Goal: Task Accomplishment & Management: Manage account settings

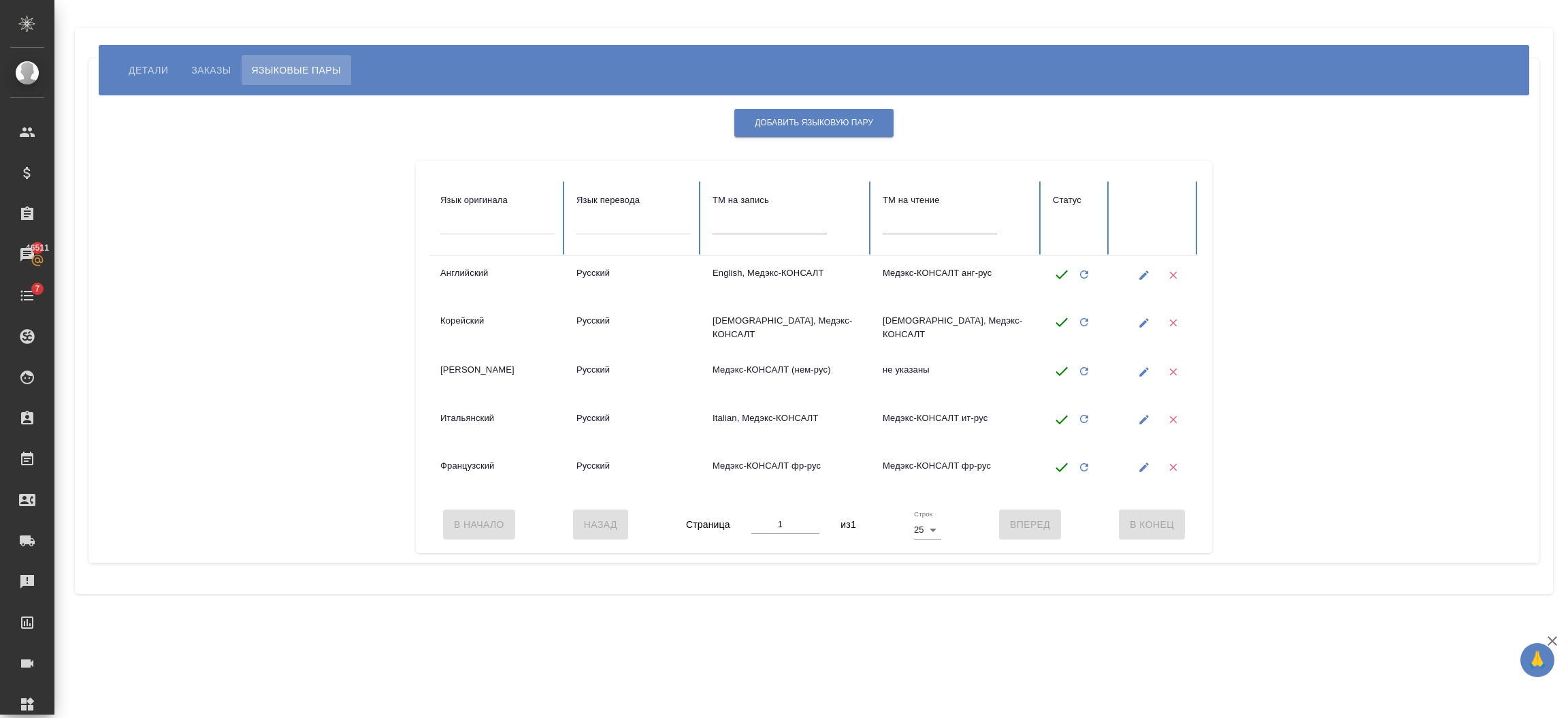
click at [167, 71] on span "Детали" at bounding box center [148, 70] width 39 height 17
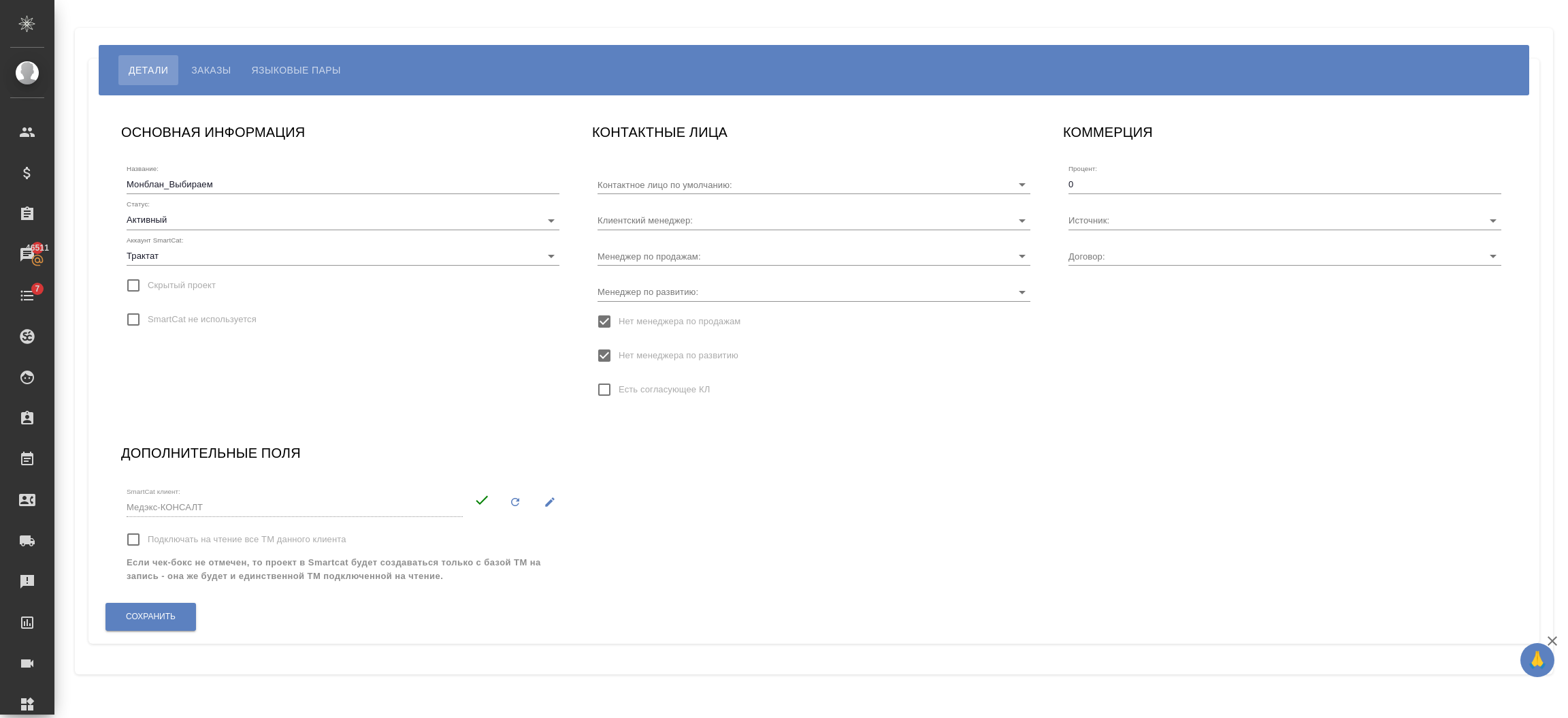
type input "Прокофьева Татьяна"
type input "[PERSON_NAME]"
type input "МБ-4246"
click at [137, 538] on input "Подключать на чтение все ТМ данного клиента" at bounding box center [133, 539] width 29 height 29
checkbox input "true"
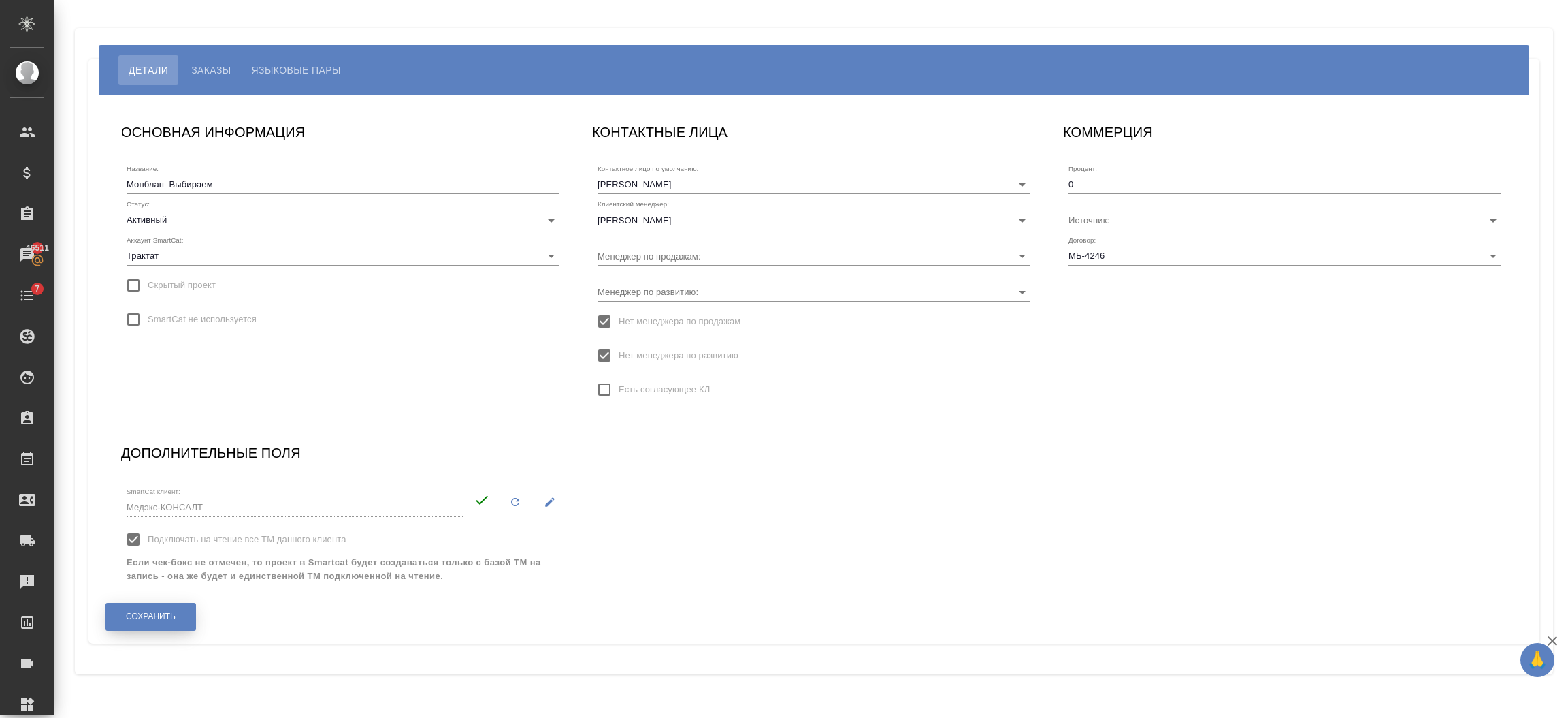
click at [154, 619] on span "Сохранить" at bounding box center [150, 616] width 49 height 11
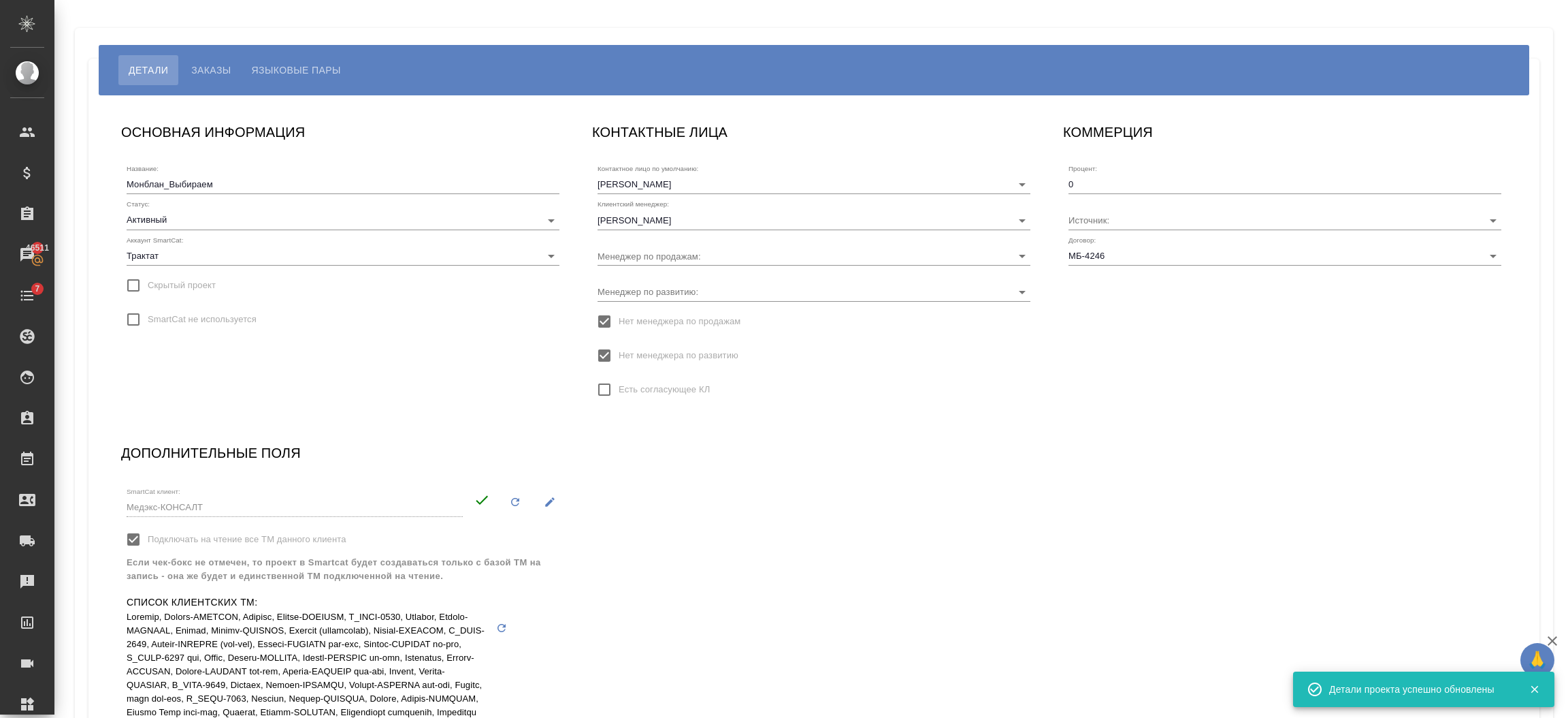
scroll to position [158, 0]
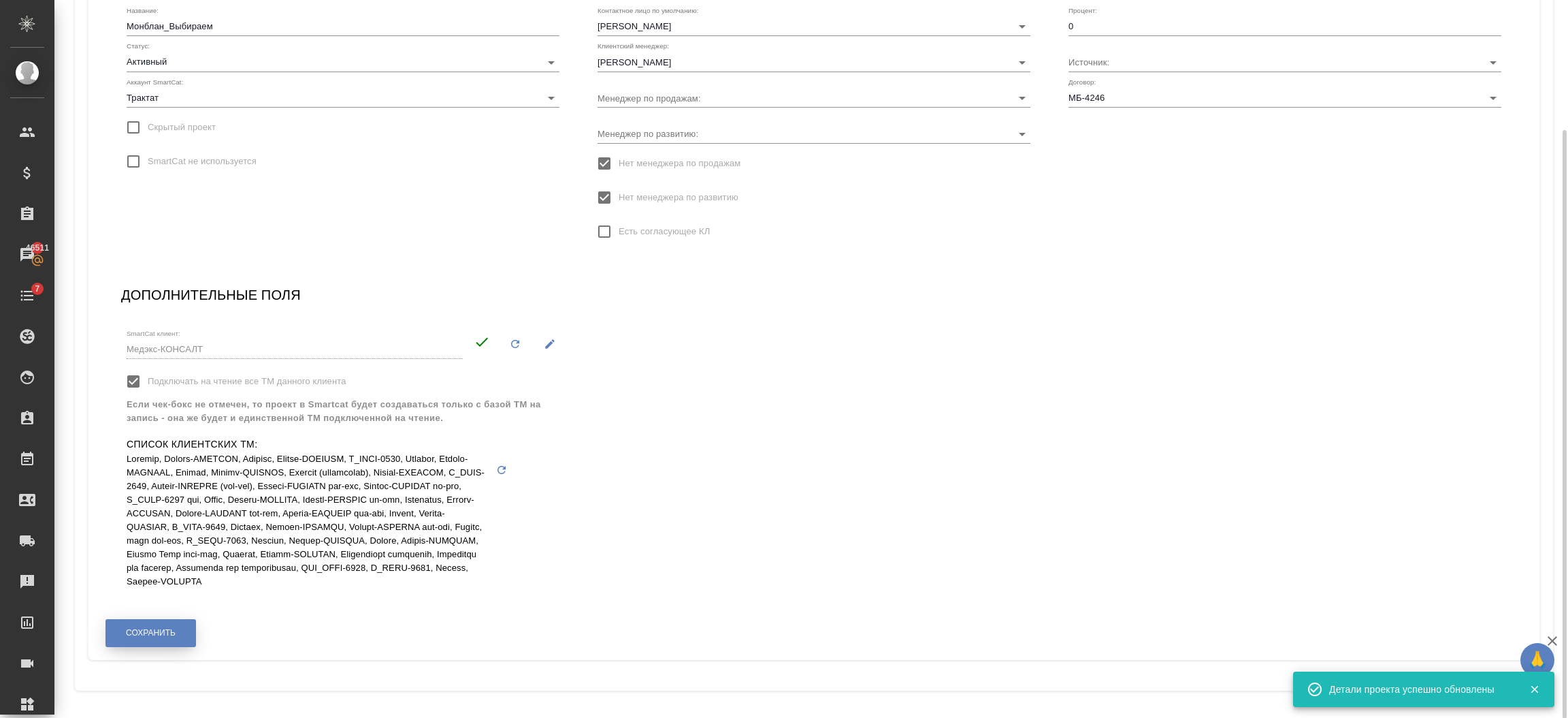
click at [147, 639] on button "Сохранить" at bounding box center [150, 633] width 91 height 28
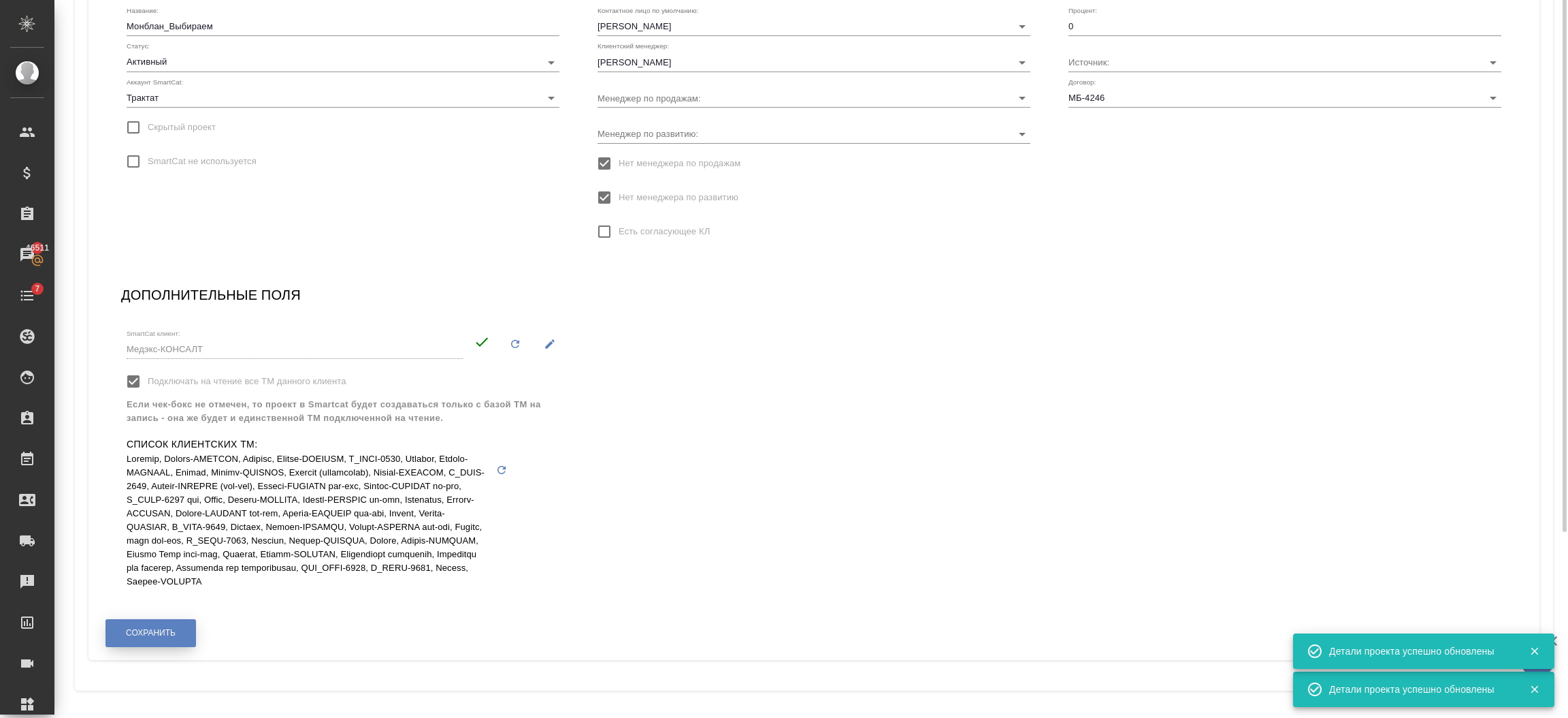
scroll to position [0, 0]
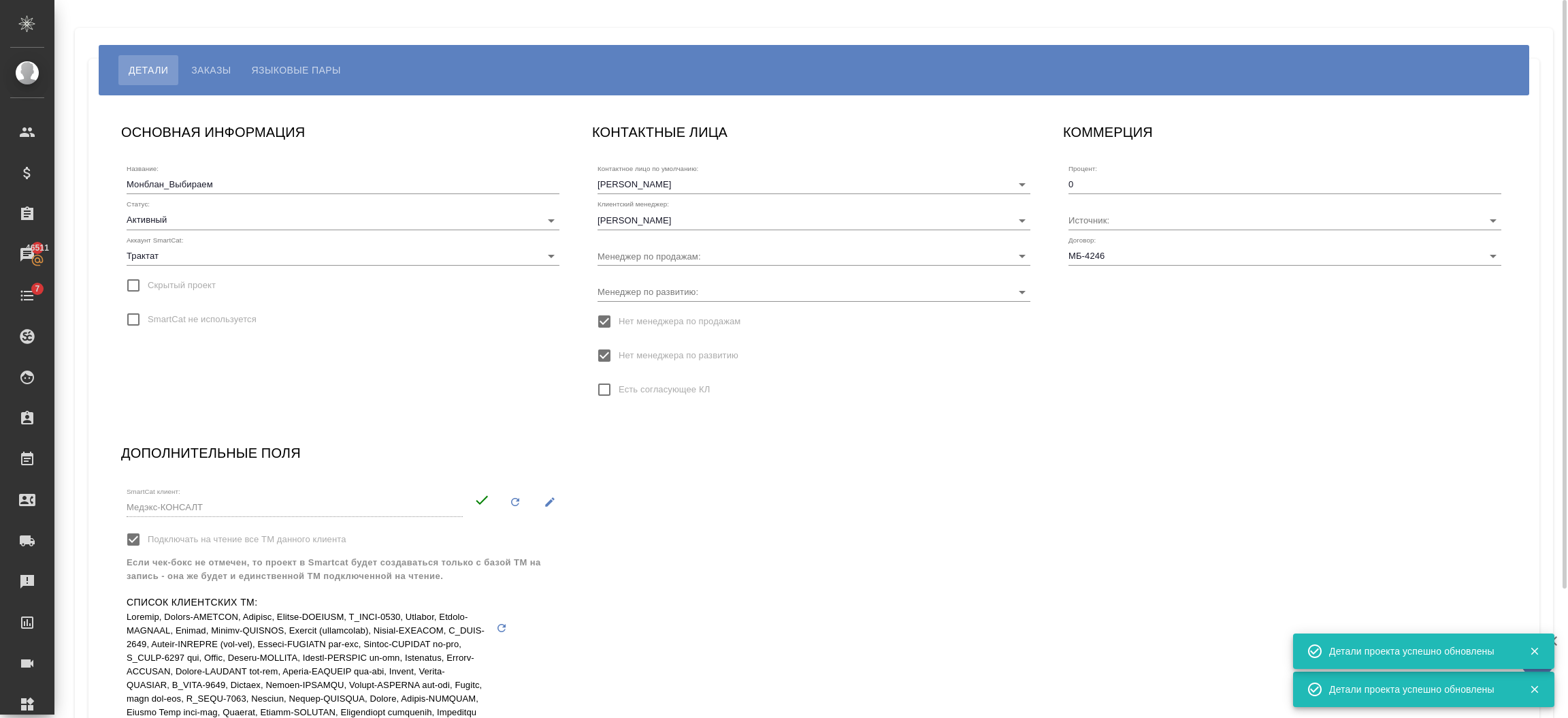
click at [260, 67] on span "Языковые пары" at bounding box center [297, 70] width 90 height 17
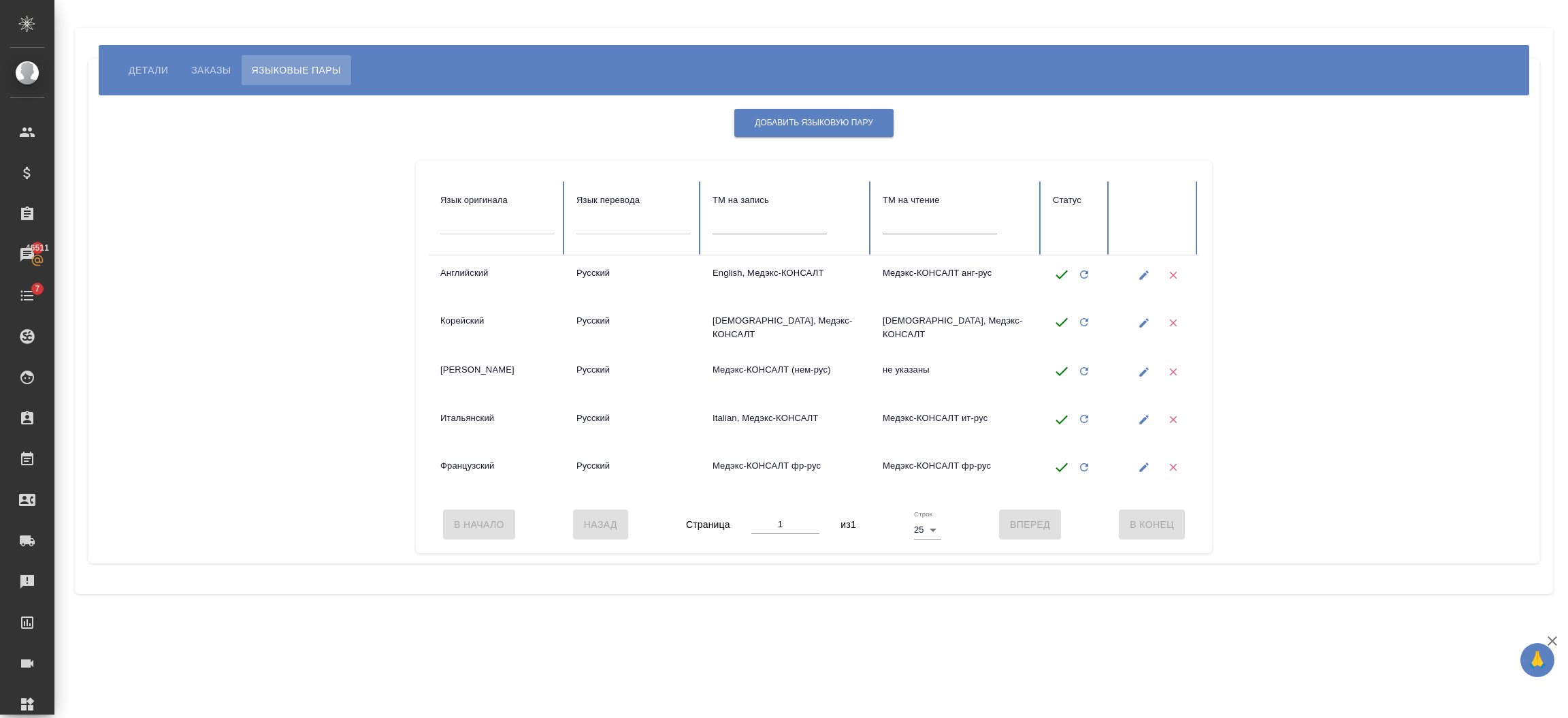
click at [102, 47] on div "Детали Заказы Языковые пары" at bounding box center [814, 70] width 1431 height 50
click at [124, 61] on button "Детали" at bounding box center [148, 70] width 60 height 30
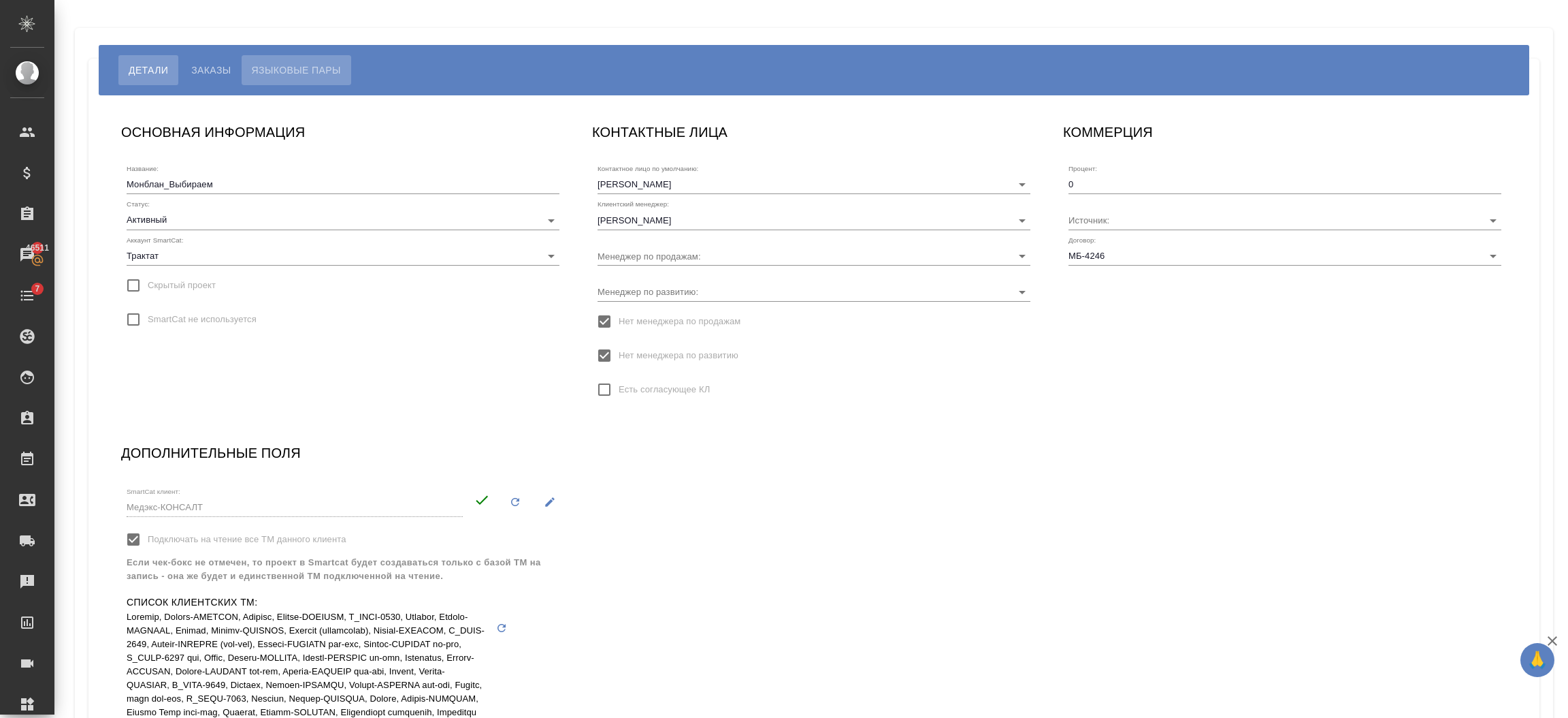
click at [291, 63] on span "Языковые пары" at bounding box center [297, 70] width 90 height 17
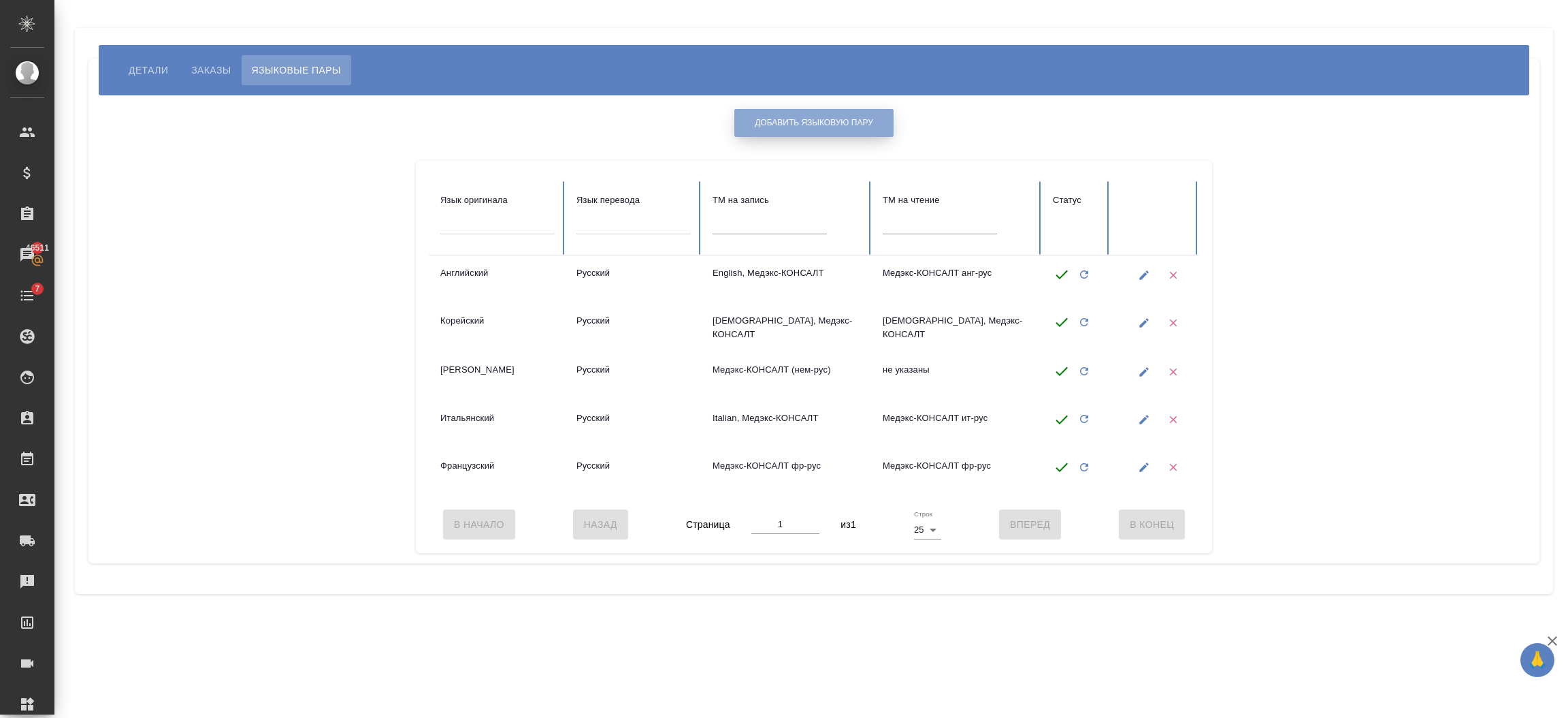
click at [798, 117] on span "Добавить языковую пару" at bounding box center [814, 122] width 119 height 11
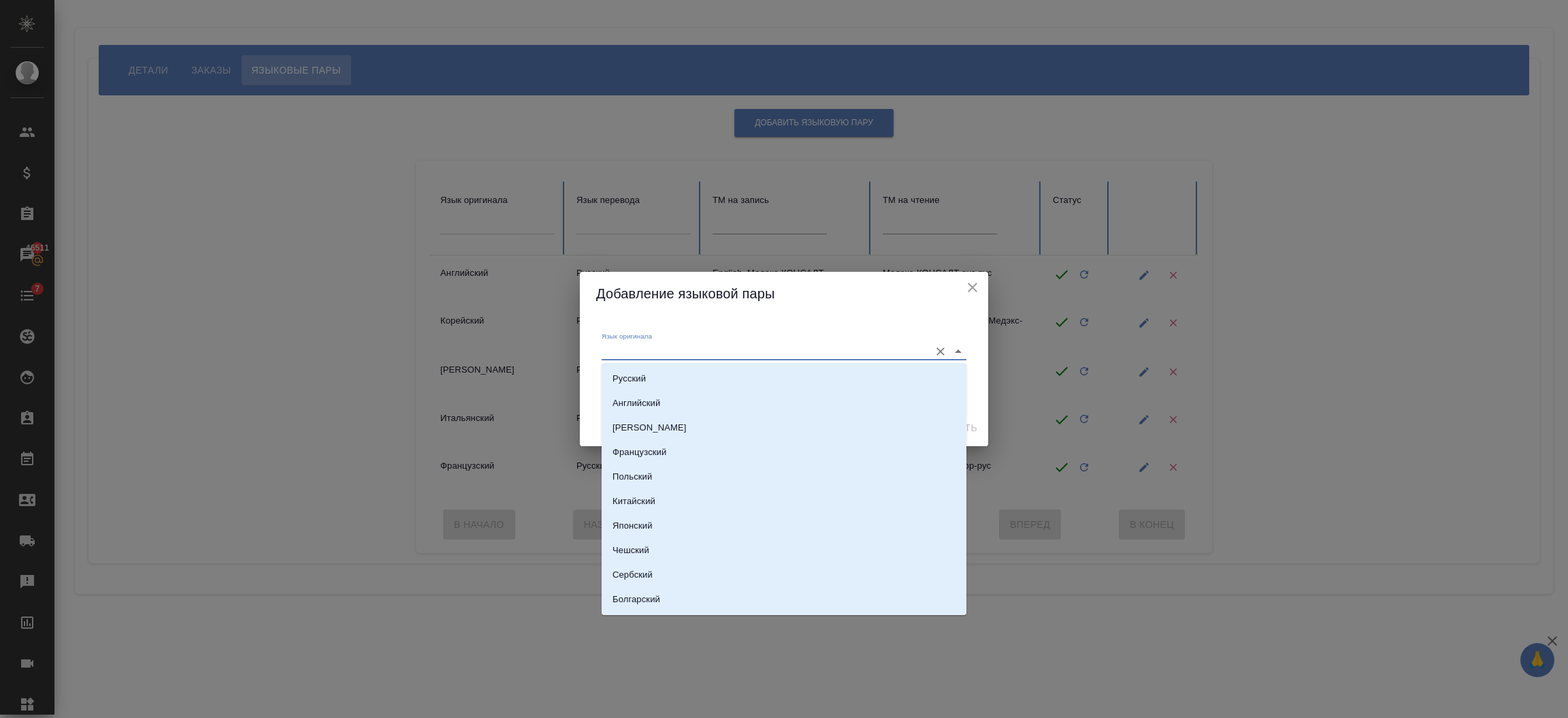
click at [637, 347] on input "Язык оригинала" at bounding box center [763, 351] width 321 height 17
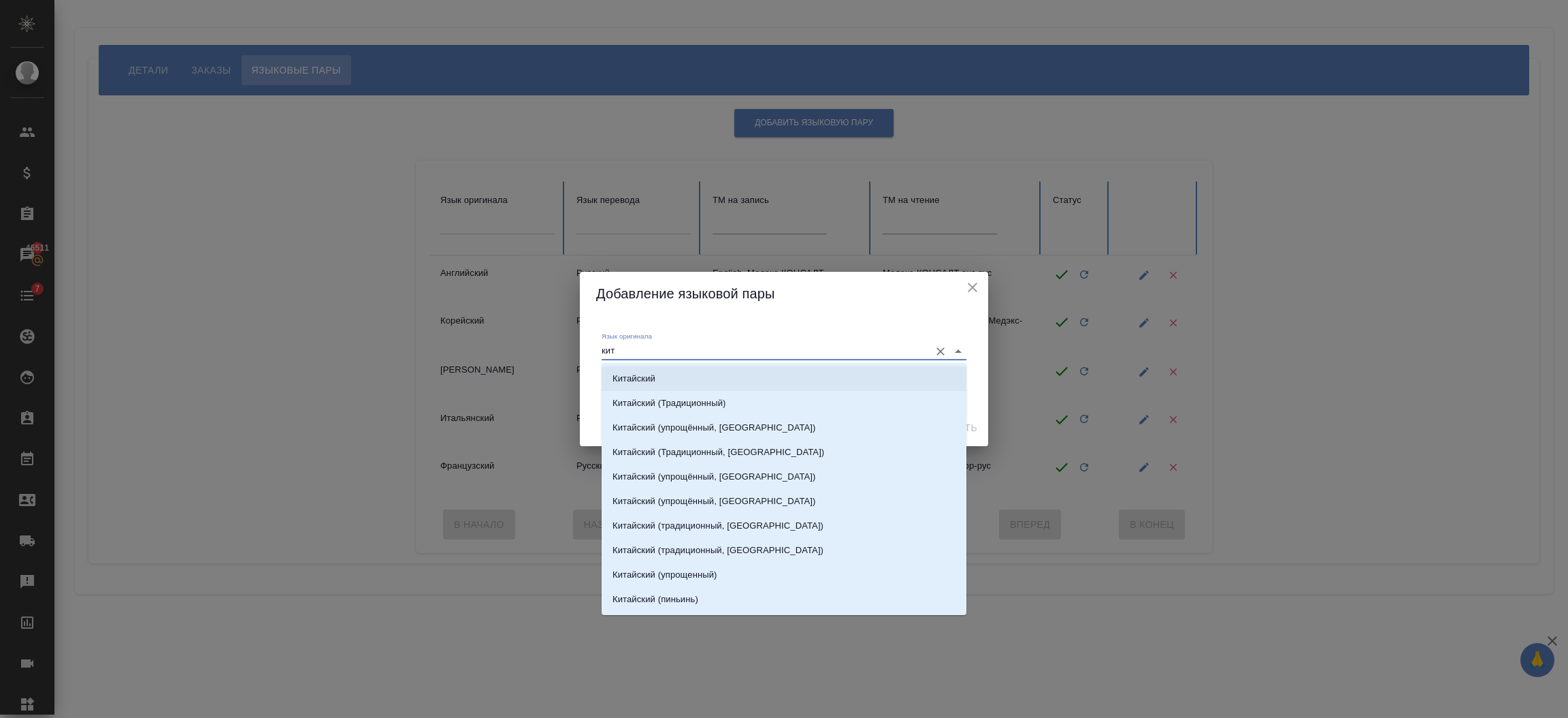
click at [651, 369] on li "Китайский" at bounding box center [784, 378] width 365 height 24
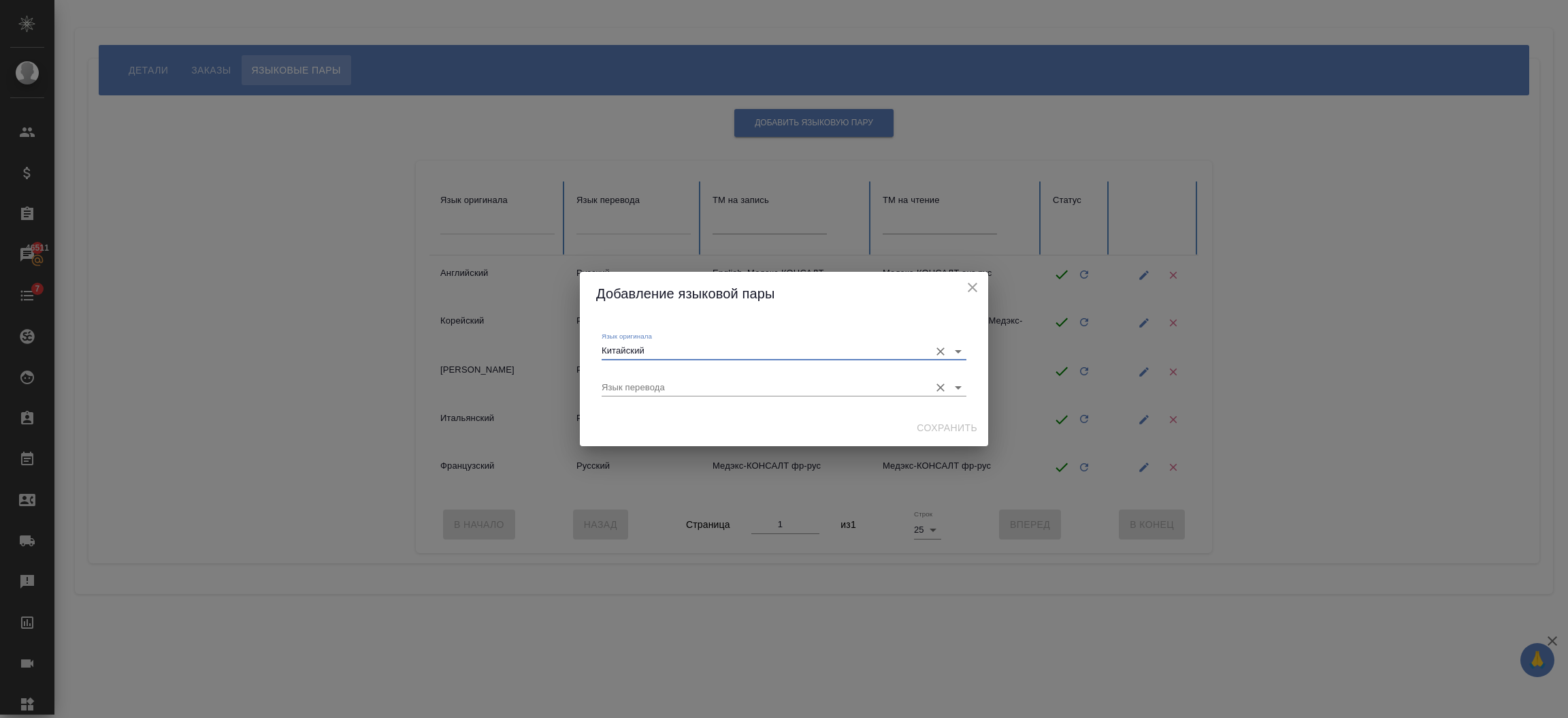
type input "Китайский"
click at [667, 388] on input "Язык перевода" at bounding box center [763, 387] width 321 height 17
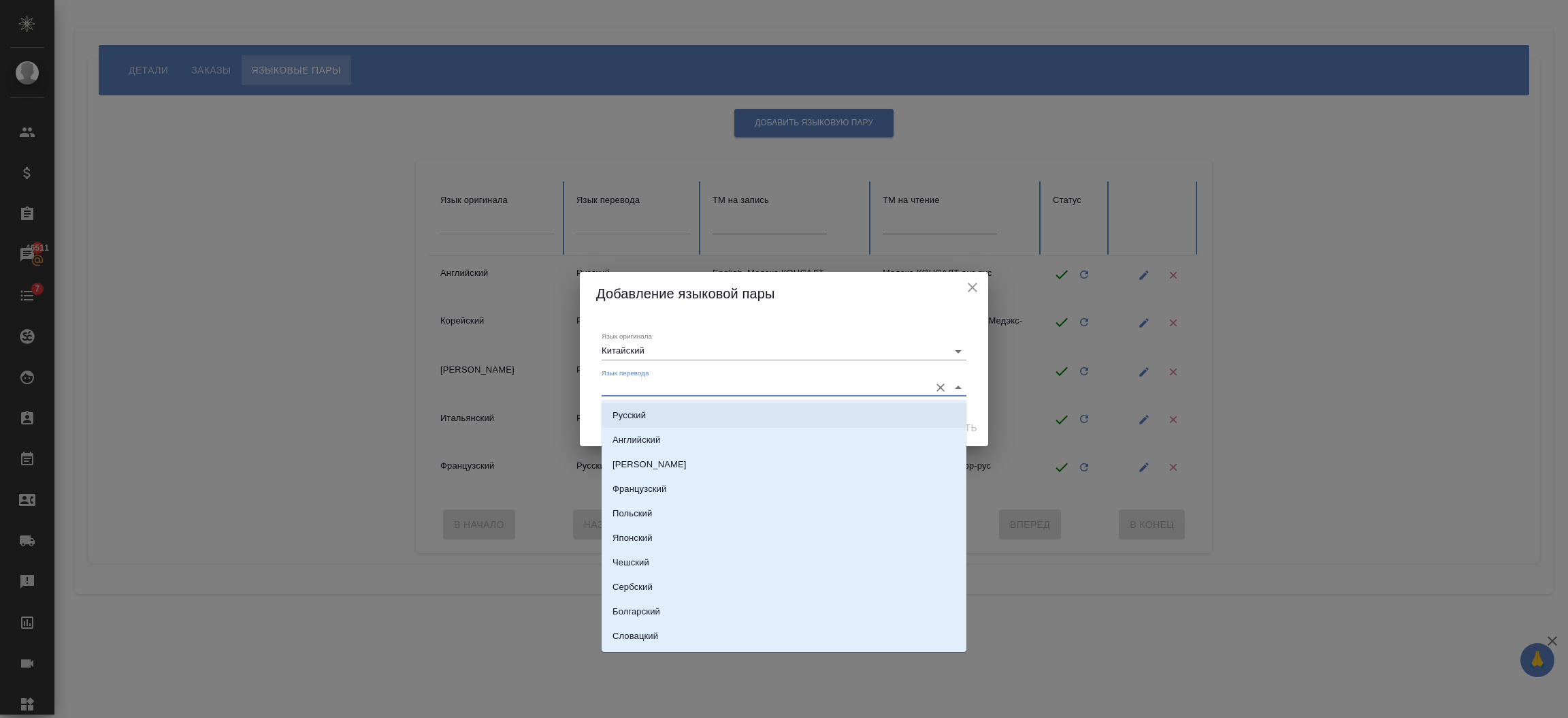
click at [635, 409] on p "Русский" at bounding box center [629, 415] width 34 height 14
type input "Русский"
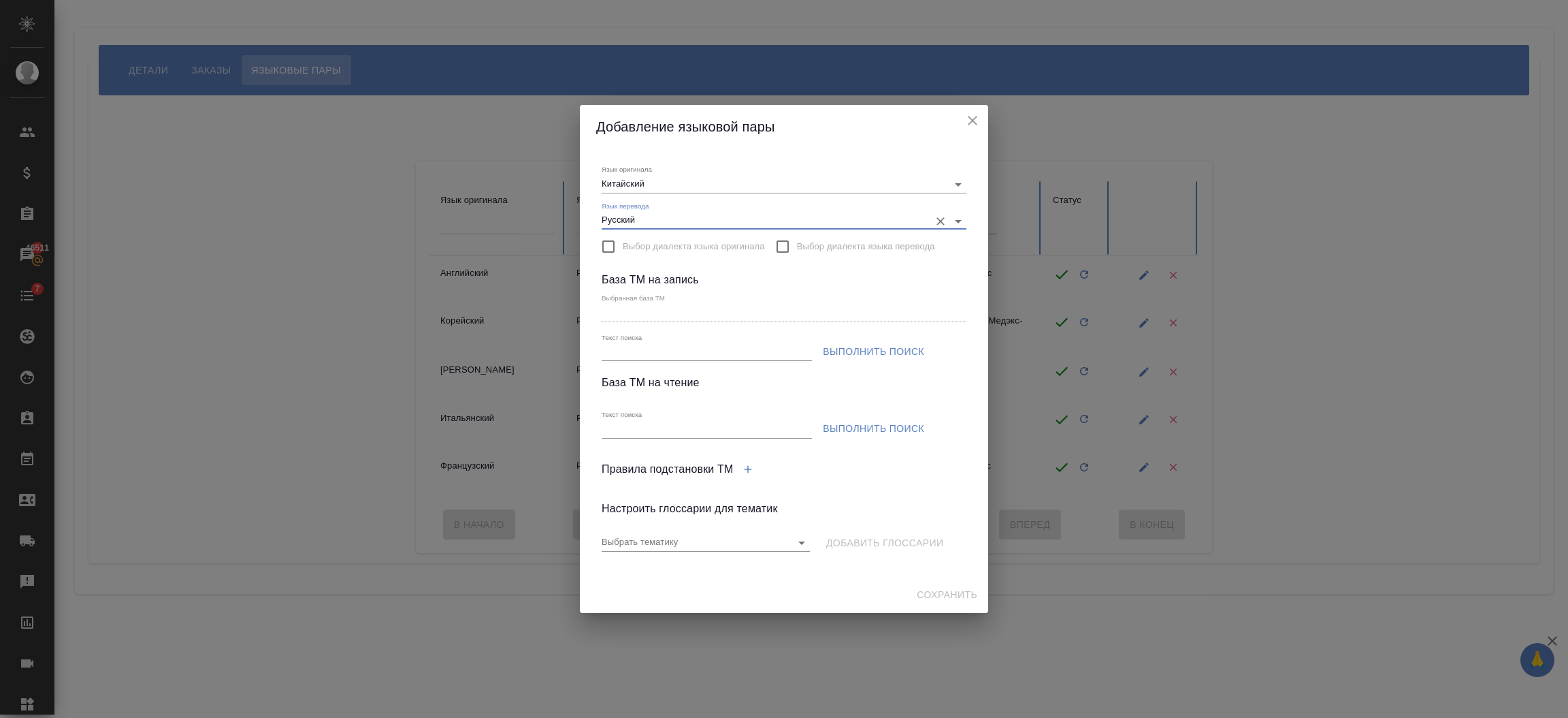
click at [842, 353] on span "Выполнить поиск" at bounding box center [874, 352] width 102 height 17
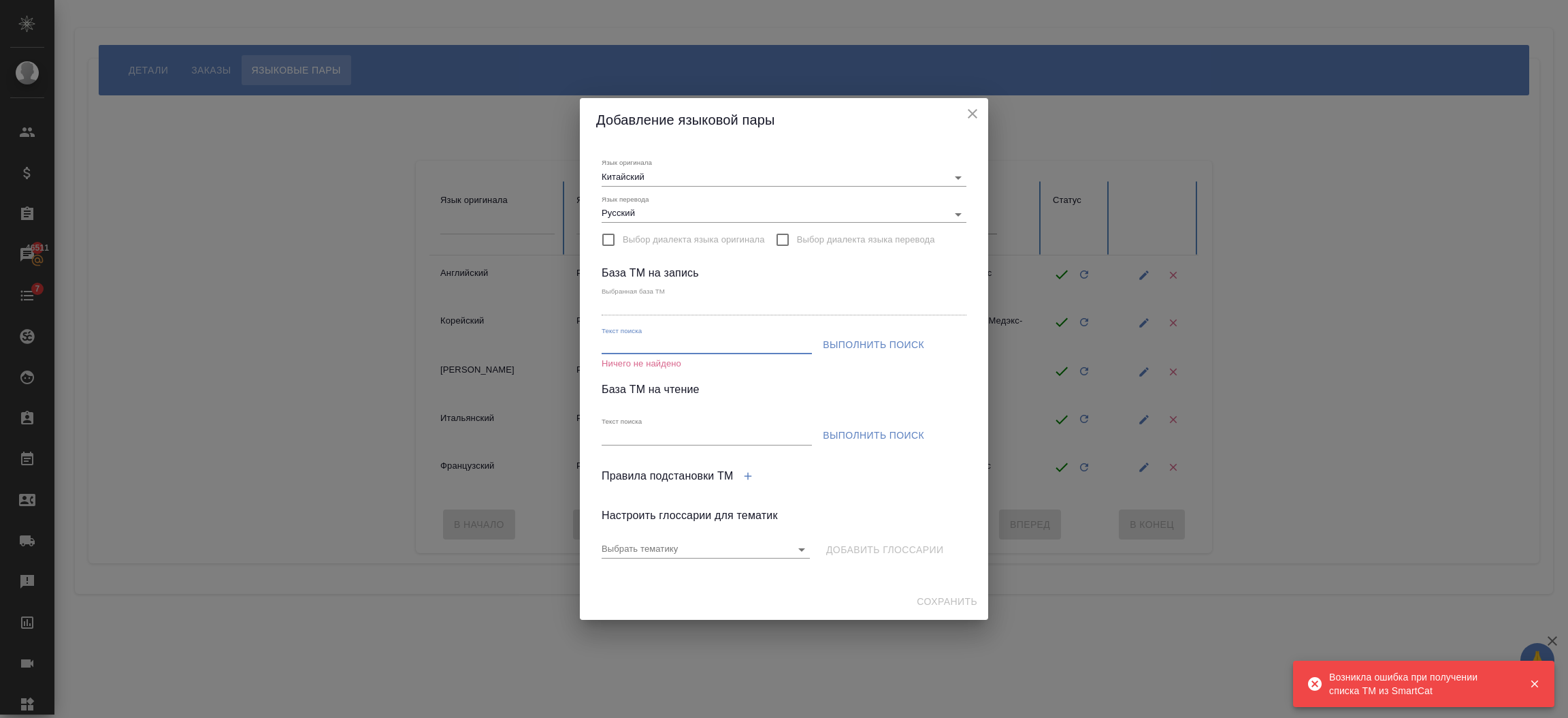
click at [753, 348] on input "Текст поиска" at bounding box center [707, 345] width 210 height 17
click at [741, 268] on div "База ТМ на запись Выбранная база ТМ Текст поиска Выполнить поиск" at bounding box center [784, 312] width 365 height 94
click at [853, 334] on button "Выполнить поиск" at bounding box center [874, 345] width 112 height 25
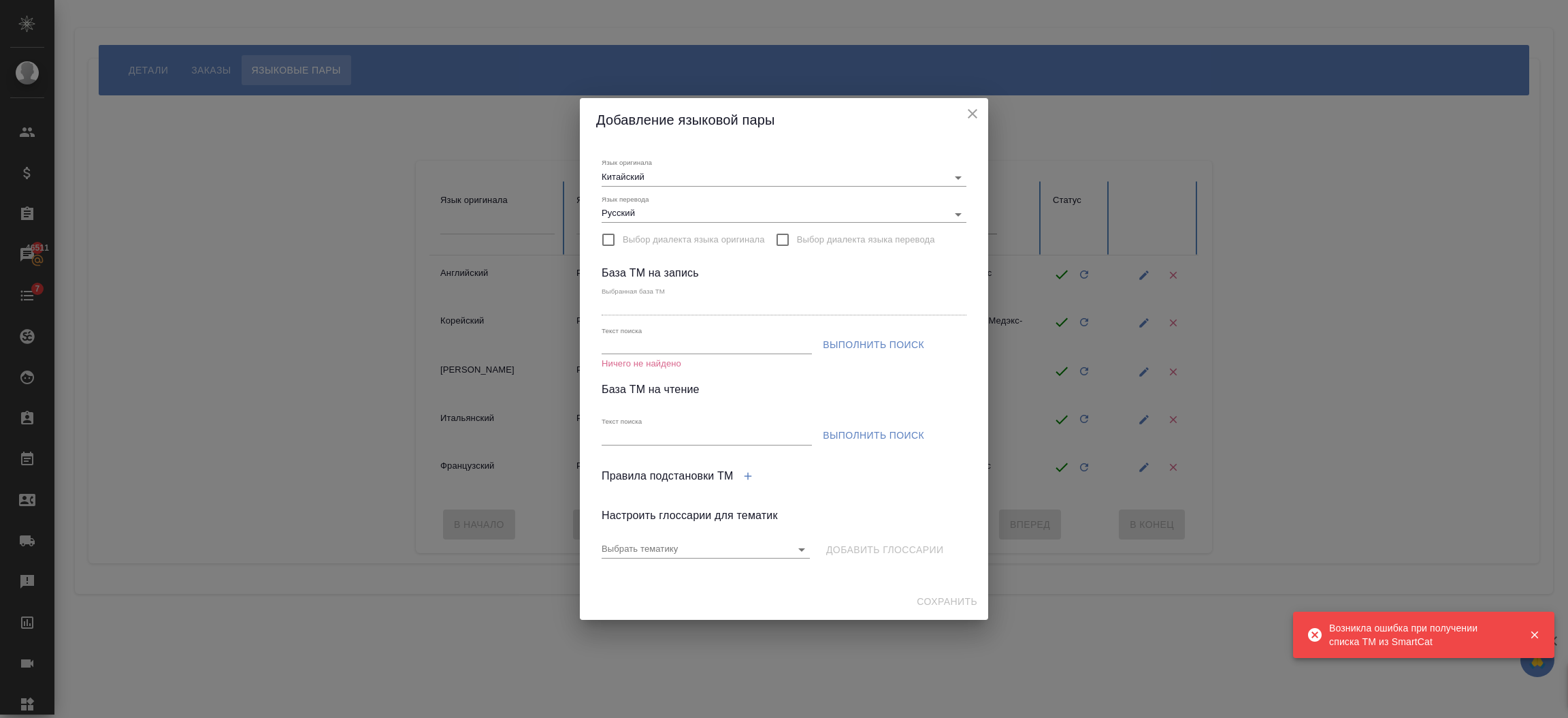
click at [787, 236] on input "Выбор диалекта языка перевода" at bounding box center [782, 239] width 29 height 29
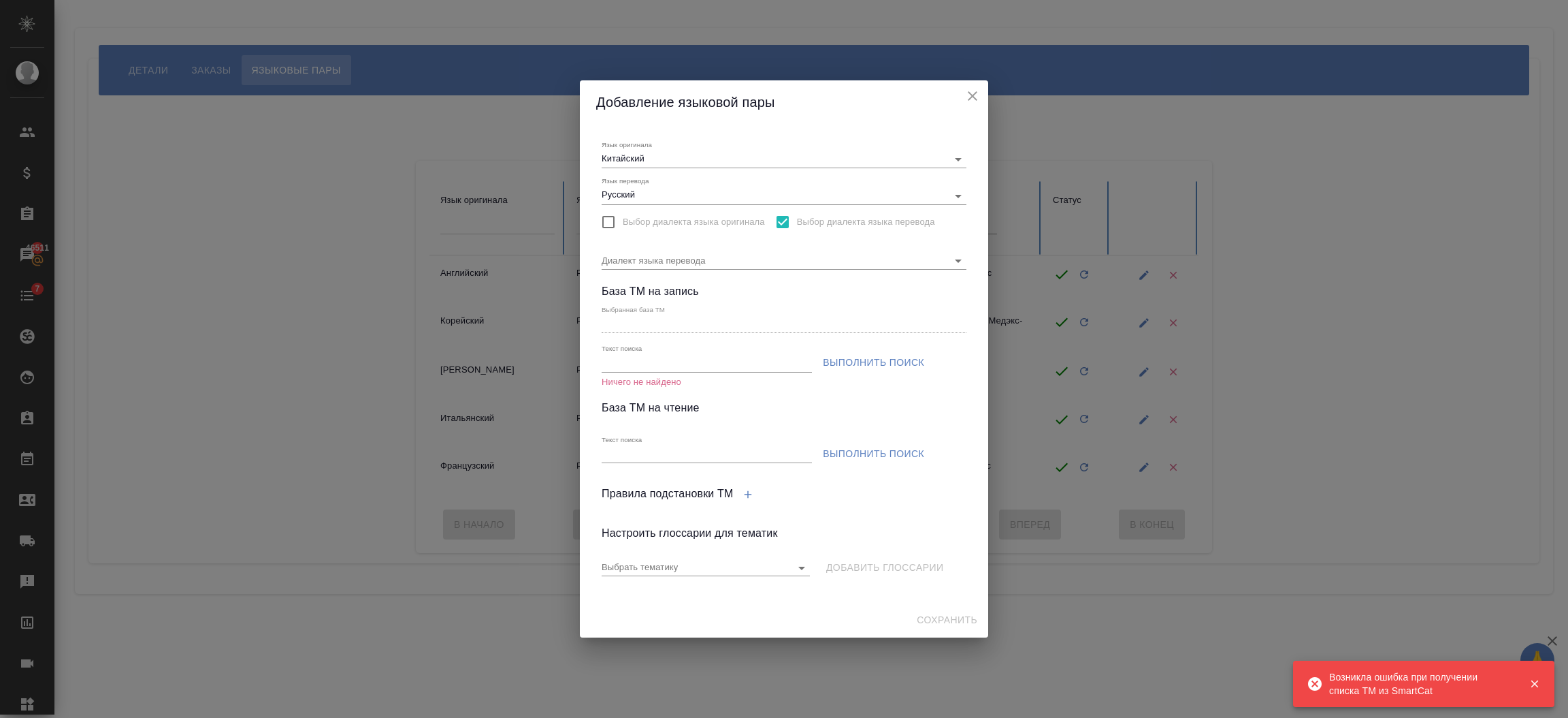
click at [862, 361] on span "Выполнить поиск" at bounding box center [874, 362] width 102 height 17
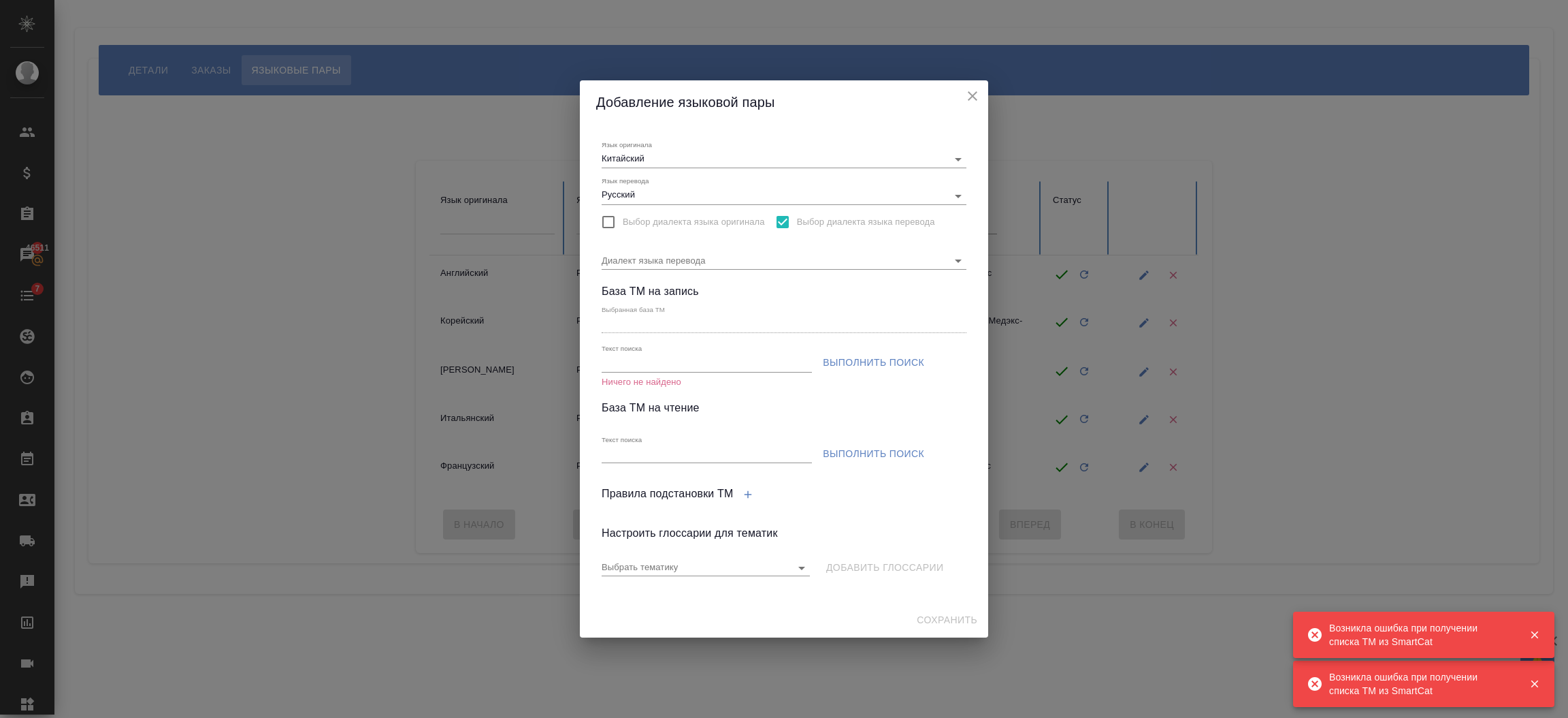
click at [974, 90] on icon "close" at bounding box center [973, 96] width 17 height 17
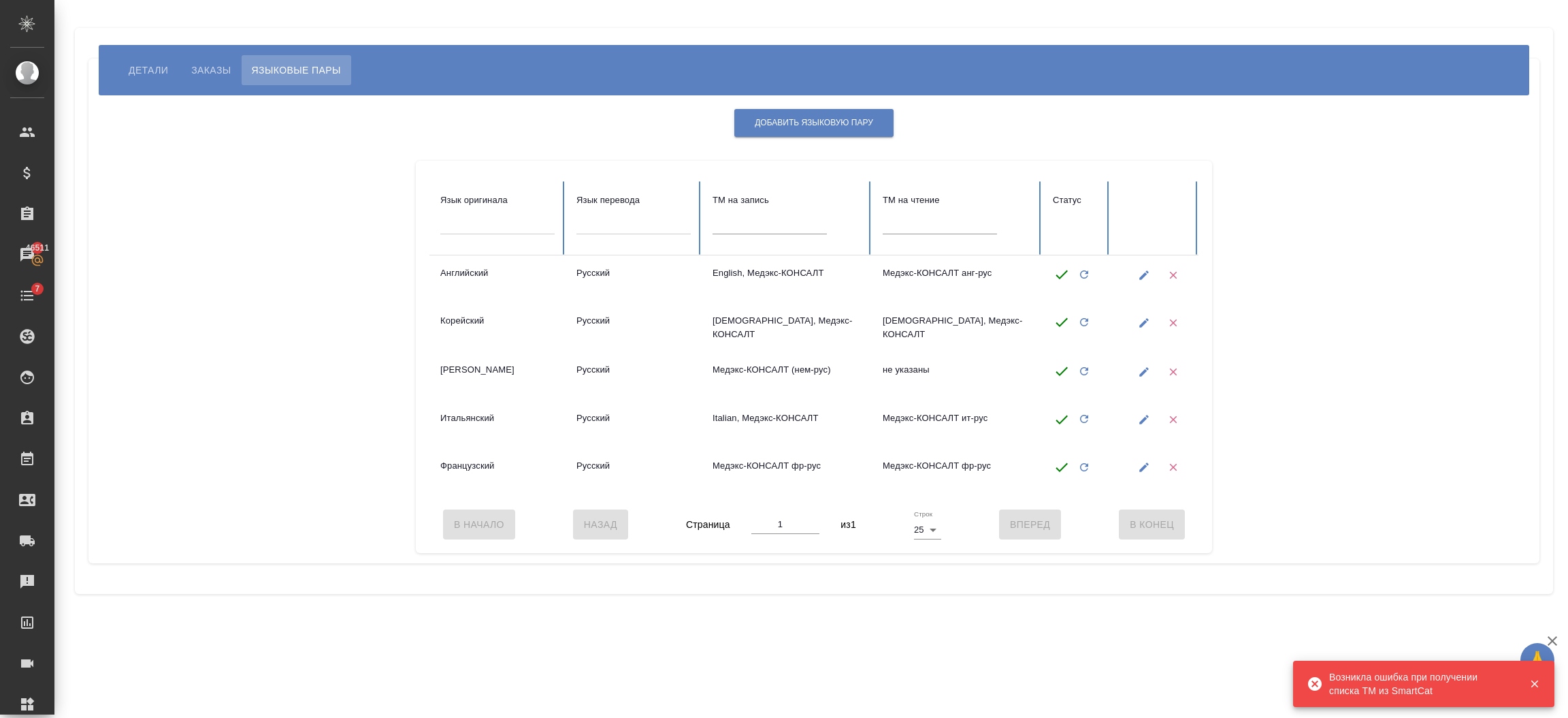
click at [142, 66] on span "Детали" at bounding box center [148, 70] width 39 height 17
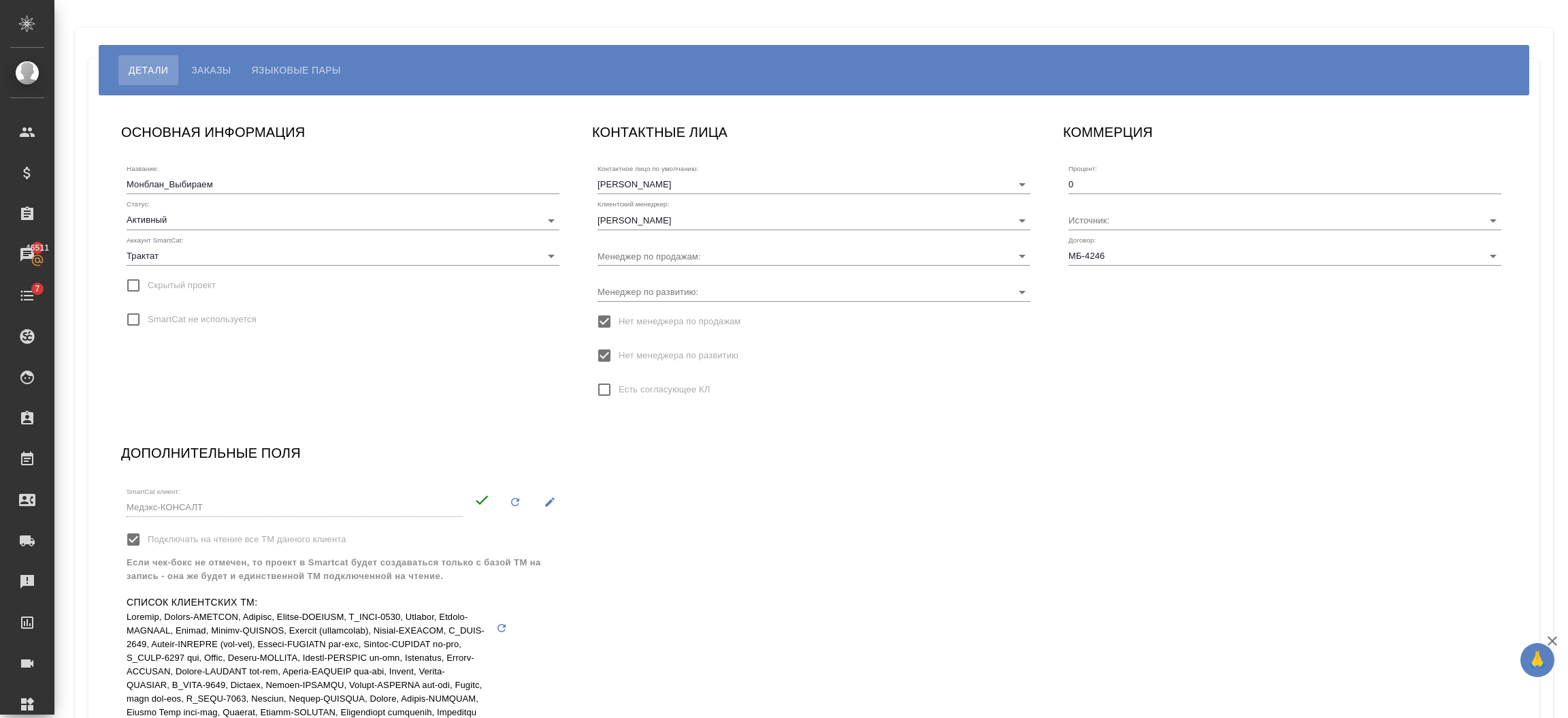
click at [287, 64] on span "Языковые пары" at bounding box center [297, 70] width 90 height 17
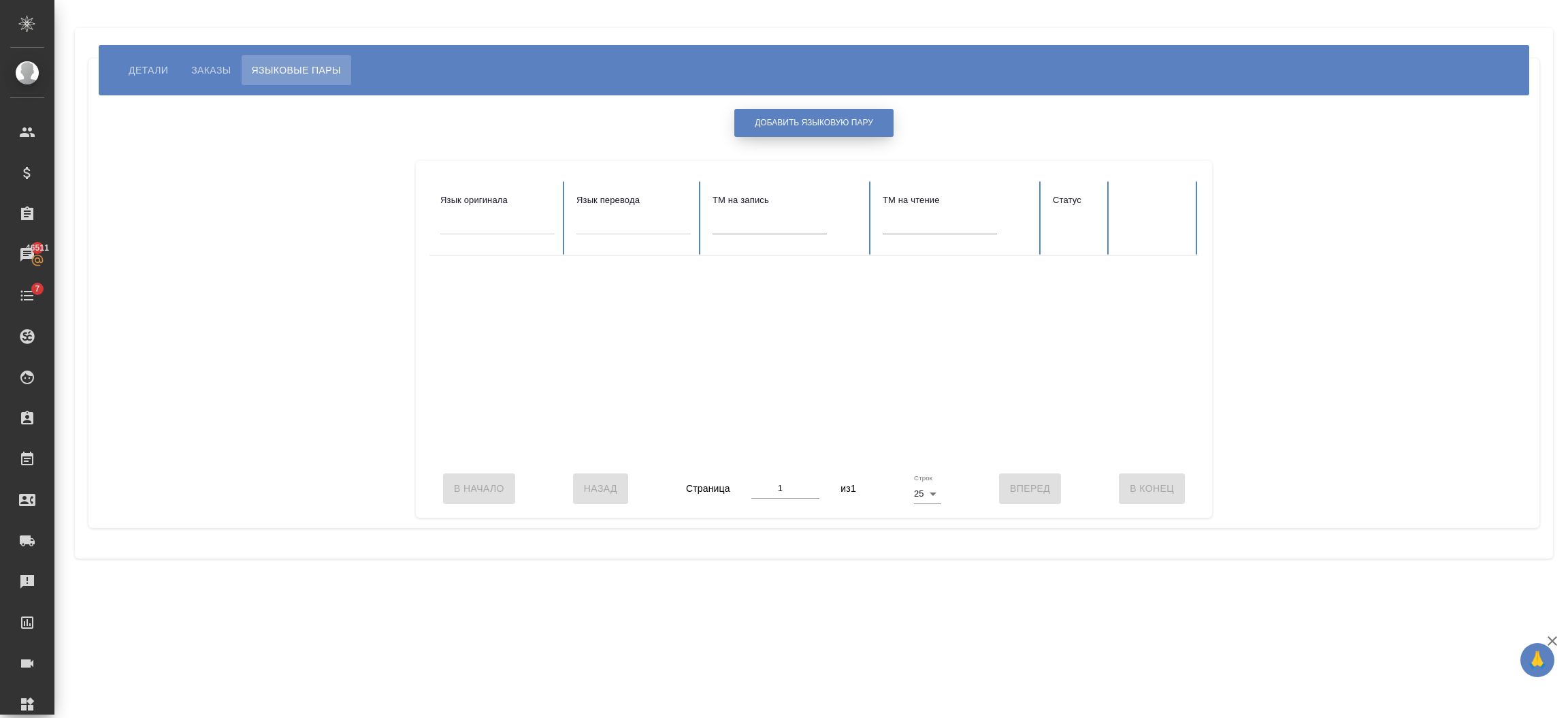
click at [771, 120] on span "Добавить языковую пару" at bounding box center [814, 122] width 119 height 11
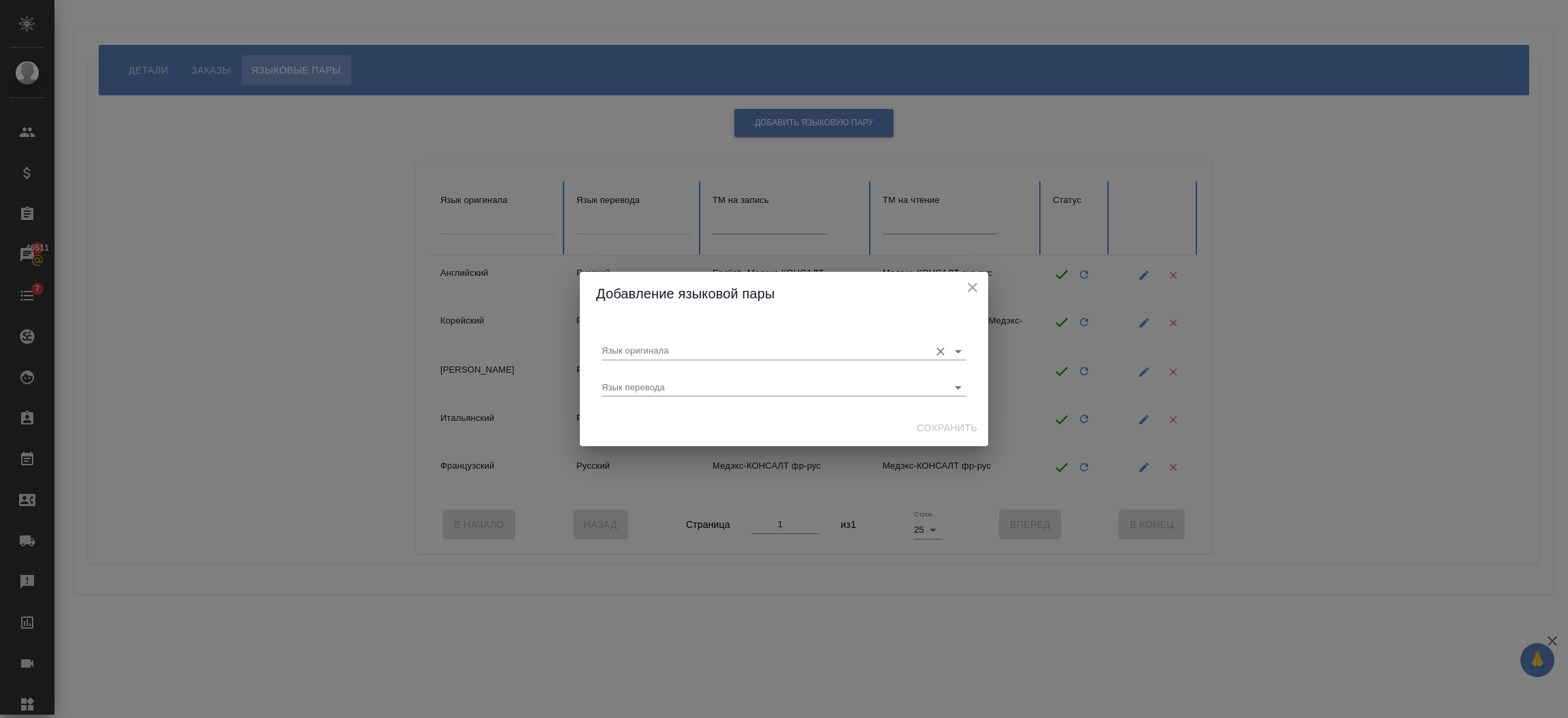
click at [673, 329] on div "Язык оригинала" at bounding box center [784, 344] width 365 height 36
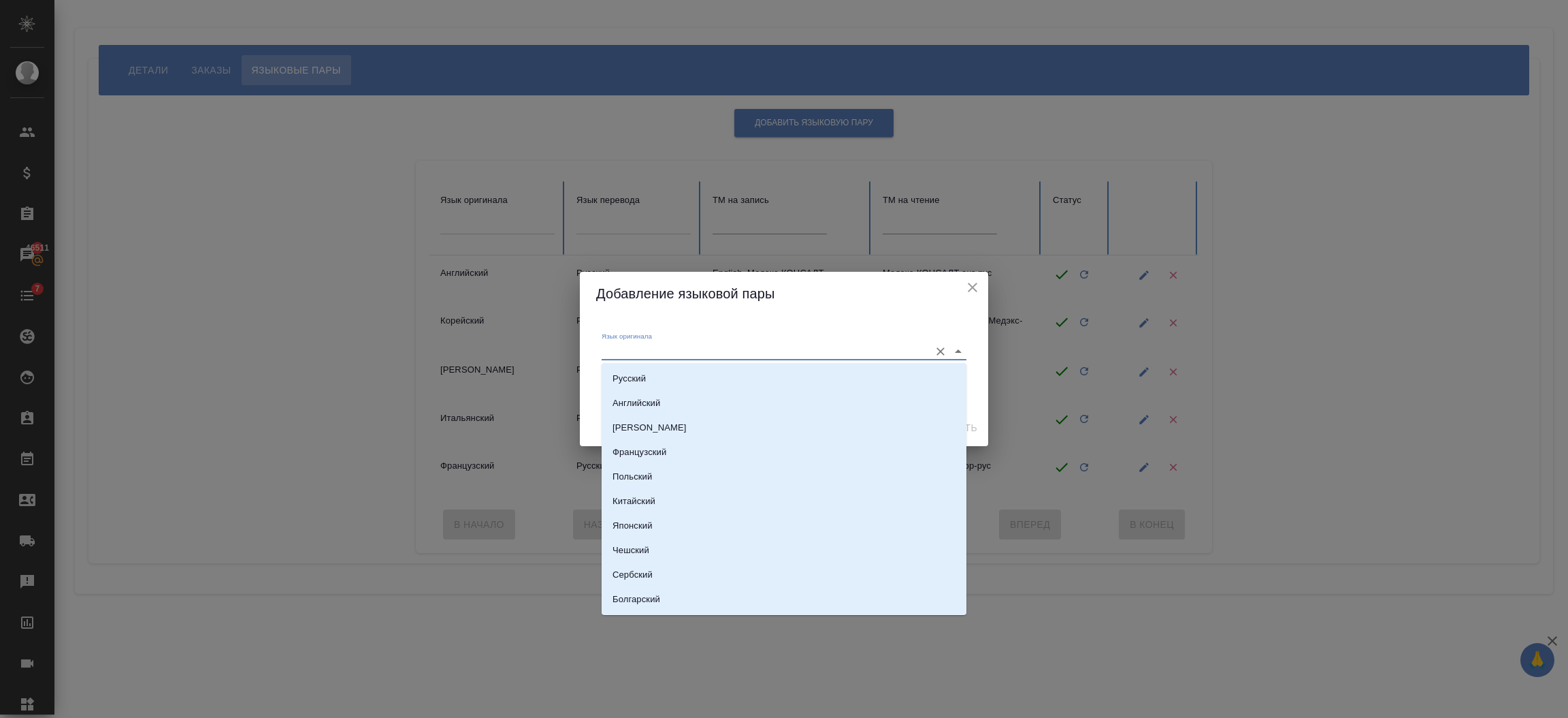
click at [679, 346] on input "Язык оригинала" at bounding box center [763, 351] width 321 height 17
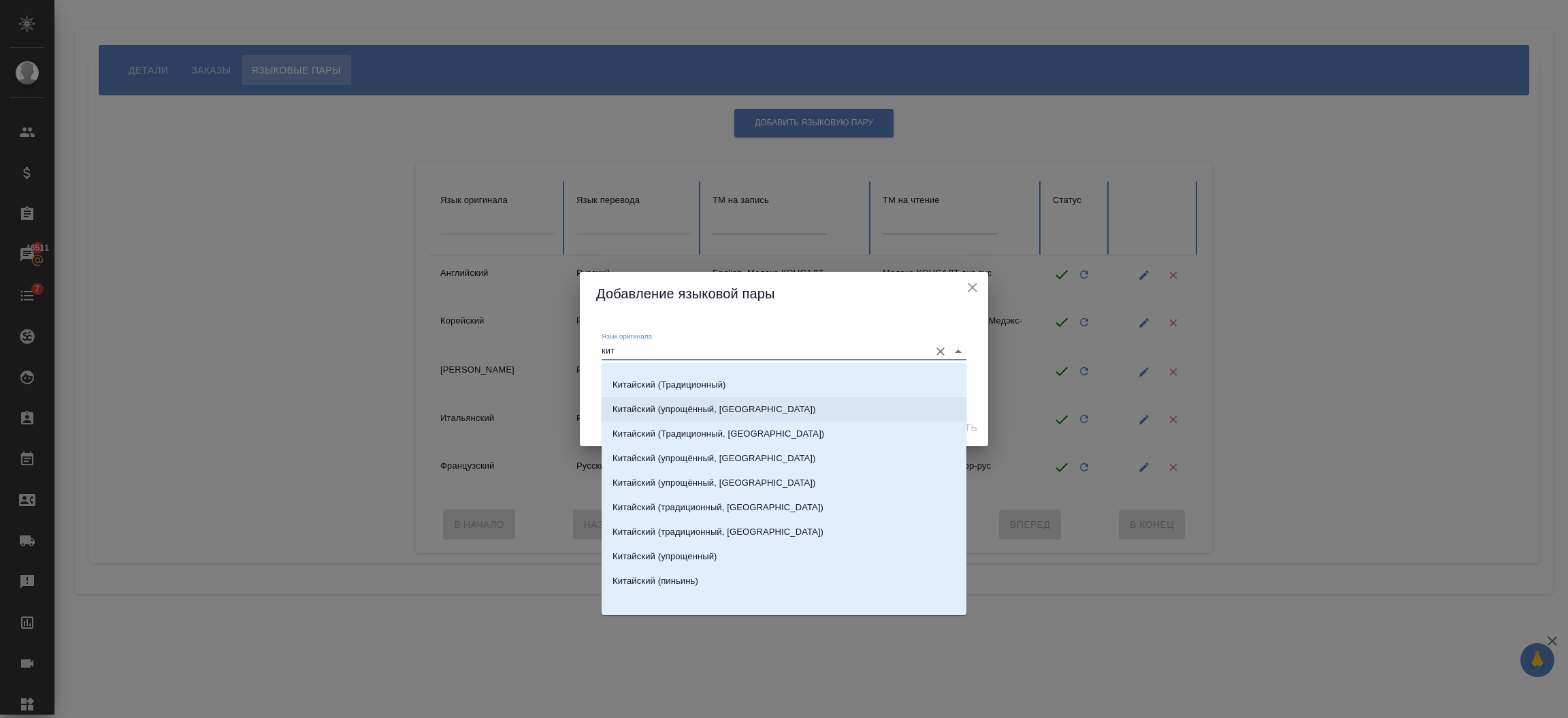
scroll to position [21, 0]
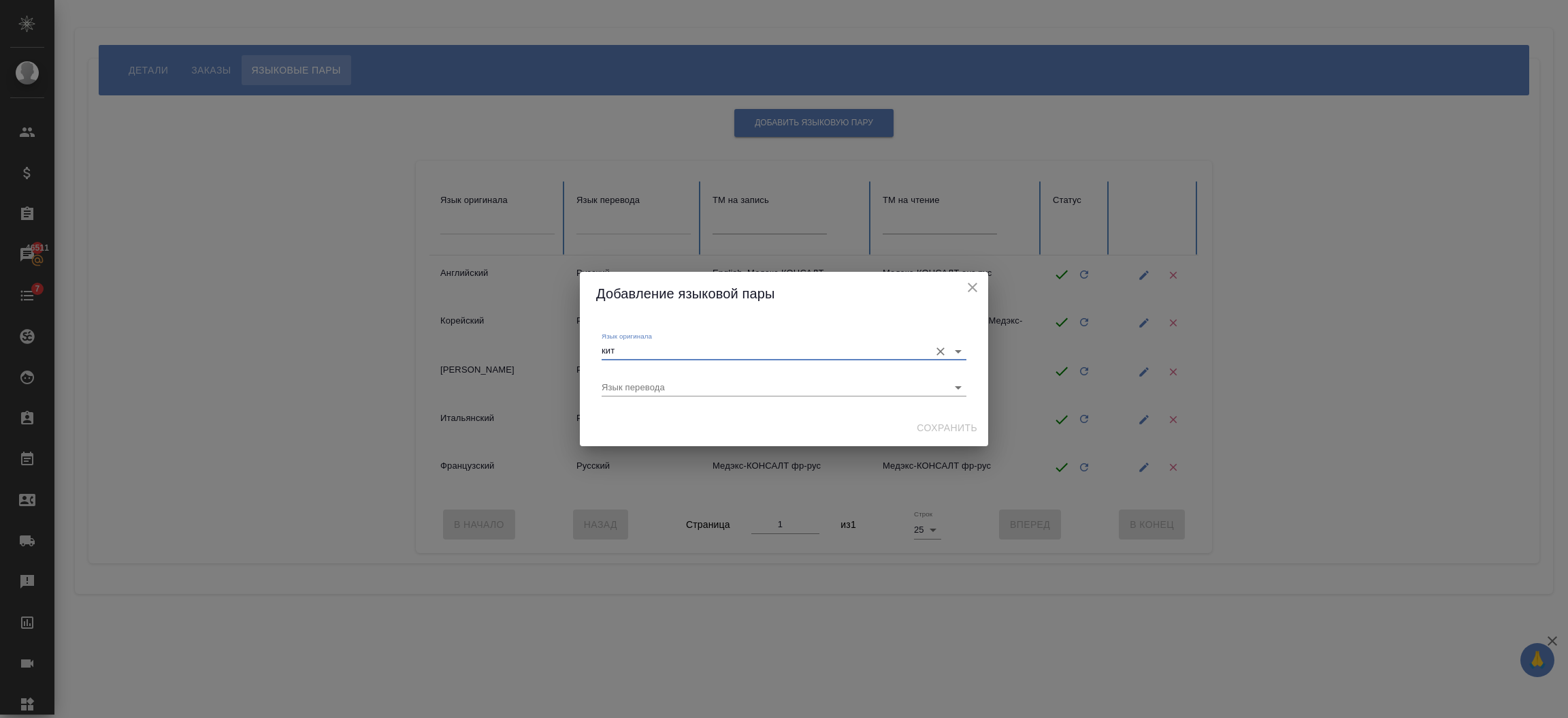
click at [660, 354] on input "кит" at bounding box center [763, 351] width 321 height 17
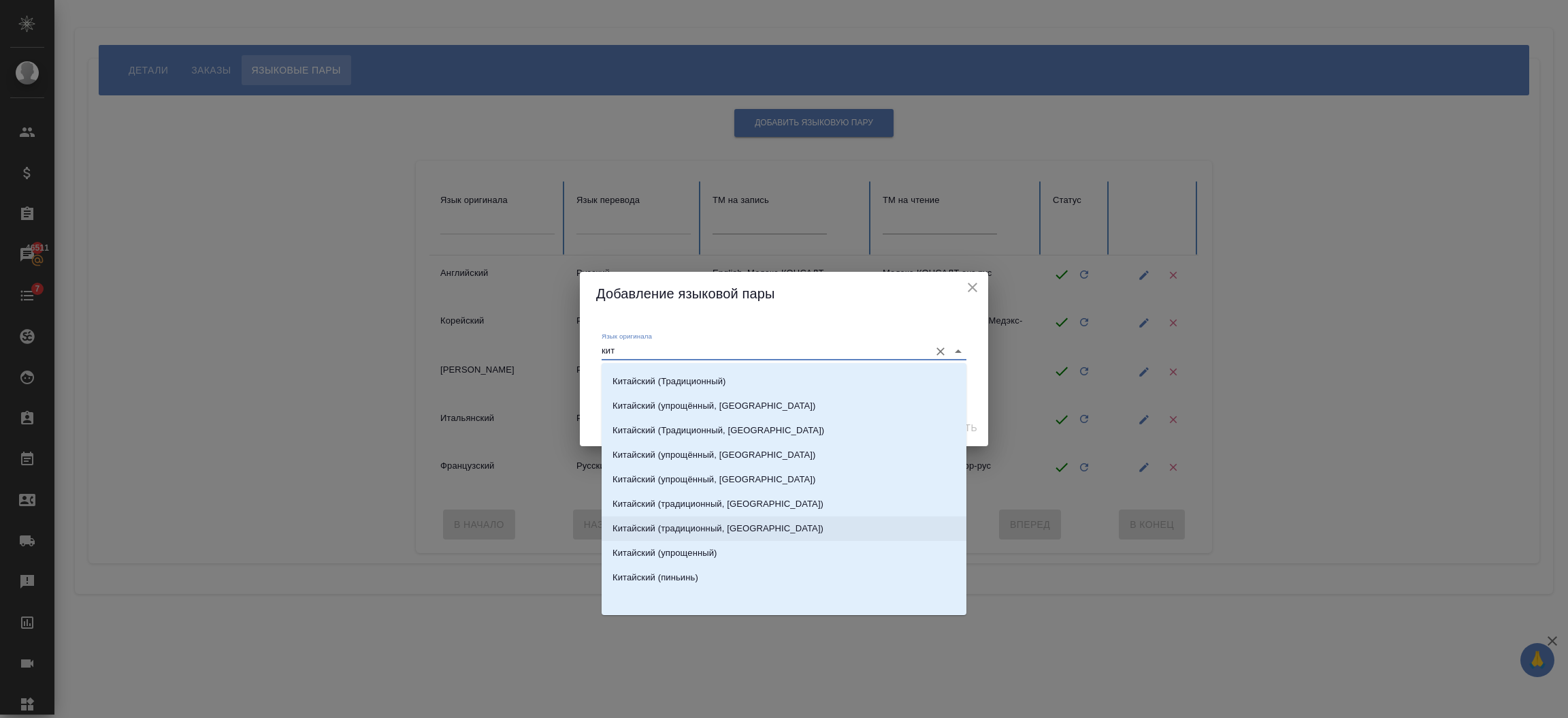
click at [713, 552] on p "Китайский (упрощенный)" at bounding box center [665, 553] width 105 height 14
type input "Китайский (упрощенный)"
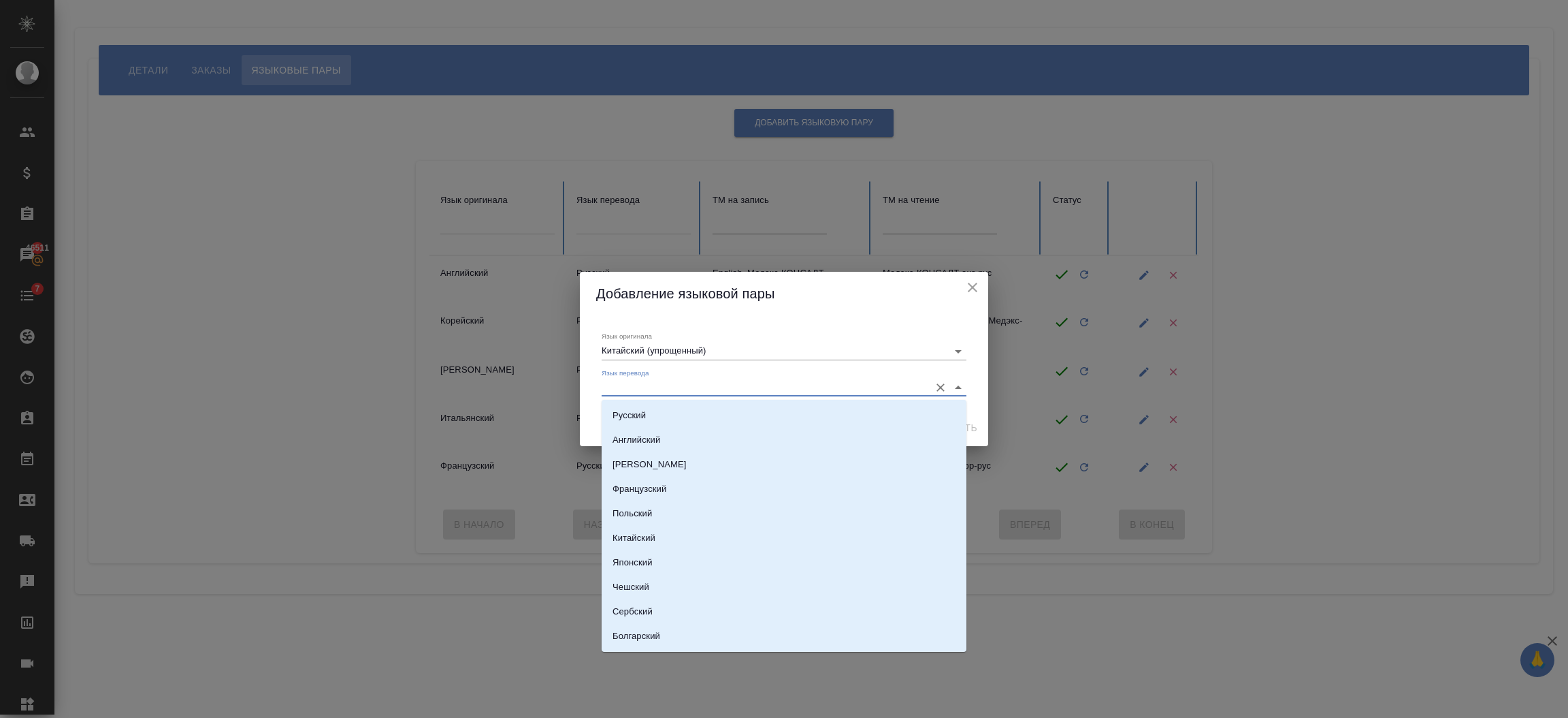
click at [741, 382] on input "Язык перевода" at bounding box center [763, 387] width 321 height 17
click at [728, 411] on li "Русский" at bounding box center [784, 415] width 365 height 24
type input "Русский"
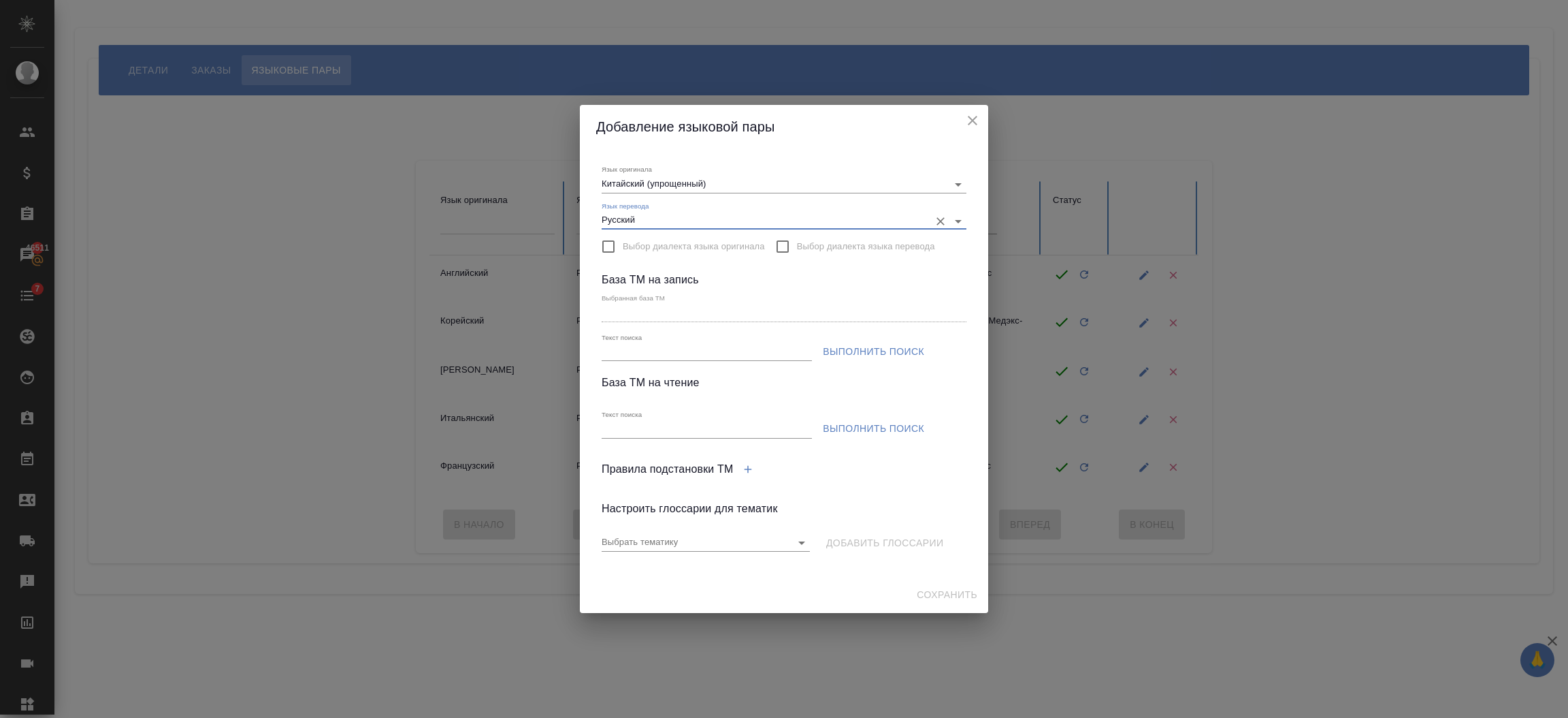
click at [823, 343] on button "Выполнить поиск" at bounding box center [874, 351] width 112 height 25
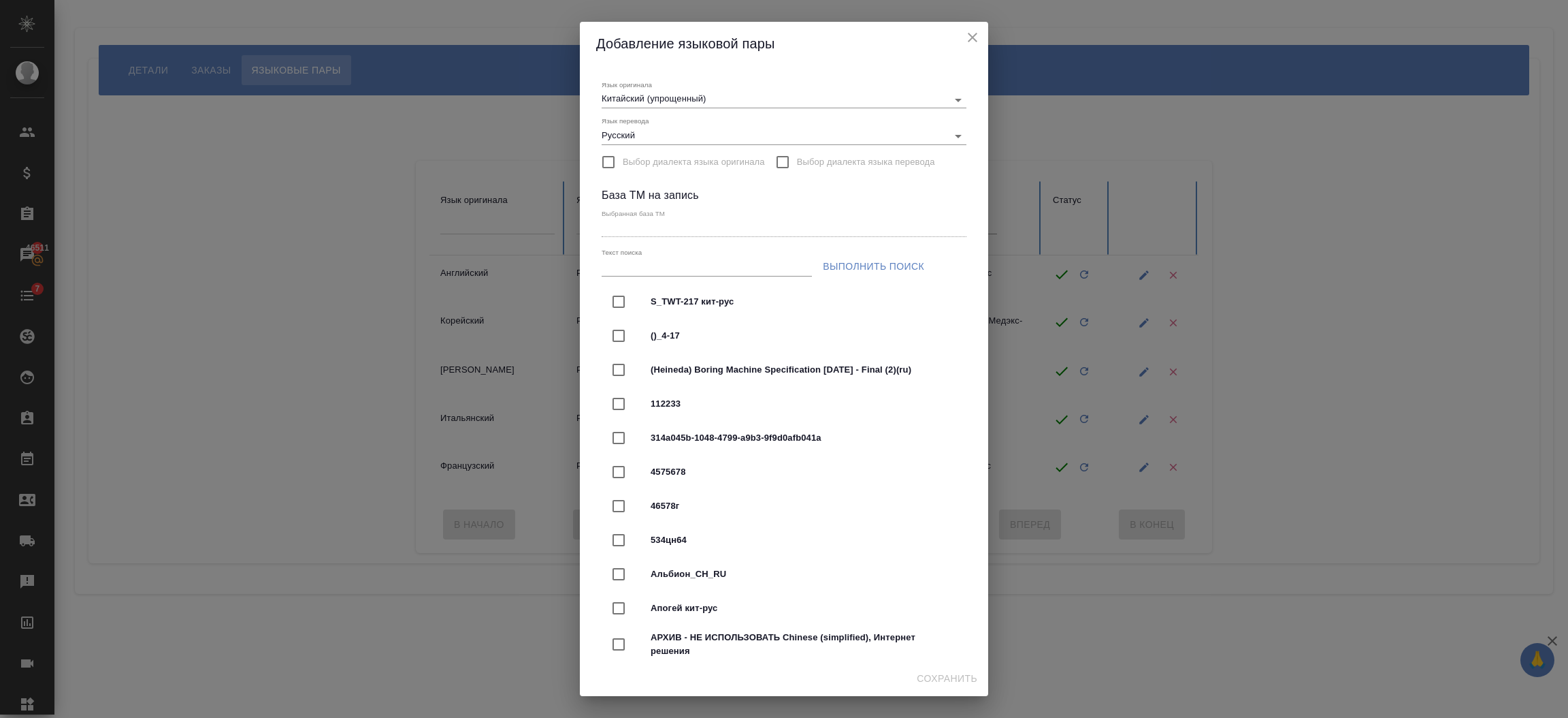
scroll to position [0, 0]
drag, startPoint x: 635, startPoint y: 259, endPoint x: 624, endPoint y: 263, distance: 11.7
paste input "Chinese (simplified)"
type input "Chinese (simplified)"
click at [868, 264] on span "Выполнить поиск" at bounding box center [874, 268] width 102 height 17
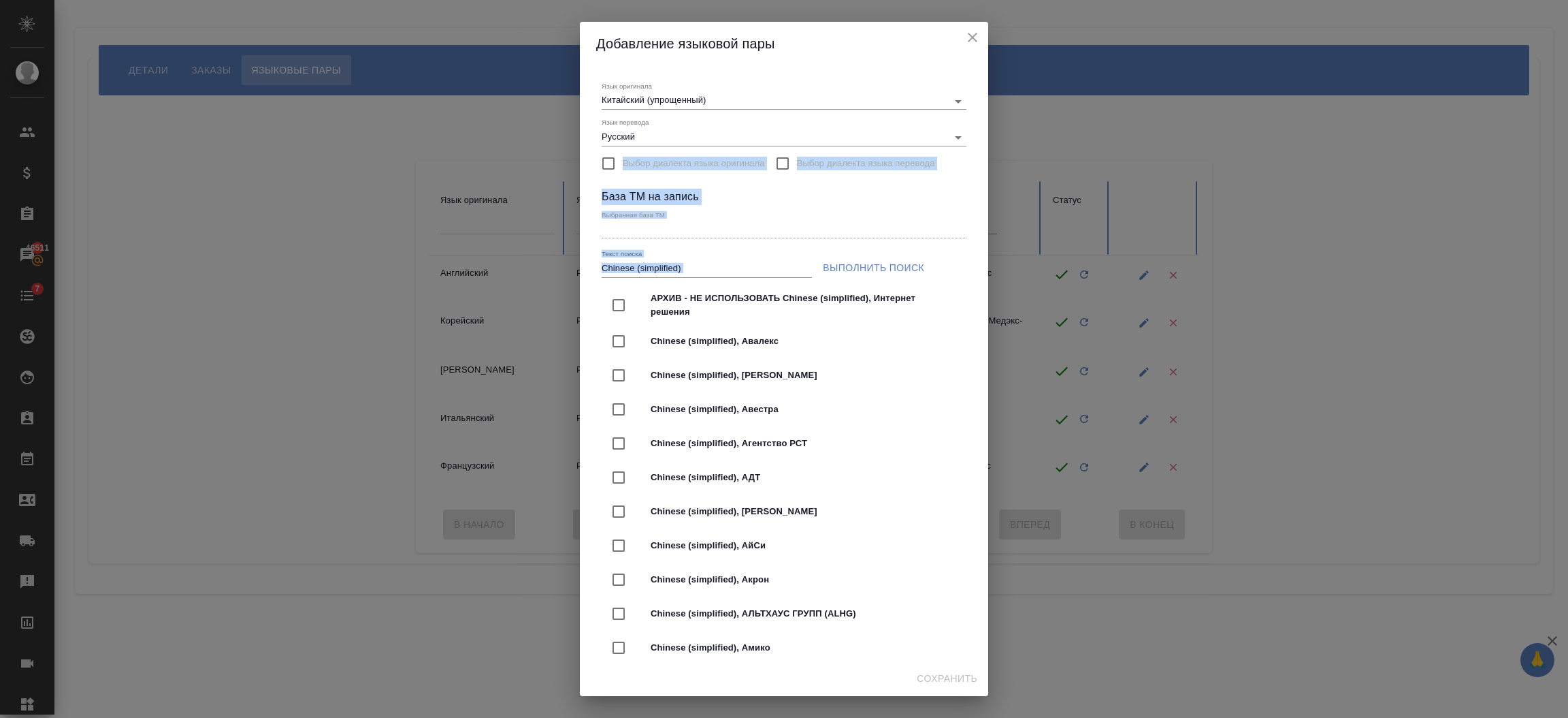
drag, startPoint x: 971, startPoint y: 121, endPoint x: 1080, endPoint y: 636, distance: 526.4
click at [1080, 636] on div "Добавление языковой пары Язык оригинала Китайский (упрощенный) Язык перевода Ру…" at bounding box center [784, 359] width 1568 height 718
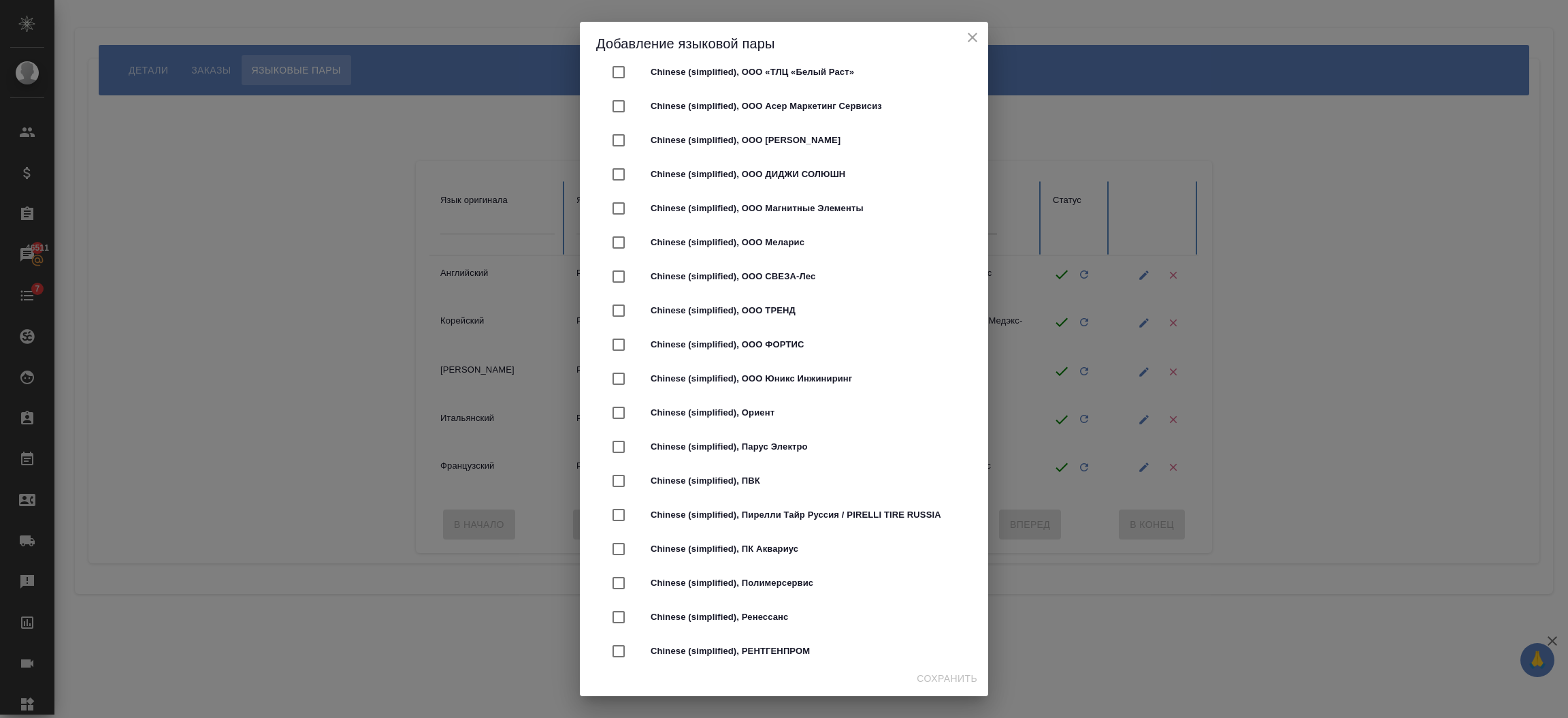
scroll to position [4100, 0]
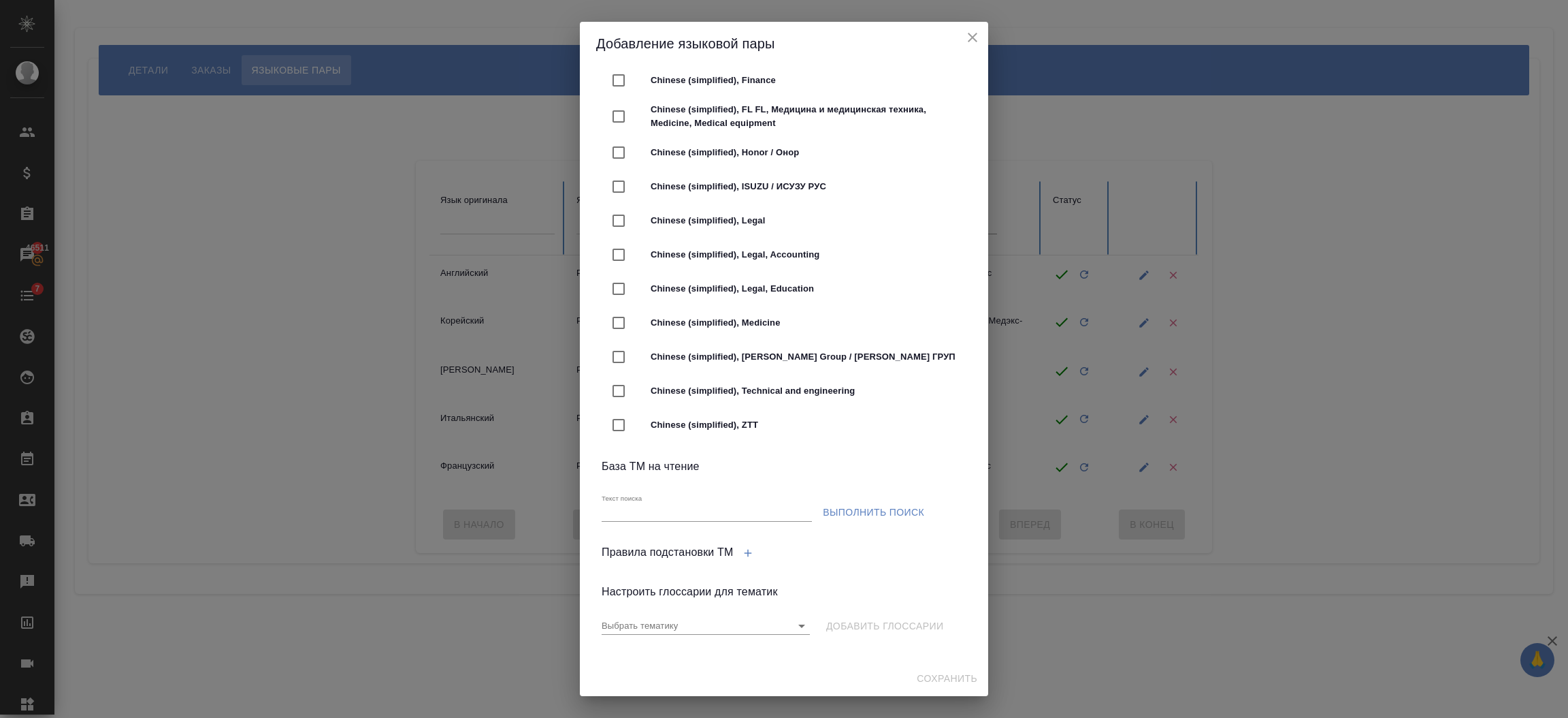
click at [974, 39] on icon "close" at bounding box center [973, 37] width 17 height 17
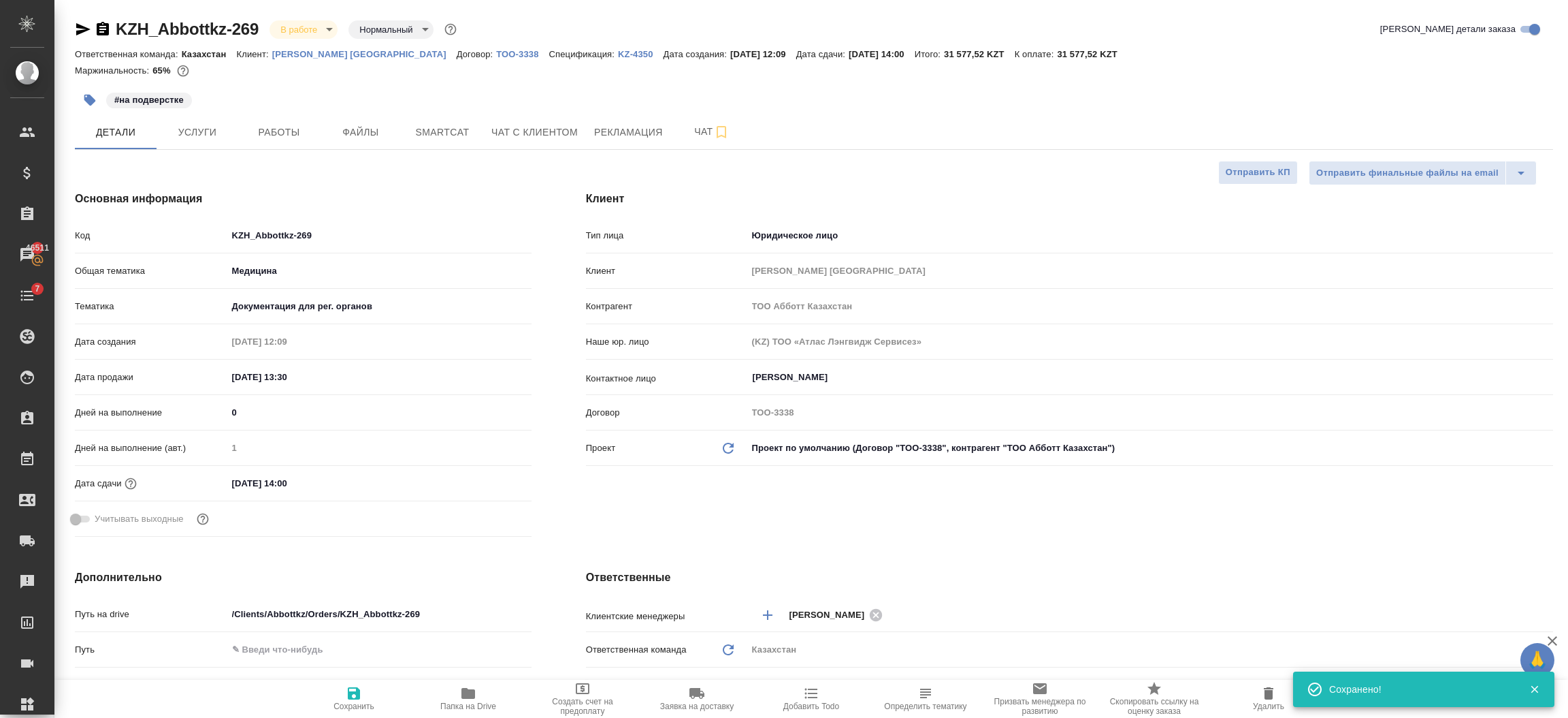
select select "RU"
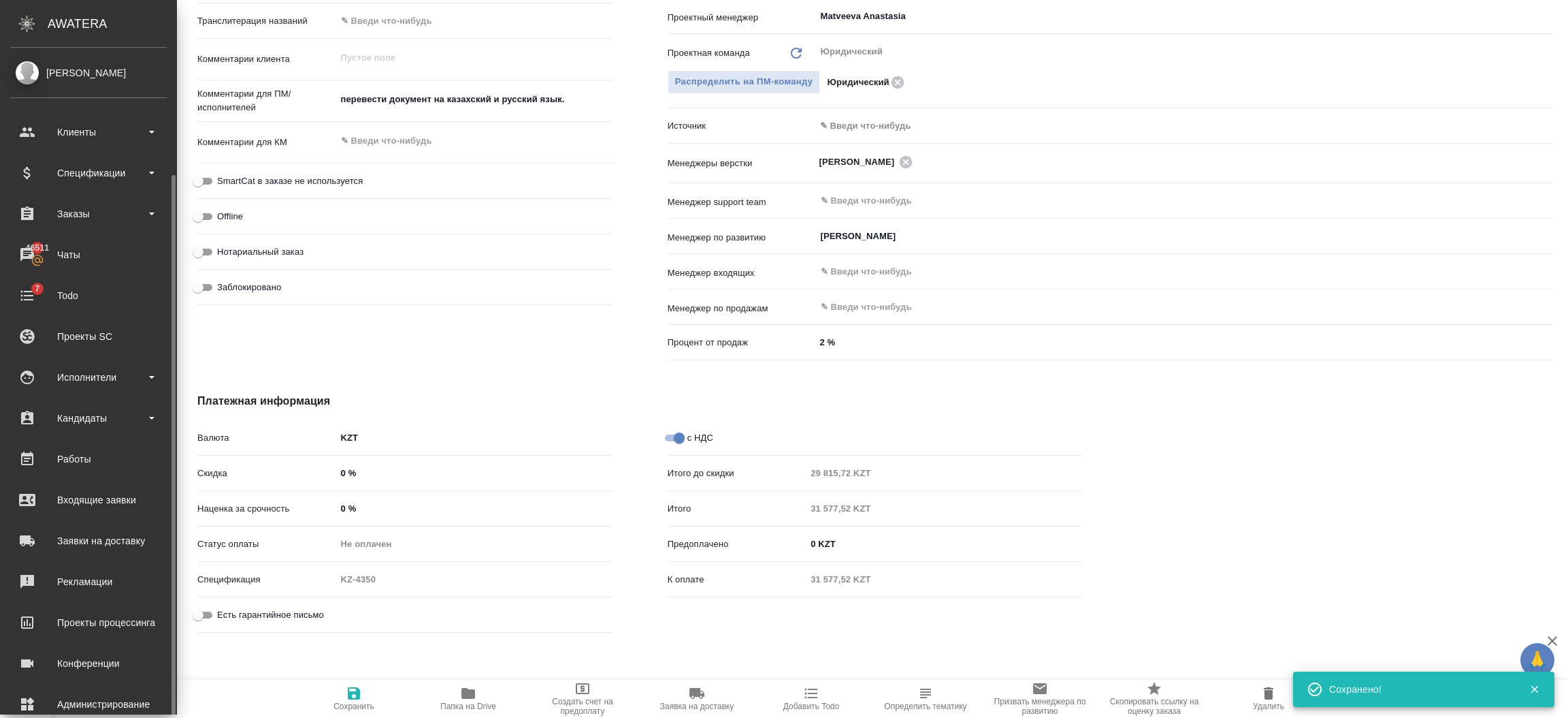
scroll to position [66, 0]
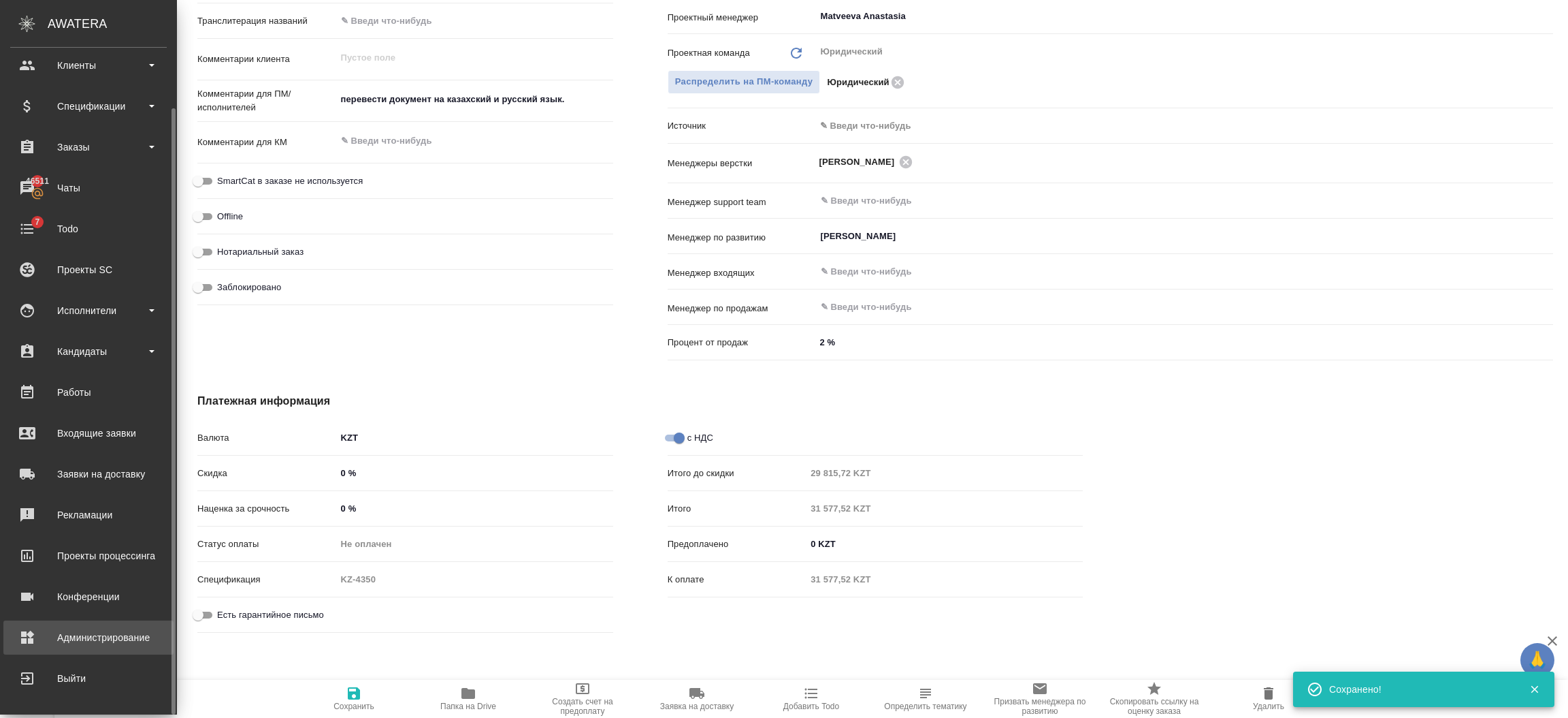
click at [91, 637] on div "Администрирование" at bounding box center [89, 638] width 157 height 21
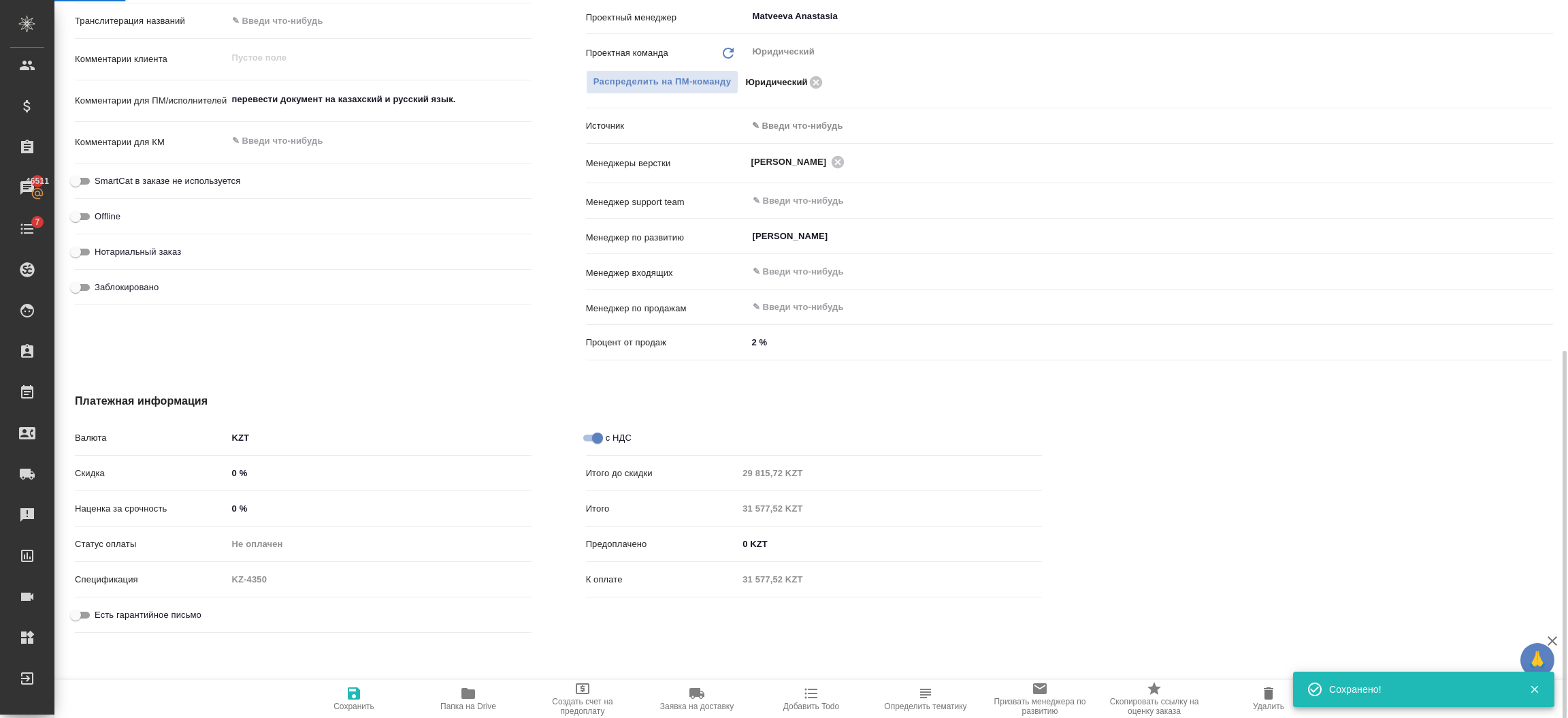
scroll to position [699, 0]
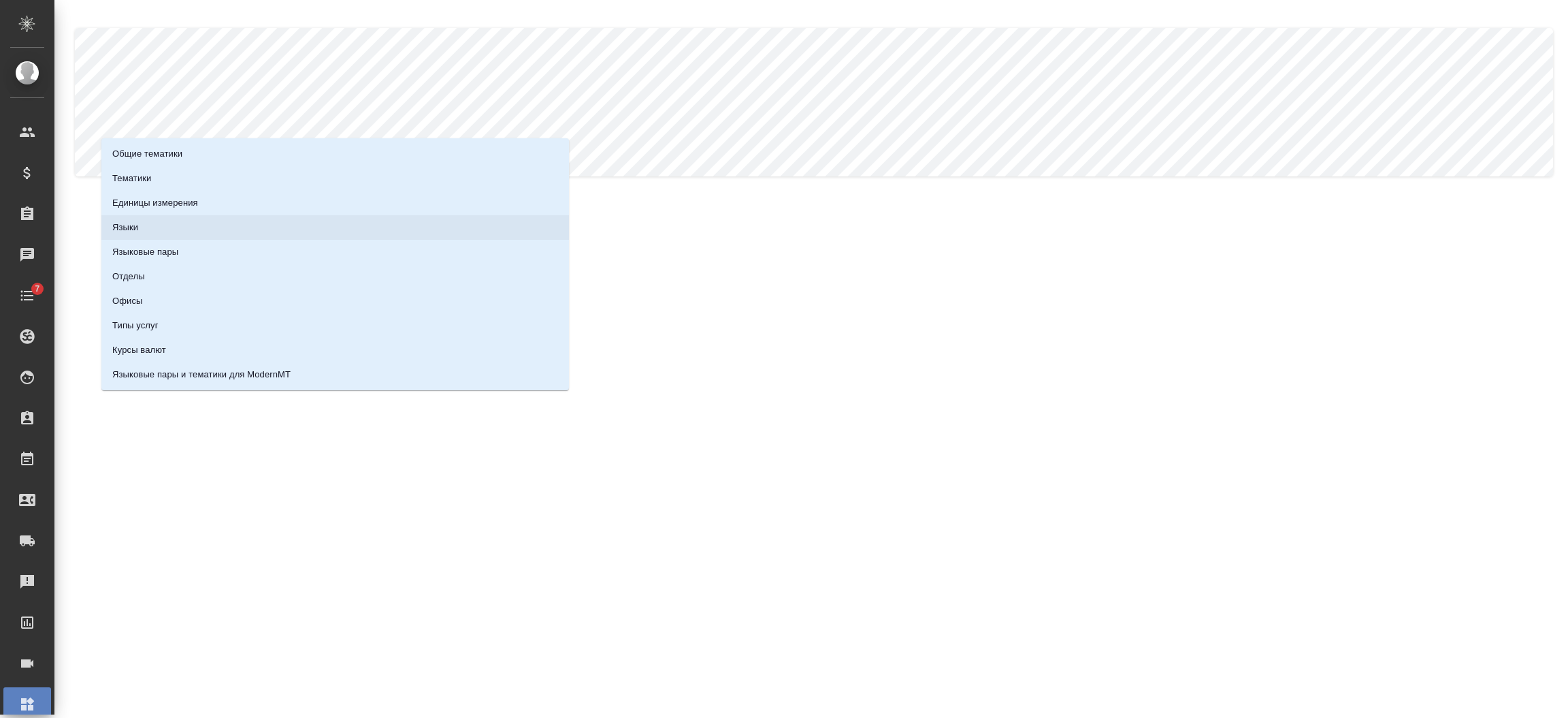
click at [155, 217] on li "Языки" at bounding box center [335, 227] width 468 height 24
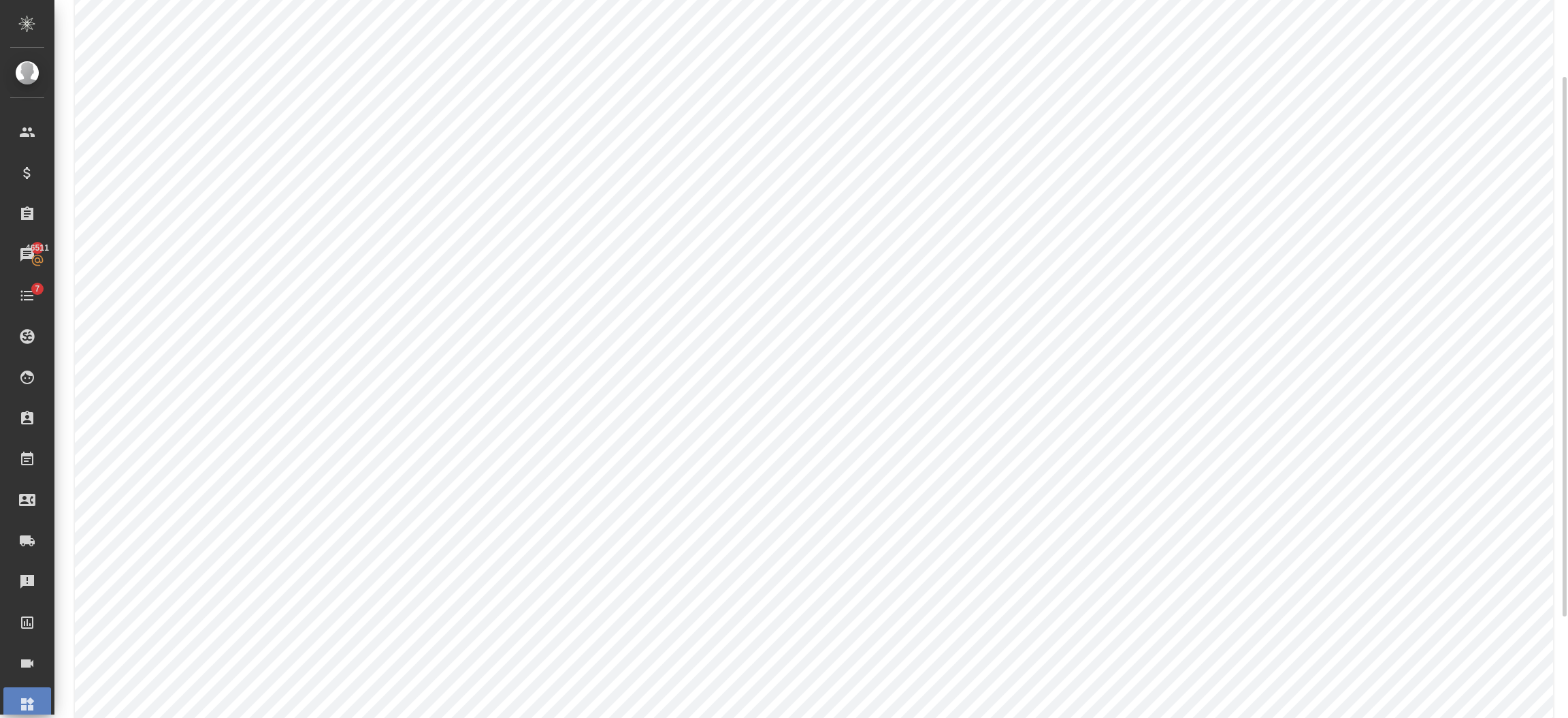
scroll to position [238, 0]
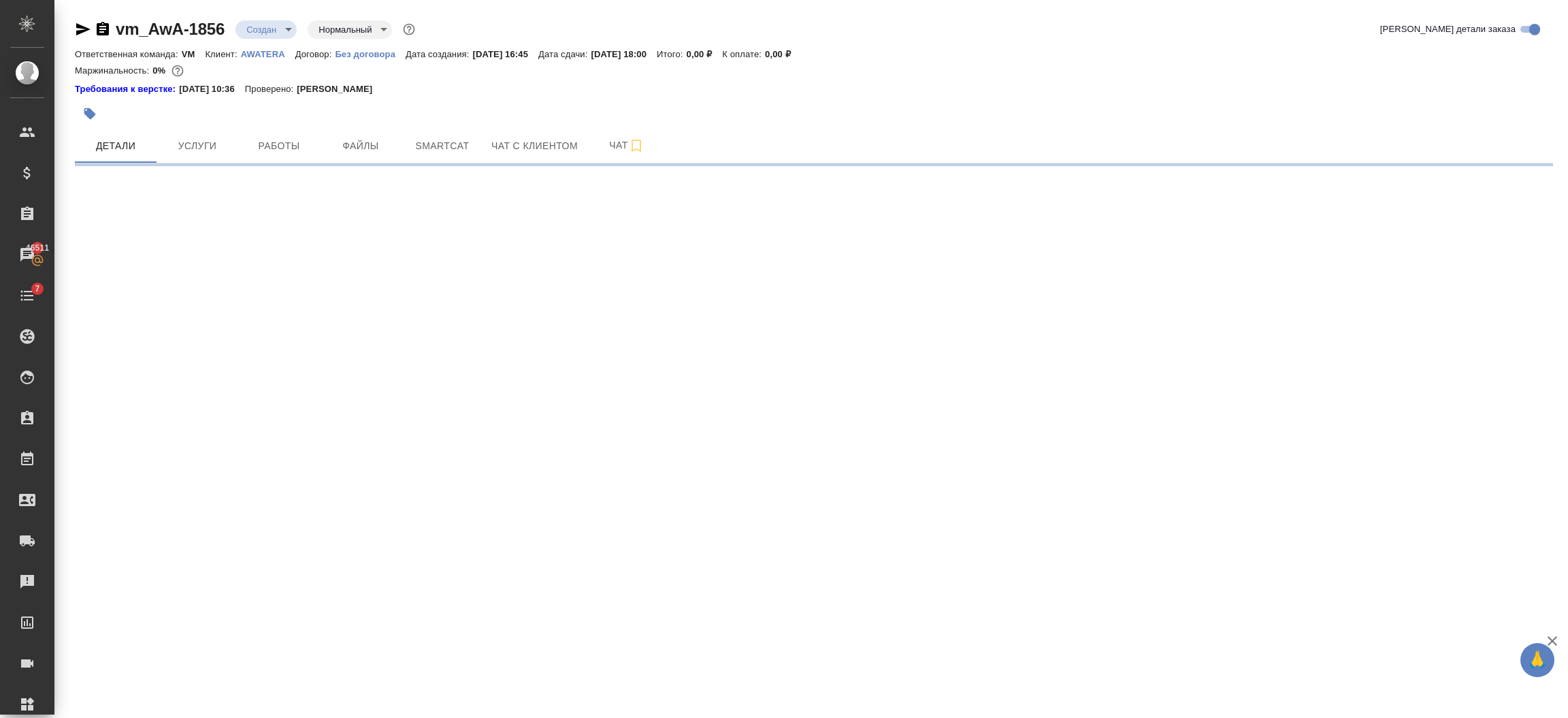
select select "RU"
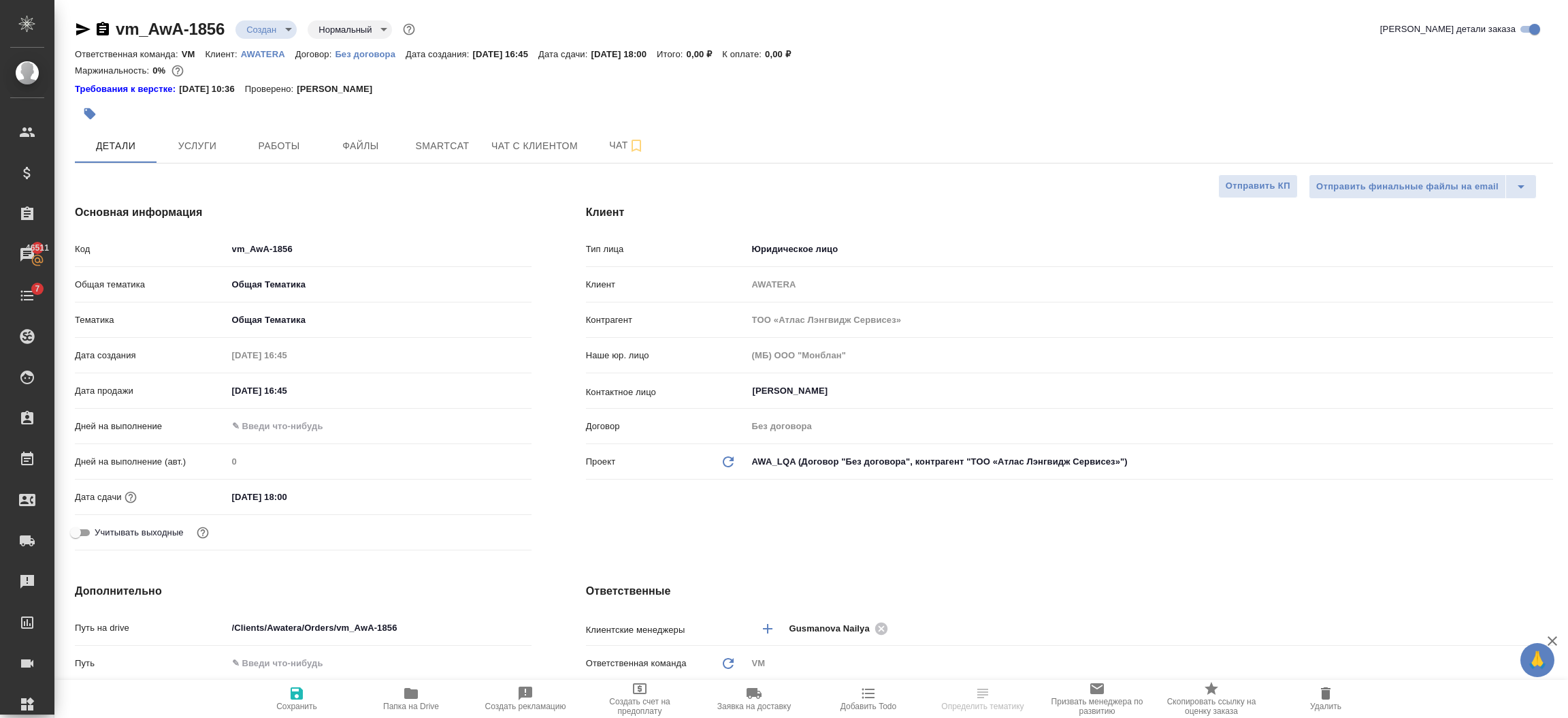
type textarea "x"
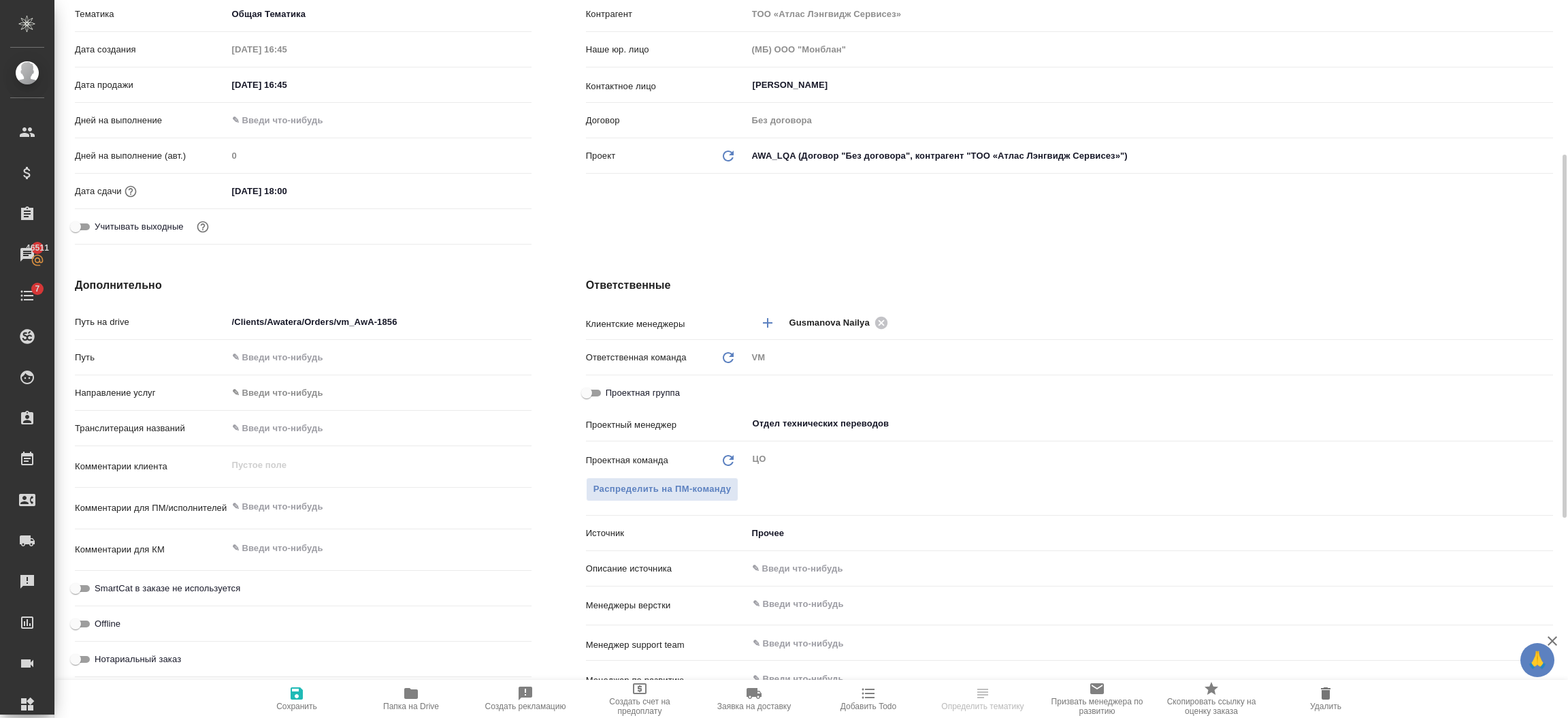
click at [334, 179] on div "Дата сдачи 01.10.2025 18:00" at bounding box center [302, 191] width 456 height 24
click at [334, 185] on input "[DATE] 18:00" at bounding box center [287, 190] width 119 height 20
click at [483, 188] on icon "button" at bounding box center [492, 190] width 17 height 17
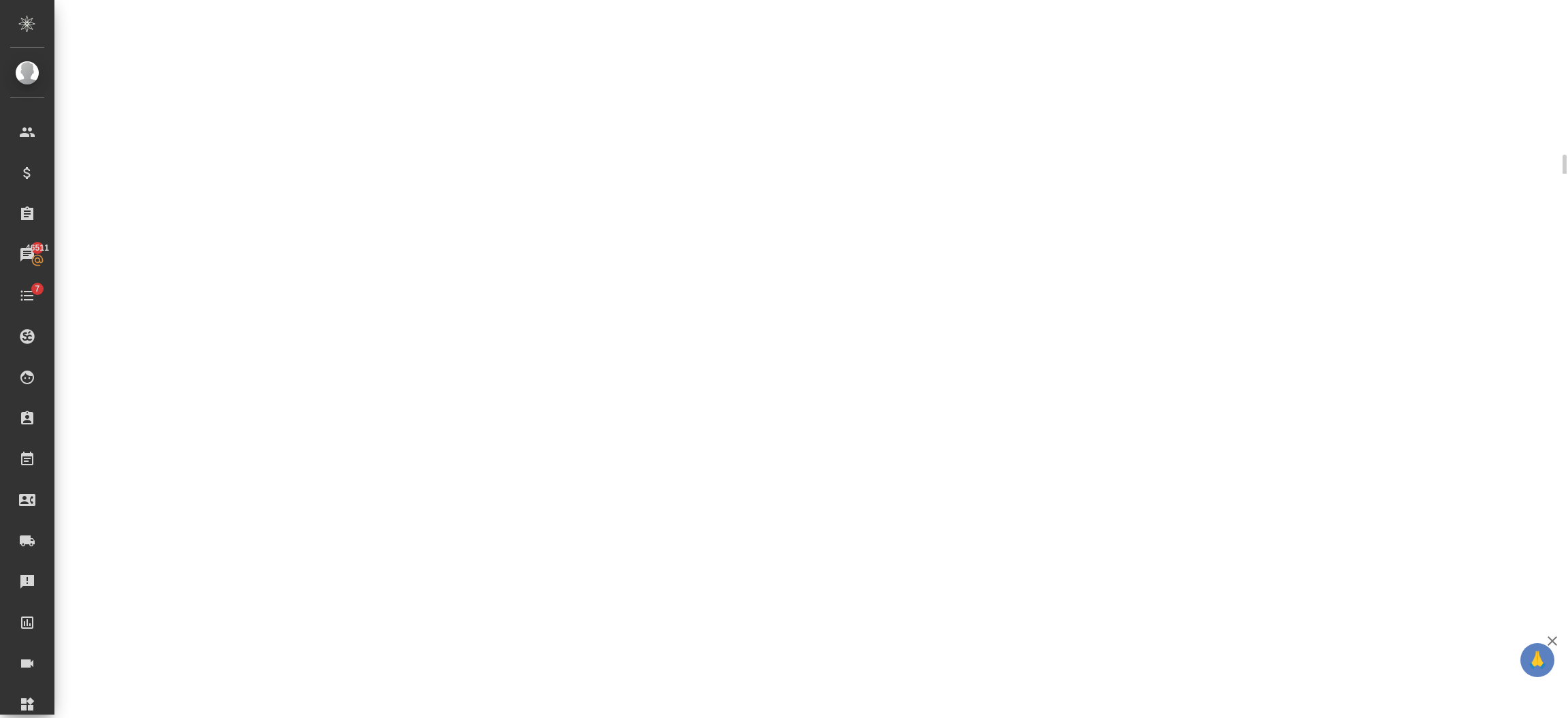
select select "RU"
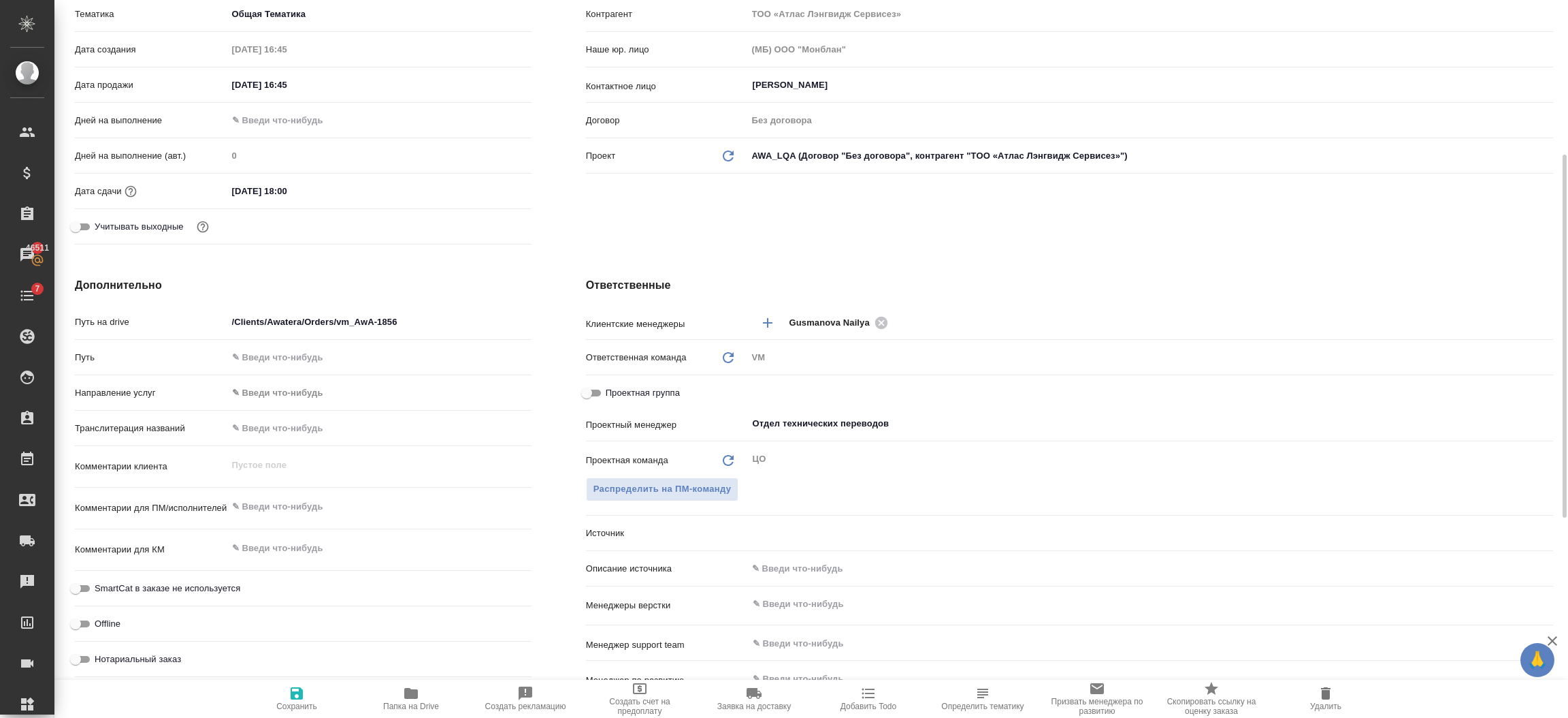
type textarea "x"
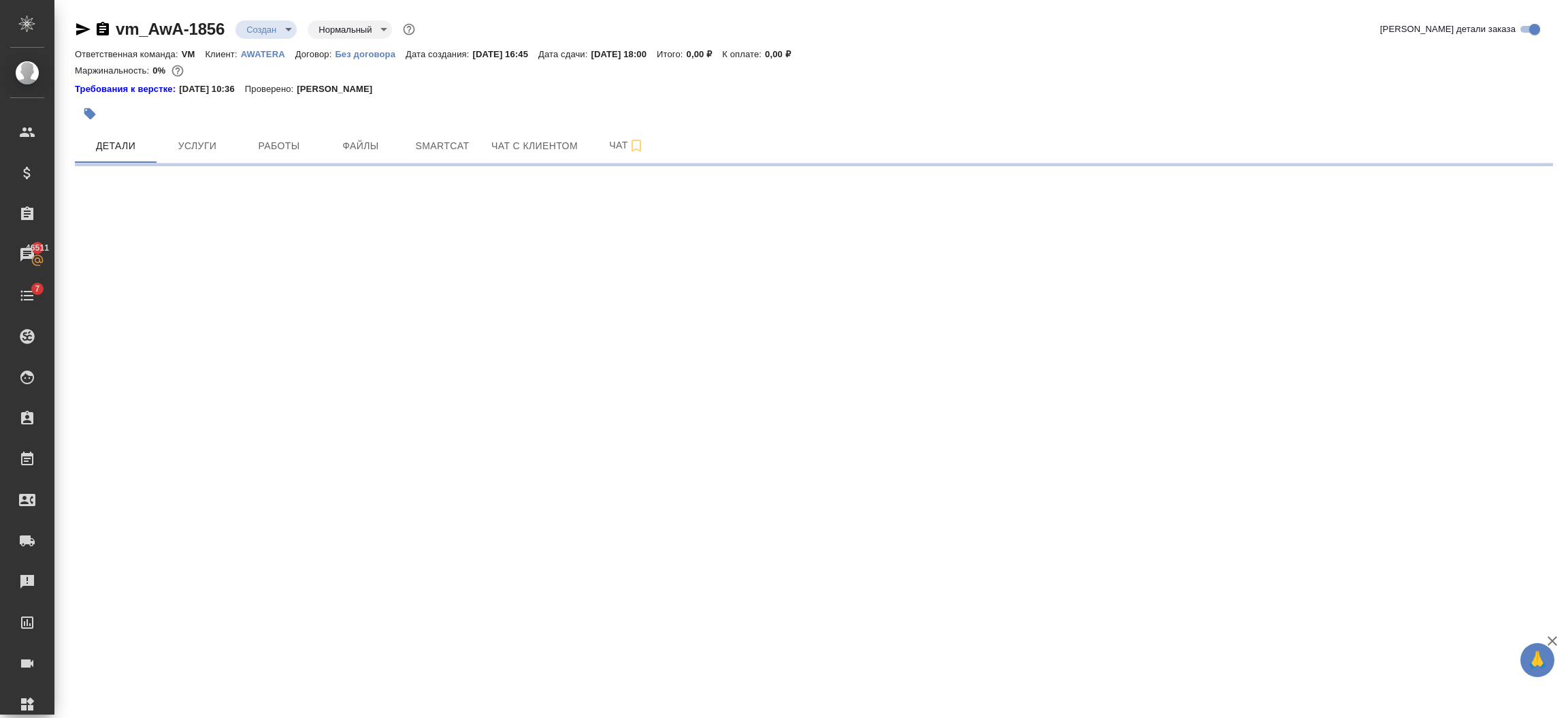
select select "RU"
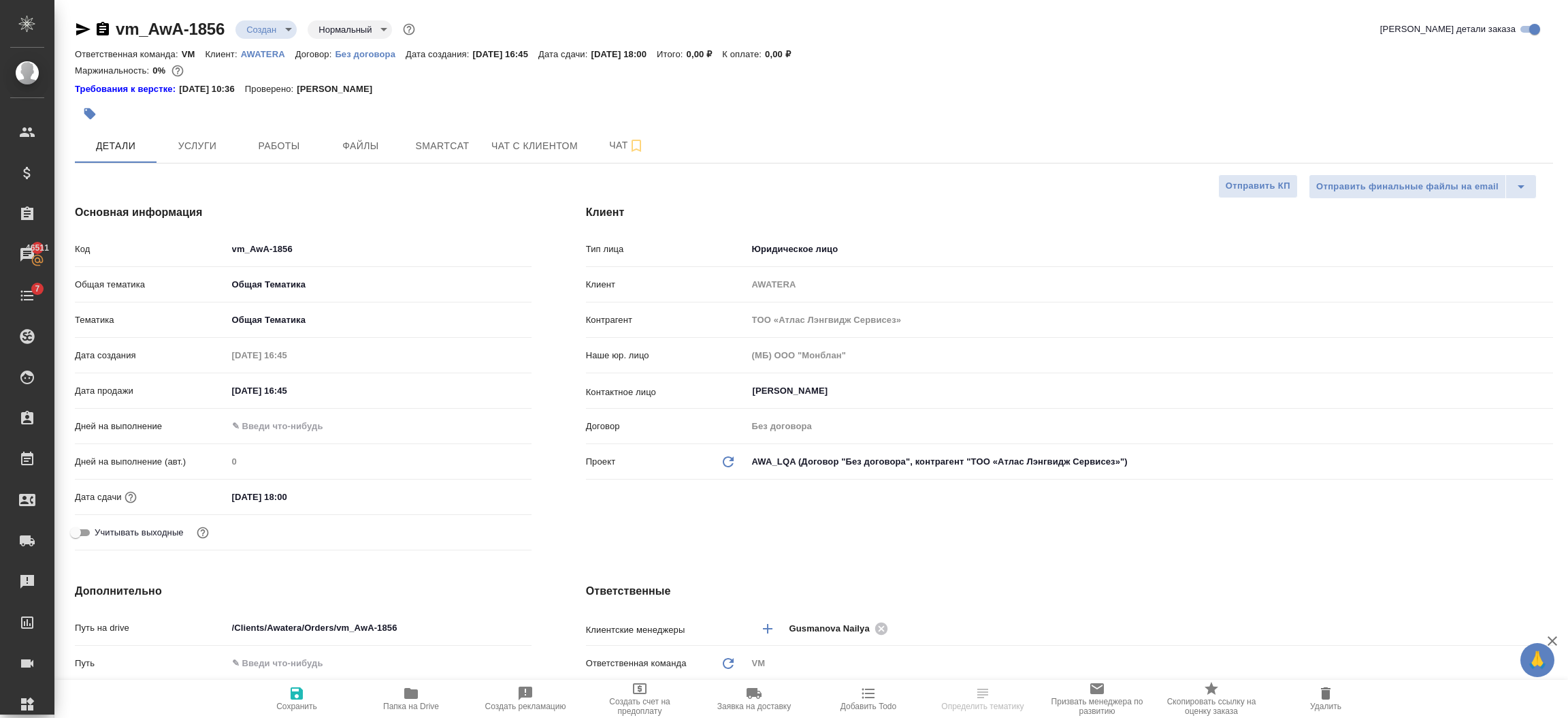
type textarea "x"
click at [320, 490] on input "01.10.2025 18:00" at bounding box center [287, 496] width 119 height 20
click at [483, 490] on div "01.10.2025 18:00" at bounding box center [380, 497] width 304 height 21
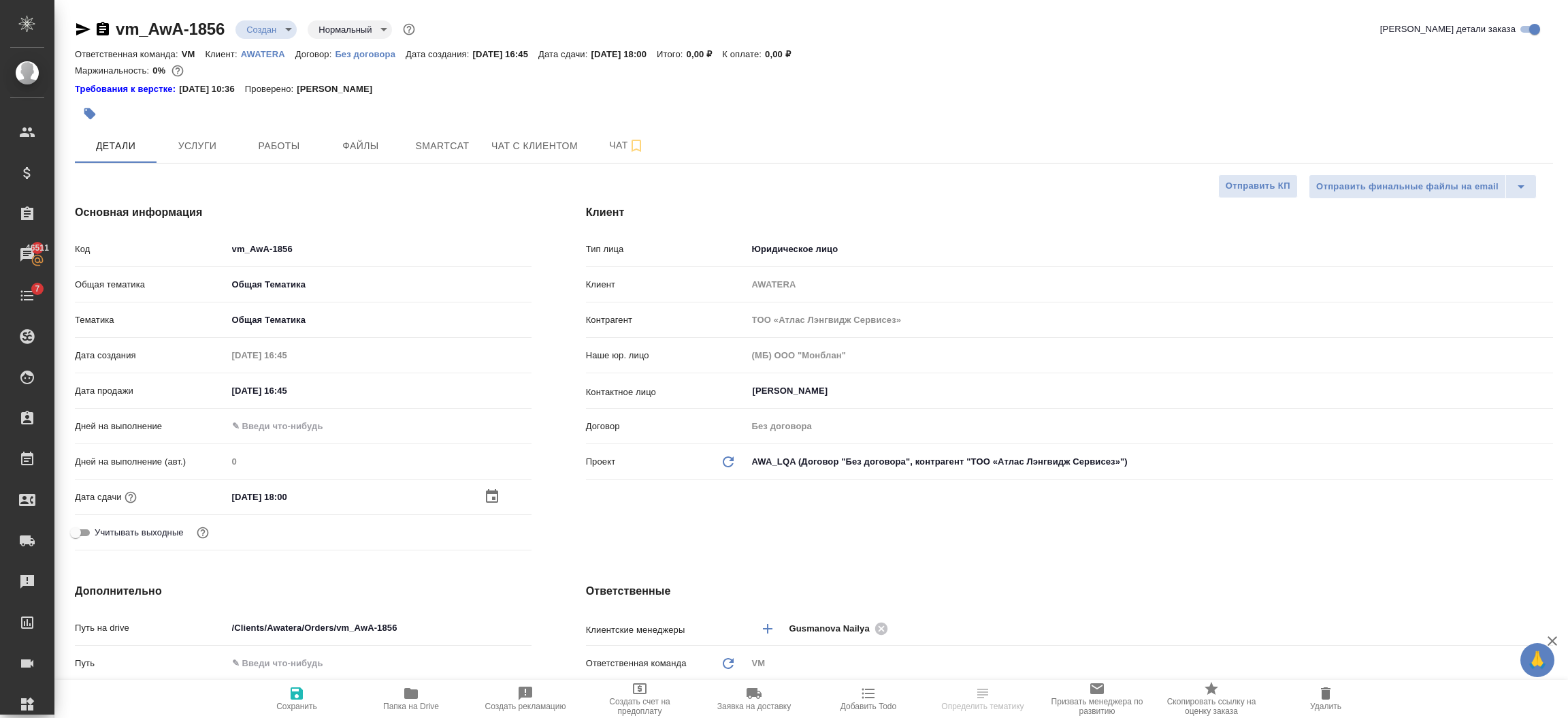
click at [489, 490] on icon "button" at bounding box center [492, 496] width 12 height 14
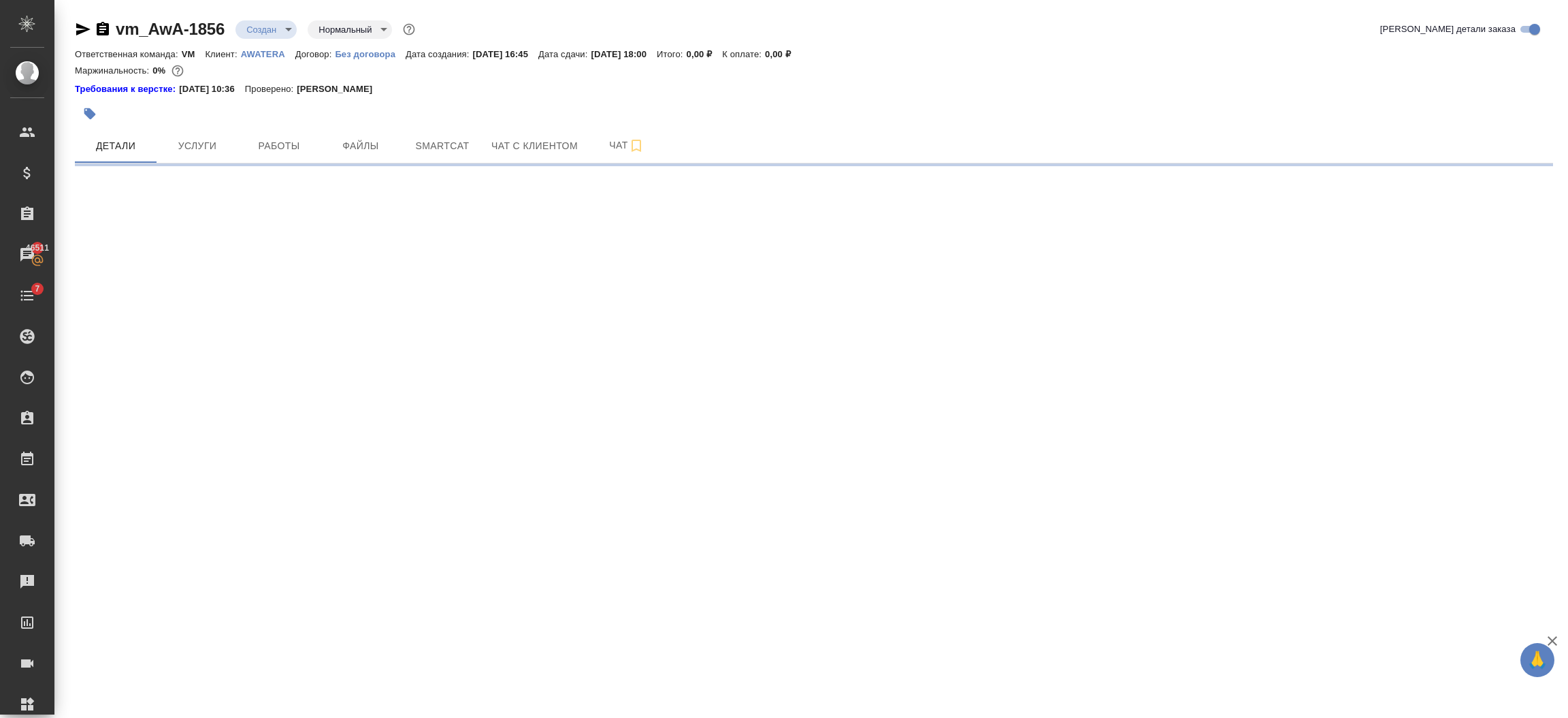
click at [379, 514] on div ".cls-1 fill:#fff; AWATERA Semenets Irina Клиенты Спецификации Заказы 46511 Чаты…" at bounding box center [784, 359] width 1568 height 718
select select "RU"
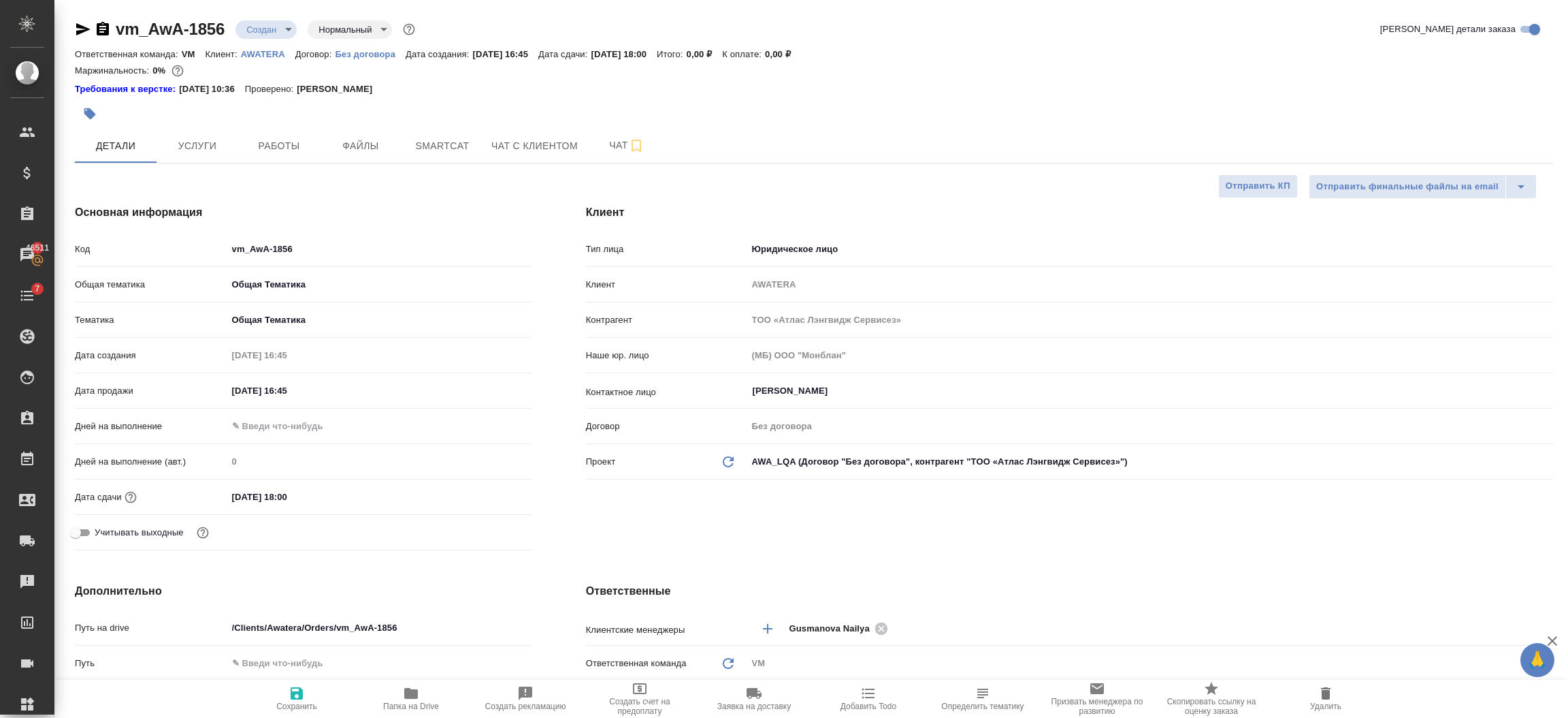
type textarea "x"
click at [346, 489] on input "01.10.2025 18:00" at bounding box center [287, 496] width 119 height 20
click at [488, 489] on icon "button" at bounding box center [492, 496] width 12 height 14
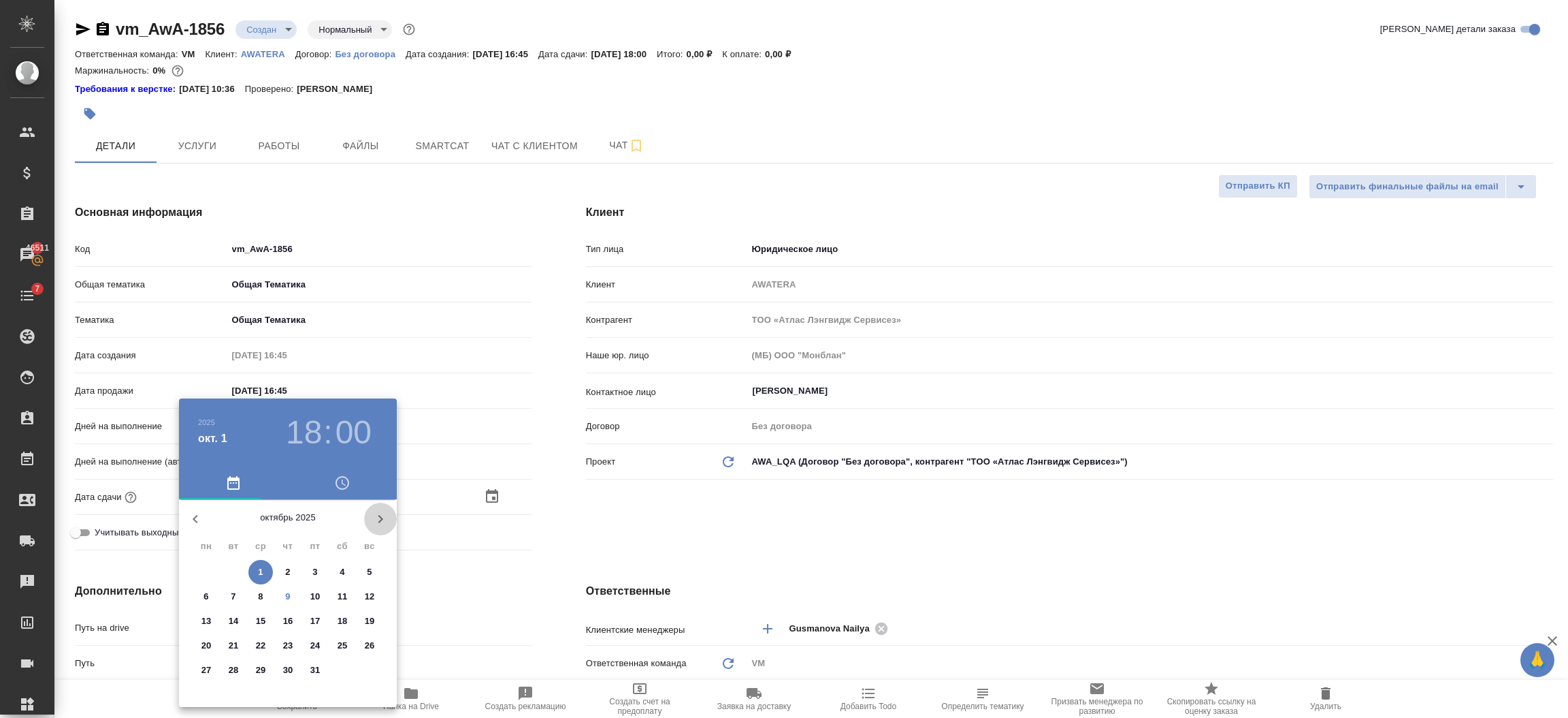
click at [377, 516] on icon "button" at bounding box center [381, 519] width 17 height 17
click at [259, 665] on p "31" at bounding box center [260, 669] width 10 height 14
type input "31.12.2025 18:00"
type textarea "x"
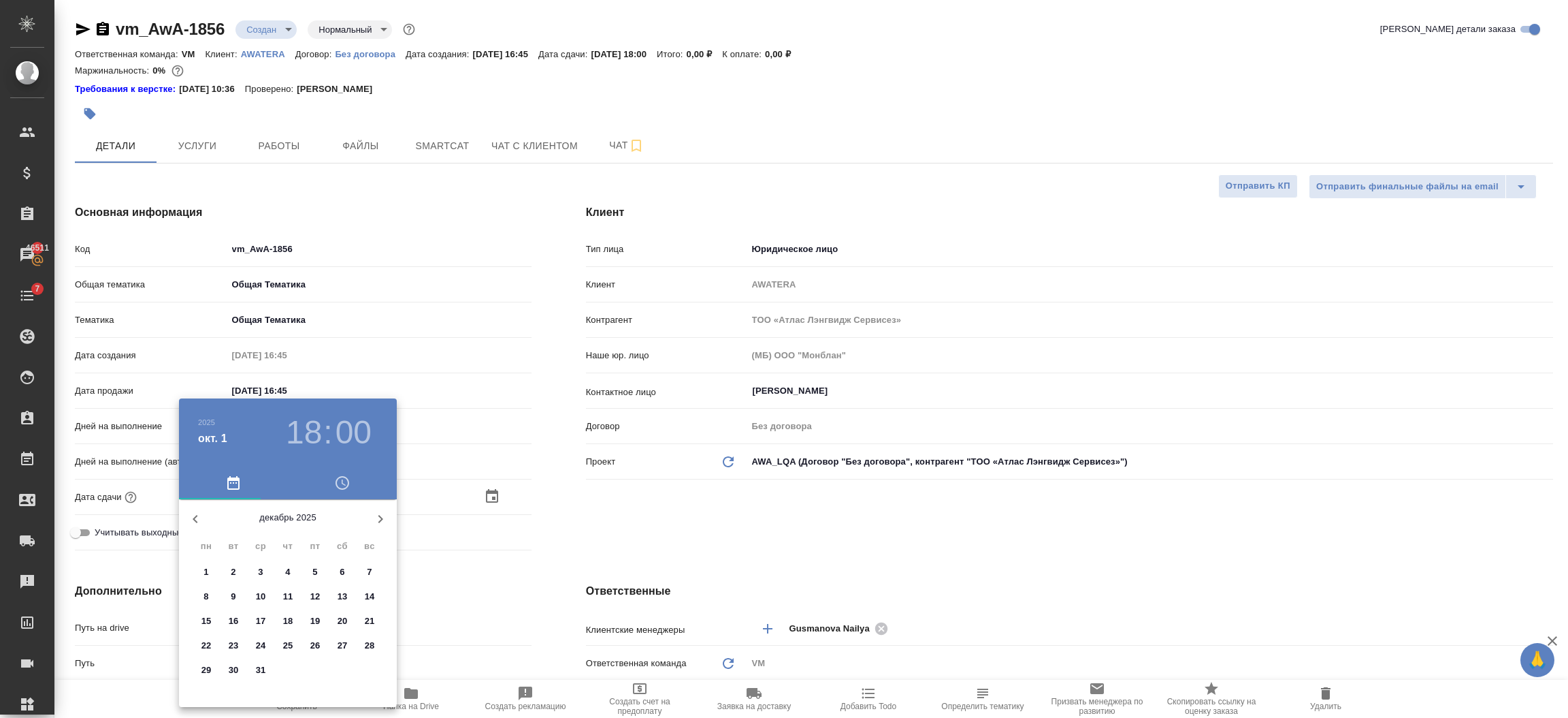
type textarea "x"
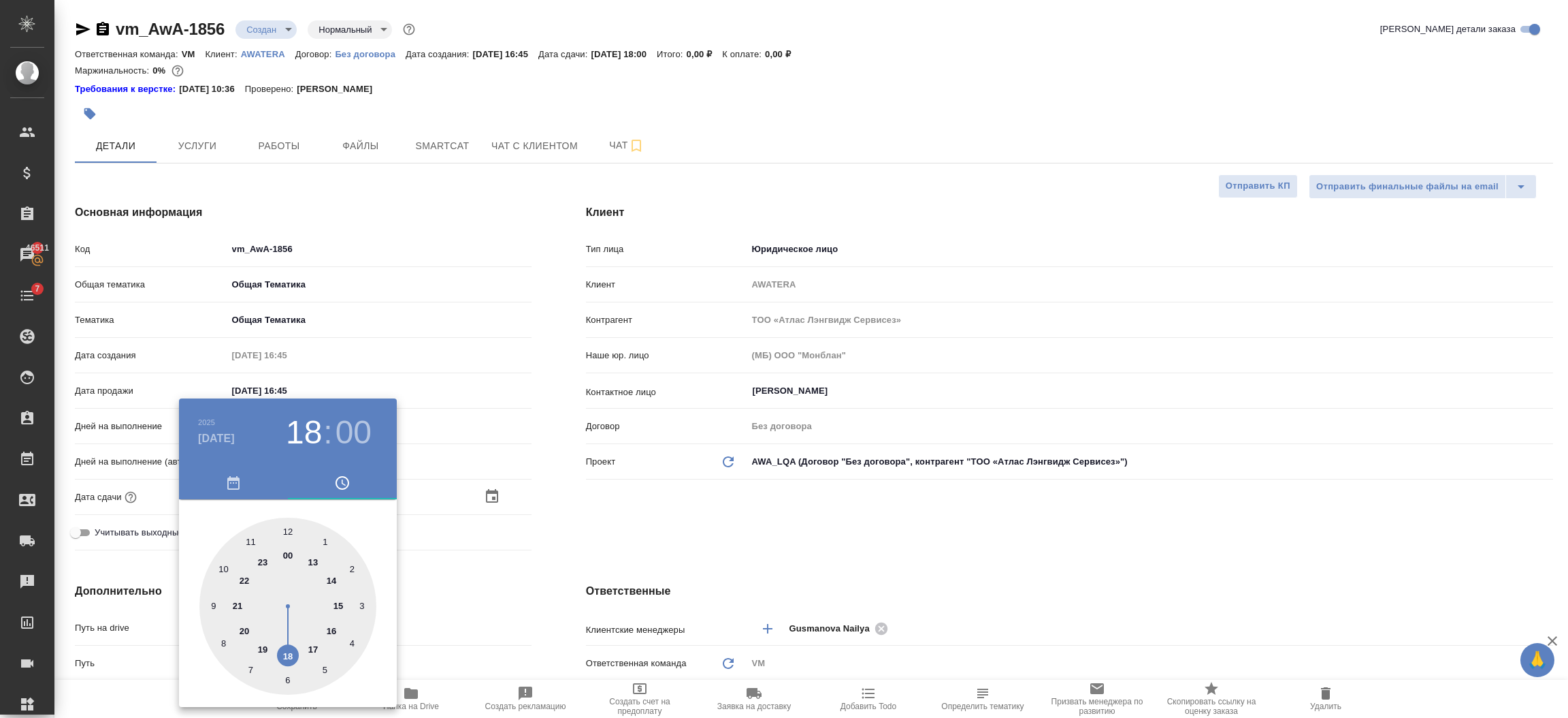
click at [285, 554] on div at bounding box center [288, 606] width 177 height 177
type input "31.12.2025 00:00"
type textarea "x"
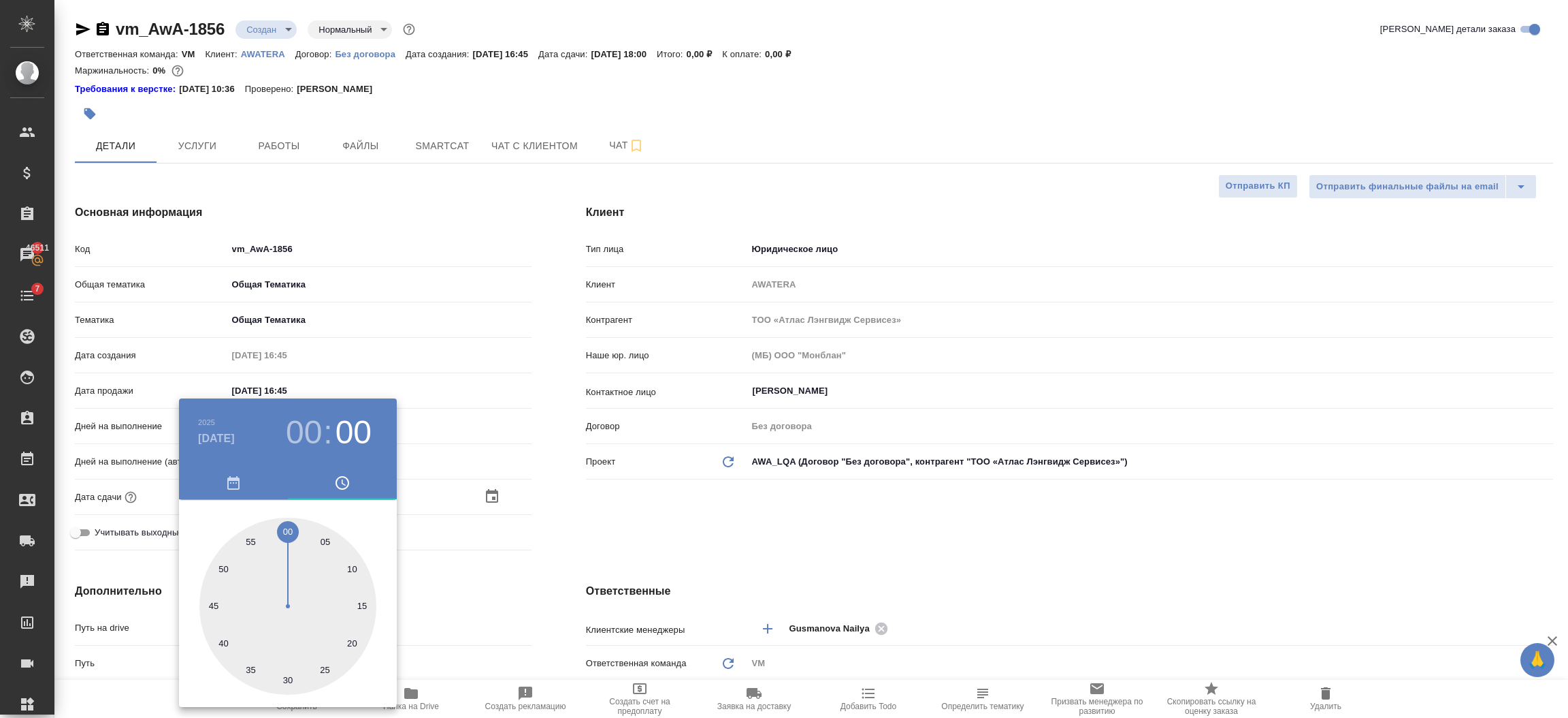
click at [474, 566] on div at bounding box center [784, 359] width 1568 height 718
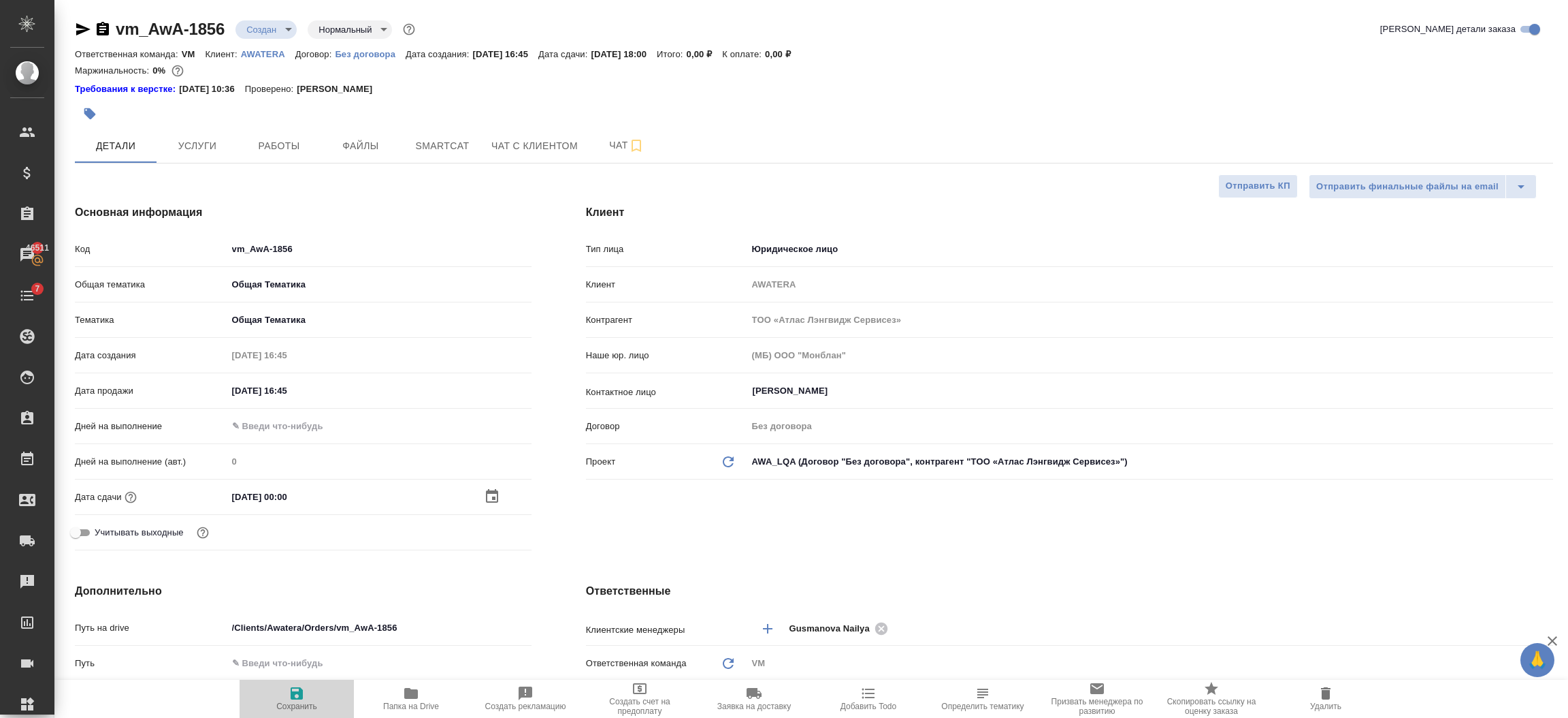
click at [292, 701] on span "Сохранить" at bounding box center [297, 706] width 41 height 9
type textarea "x"
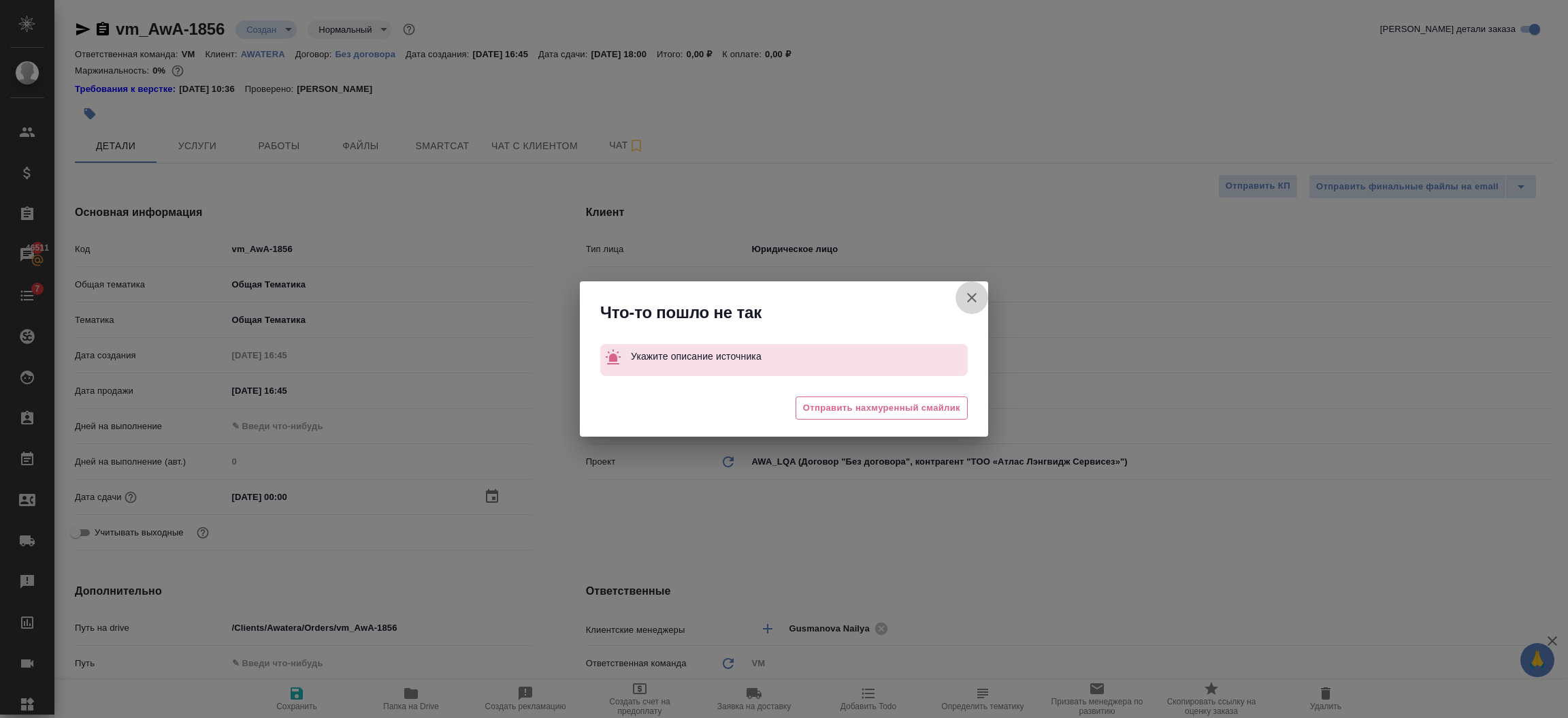
click at [970, 294] on icon "button" at bounding box center [973, 298] width 17 height 17
type textarea "x"
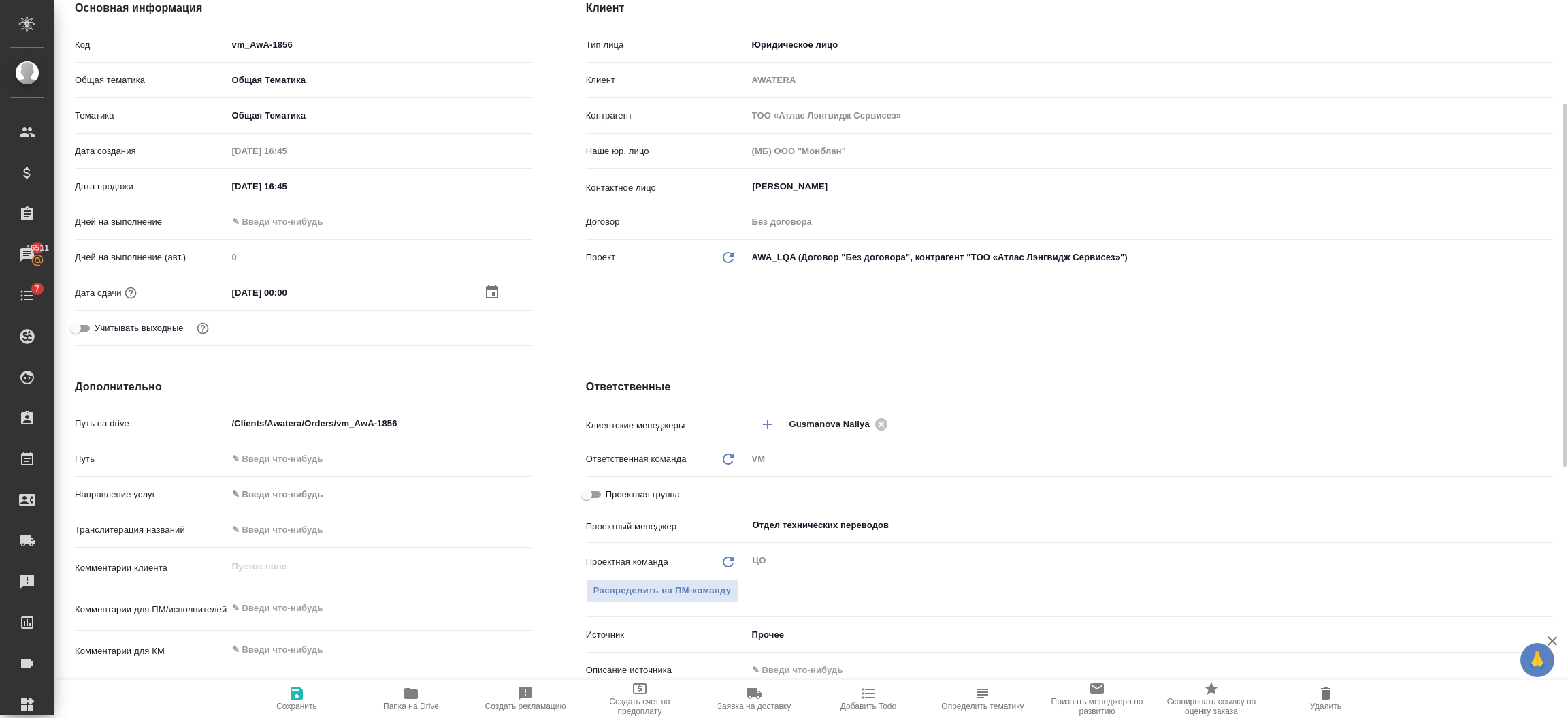
scroll to position [409, 0]
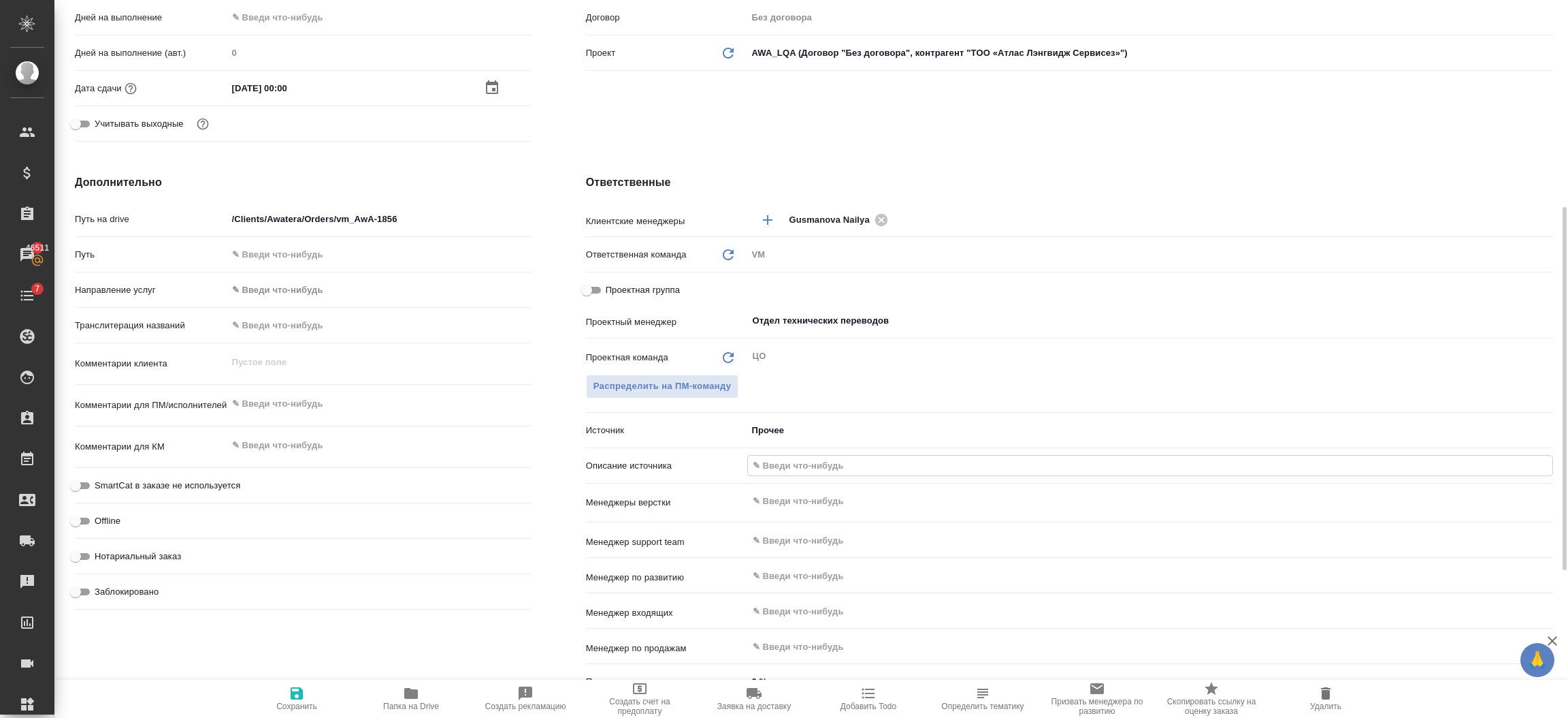
click at [779, 467] on input "text" at bounding box center [1150, 465] width 805 height 20
type textarea "x"
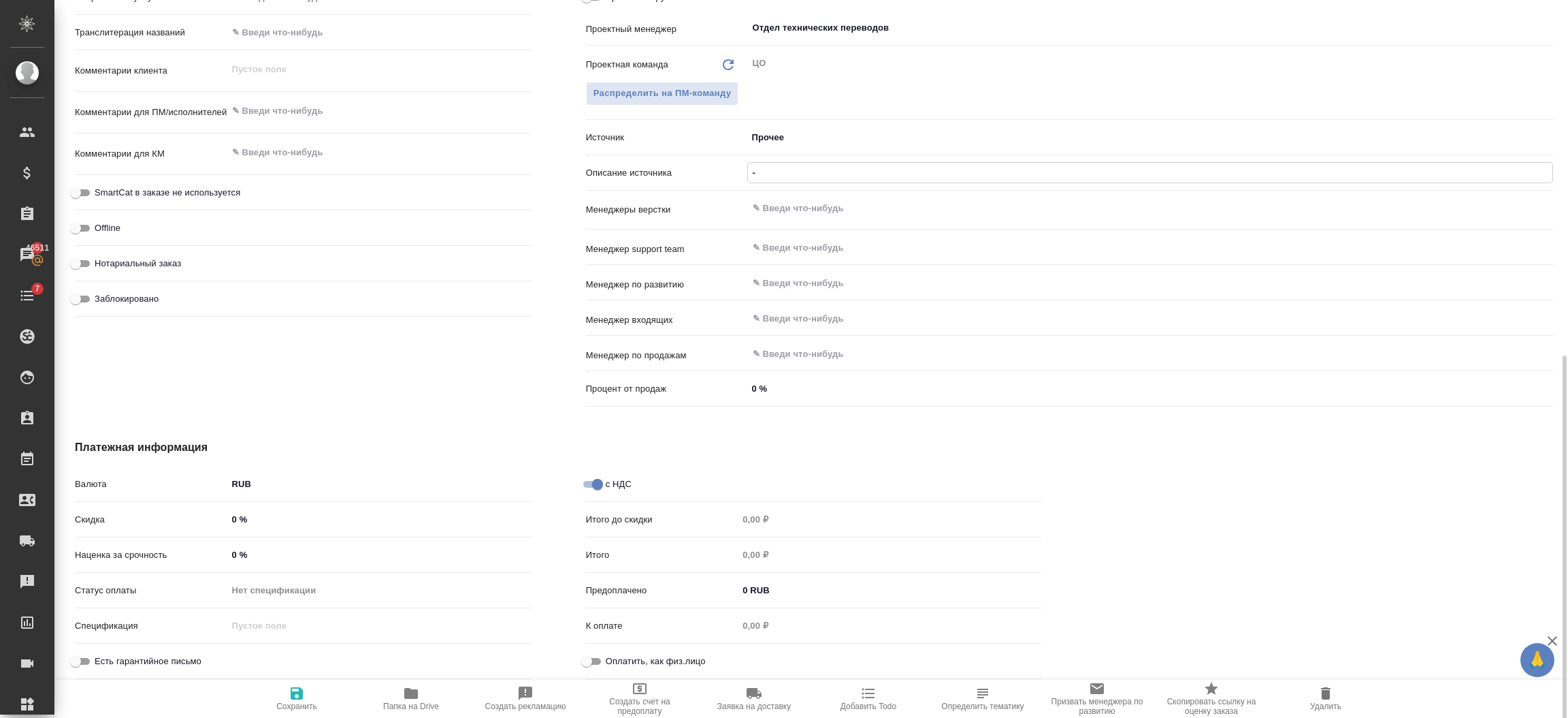
type input "-"
click at [293, 693] on icon "button" at bounding box center [296, 693] width 12 height 12
type textarea "x"
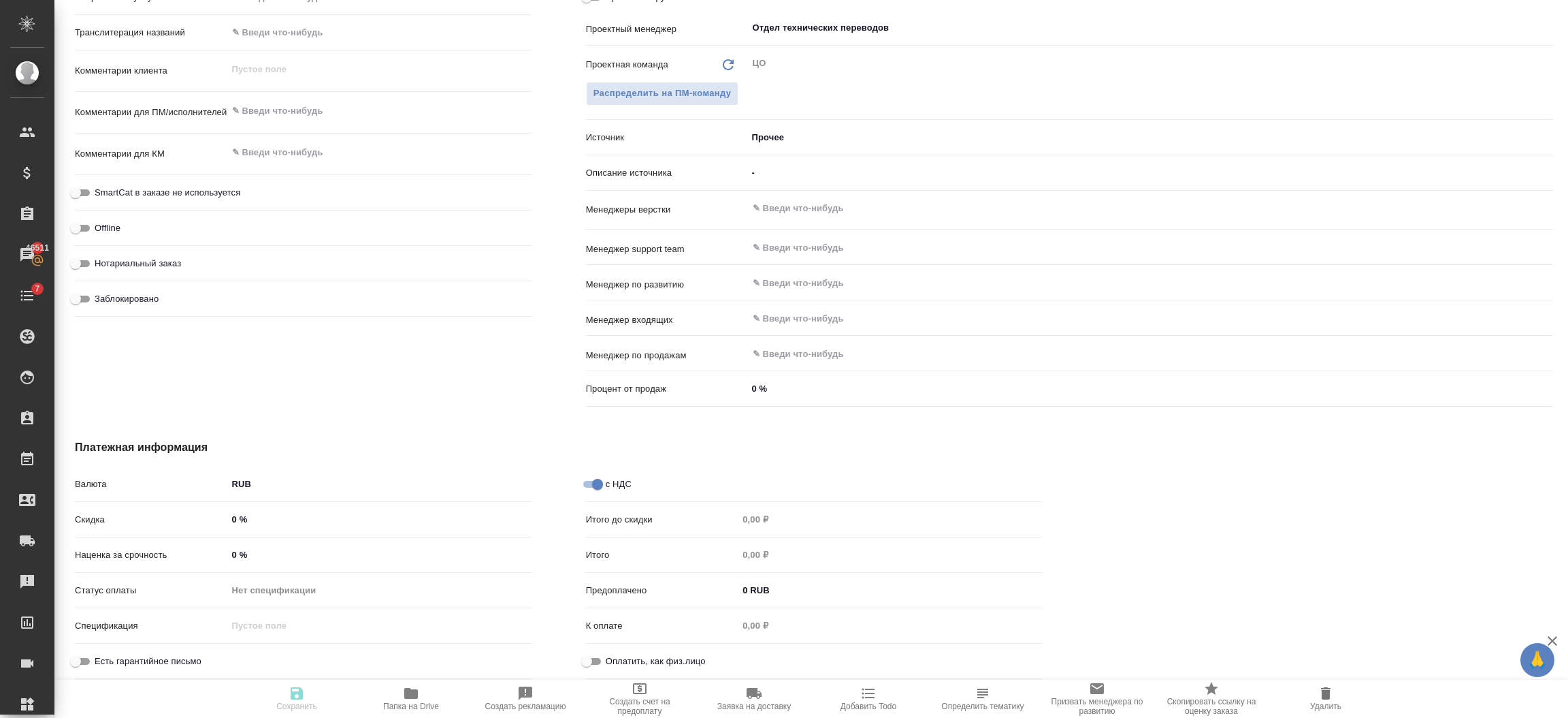
type textarea "x"
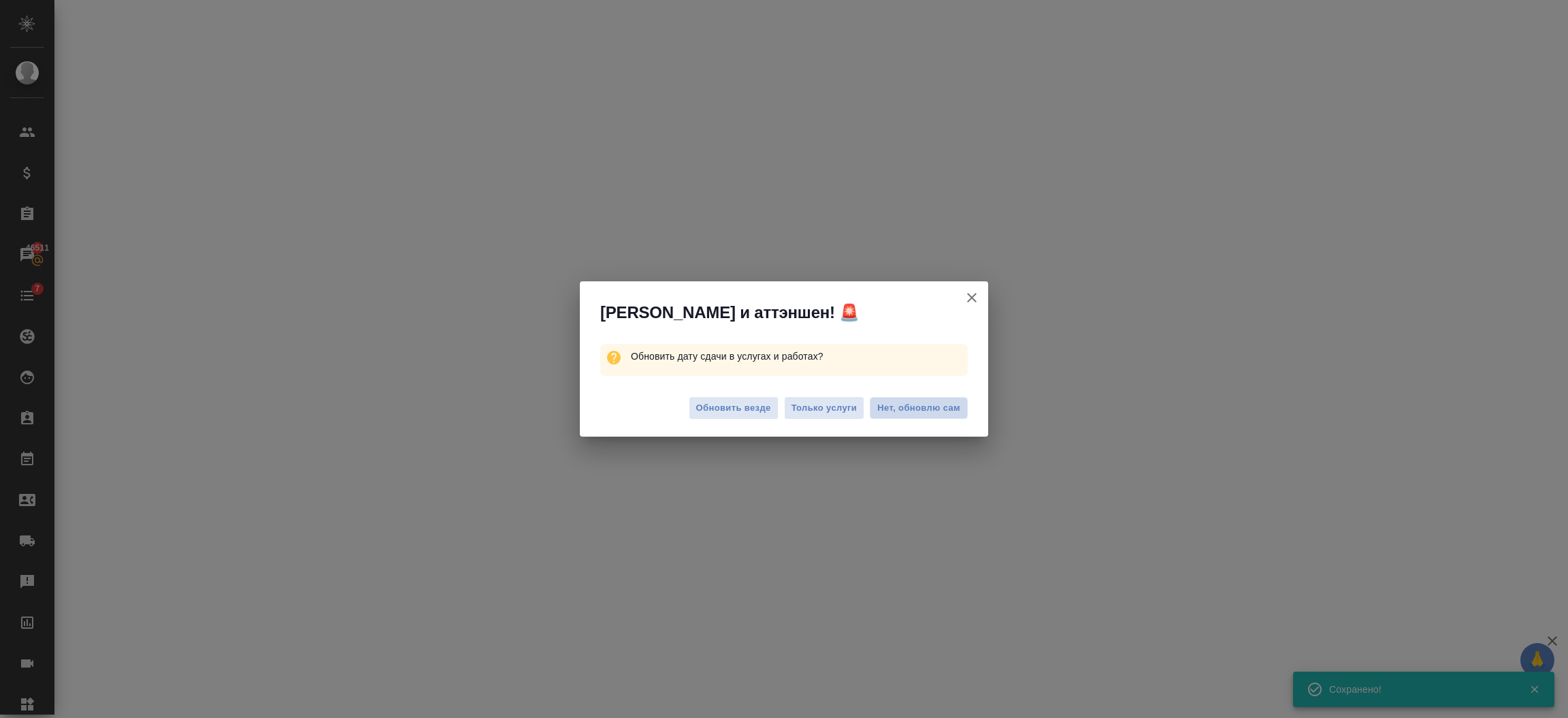
click at [916, 399] on button "Нет, обновлю сам" at bounding box center [918, 407] width 98 height 21
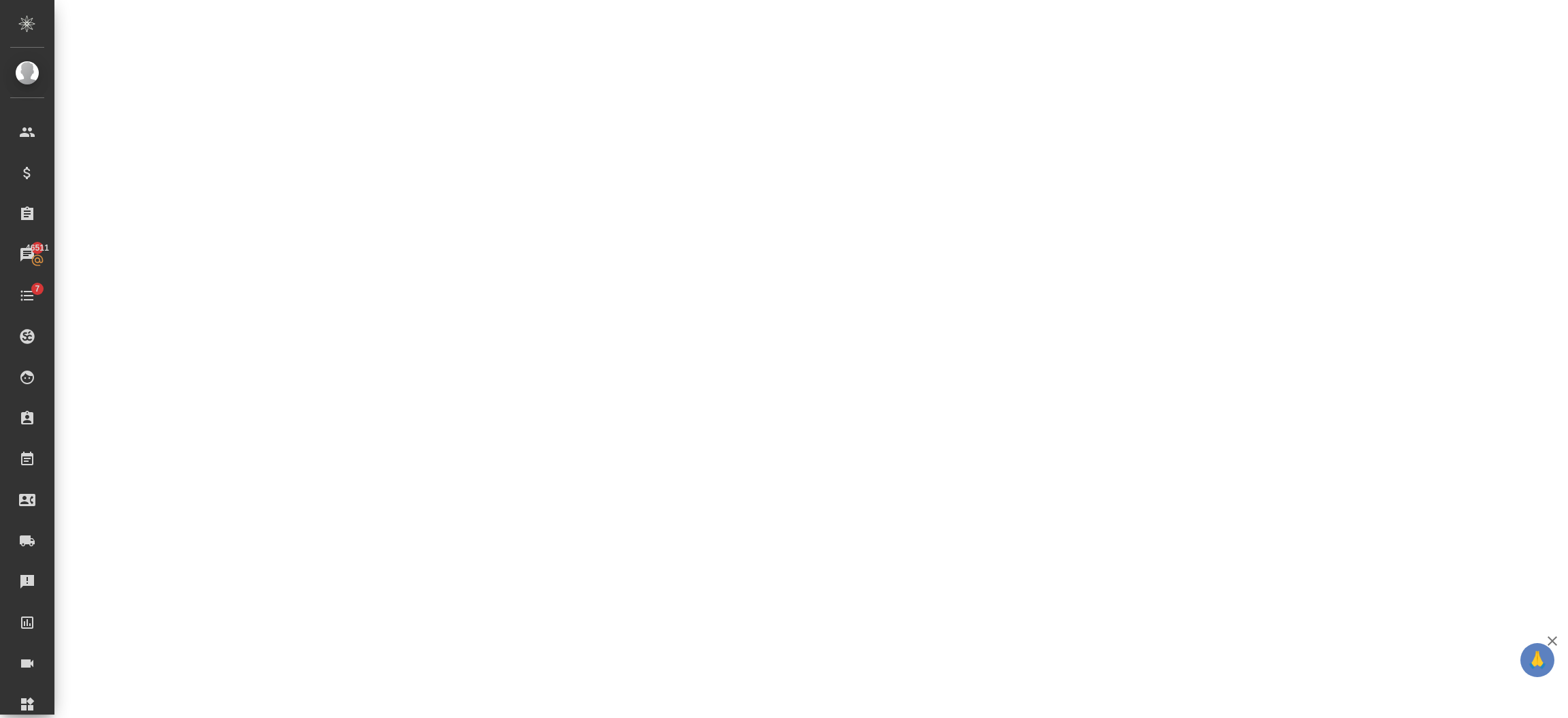
select select "RU"
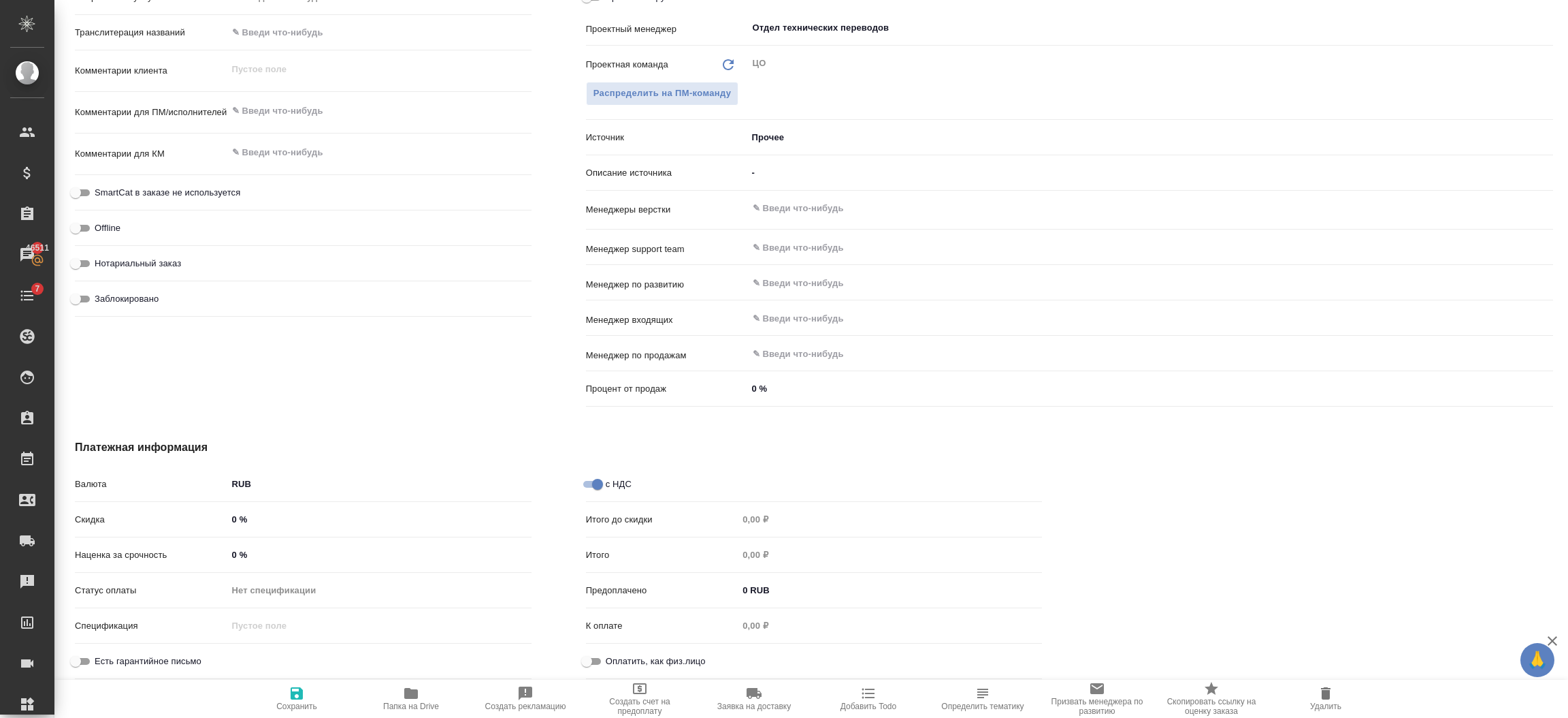
type textarea "x"
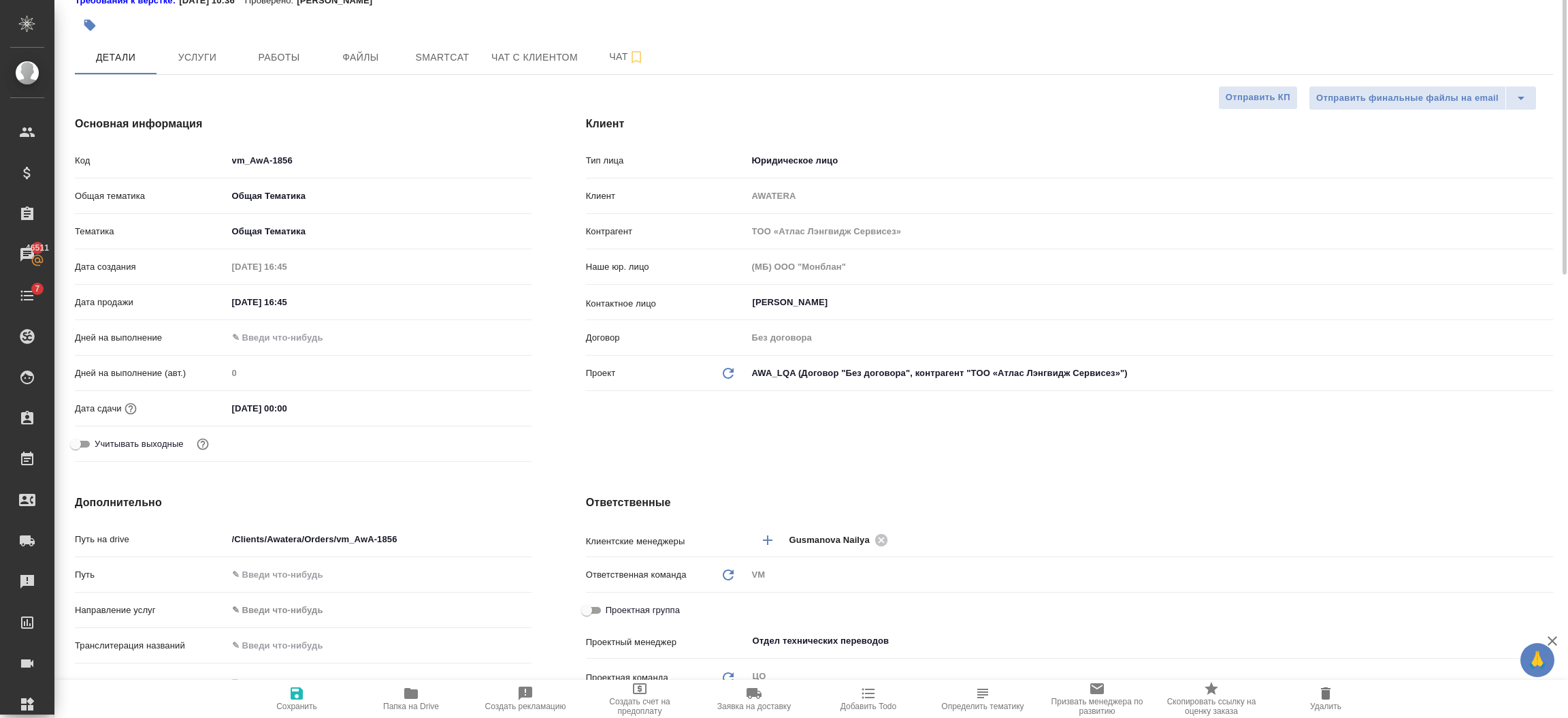
scroll to position [0, 0]
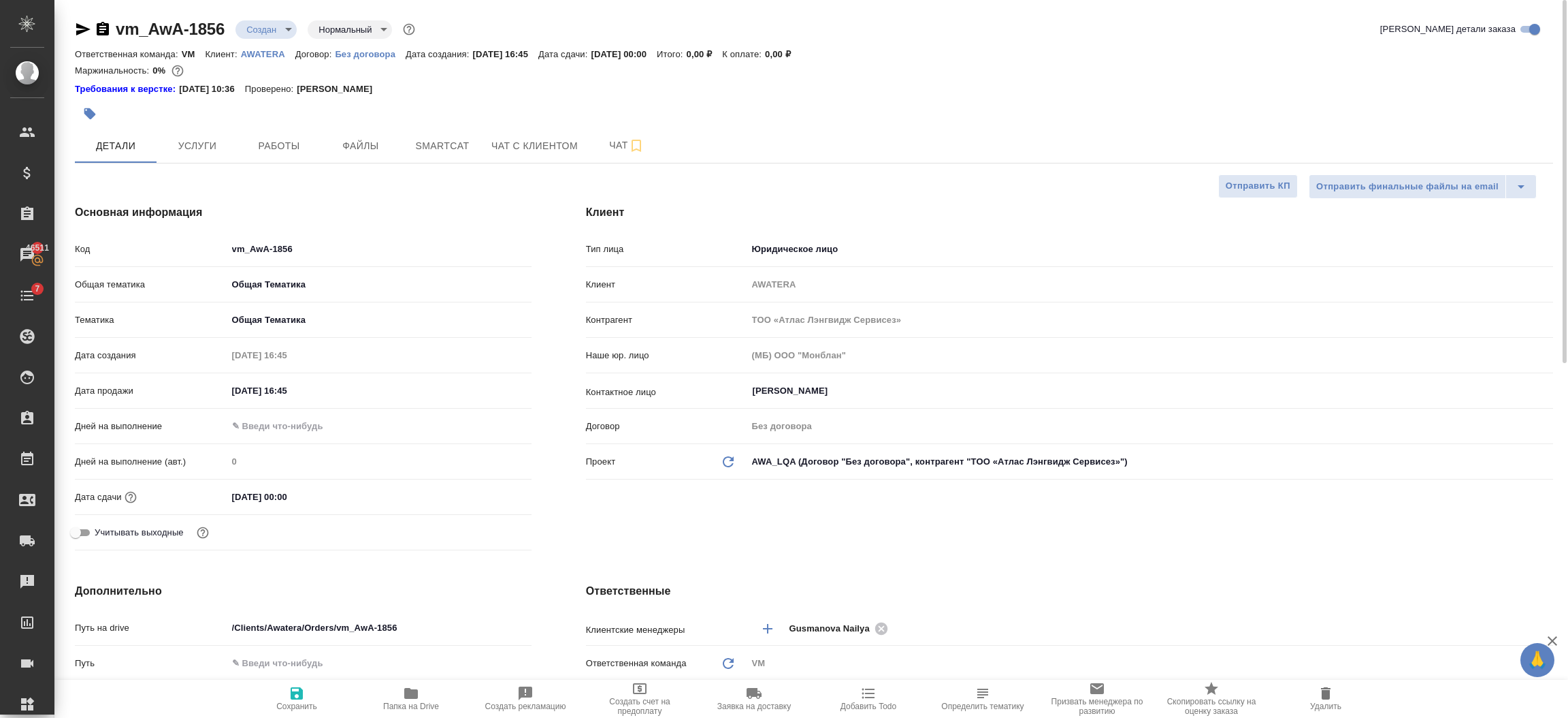
click at [329, 500] on input "31.12.2025 00:00" at bounding box center [287, 496] width 119 height 20
click at [482, 489] on div "31.12.2025 00:00" at bounding box center [380, 497] width 304 height 21
click at [483, 497] on div "31.12.2025 00:00" at bounding box center [380, 496] width 304 height 20
click at [499, 493] on icon "button" at bounding box center [492, 497] width 17 height 17
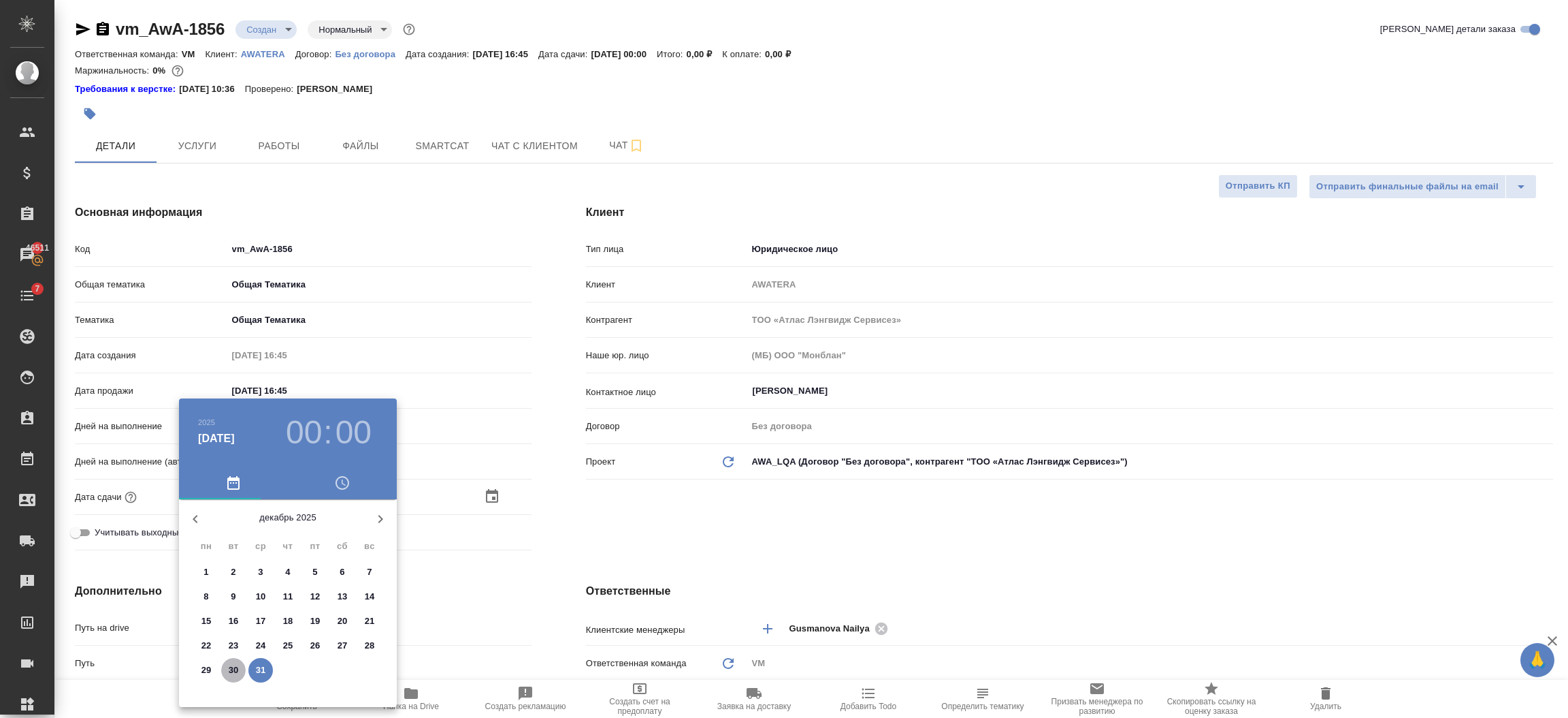
click at [235, 669] on p "30" at bounding box center [233, 669] width 10 height 14
type input "30.12.2025 00:00"
type textarea "x"
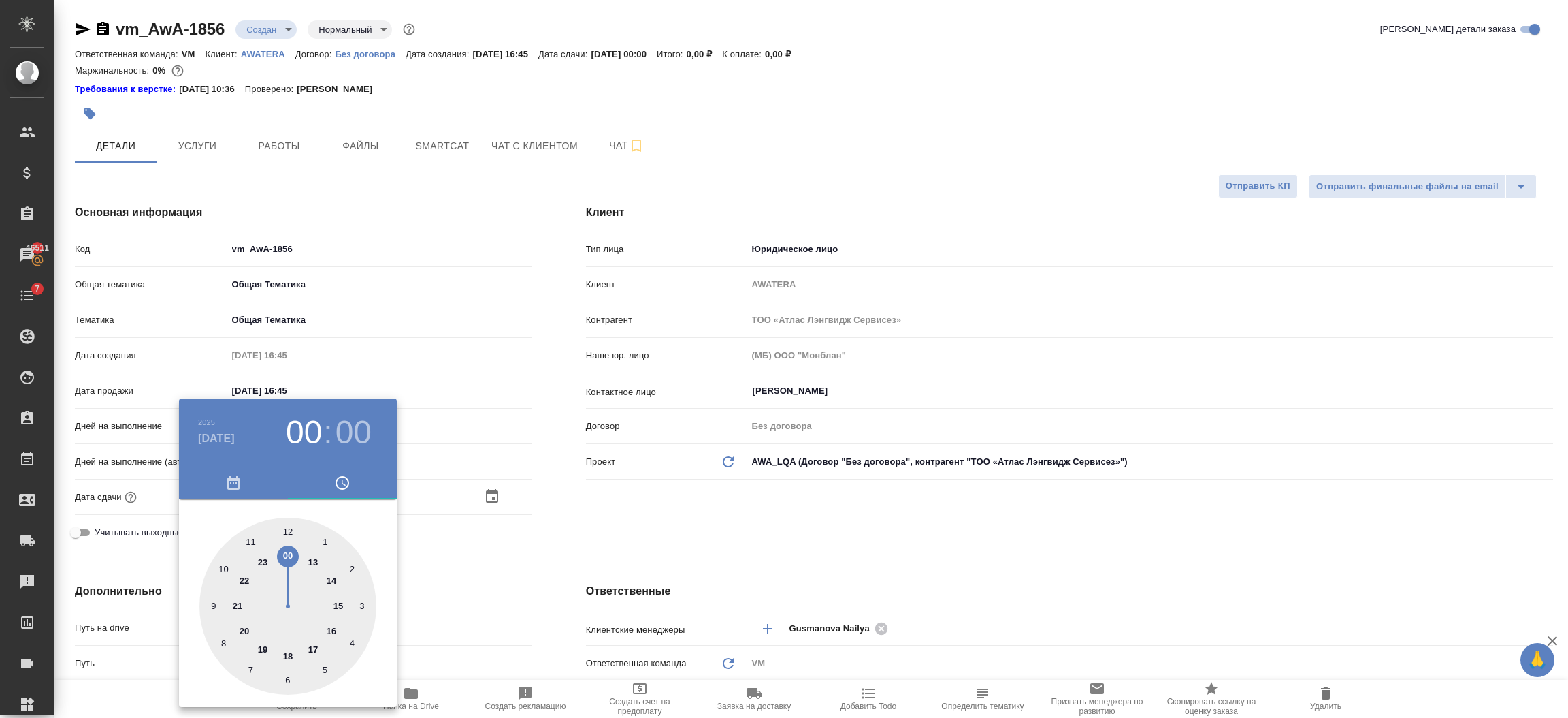
click at [483, 422] on div at bounding box center [784, 359] width 1568 height 718
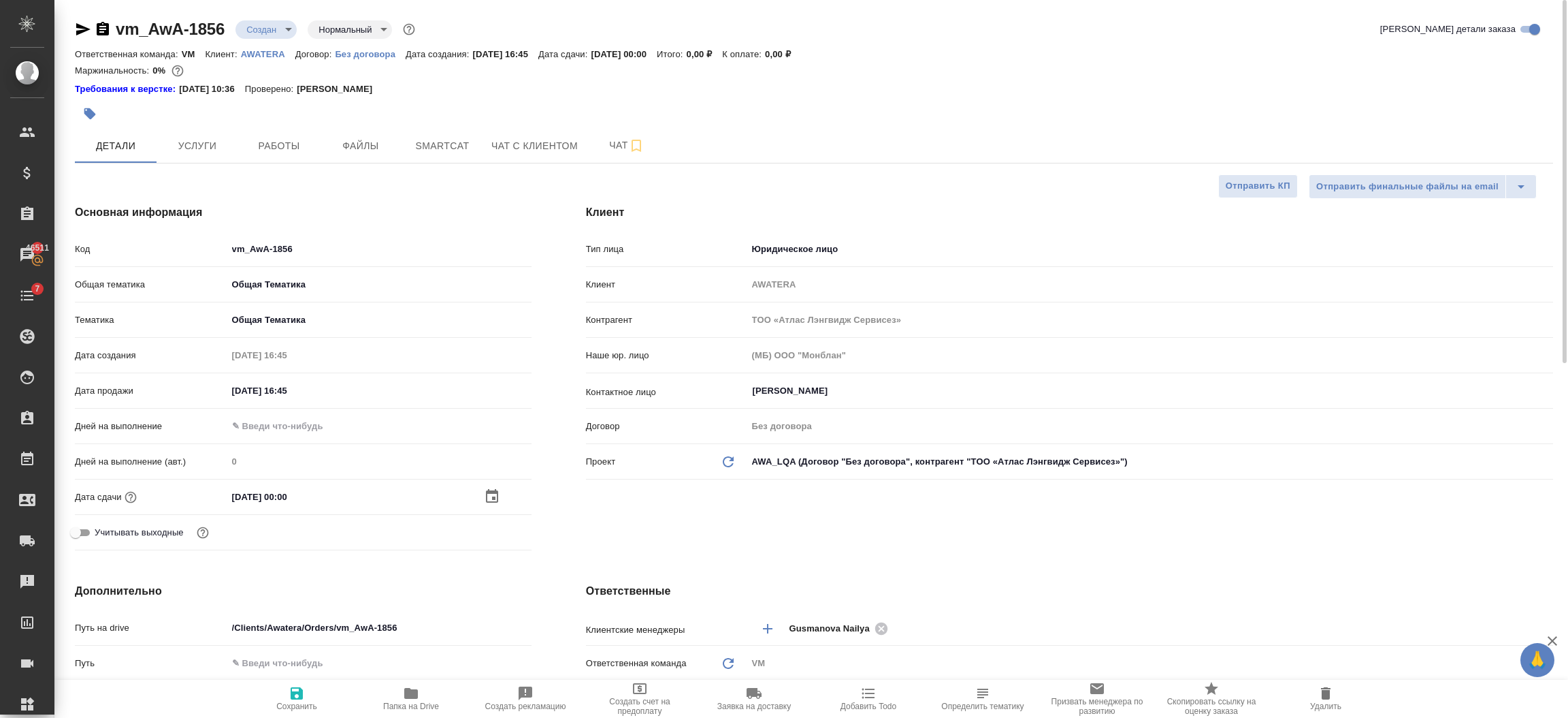
click at [301, 698] on icon "button" at bounding box center [296, 693] width 12 height 12
type textarea "x"
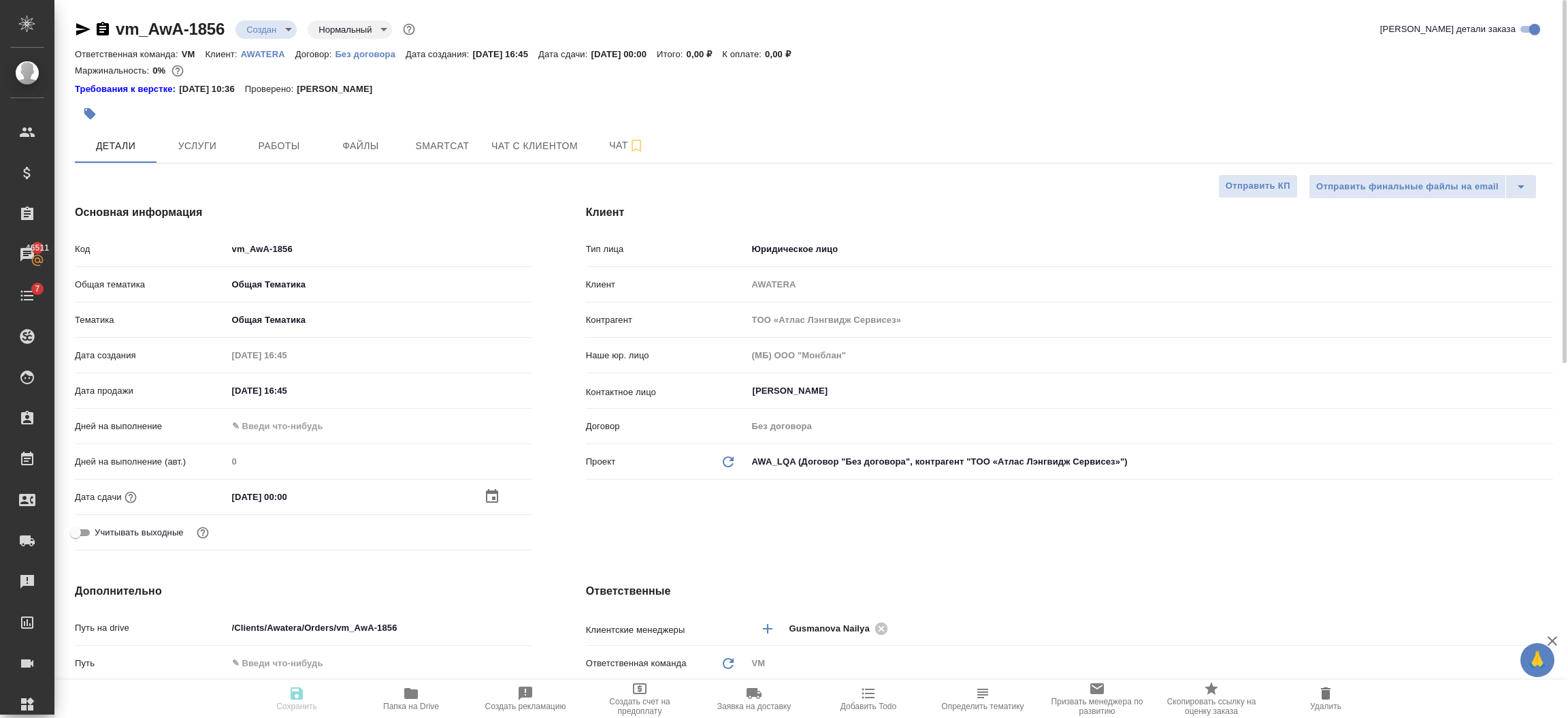
type textarea "x"
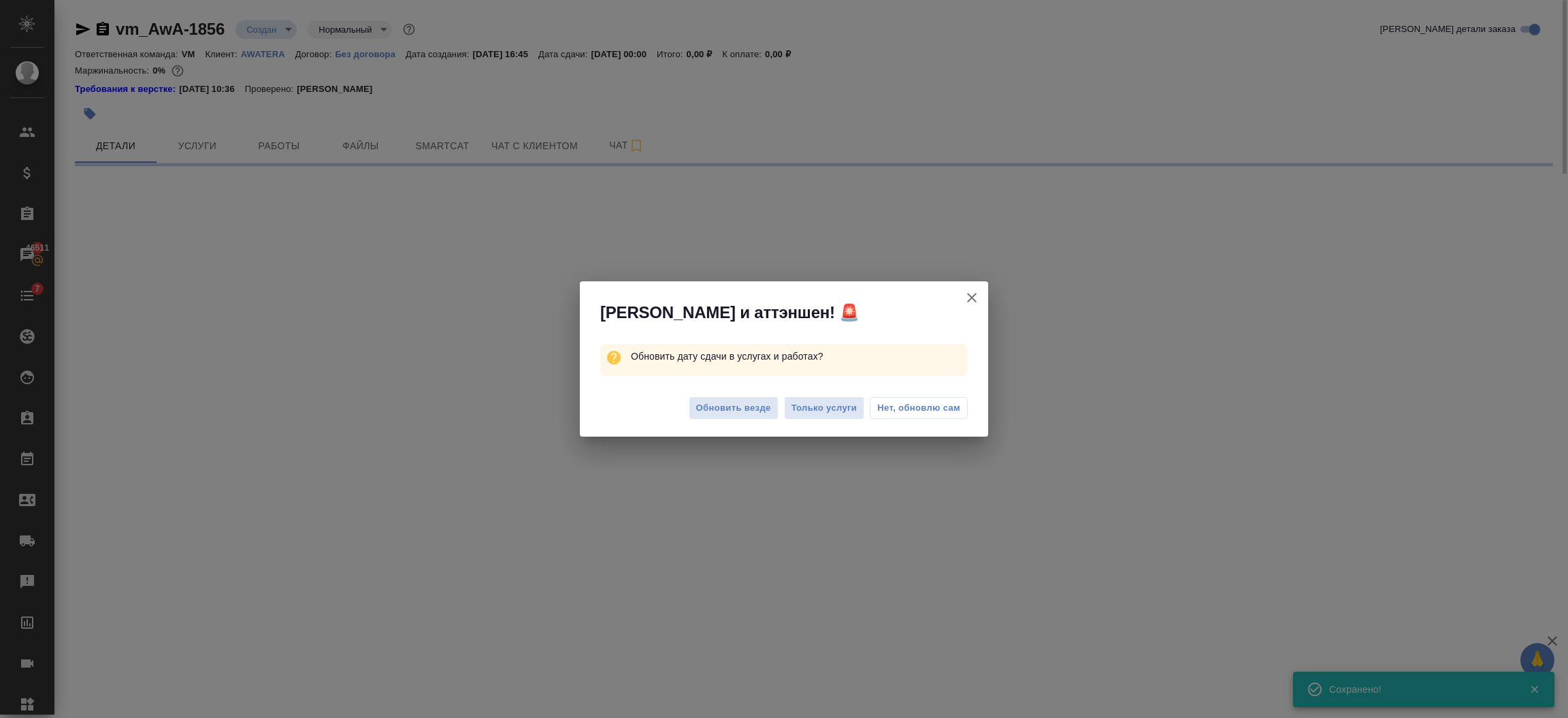
click at [888, 407] on span "Нет, обновлю сам" at bounding box center [918, 408] width 83 height 14
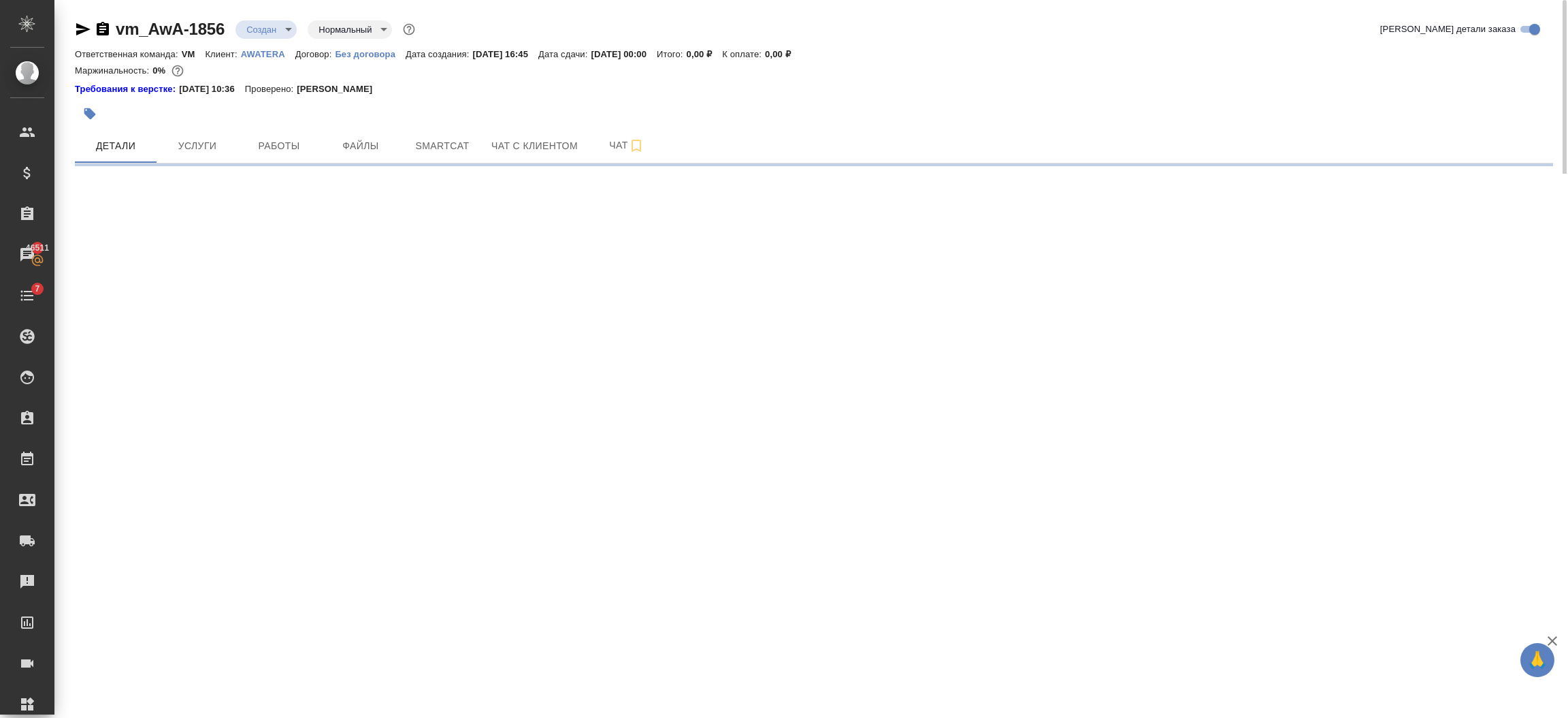
select select "RU"
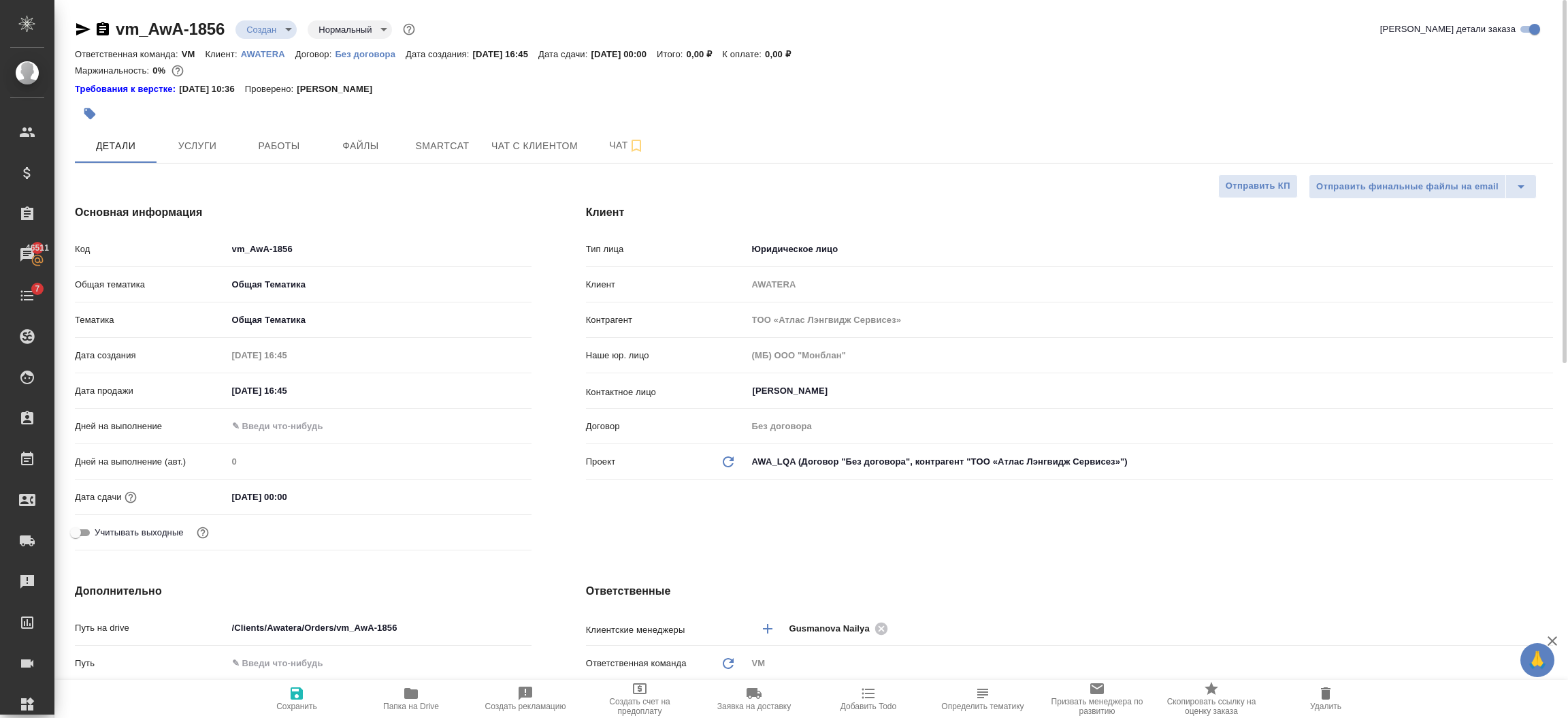
type textarea "x"
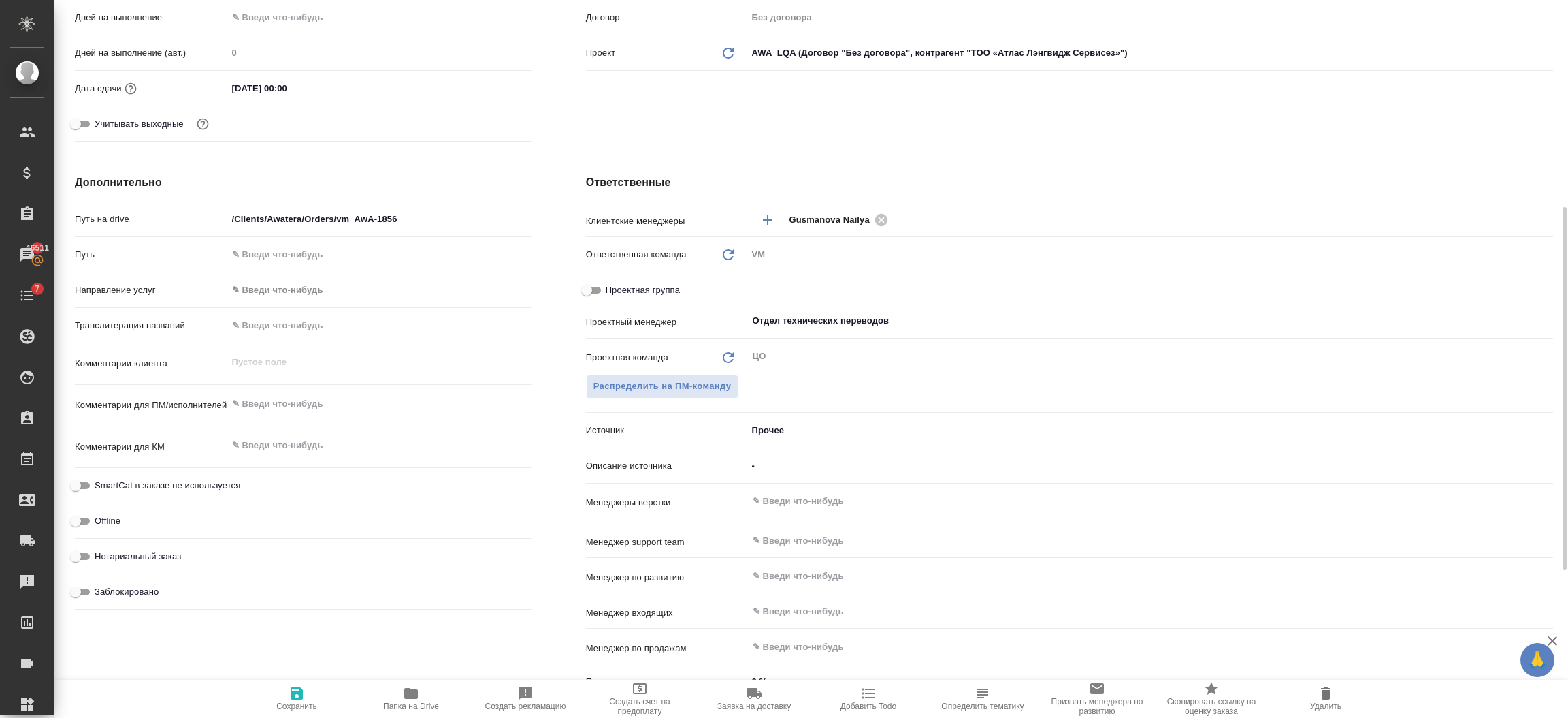
scroll to position [102, 0]
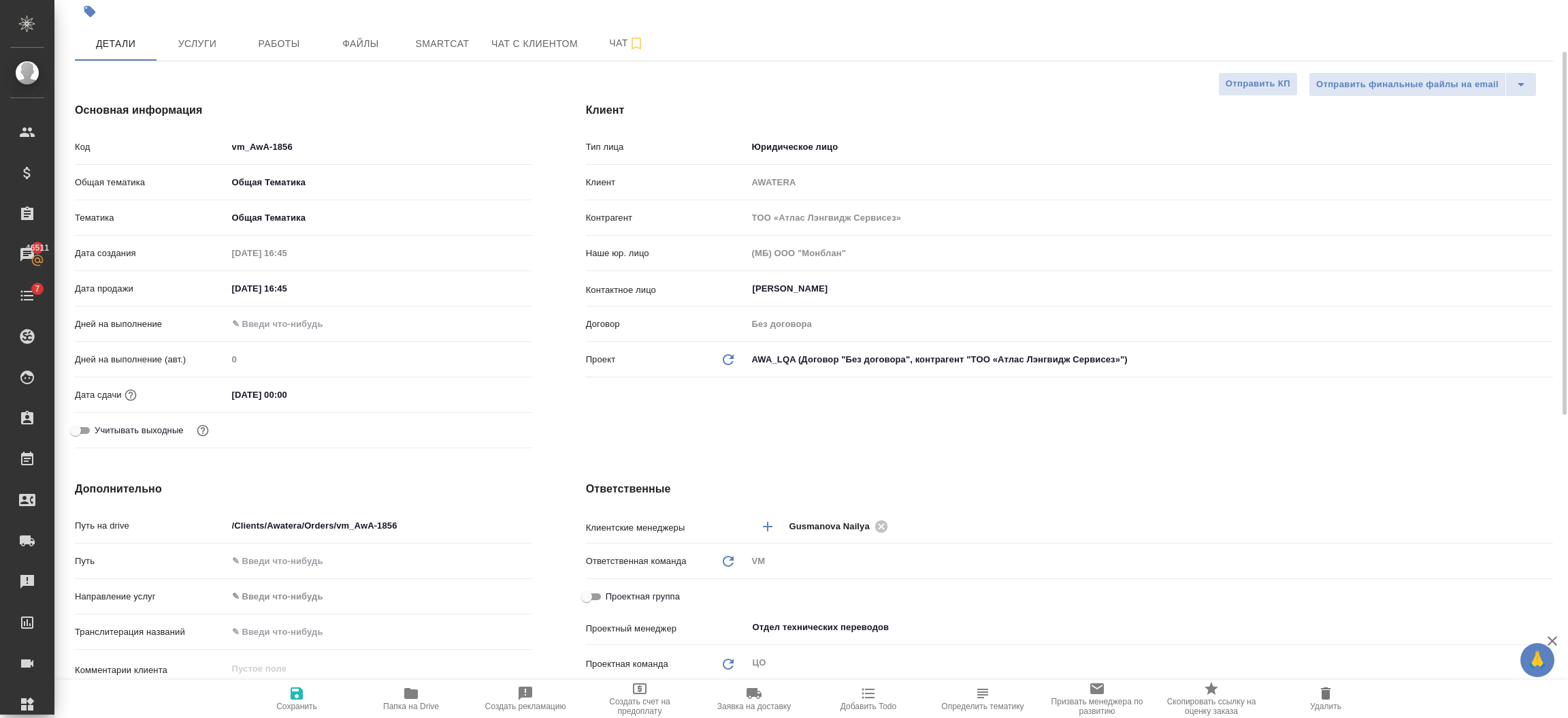
click at [313, 399] on input "30.12.2025 00:00" at bounding box center [287, 394] width 119 height 20
click at [489, 392] on icon "button" at bounding box center [492, 394] width 17 height 17
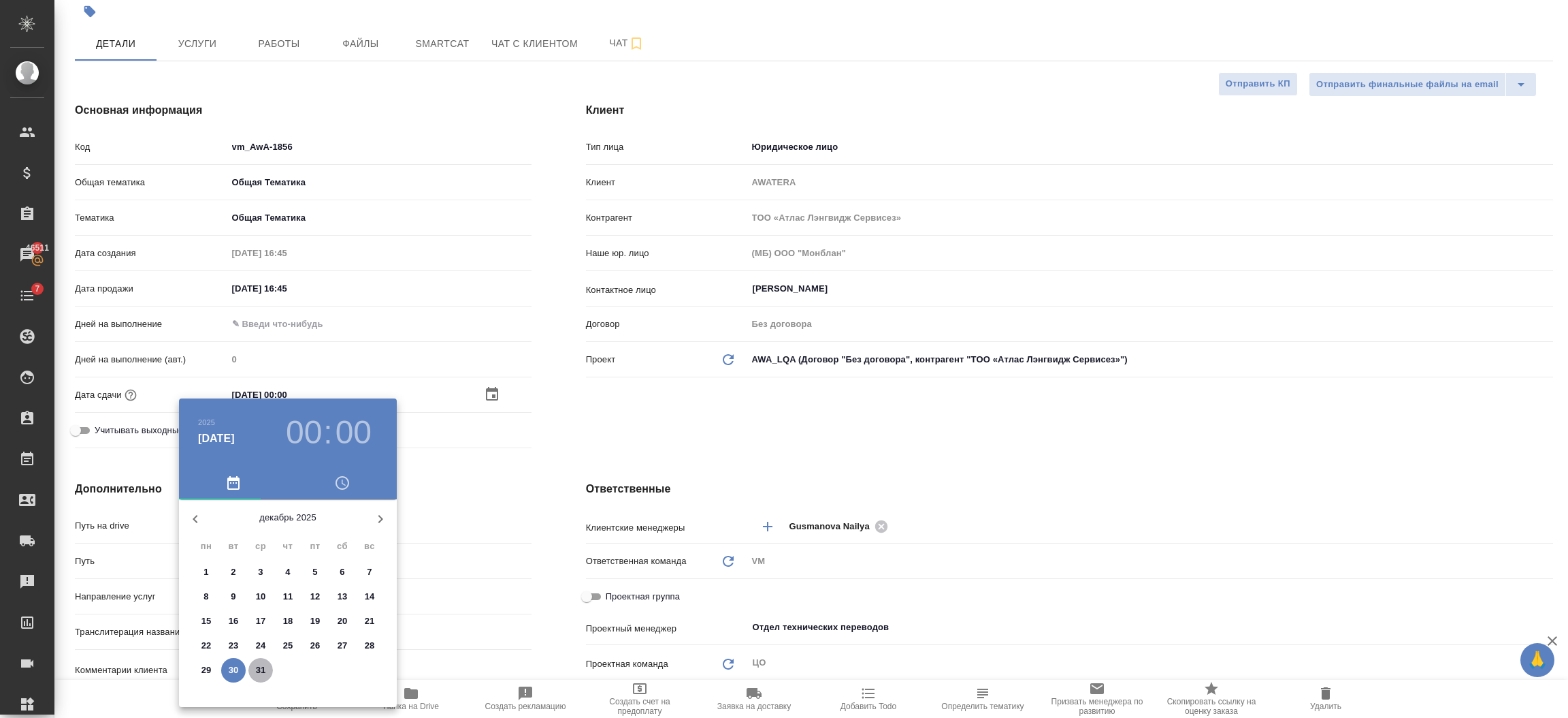
click at [254, 666] on span "31" at bounding box center [260, 669] width 24 height 14
type input "31.12.2025 00:00"
type textarea "x"
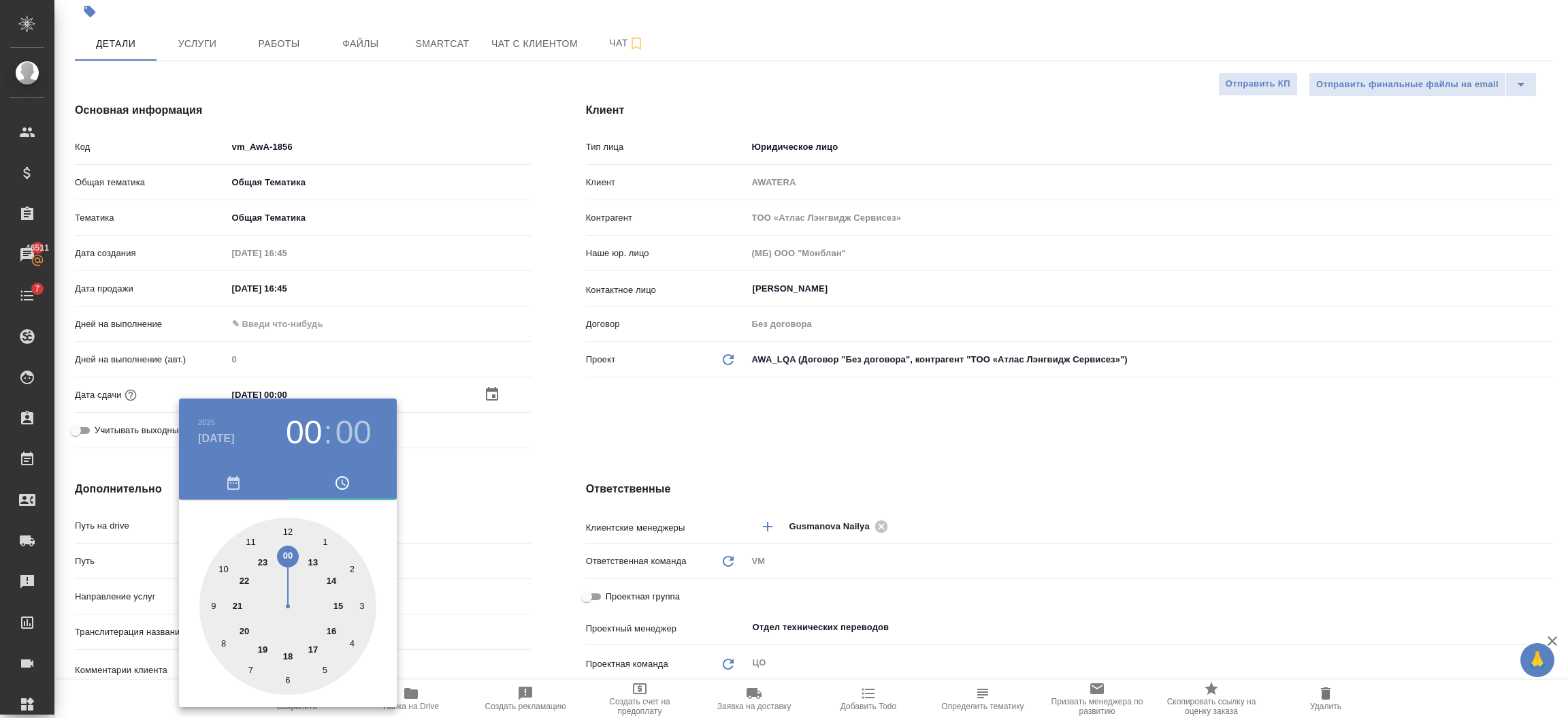
click at [504, 444] on div at bounding box center [784, 359] width 1568 height 718
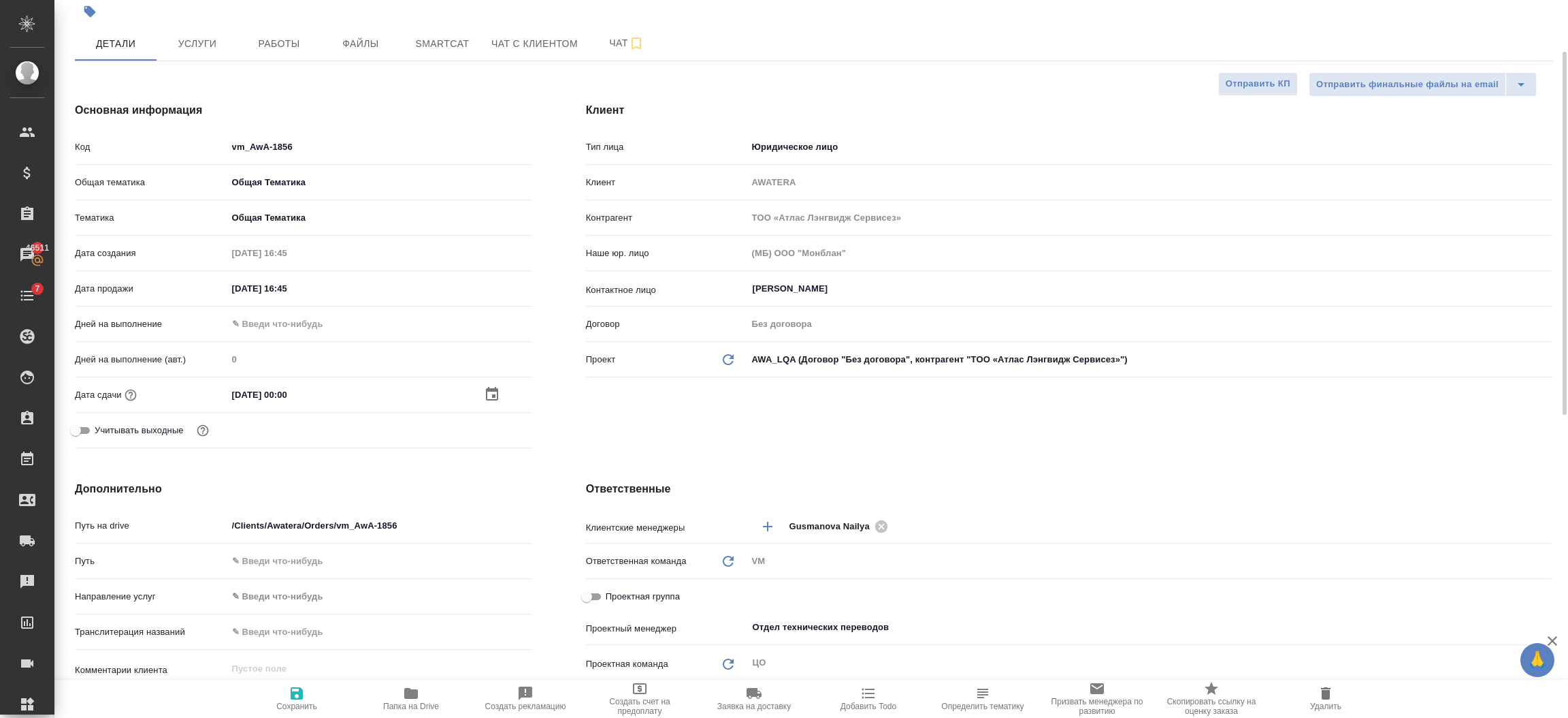
click at [293, 690] on icon "button" at bounding box center [297, 694] width 17 height 17
type textarea "x"
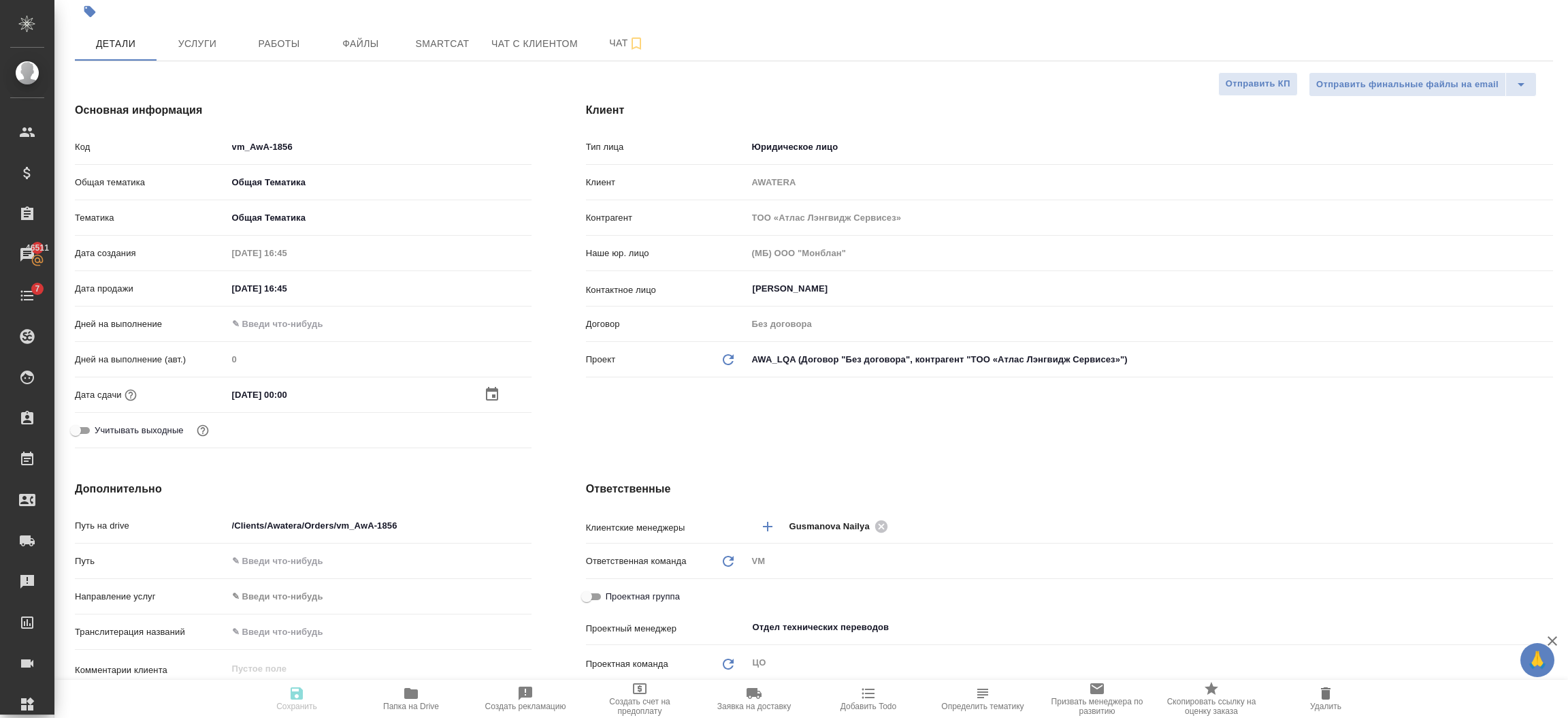
type textarea "x"
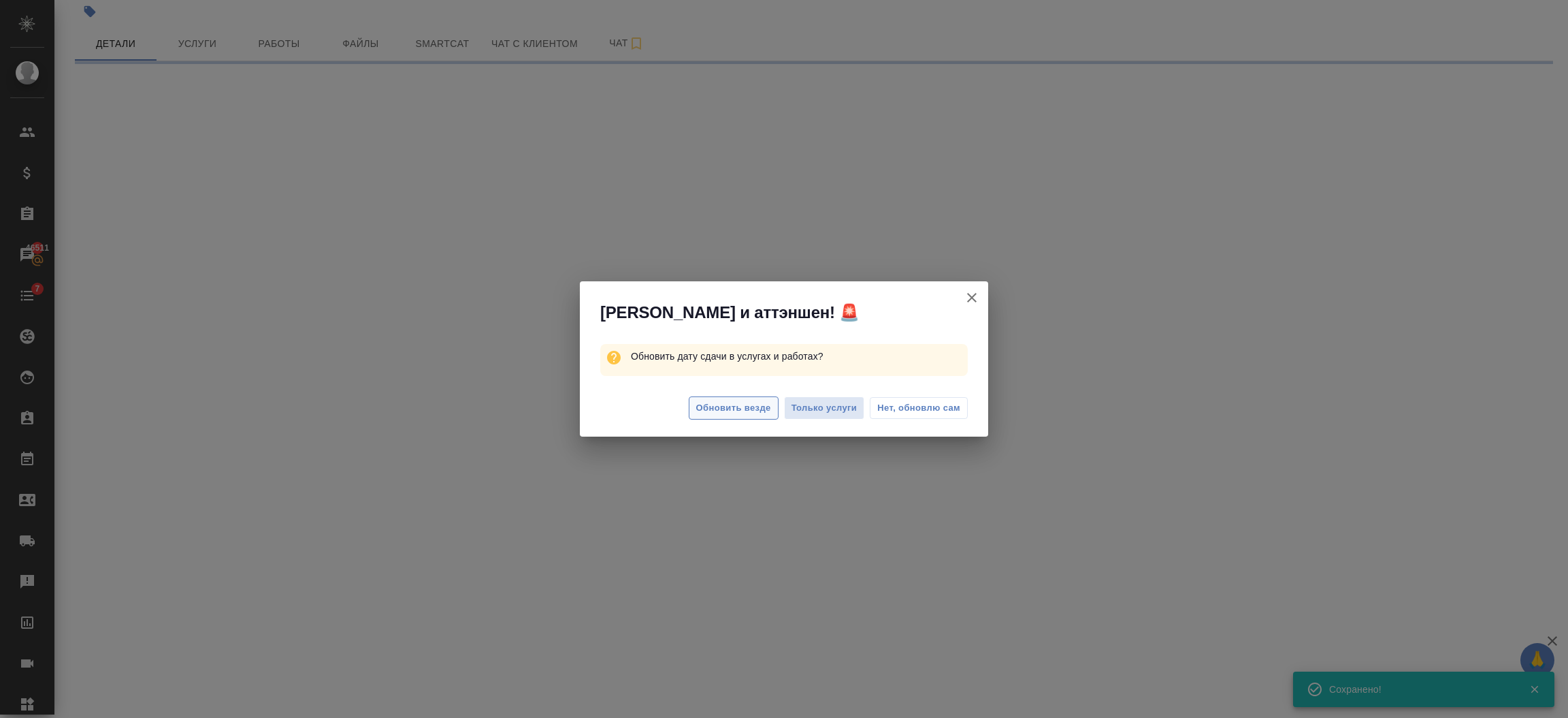
click at [708, 401] on span "Обновить везде" at bounding box center [734, 408] width 75 height 16
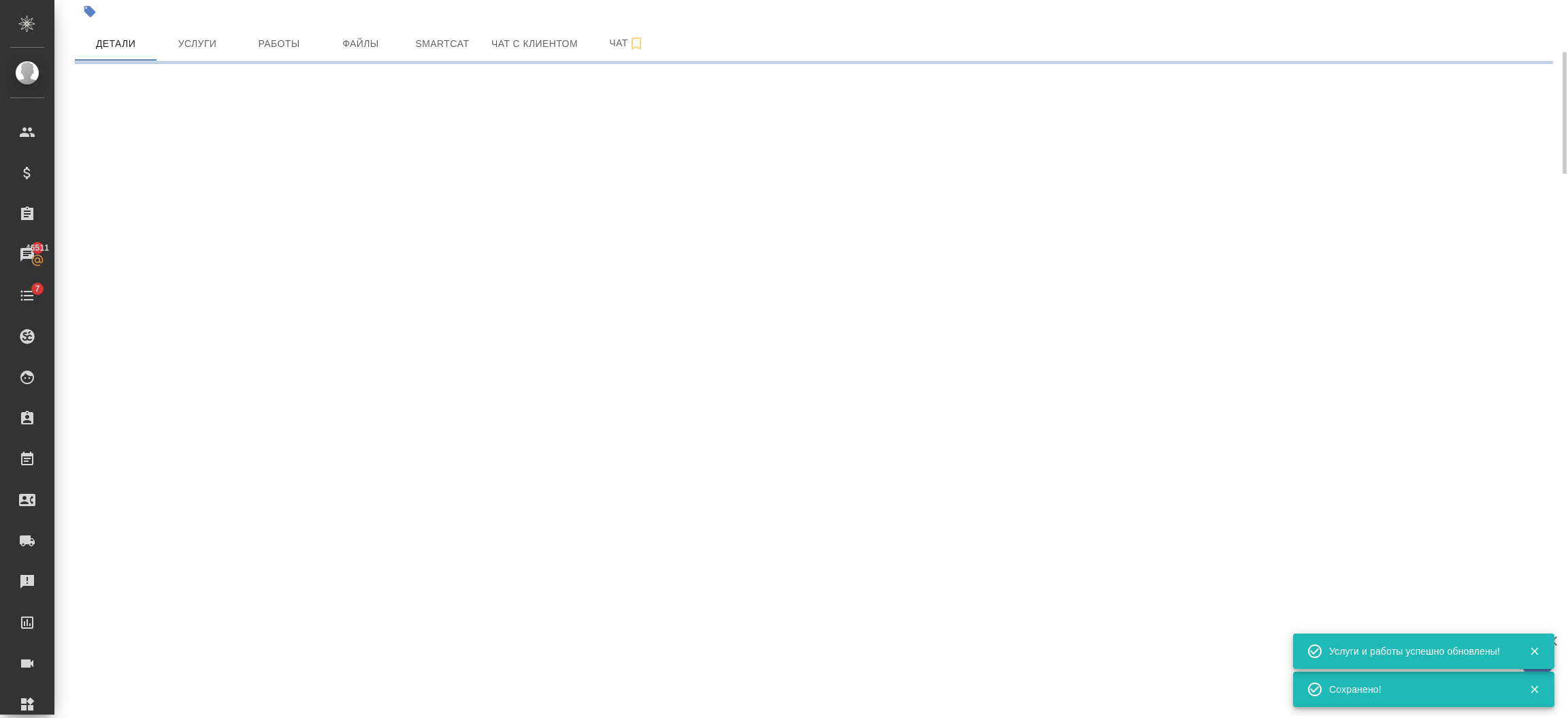
select select "RU"
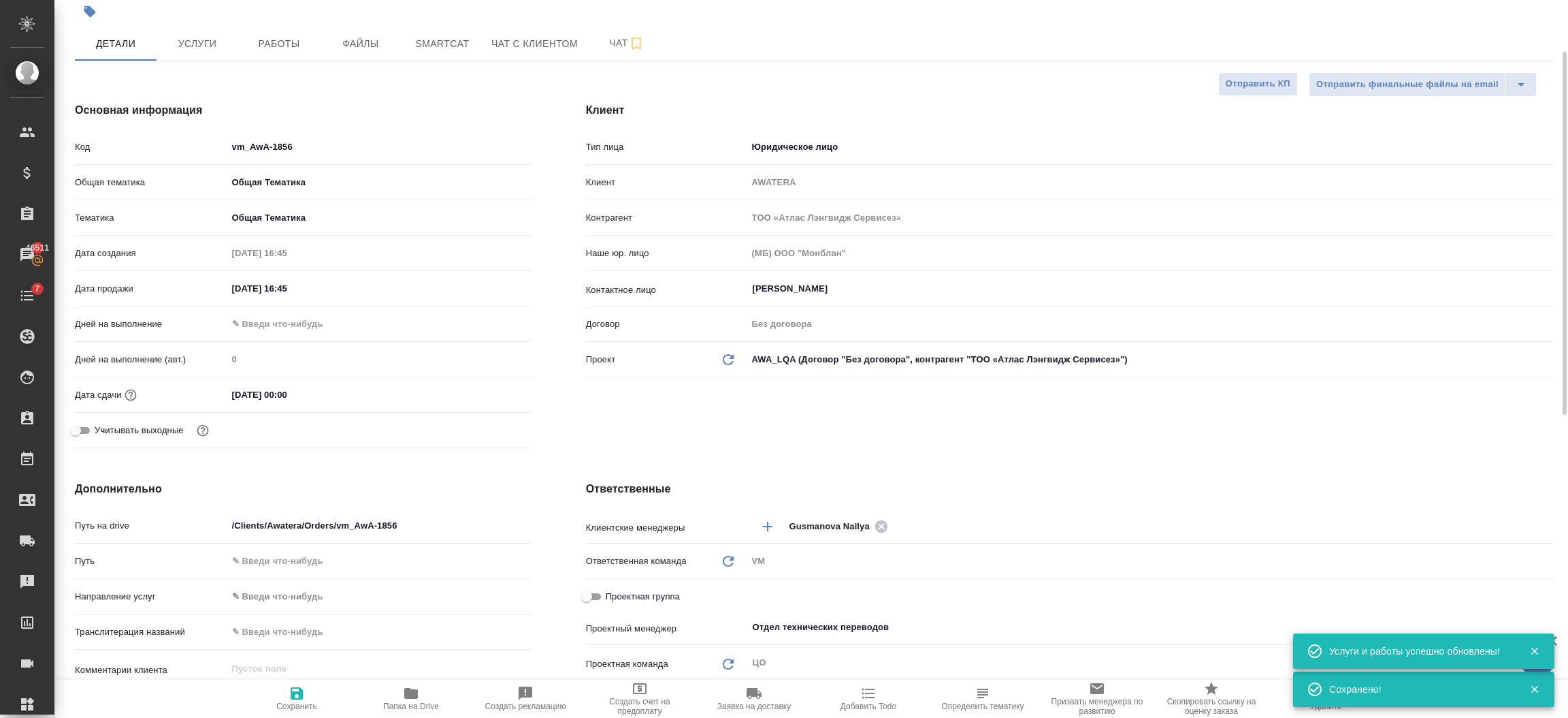
type textarea "x"
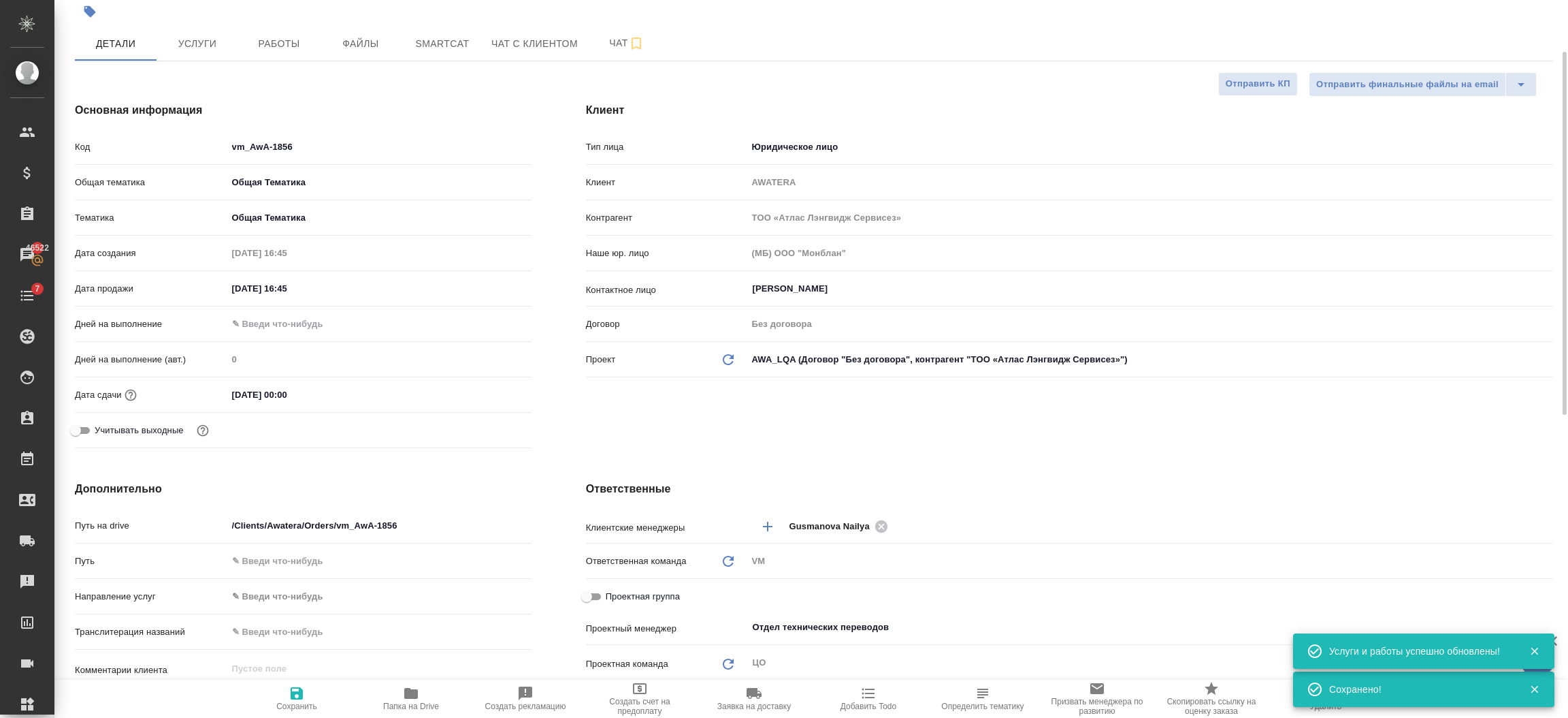
type textarea "x"
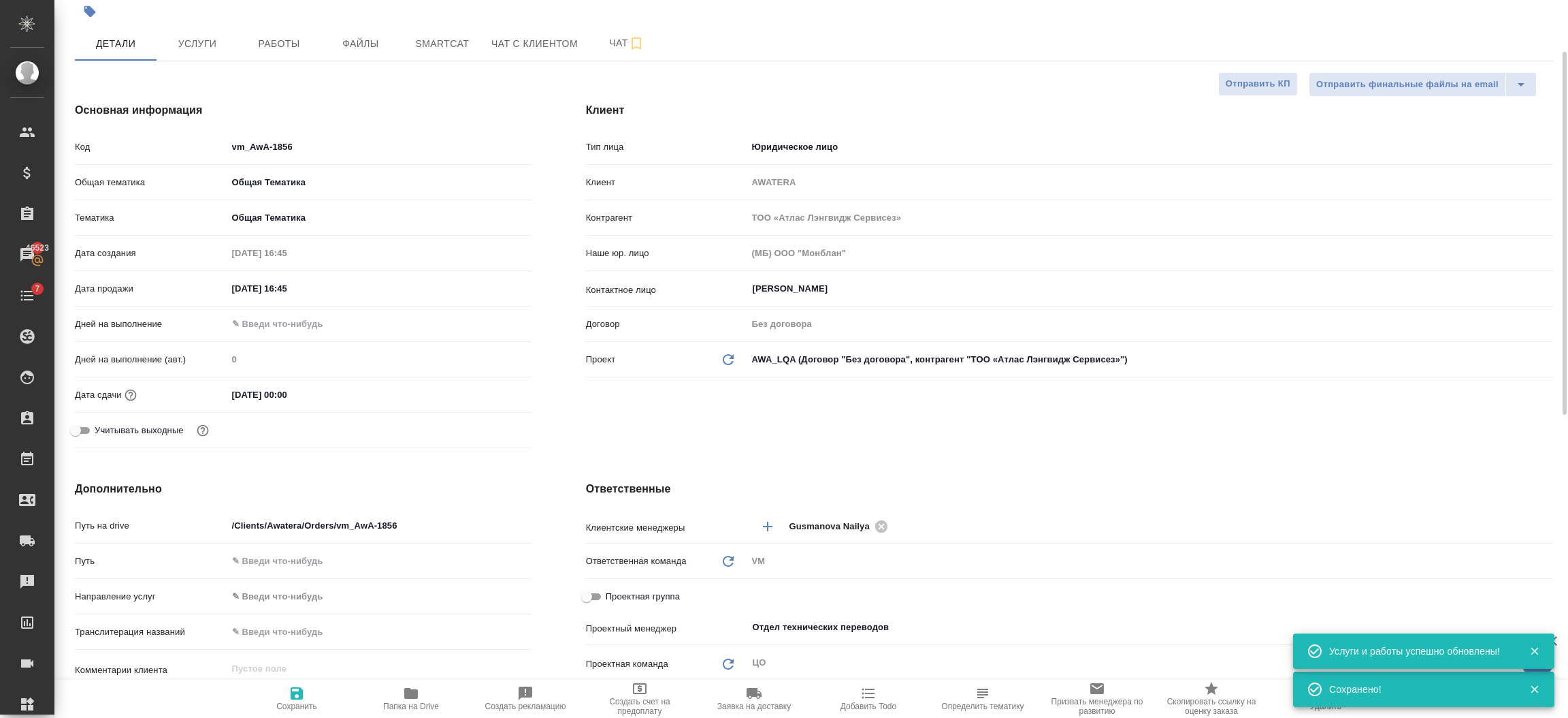
type textarea "x"
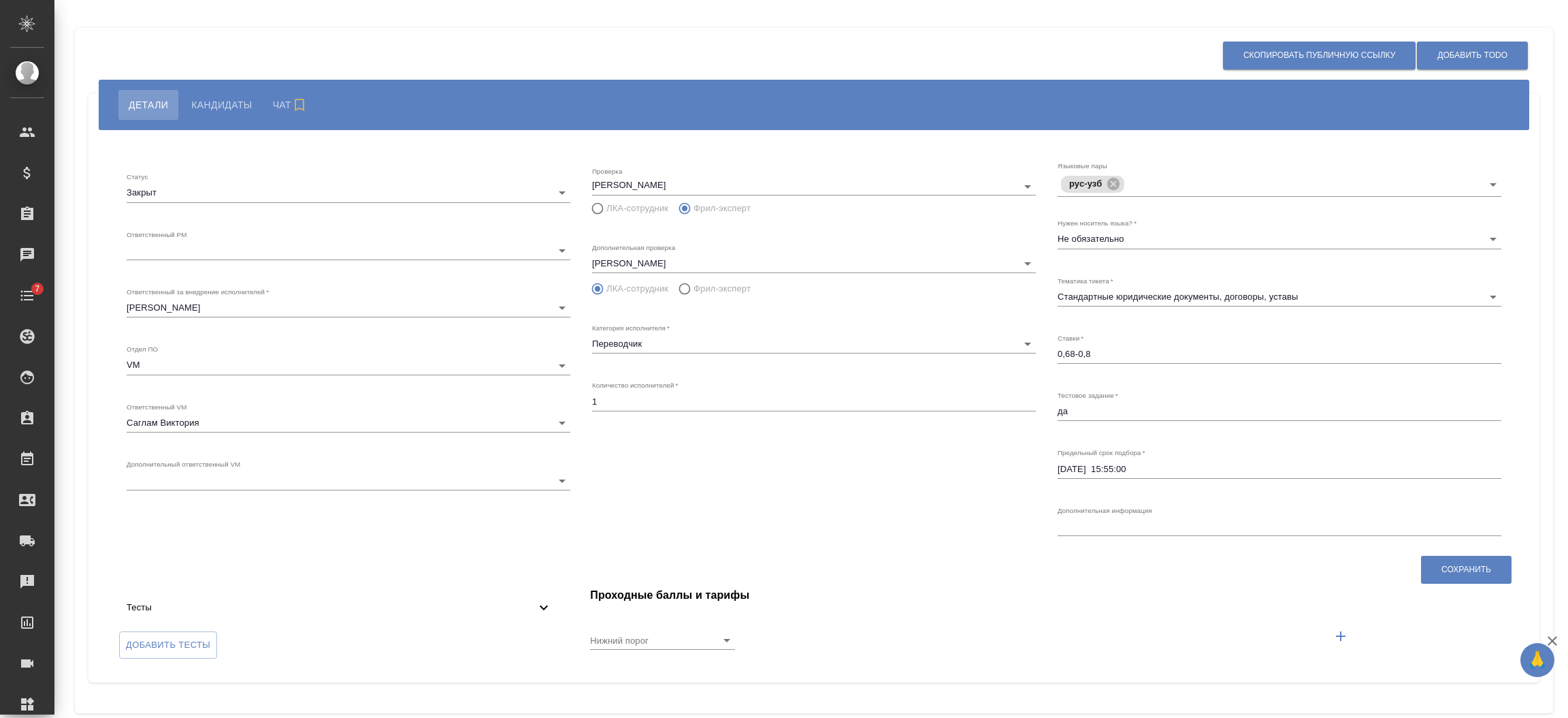
click at [361, 232] on div "Ответственный PM ​ 5c20d9dc6b20bf2f1105a5ae" at bounding box center [348, 245] width 443 height 30
click at [346, 245] on body "🙏 .cls-1 fill:#fff; AWATERA Semenets Irina Клиенты Спецификации Заказы Чаты 7 T…" at bounding box center [784, 359] width 1568 height 718
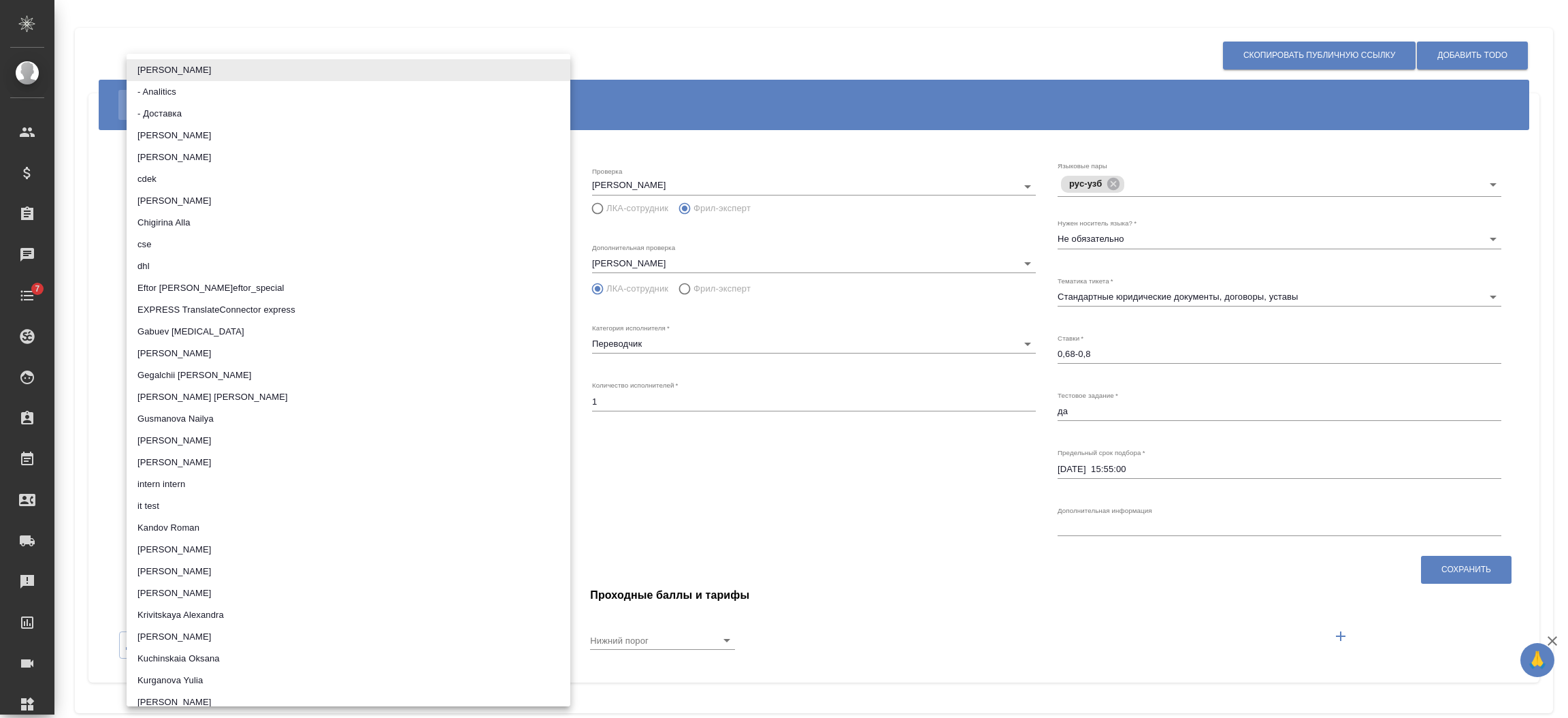
click at [679, 51] on div at bounding box center [784, 359] width 1568 height 718
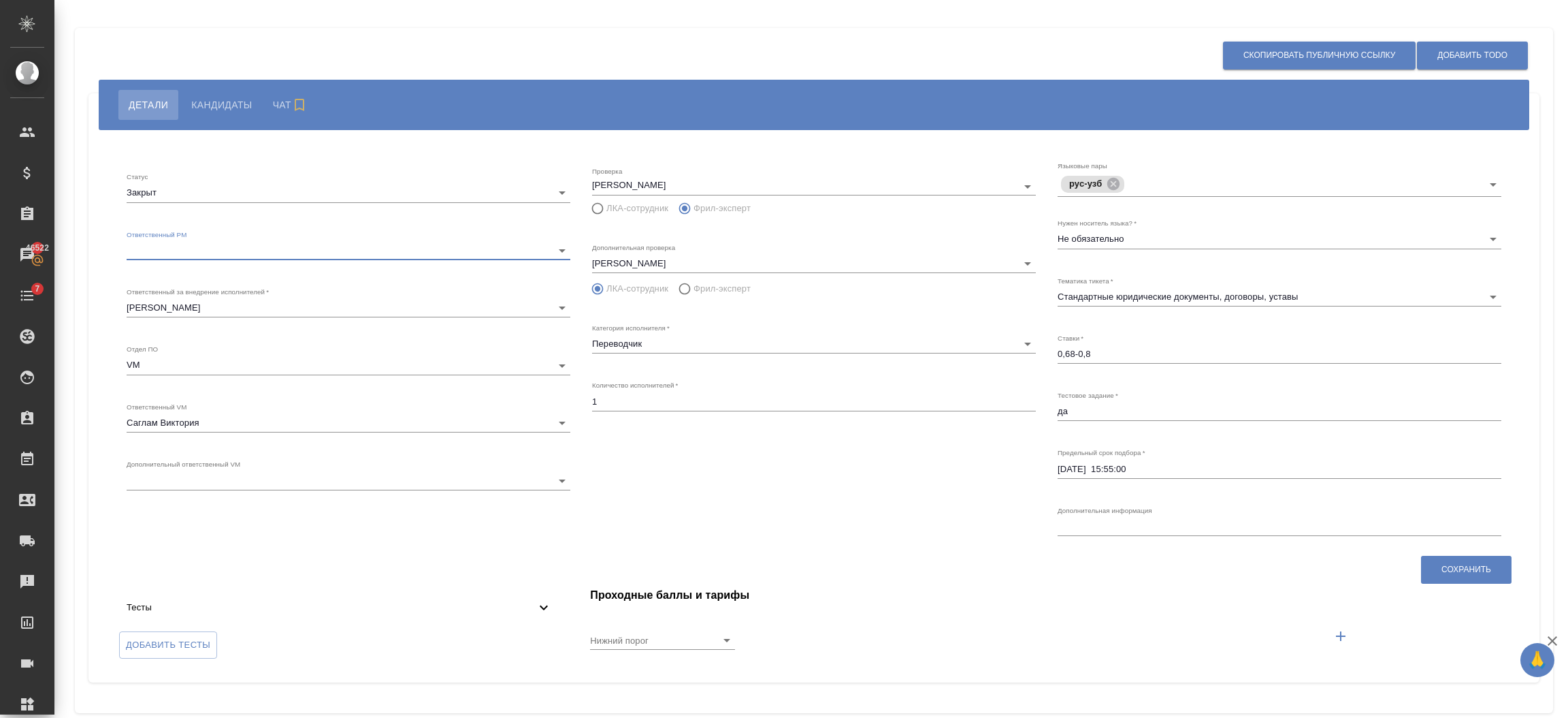
click at [233, 251] on body "🙏 .cls-1 fill:#fff; AWATERA Semenets Irina Клиенты Спецификации Заказы 46522 Ча…" at bounding box center [784, 359] width 1568 height 718
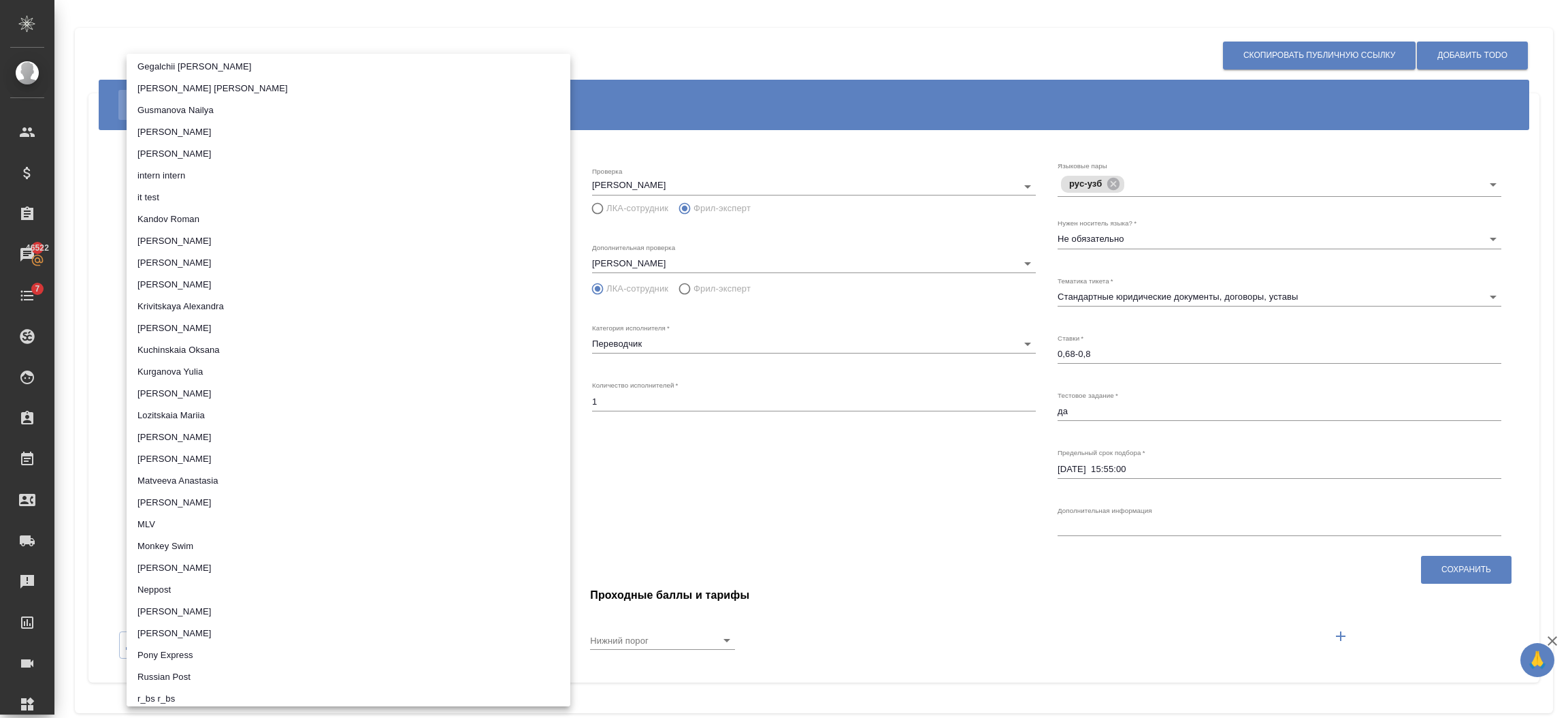
scroll to position [305, 0]
click at [173, 200] on li "it test" at bounding box center [348, 200] width 443 height 21
type input "5ee1e3ffd1b18641fc845ea2"
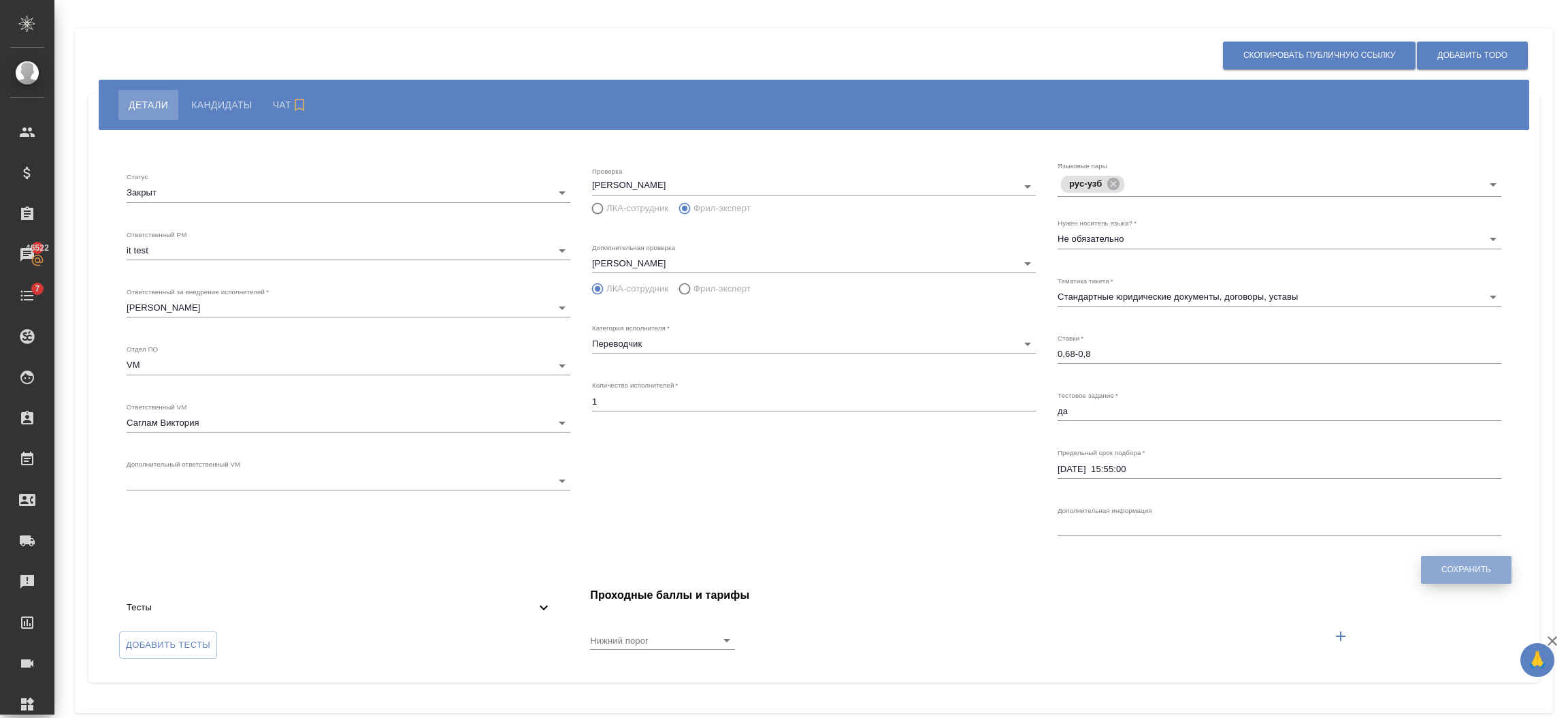
click at [1468, 565] on span "Сохранить" at bounding box center [1466, 570] width 49 height 11
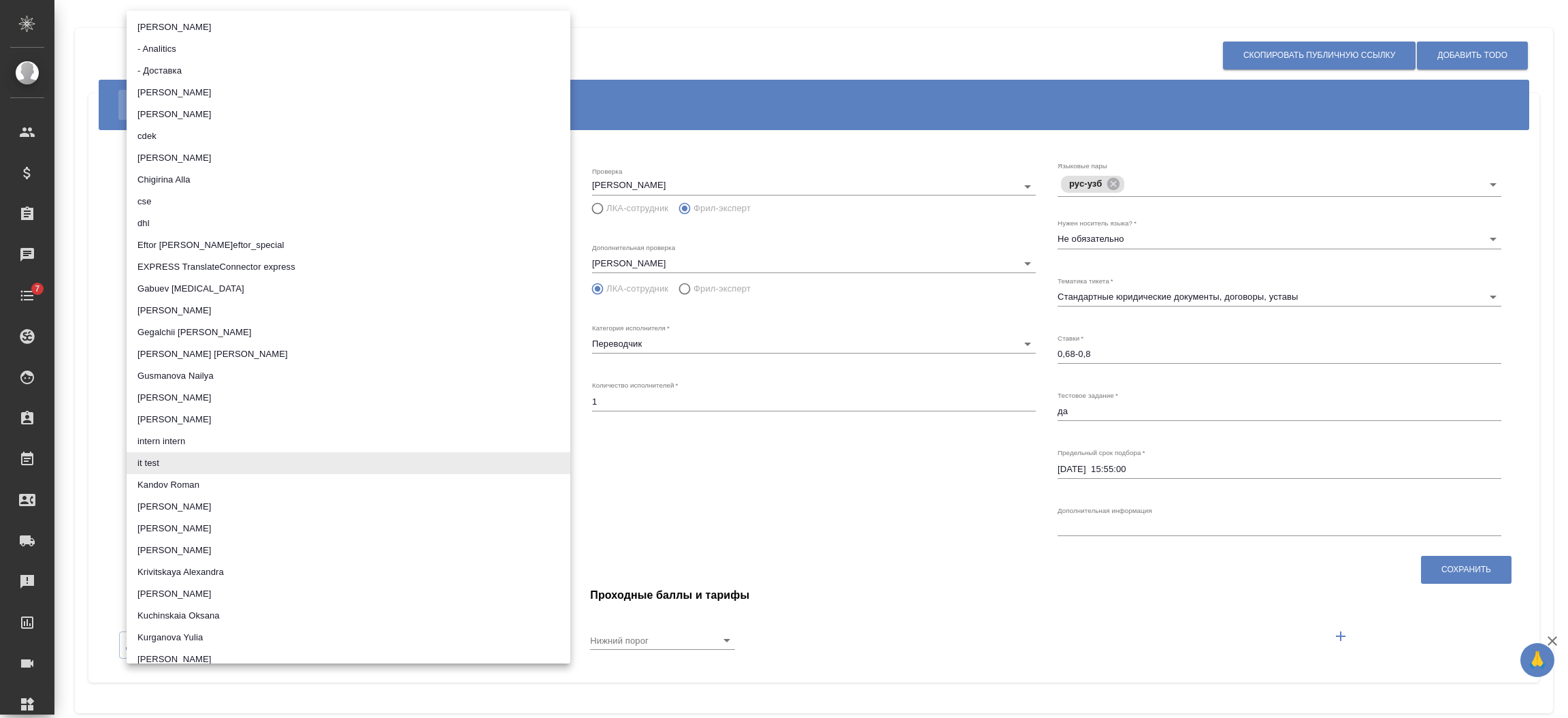
click at [159, 249] on body "🙏 .cls-1 fill:#fff; AWATERA [PERSON_NAME] Спецификации Заказы Чаты 7 Todo Проек…" at bounding box center [784, 359] width 1568 height 718
click at [103, 215] on div at bounding box center [784, 359] width 1568 height 718
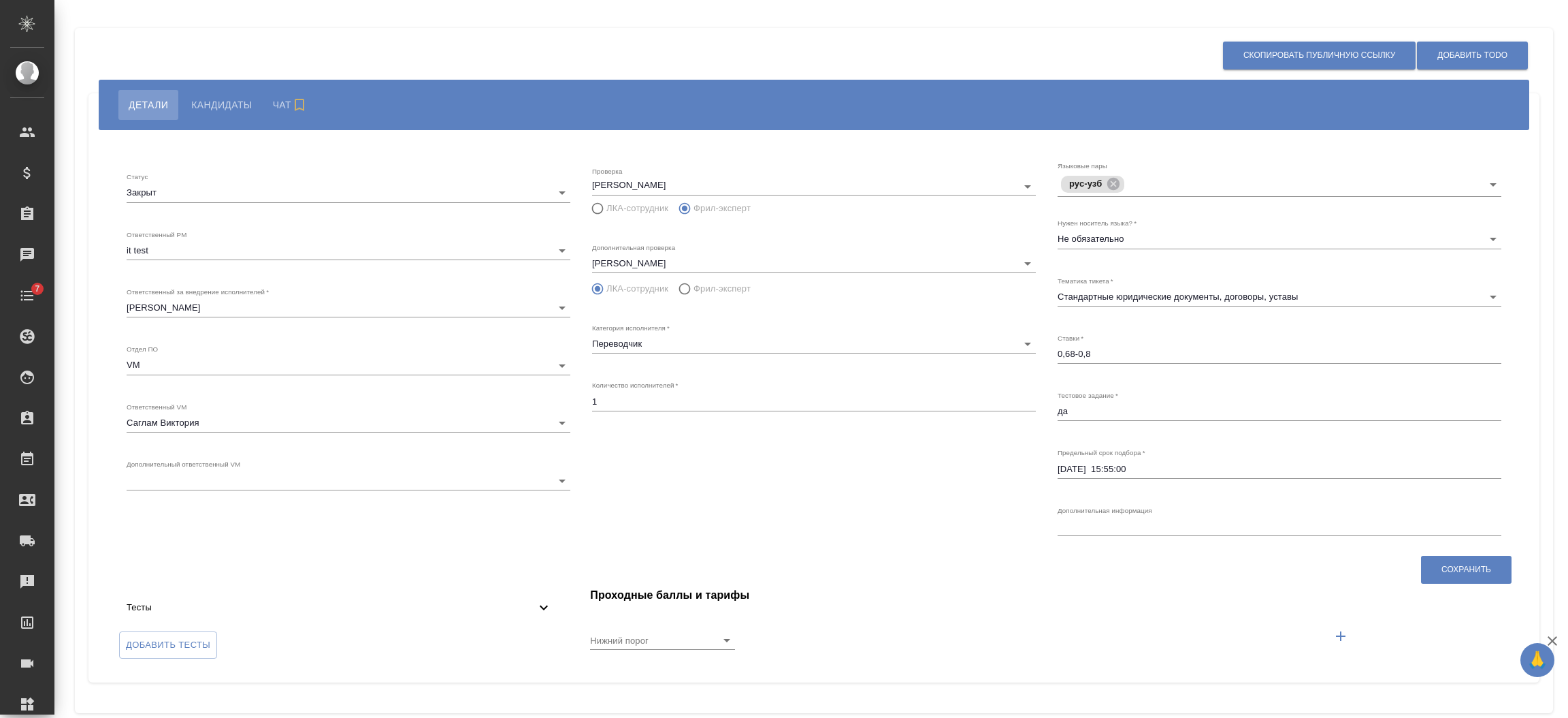
click at [214, 251] on body "🙏 .cls-1 fill:#fff; AWATERA [PERSON_NAME] Спецификации Заказы Чаты 7 Todo Проек…" at bounding box center [784, 359] width 1568 height 718
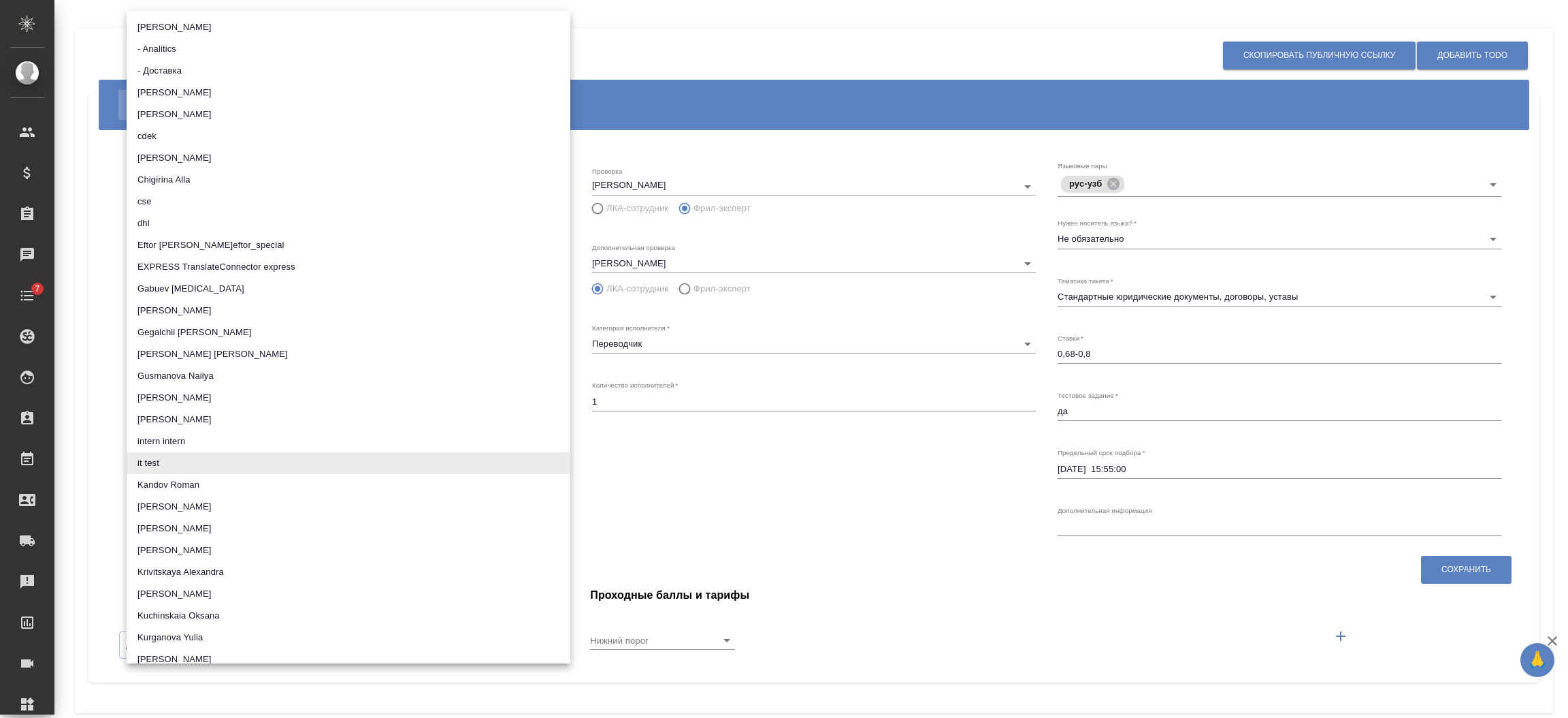
scroll to position [1935, 0]
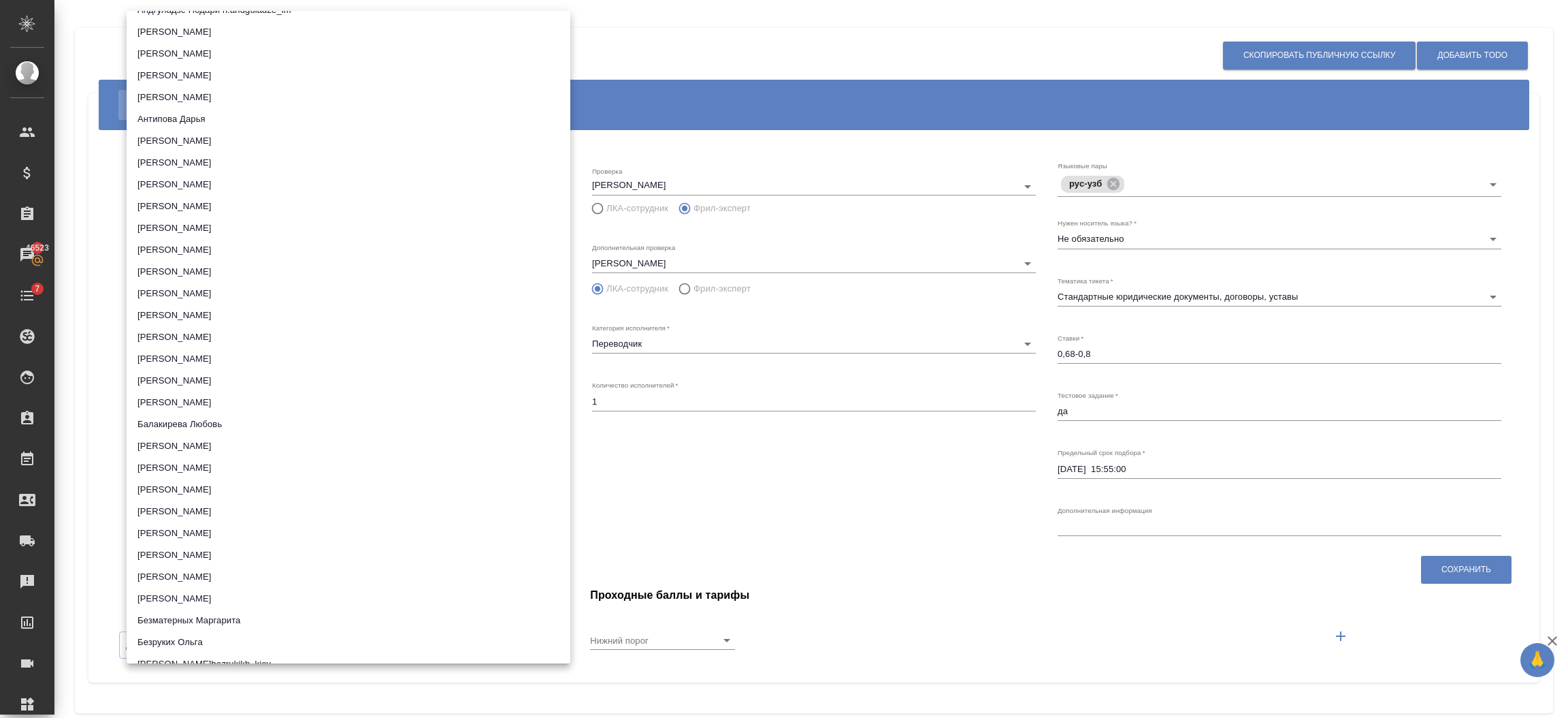
click at [265, 331] on li "[PERSON_NAME]" at bounding box center [348, 336] width 443 height 21
type input "66dea0ac5b8c3ac2dbf81924"
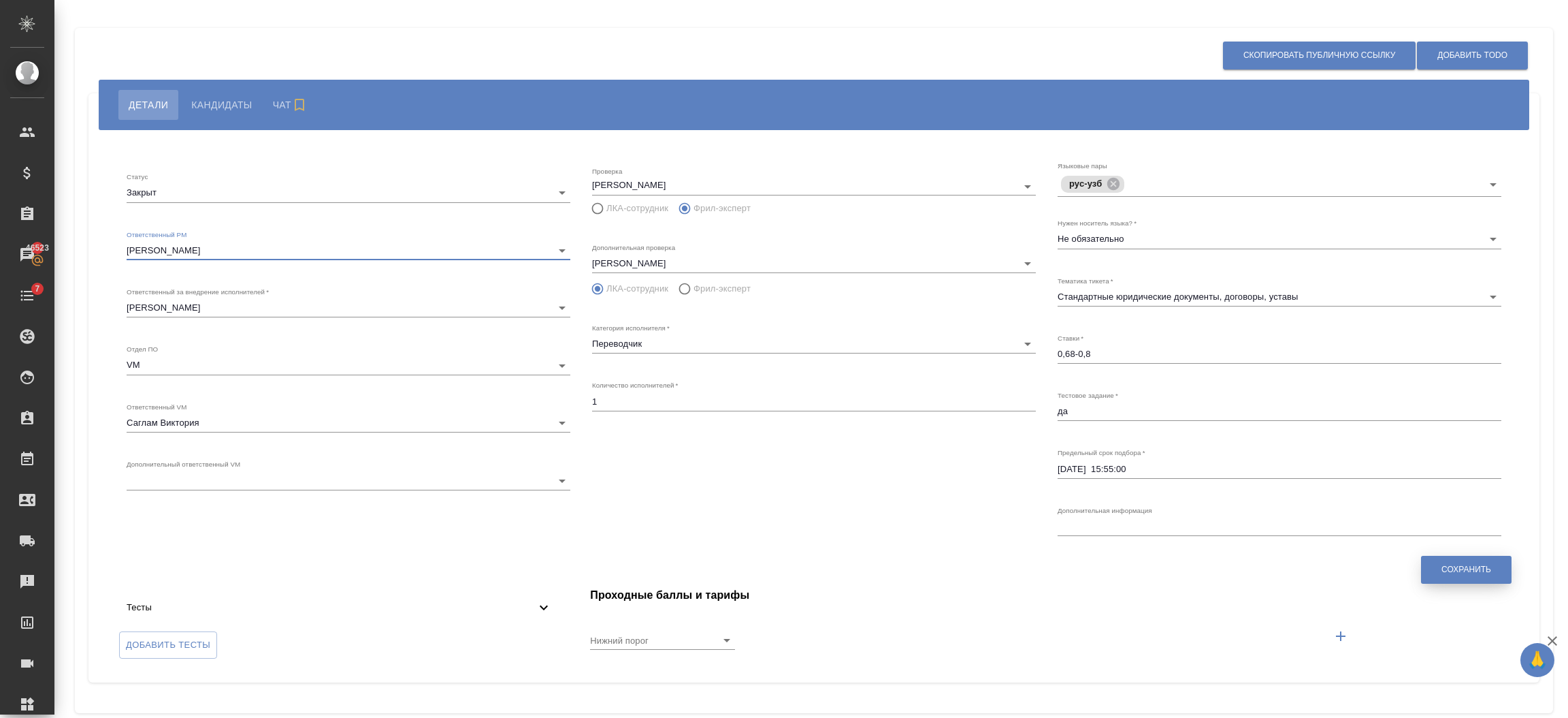
click at [1456, 559] on button "Сохранить" at bounding box center [1466, 570] width 91 height 28
click at [172, 249] on body "🙏 .cls-1 fill:#fff; AWATERA [PERSON_NAME] Спецификации Заказы Чаты 7 Todo Проек…" at bounding box center [784, 359] width 1568 height 718
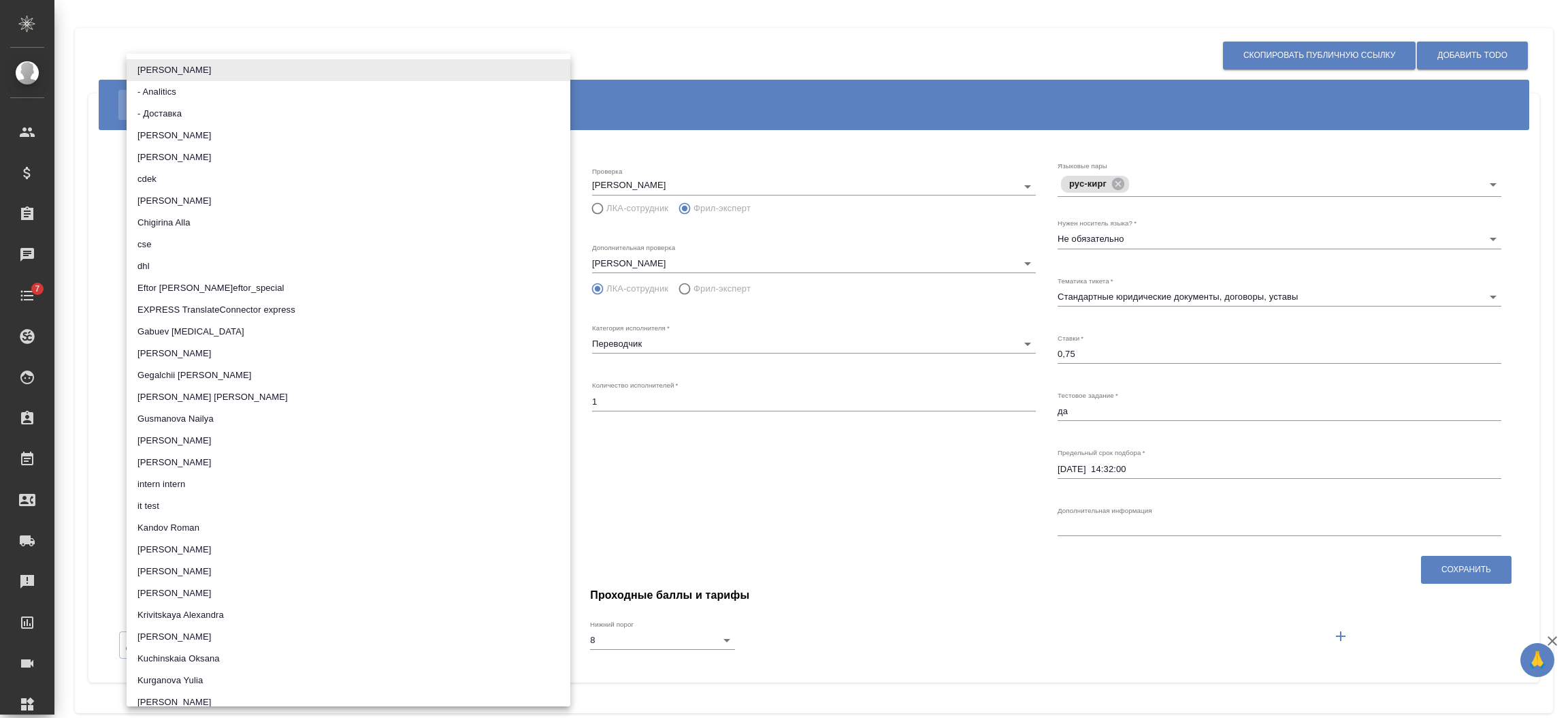
scroll to position [1935, 0]
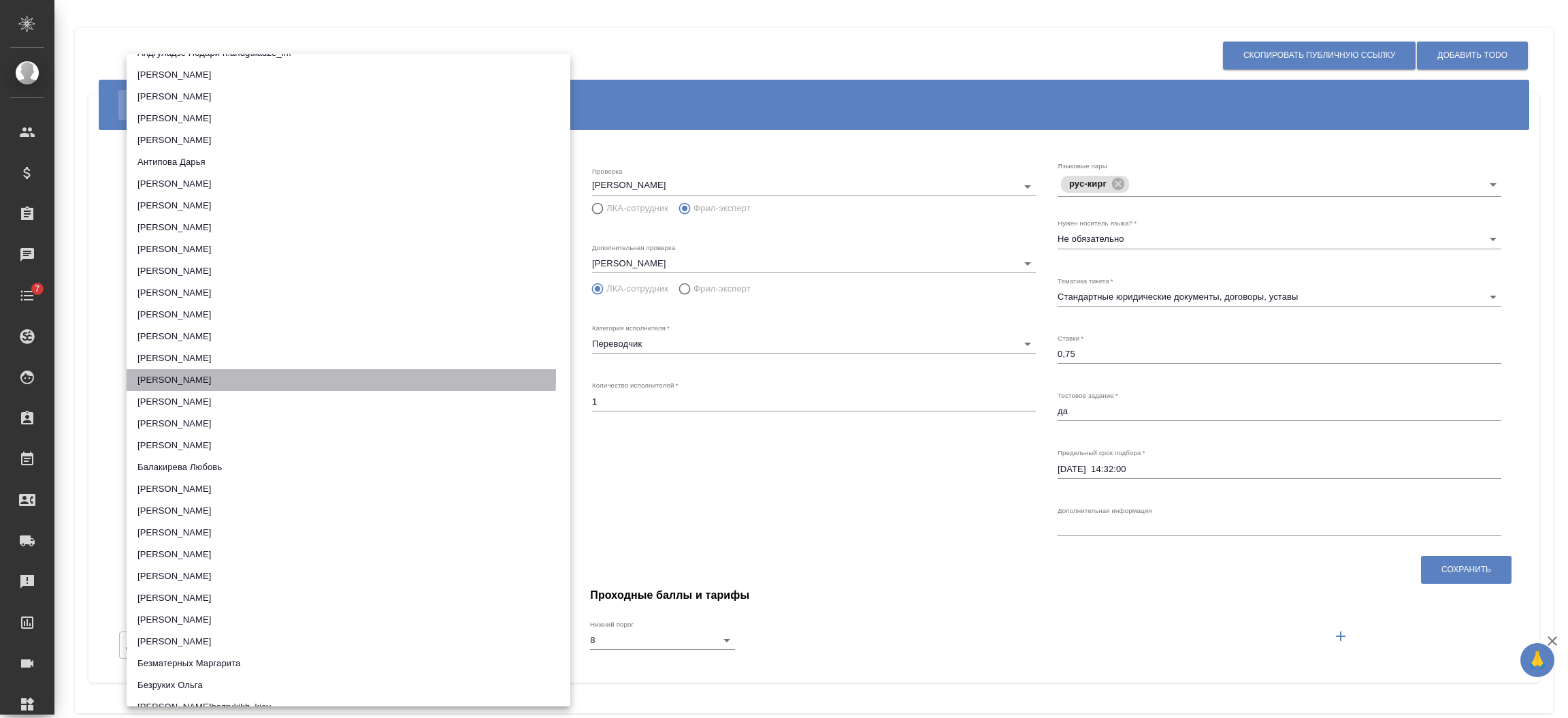
click at [211, 375] on li "Бабкина Анастасия" at bounding box center [348, 379] width 443 height 21
type input "66dea0ac5b8c3ac2dbf81924"
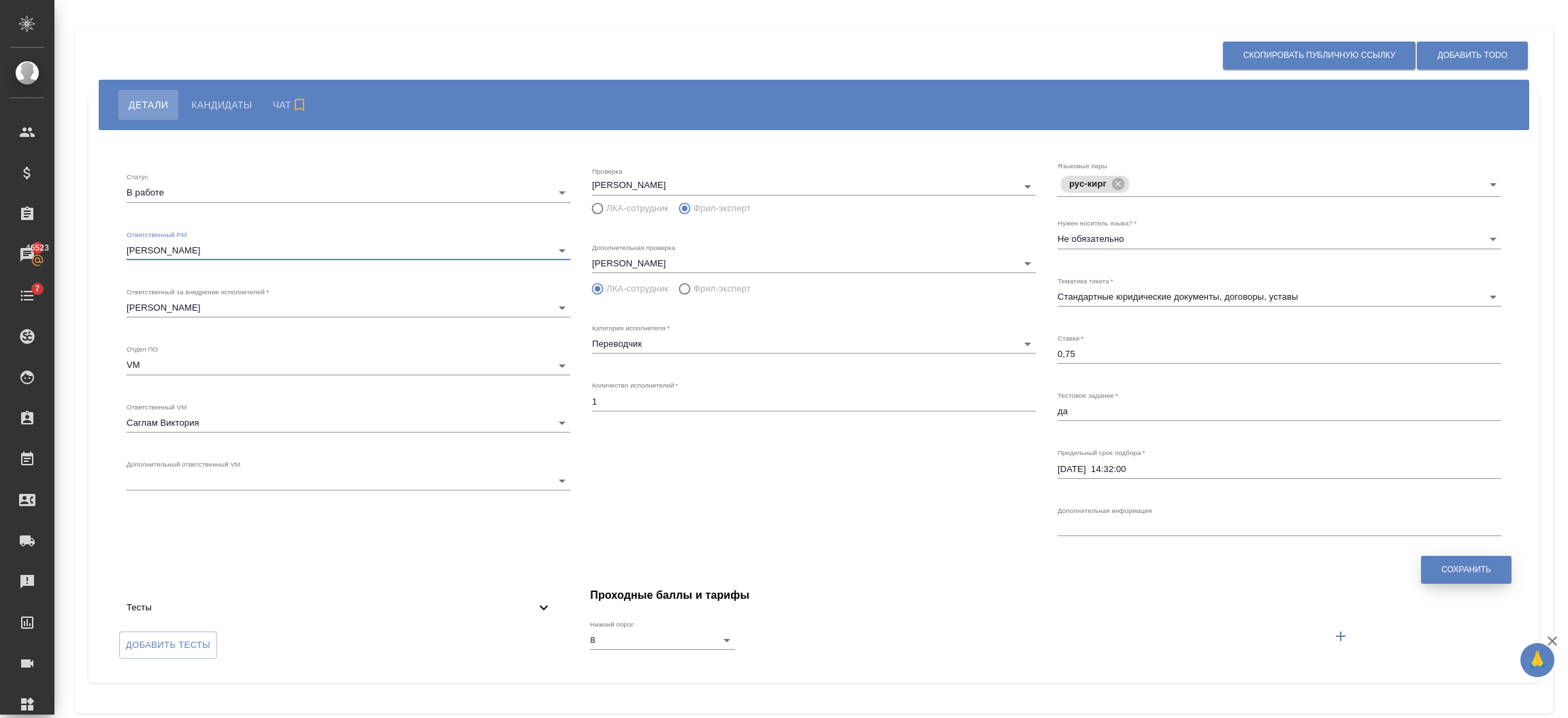
click at [1472, 578] on button "Сохранить" at bounding box center [1466, 570] width 91 height 28
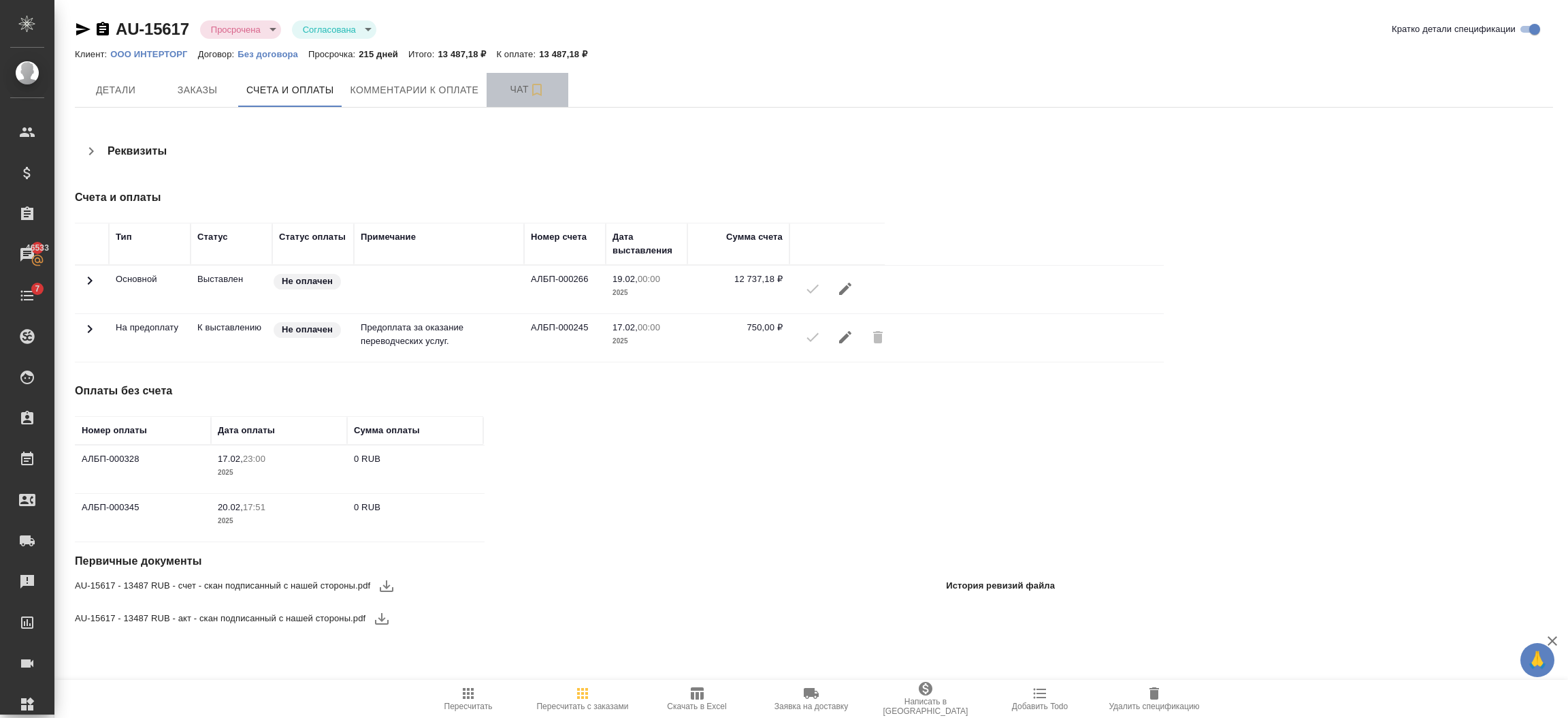
click at [501, 90] on span "Чат" at bounding box center [527, 90] width 65 height 17
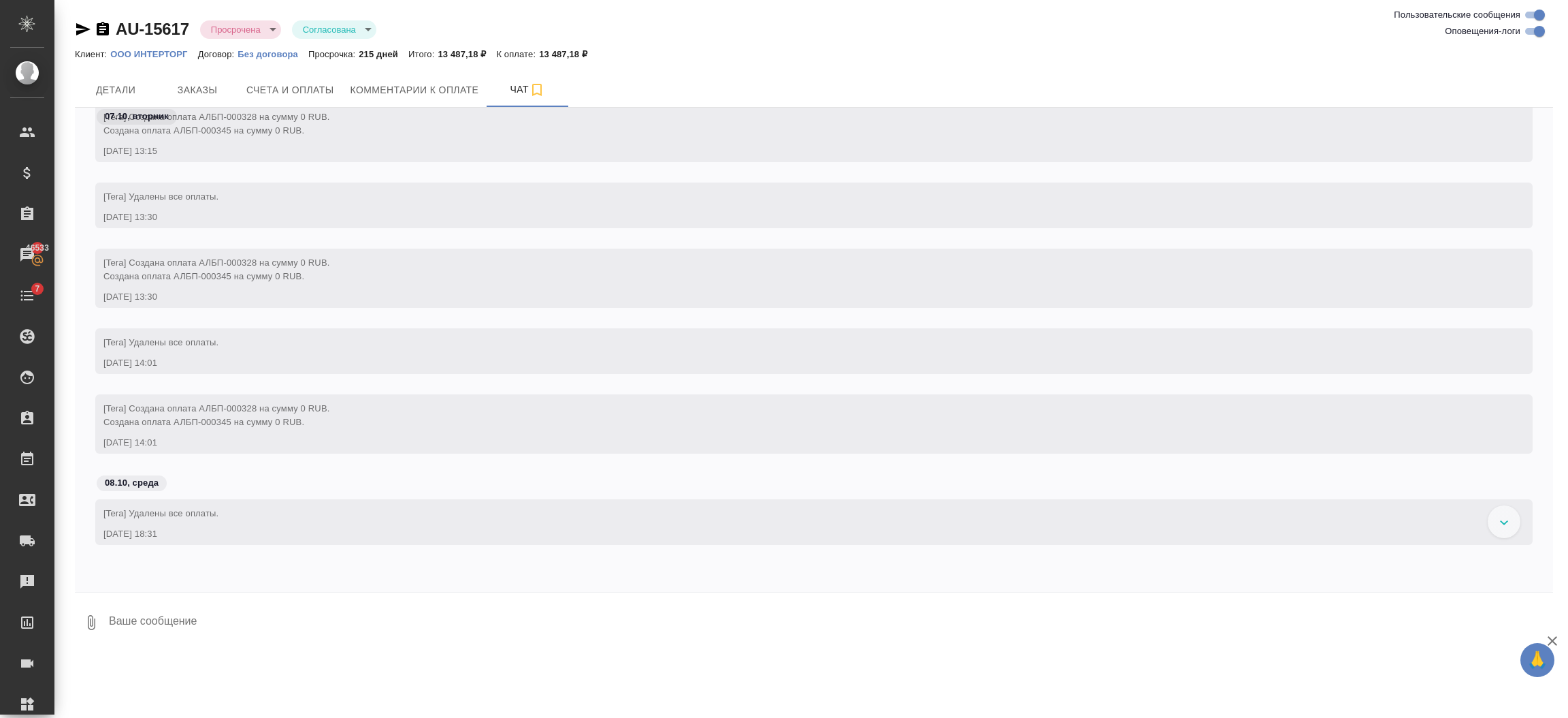
scroll to position [7262, 0]
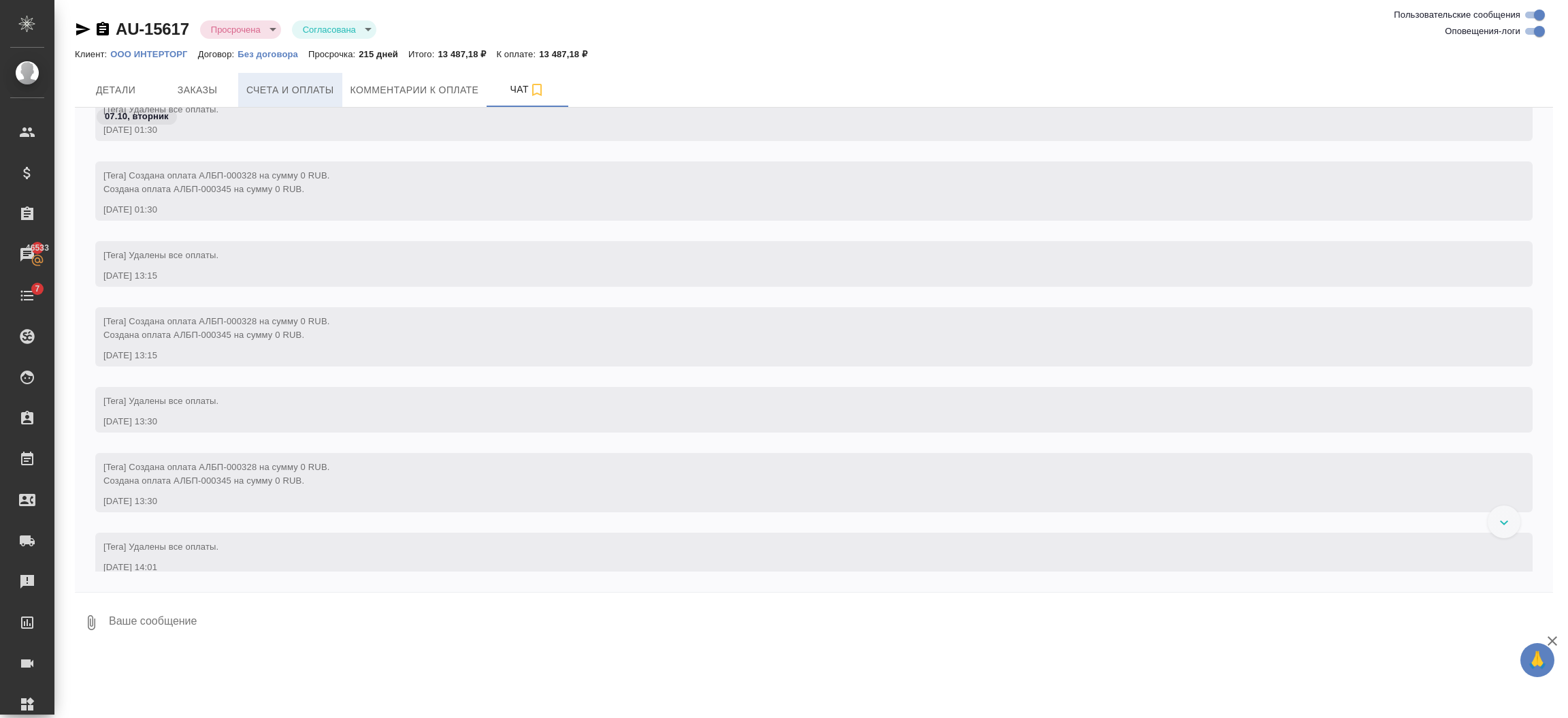
click at [295, 85] on span "Счета и оплаты" at bounding box center [290, 91] width 88 height 17
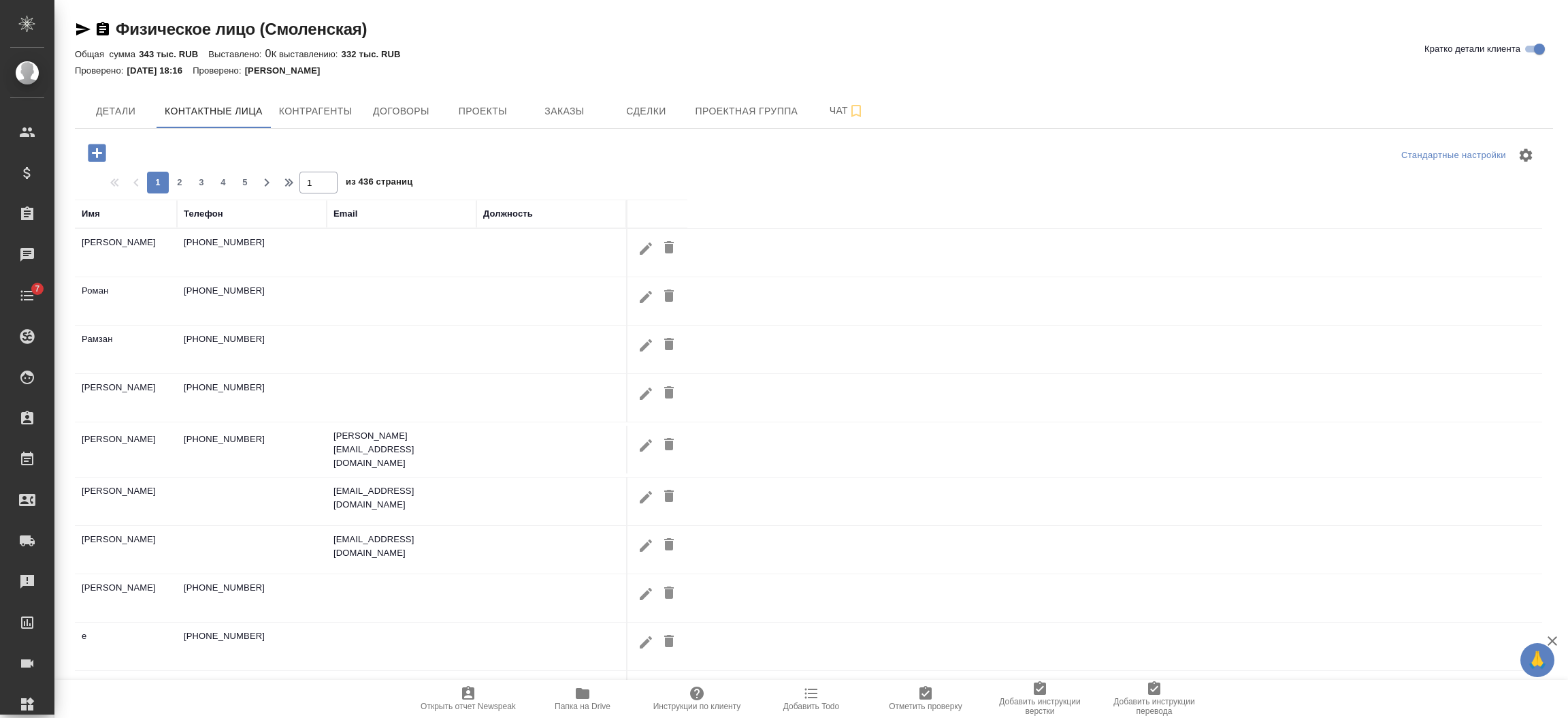
select select "RU"
click at [93, 207] on div "Имя" at bounding box center [91, 214] width 19 height 14
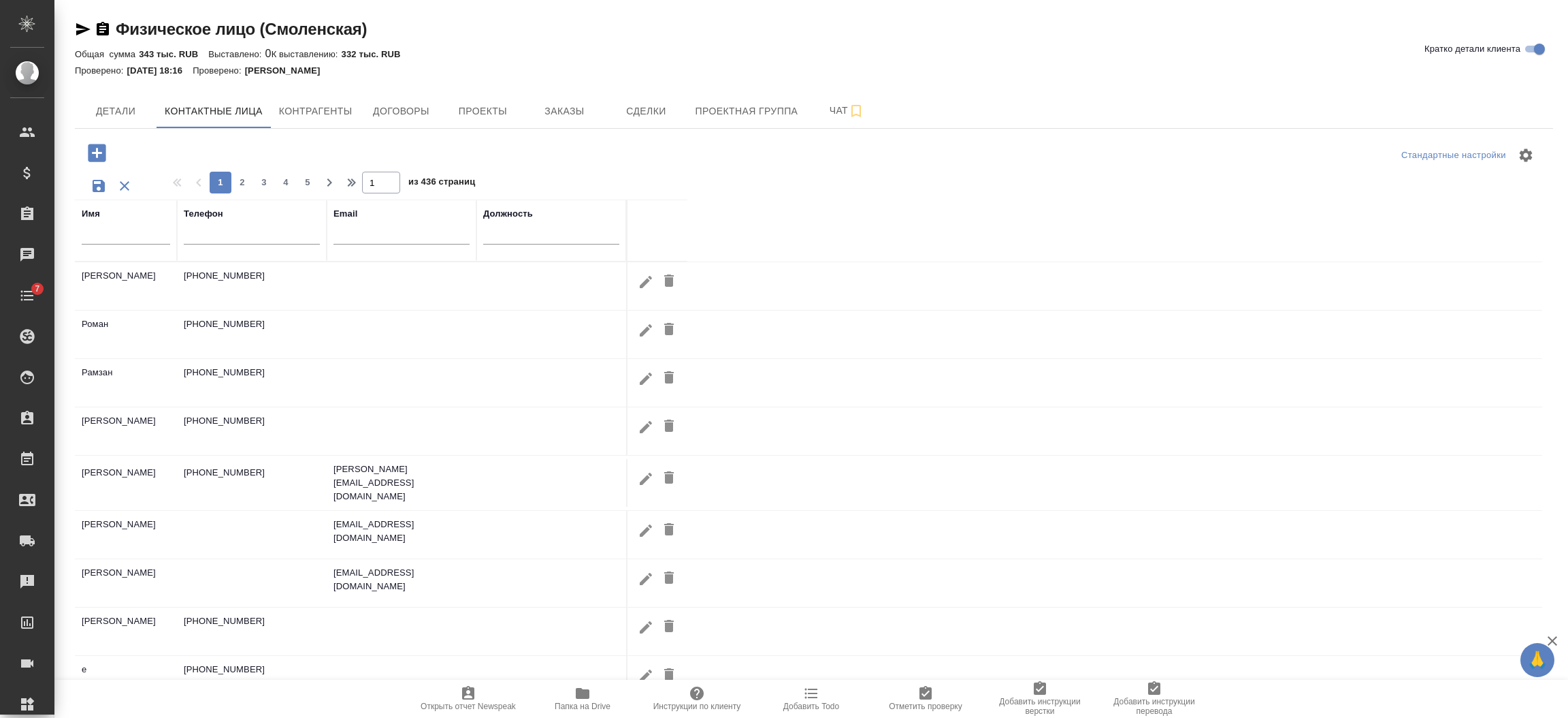
click at [115, 241] on input "text" at bounding box center [126, 236] width 89 height 17
type input "Сантьяго"
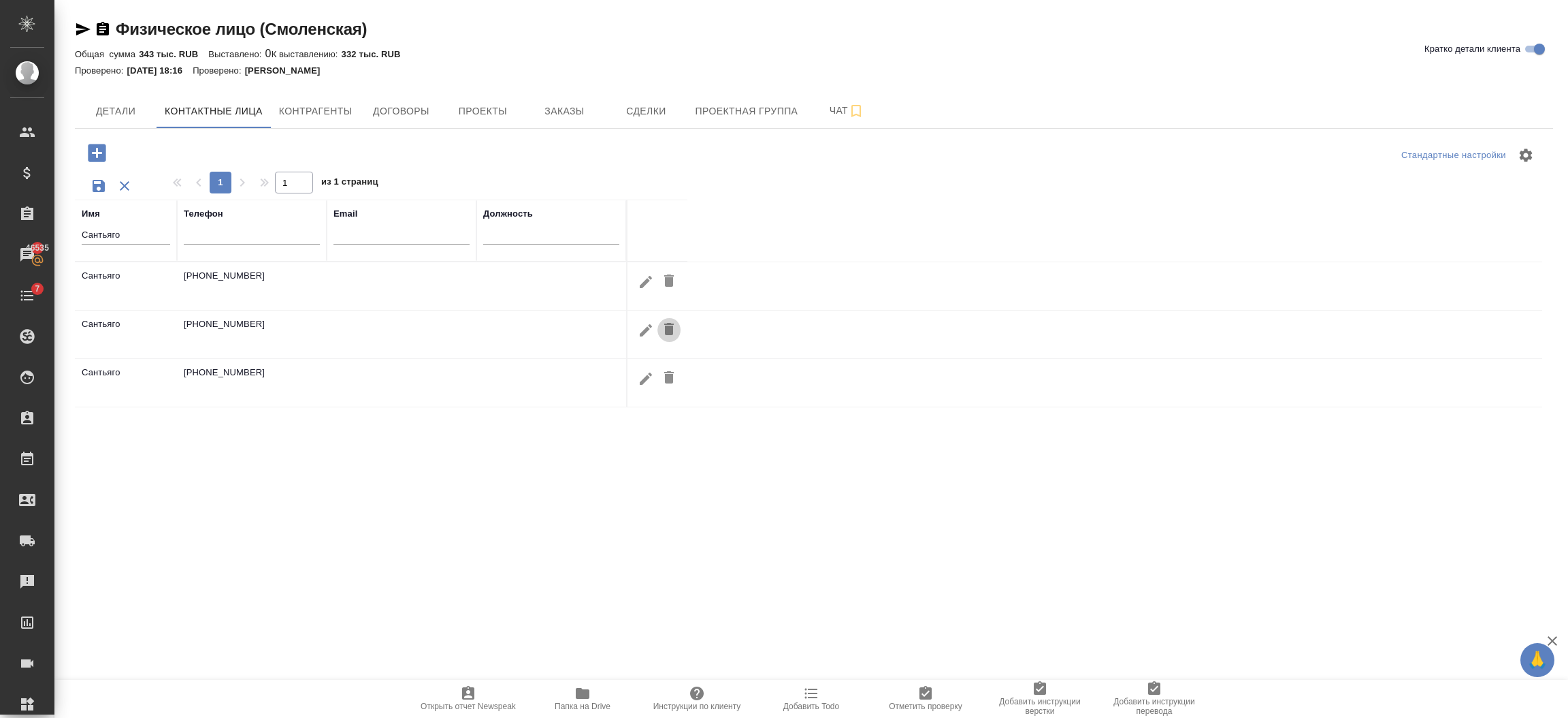
click at [669, 329] on icon "button" at bounding box center [669, 329] width 9 height 12
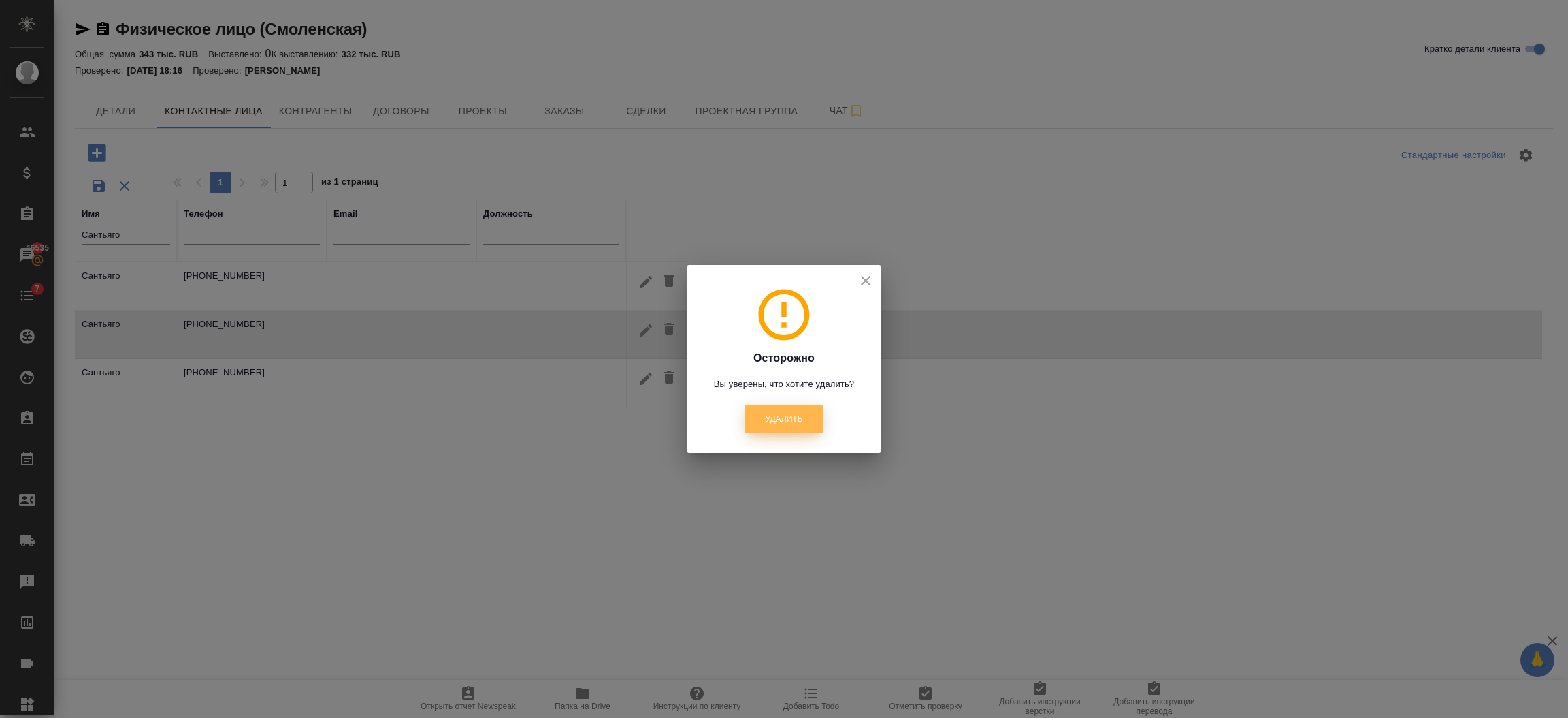
click at [765, 411] on button "Удалить" at bounding box center [784, 419] width 78 height 28
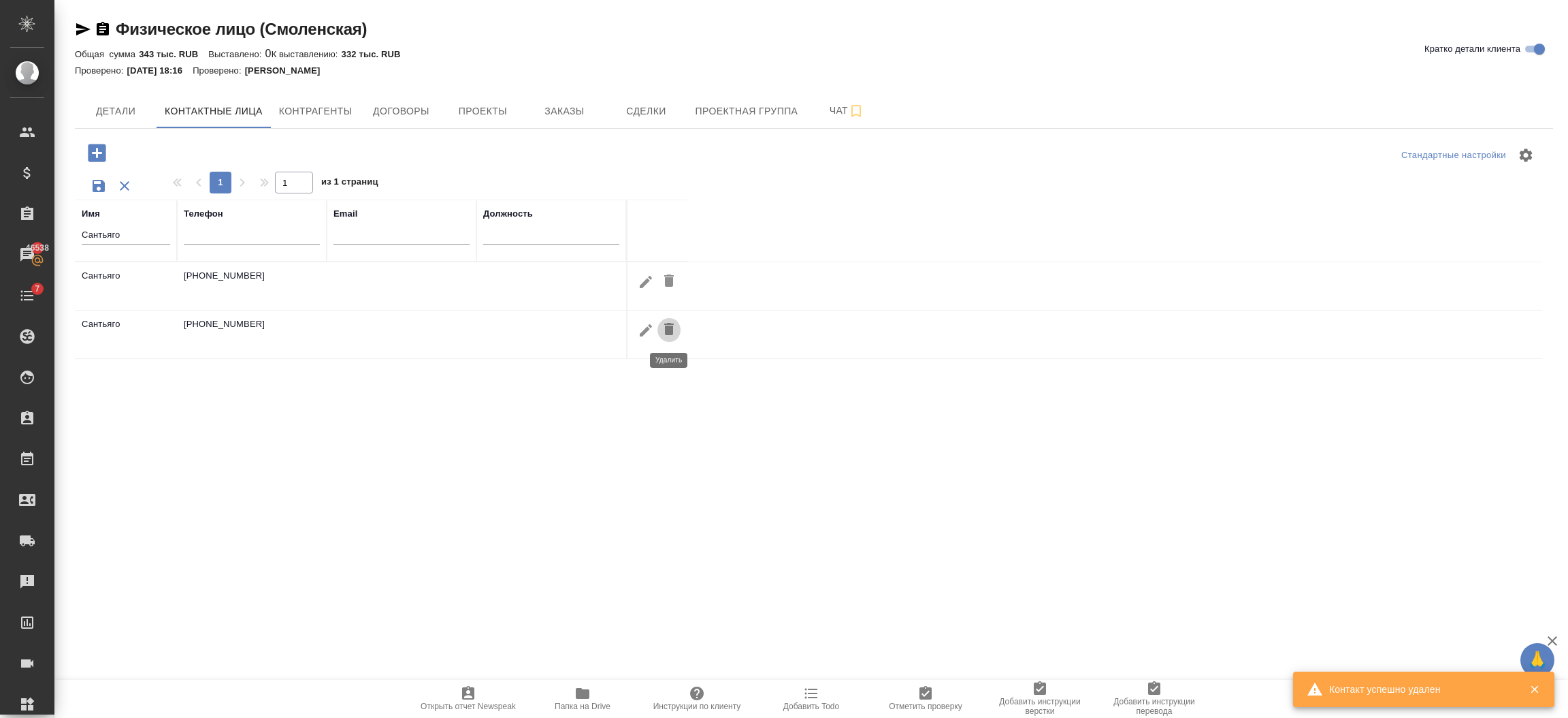
click at [673, 335] on icon "button" at bounding box center [669, 329] width 17 height 17
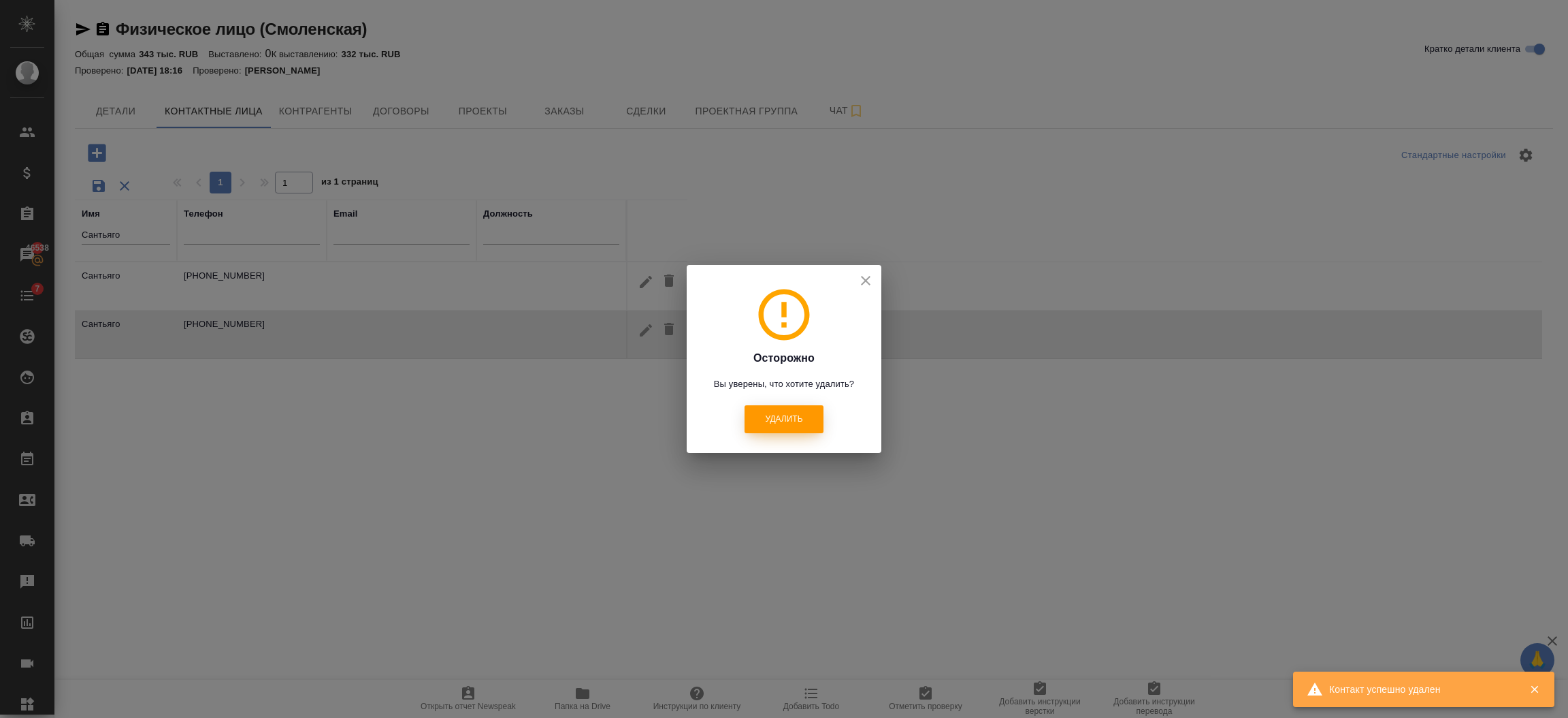
click at [773, 408] on button "Удалить" at bounding box center [784, 419] width 78 height 28
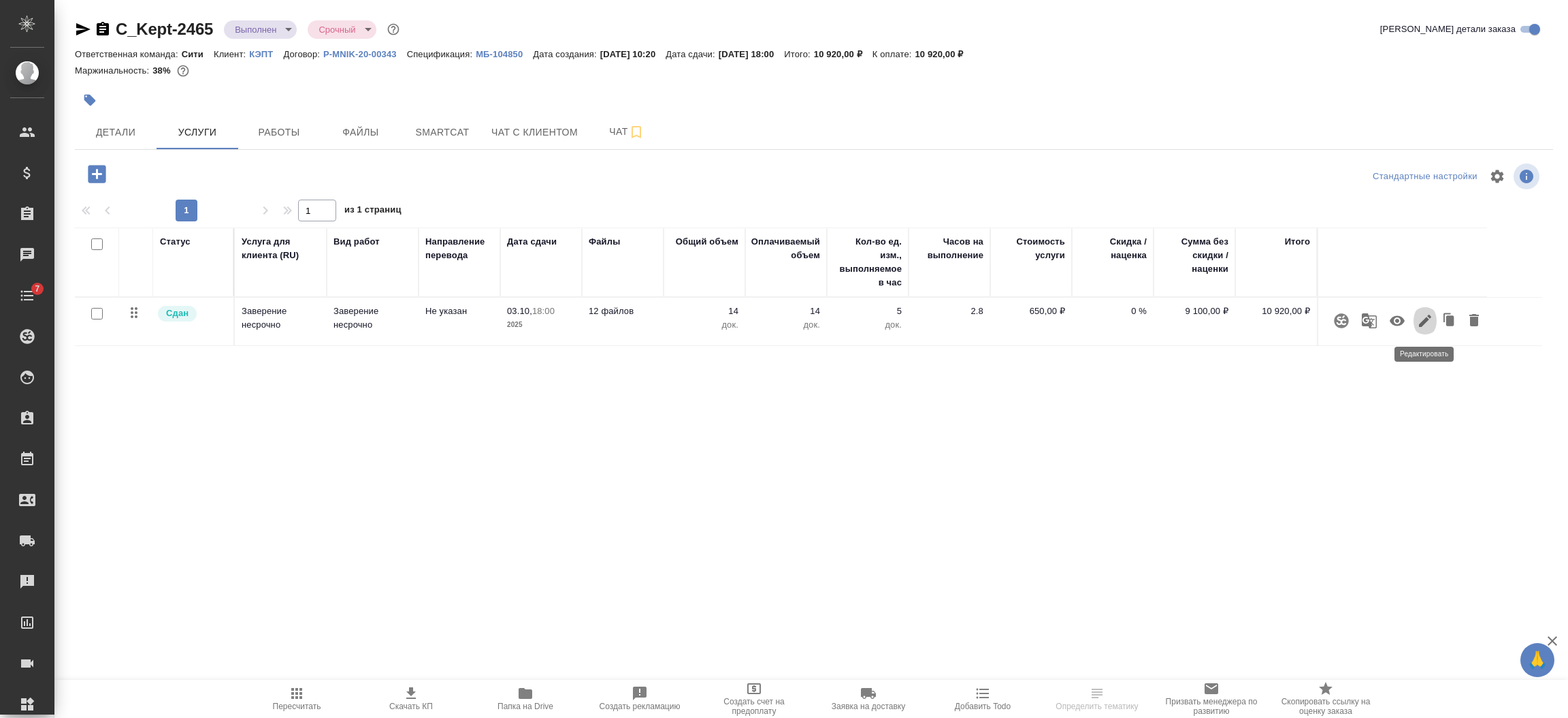
click at [1421, 325] on icon "button" at bounding box center [1424, 320] width 12 height 12
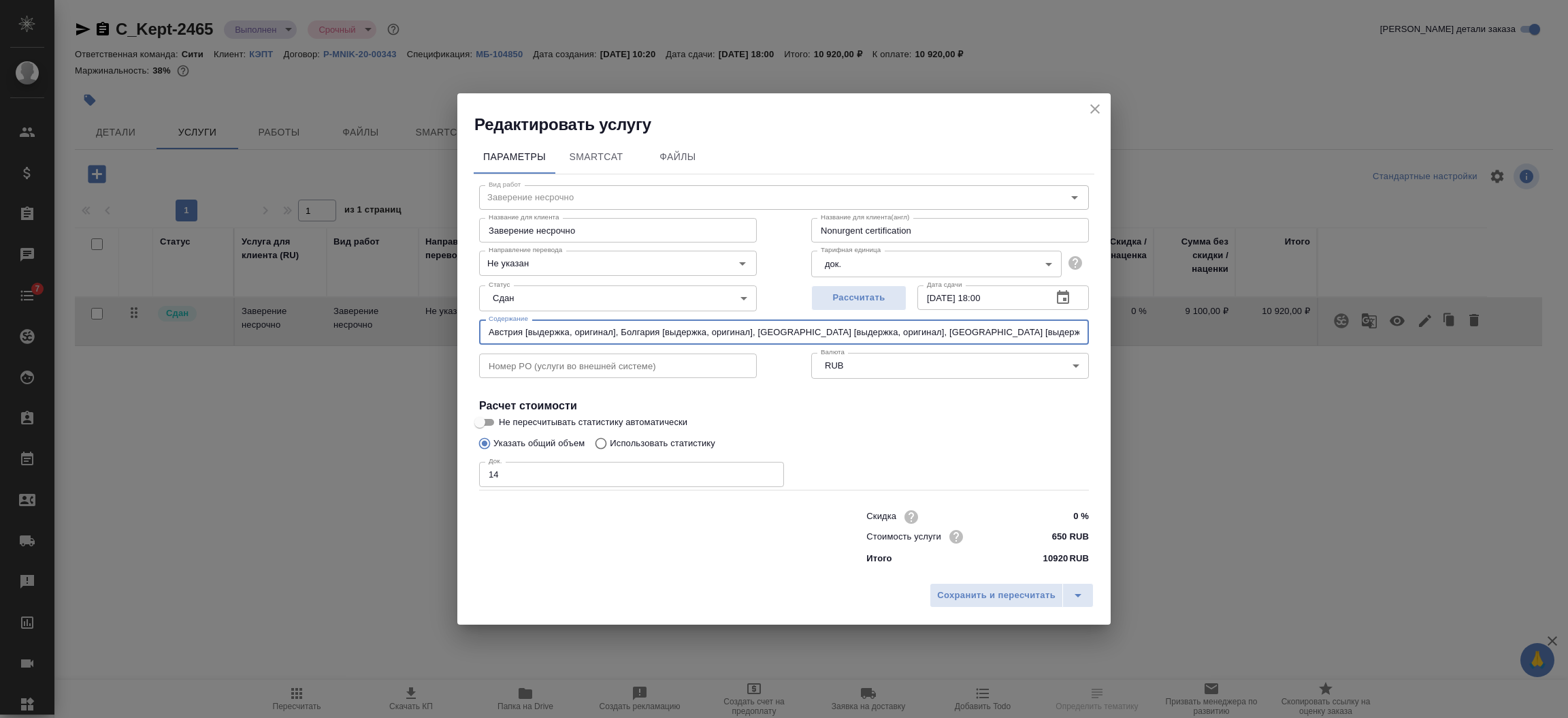
click at [529, 333] on input "Австрия [выдержка, оригинал], Болгария [выдержка, оригинал], [GEOGRAPHIC_DATA] …" at bounding box center [783, 331] width 609 height 24
click at [527, 333] on input "Австрия [выдержка, оригинал], Болгария [выдержка, оригинал], Великобритания [вы…" at bounding box center [783, 331] width 609 height 24
click at [610, 337] on input "Австрия выдержка, оригинал], Болгария [выдержка, оригинал], Великобритания [выд…" at bounding box center [783, 331] width 609 height 24
click at [612, 336] on input "Австрия выдержка, оригинал], Болгария [выдержка, оригинал], Великобритания [выд…" at bounding box center [783, 331] width 609 height 24
click at [658, 333] on input "Австрия выдержка, оригинал, Болгария [выдержка, оригинал], Великобритания [выде…" at bounding box center [783, 331] width 609 height 24
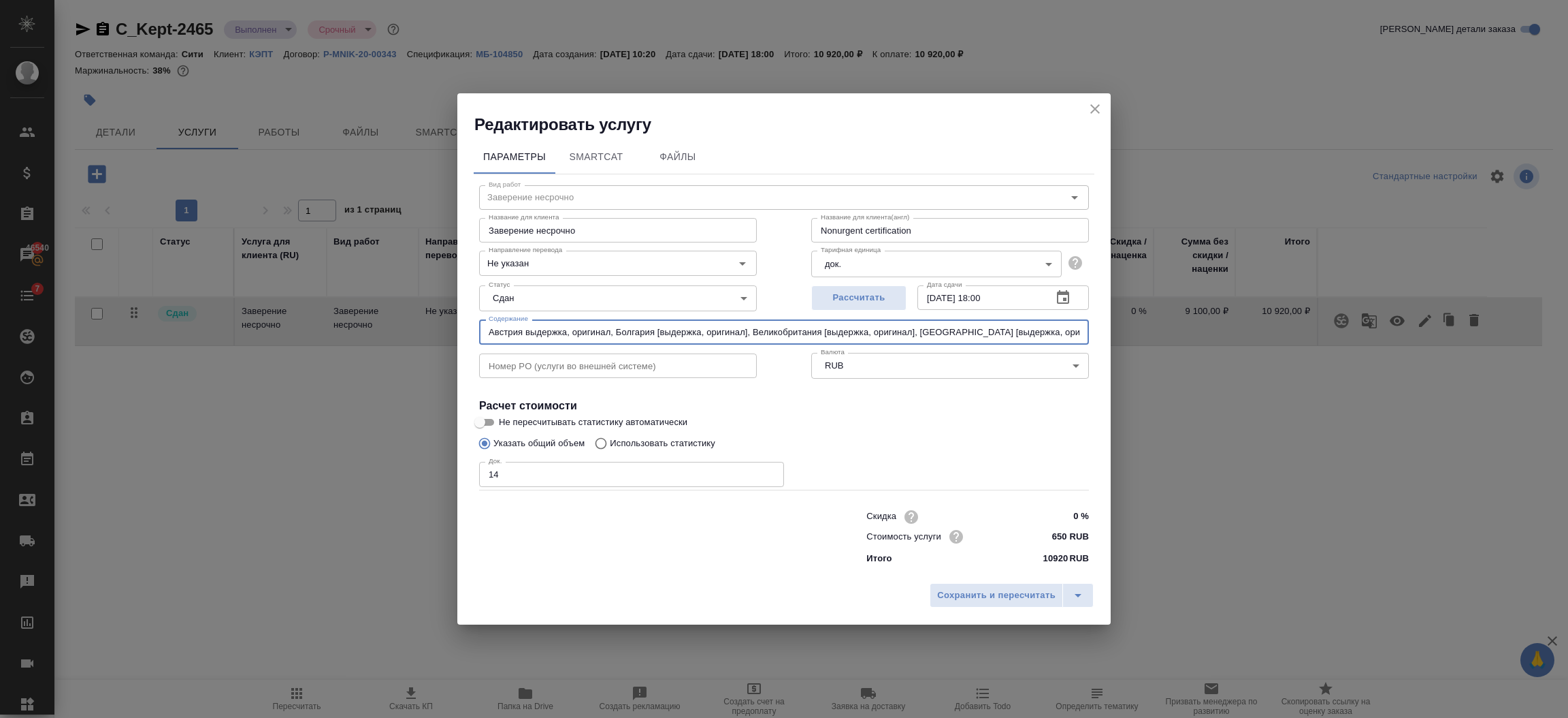
click at [658, 332] on input "Австрия выдержка, оригинал, Болгария [выдержка, оригинал], Великобритания [выде…" at bounding box center [783, 331] width 609 height 24
click at [721, 335] on input "Австрия выдержка, оригинал, Болгария выдержка, оригинал], Великобритания [выдер…" at bounding box center [783, 331] width 609 height 24
click at [743, 331] on input "Австрия выдержка, оригинал, Болгария выдержка, ориг(инал], Великобритания [выде…" at bounding box center [783, 331] width 609 height 24
click at [746, 334] on input "Австрия выдержка, оригинал, Болгария выдержка, ориг(инал], Великобритания [выде…" at bounding box center [783, 331] width 609 height 24
click at [706, 332] on input "Австрия выдержка, оригинал, Болгария выдержка, оригинал], Великобритания [выдер…" at bounding box center [783, 331] width 609 height 24
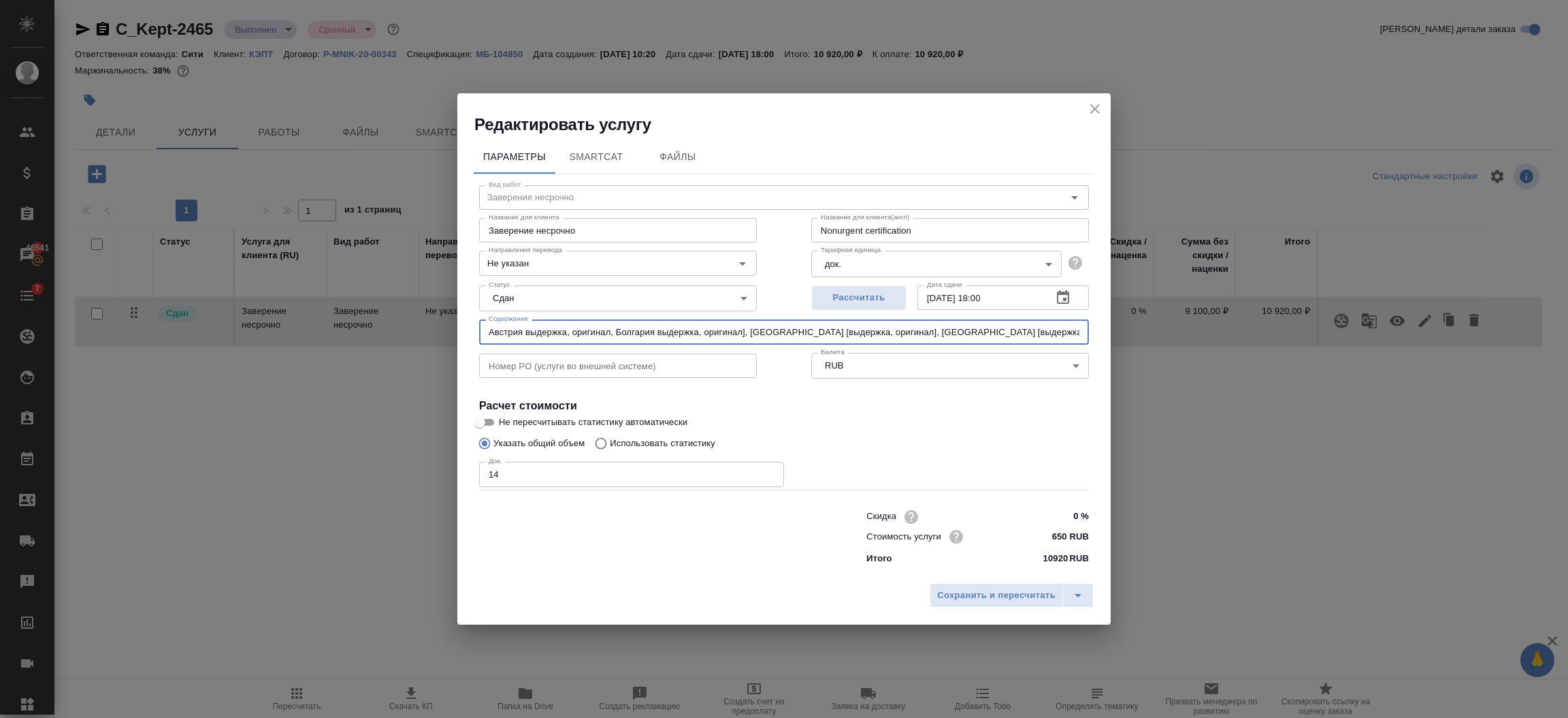
click at [657, 333] on input "Австрия выдержка, оригинал, Болгария выдержка, оригинал], Великобритания [выдер…" at bounding box center [783, 331] width 609 height 24
click at [745, 331] on input "Австрия выдержка, оригинал, Болгария (выдержка, оригинал], Великобритания [выде…" at bounding box center [783, 331] width 609 height 24
drag, startPoint x: 876, startPoint y: 325, endPoint x: 1023, endPoint y: 338, distance: 147.6
click at [1046, 341] on input "Австрия выдержка, оригинал, Болгария (выдержка, оригинал, Великобритания [выдер…" at bounding box center [783, 331] width 609 height 24
click at [823, 341] on input "Австрия выдержка, оригинал, Болгария (выдержка, оригинал, Великобритания [выдер…" at bounding box center [783, 331] width 609 height 24
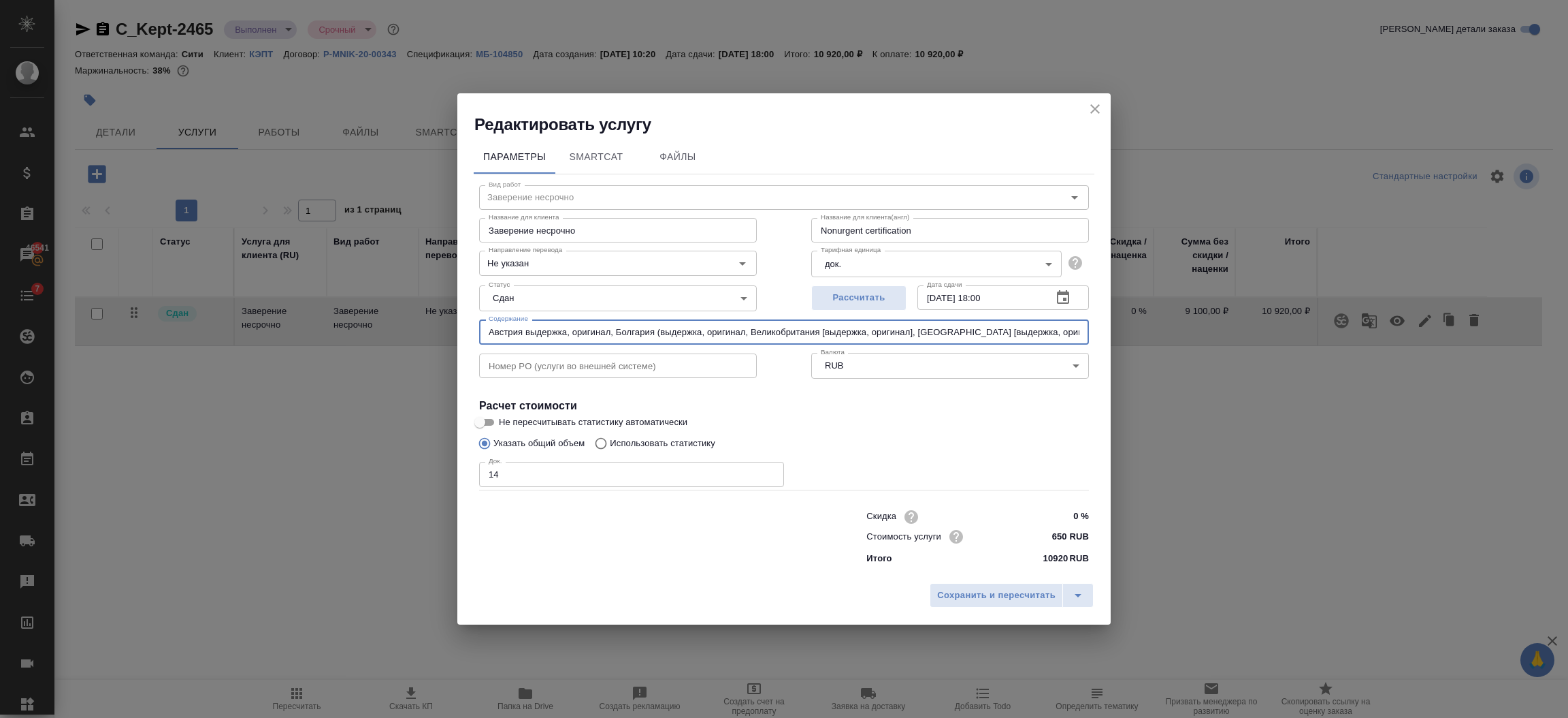
click at [912, 333] on input "Австрия выдержка, оригинал, Болгария (выдержка, оригинал, Великобритания [выдер…" at bounding box center [783, 331] width 609 height 24
click at [525, 334] on input "Австрия выдержка, оригинал, Болгария (выдержка, оригинал, Великобритания [выдер…" at bounding box center [783, 331] width 609 height 24
click at [612, 332] on input "Австрия (выдержка, оригинал, Болгария (выдержка, оригинал, Великобритания [выде…" at bounding box center [783, 331] width 609 height 24
click at [749, 334] on input "Австрия (выдержка, оригинал), Болгария (выдержка, оригинал, Великобритания [выд…" at bounding box center [783, 331] width 609 height 24
click at [833, 338] on input "Австрия (выдержка, оригинал), Болгария (выдержка, оригинал), Великобритания [вы…" at bounding box center [783, 331] width 609 height 24
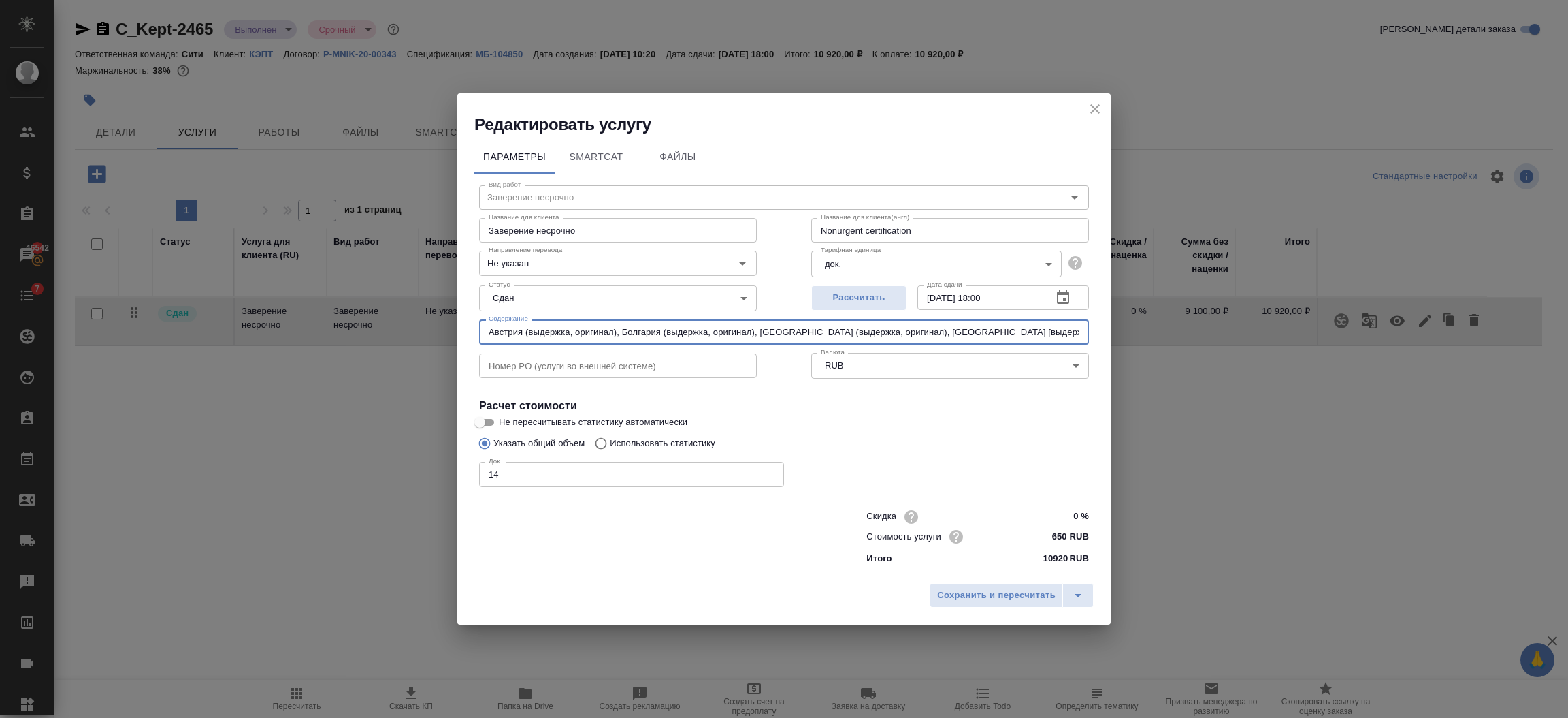
click at [965, 341] on input "Австрия (выдержка, оригинал), Болгария (выдержка, оригинал), Великобритания (вы…" at bounding box center [783, 331] width 609 height 24
click at [1048, 334] on input "Австрия (выдержка, оригинал), Болгария (выдержка, оригинал), Великобритания (вы…" at bounding box center [783, 331] width 609 height 24
click at [835, 333] on input "Австрия (выдержка, оригинал), Болгария (выдержка, оригинал), Великобритания (вы…" at bounding box center [783, 331] width 609 height 24
click at [924, 331] on input "Австрия (выдержка, оригинал), Болгария (выдержка, оригинал), Великобритания (вы…" at bounding box center [783, 331] width 609 height 24
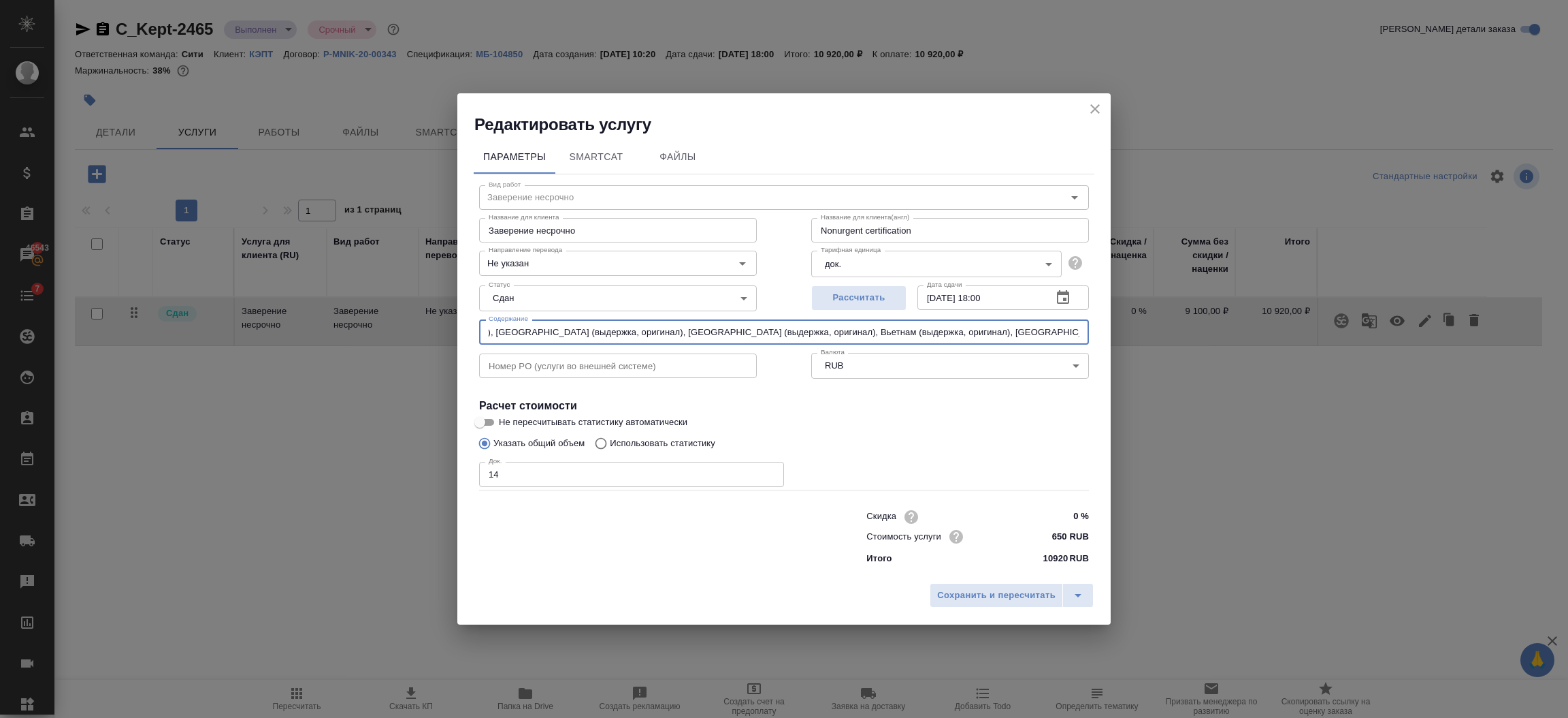
click at [977, 333] on input "Австрия (выдержка, оригинал), Болгария (выдержка, оригинал), Великобритания (вы…" at bounding box center [783, 331] width 609 height 24
click at [1061, 333] on input "Австрия (выдержка, оригинал), Болгария (выдержка, оригинал), Великобритания (вы…" at bounding box center [783, 331] width 609 height 24
click at [868, 331] on input "Австрия (выдержка, оригинал), Болгария (выдержка, оригинал), Великобритания (вы…" at bounding box center [783, 331] width 609 height 24
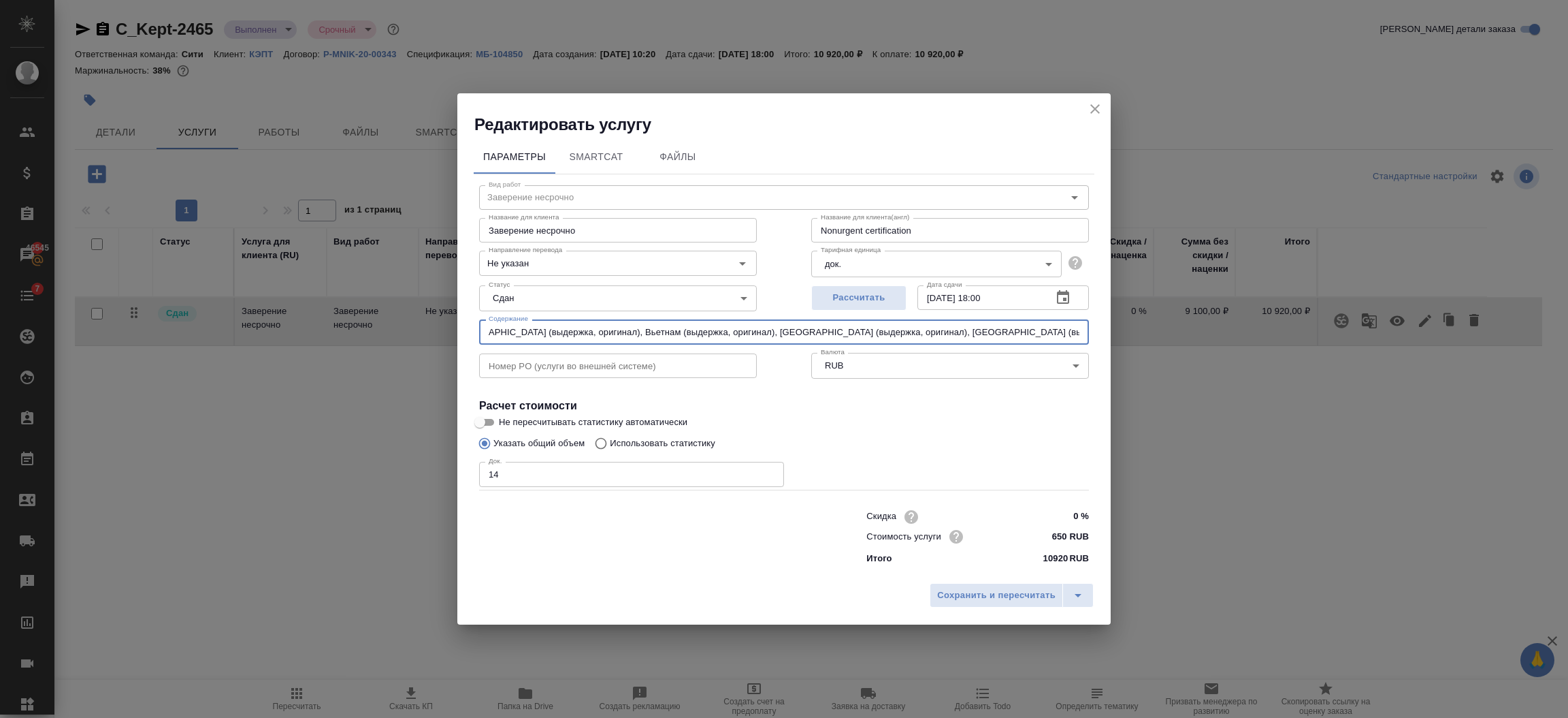
click at [957, 333] on input "Австрия (выдержка, оригинал), Болгария (выдержка, оригинал), Великобритания (вы…" at bounding box center [783, 331] width 609 height 24
click at [989, 331] on input "Австрия (выдержка, оригинал), Болгария (выдержка, оригинал), Великобритания (вы…" at bounding box center [783, 331] width 609 height 24
drag, startPoint x: 1077, startPoint y: 330, endPoint x: 1096, endPoint y: 333, distance: 19.2
click at [1080, 332] on input "Австрия (выдержка, оригинал), Болгария (выдержка, оригинал), Великобритания (вы…" at bounding box center [783, 331] width 609 height 24
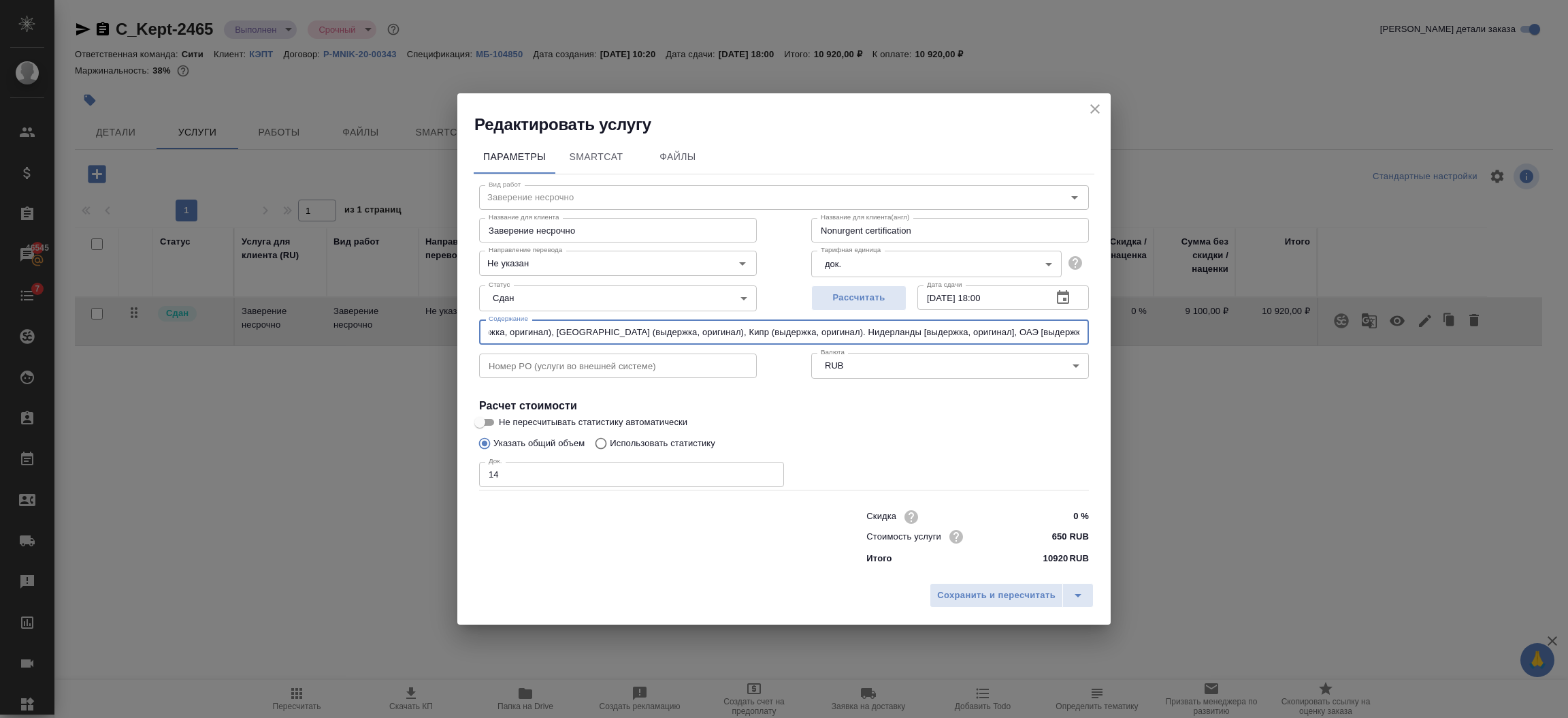
click at [728, 331] on input "Австрия (выдержка, оригинал), Болгария (выдержка, оригинал), Великобритания (вы…" at bounding box center [783, 331] width 609 height 24
click at [813, 326] on input "Австрия (выдержка, оригинал), Болгария (выдержка, оригинал), Великобритания (вы…" at bounding box center [783, 331] width 609 height 24
click at [844, 331] on input "Австрия (выдержка, оригинал), Болгария (выдержка, оригинал), Великобритания (вы…" at bounding box center [783, 331] width 609 height 24
click at [931, 331] on input "Австрия (выдержка, оригинал), Болгария (выдержка, оригинал), Великобритания (вы…" at bounding box center [783, 331] width 609 height 24
click at [925, 331] on input "Австрия (выдержка, оригинал), Болгария (выдержка, оригинал), Великобритания (вы…" at bounding box center [783, 331] width 609 height 24
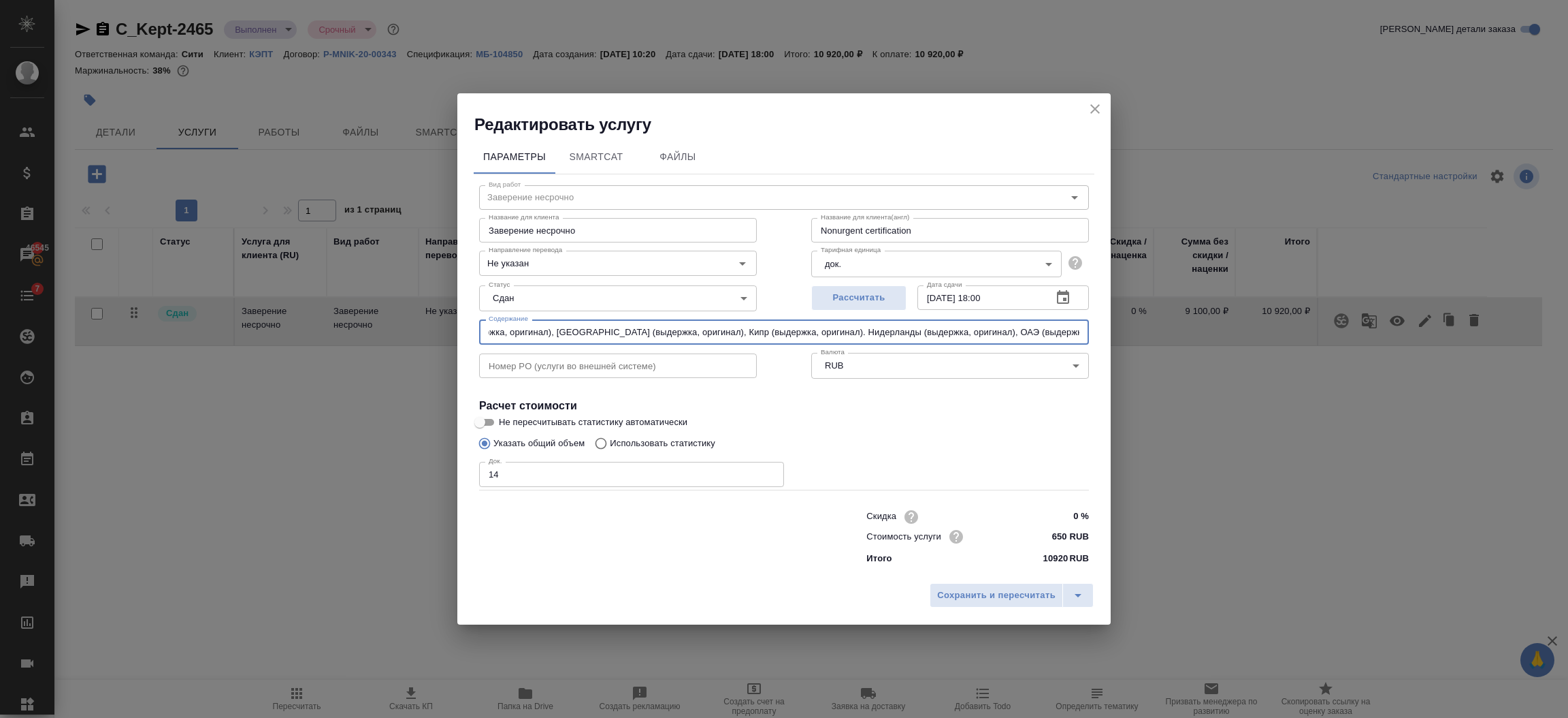
click at [934, 335] on input "Австрия (выдержка, оригинал), Болгария (выдержка, оригинал), Великобритания (вы…" at bounding box center [783, 331] width 609 height 24
click at [985, 331] on input "Австрия (выдержка, оригинал), Болгария (выдержка, оригинал), Великобритания (вы…" at bounding box center [783, 331] width 609 height 24
click at [1069, 332] on input "Австрия (выдержка, оригинал), Болгария (выдержка, оригинал), Великобритания (вы…" at bounding box center [783, 331] width 609 height 24
click at [652, 336] on input "Австрия (выдержка, оригинал), Болгария (выдержка, оригинал), Великобритания (вы…" at bounding box center [783, 331] width 609 height 24
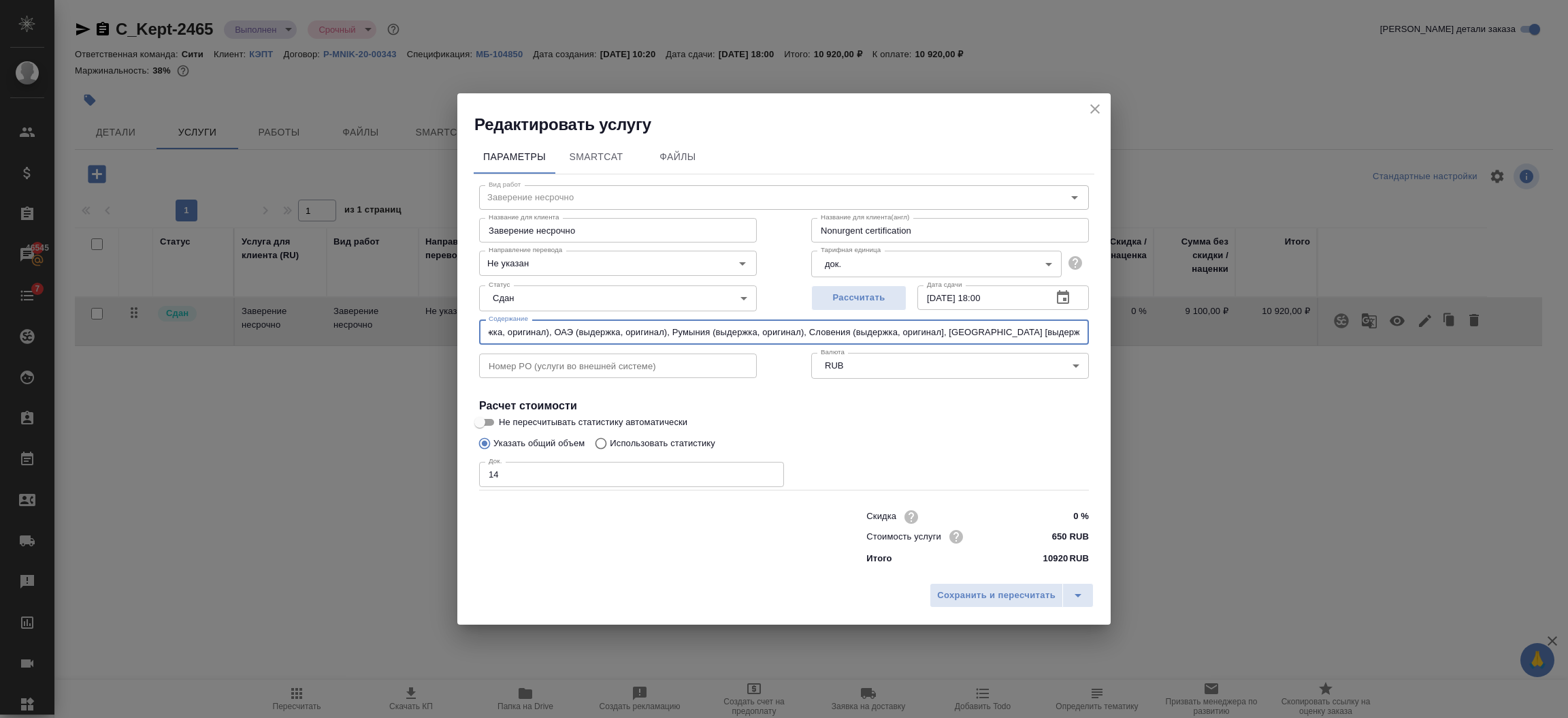
click at [741, 334] on input "Австрия (выдержка, оригинал), Болгария (выдержка, оригинал), Великобритания (вы…" at bounding box center [783, 331] width 609 height 24
click at [786, 336] on input "Австрия (выдержка, оригинал), Болгария (выдержка, оригинал), Великобритания (вы…" at bounding box center [783, 331] width 609 height 24
click at [868, 333] on input "Австрия (выдержка, оригинал), Болгария (выдержка, оригинал), Великобритания (вы…" at bounding box center [783, 331] width 609 height 24
click at [934, 333] on input "Австрия (выдержка, оригинал), Болгария (выдержка, оригинал), Великобритания (вы…" at bounding box center [783, 331] width 609 height 24
click at [931, 335] on input "Австрия (выдержка, оригинал), Болгария (выдержка, оригинал), Великобритания (вы…" at bounding box center [783, 331] width 609 height 24
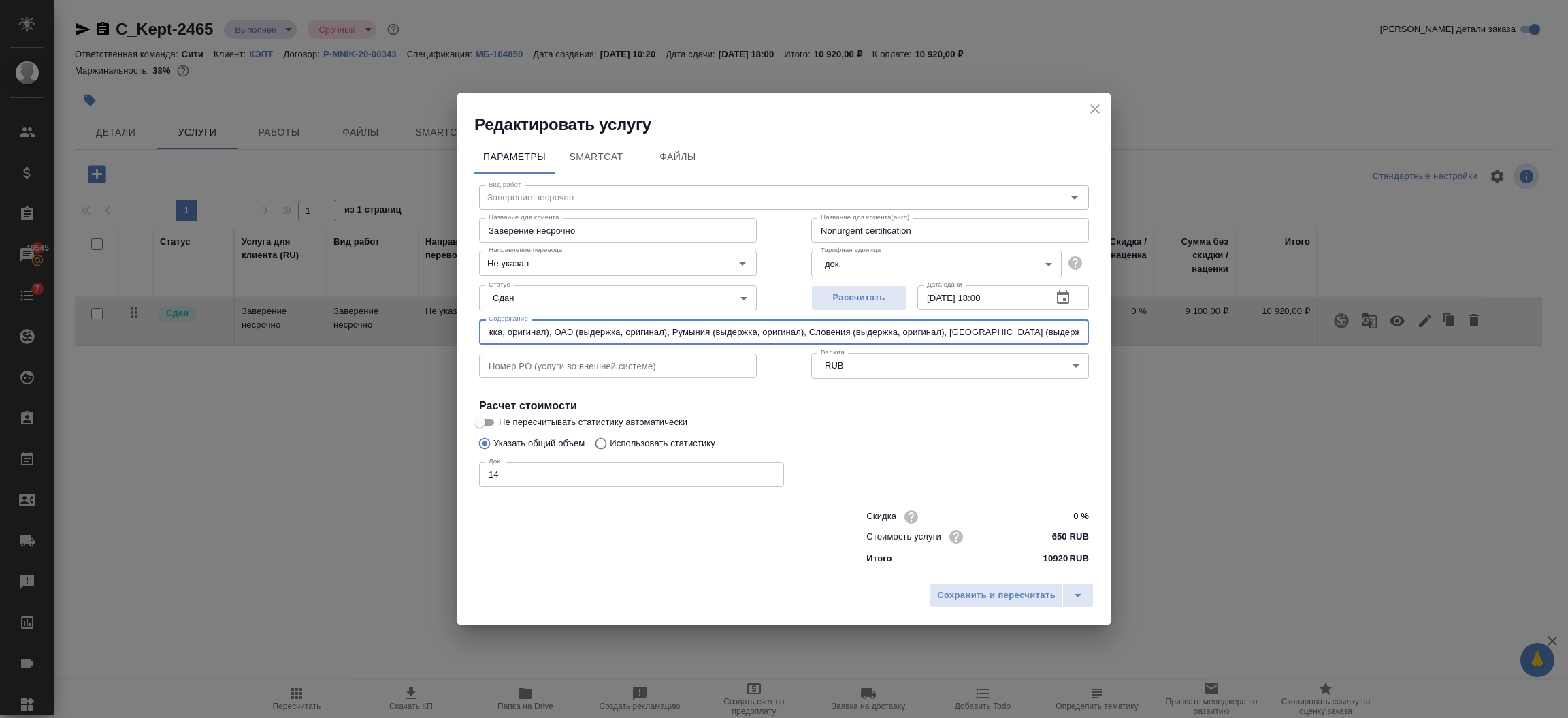
click at [1017, 335] on input "Австрия (выдержка, оригинал), Болгария (выдержка, оригинал), Великобритания (вы…" at bounding box center [783, 331] width 609 height 24
click at [1028, 333] on input "Австрия (выдержка, оригинал), Болгария (выдержка, оригинал), Великобритания (вы…" at bounding box center [783, 331] width 609 height 24
type input "Австрия (выдержка, оригинал), Болгария (выдержка, оригинал), Великобритания (вы…"
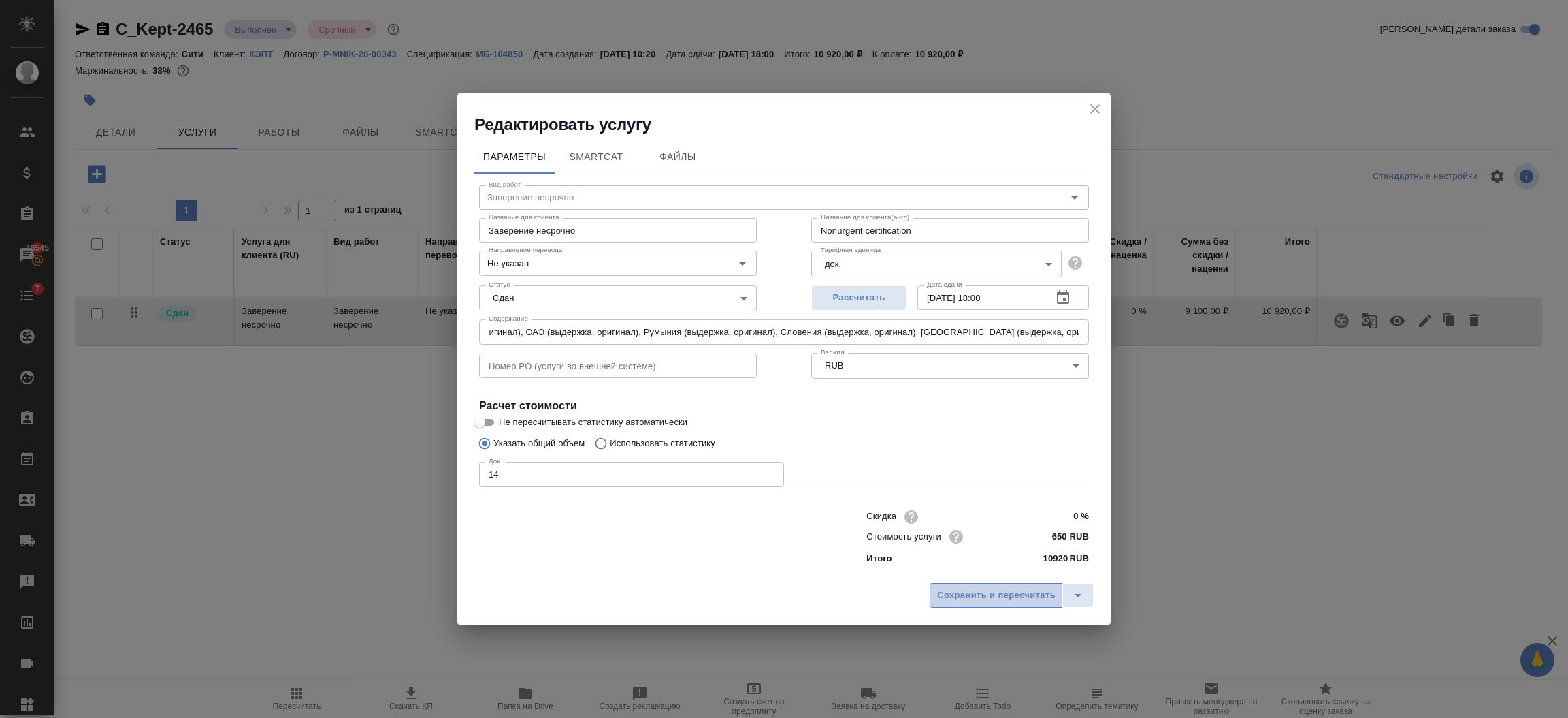
click at [1009, 598] on span "Сохранить и пересчитать" at bounding box center [996, 595] width 119 height 16
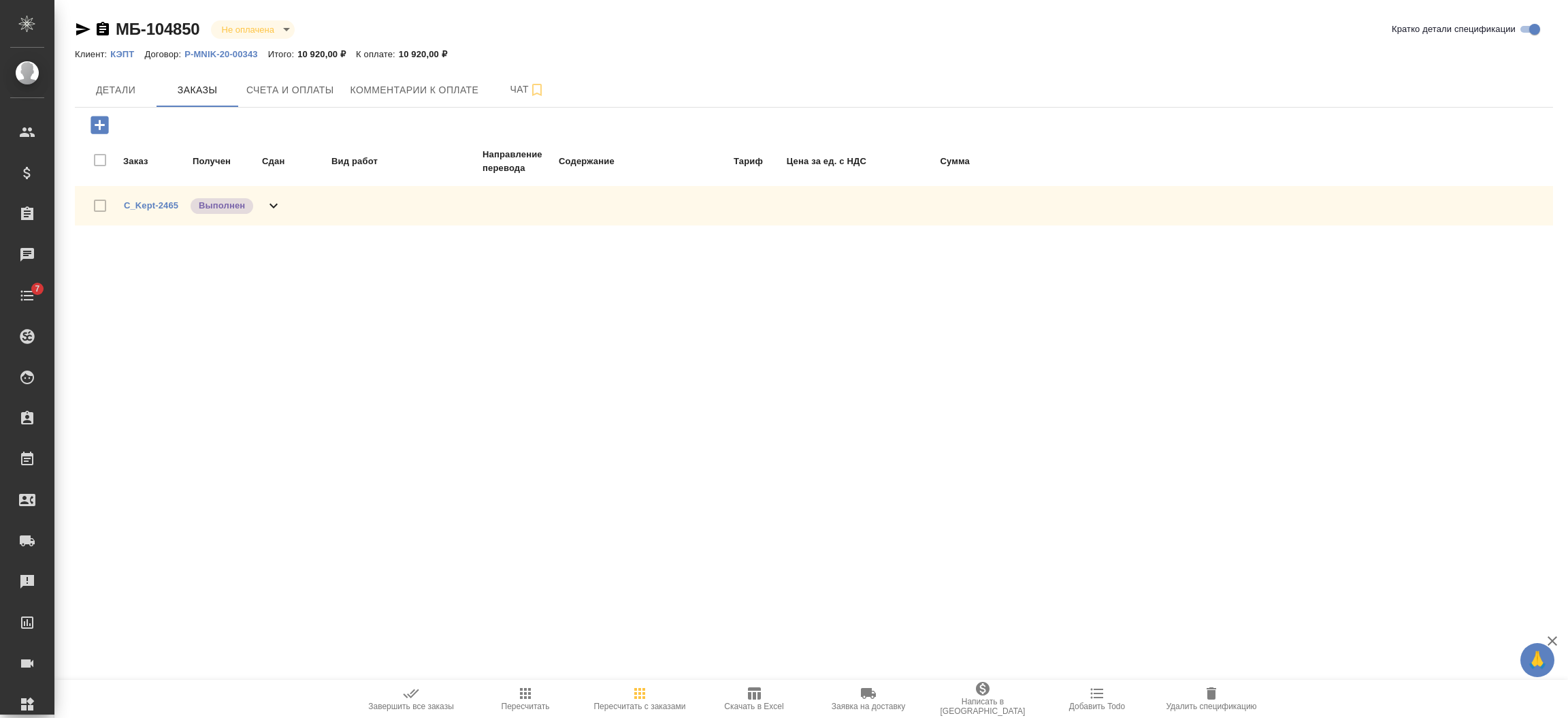
click at [228, 54] on p "P-MNIK-20-00343" at bounding box center [227, 54] width 84 height 10
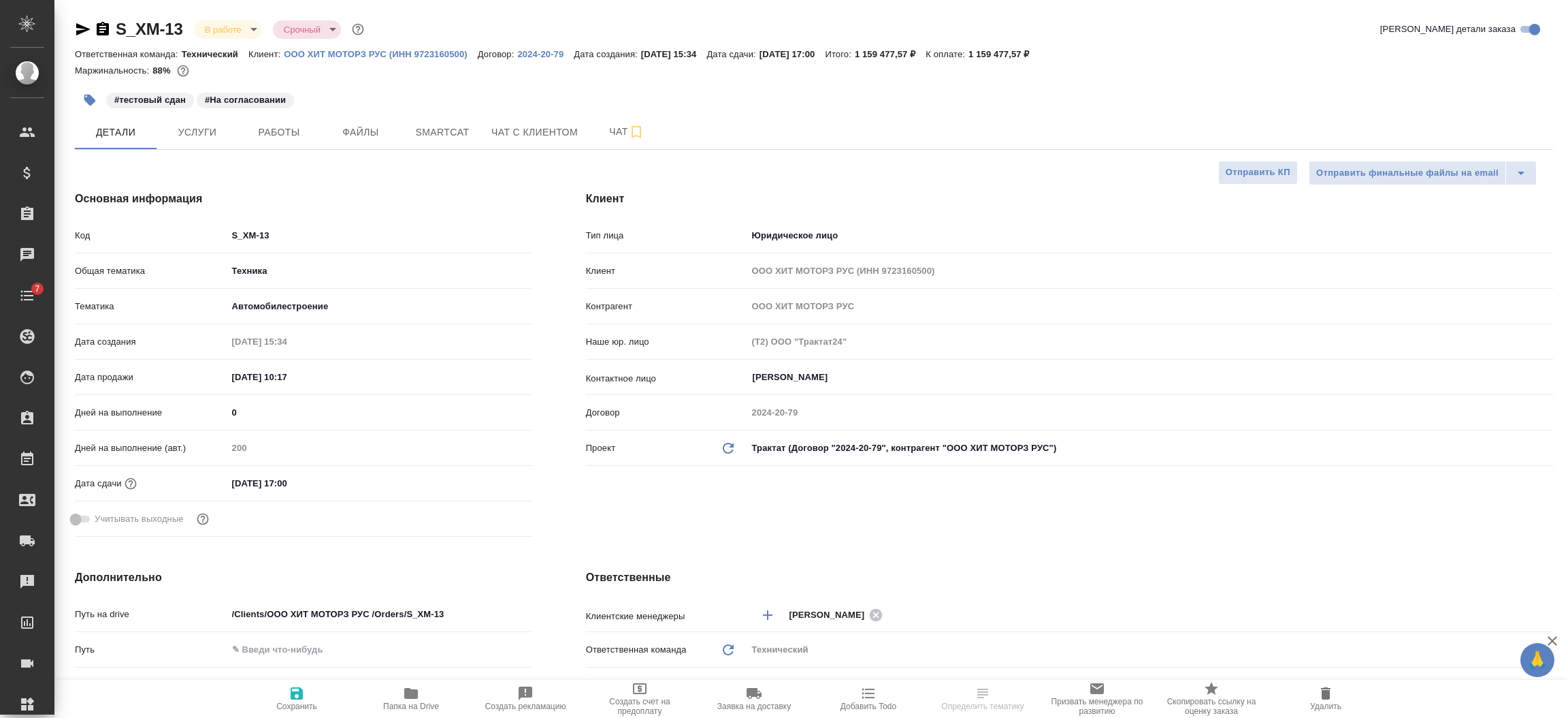
select select "RU"
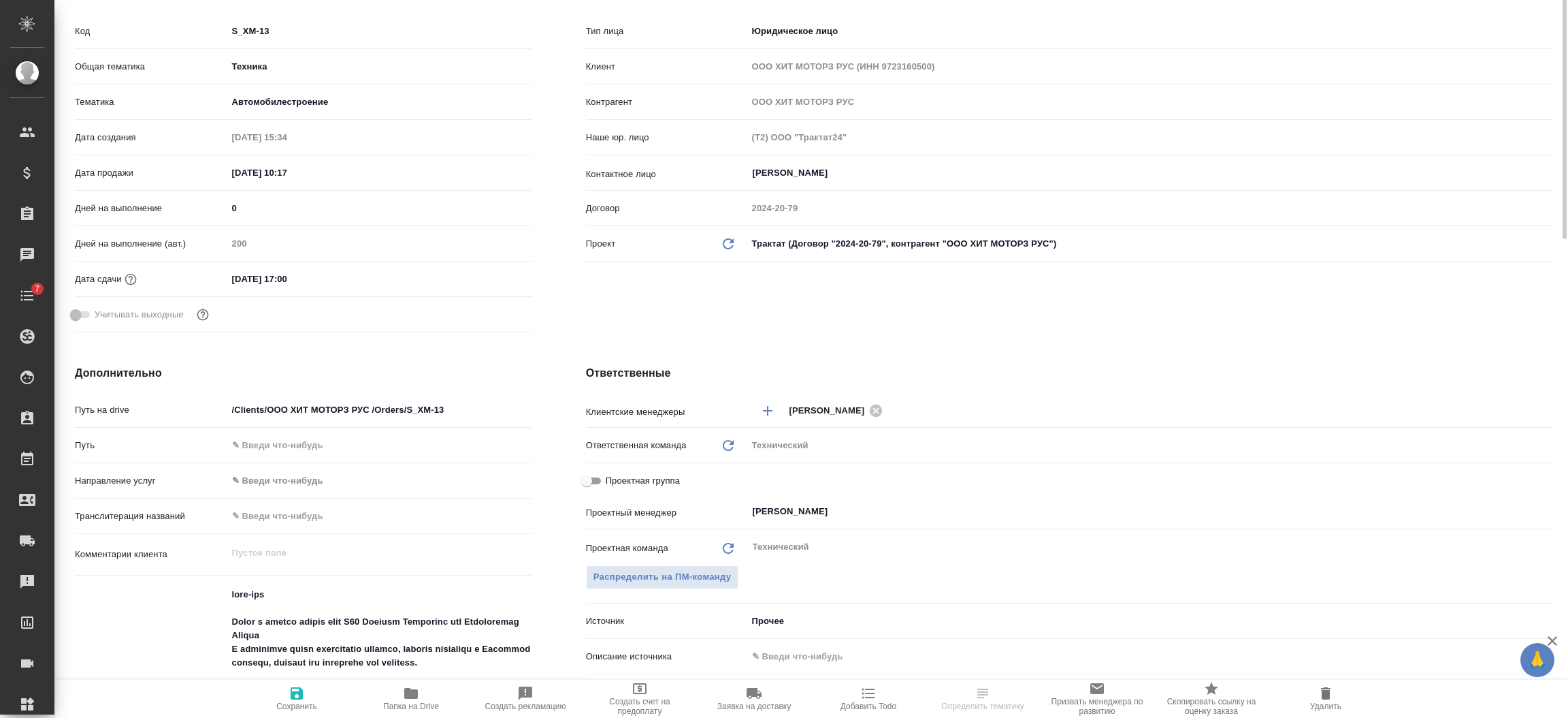
scroll to position [102, 0]
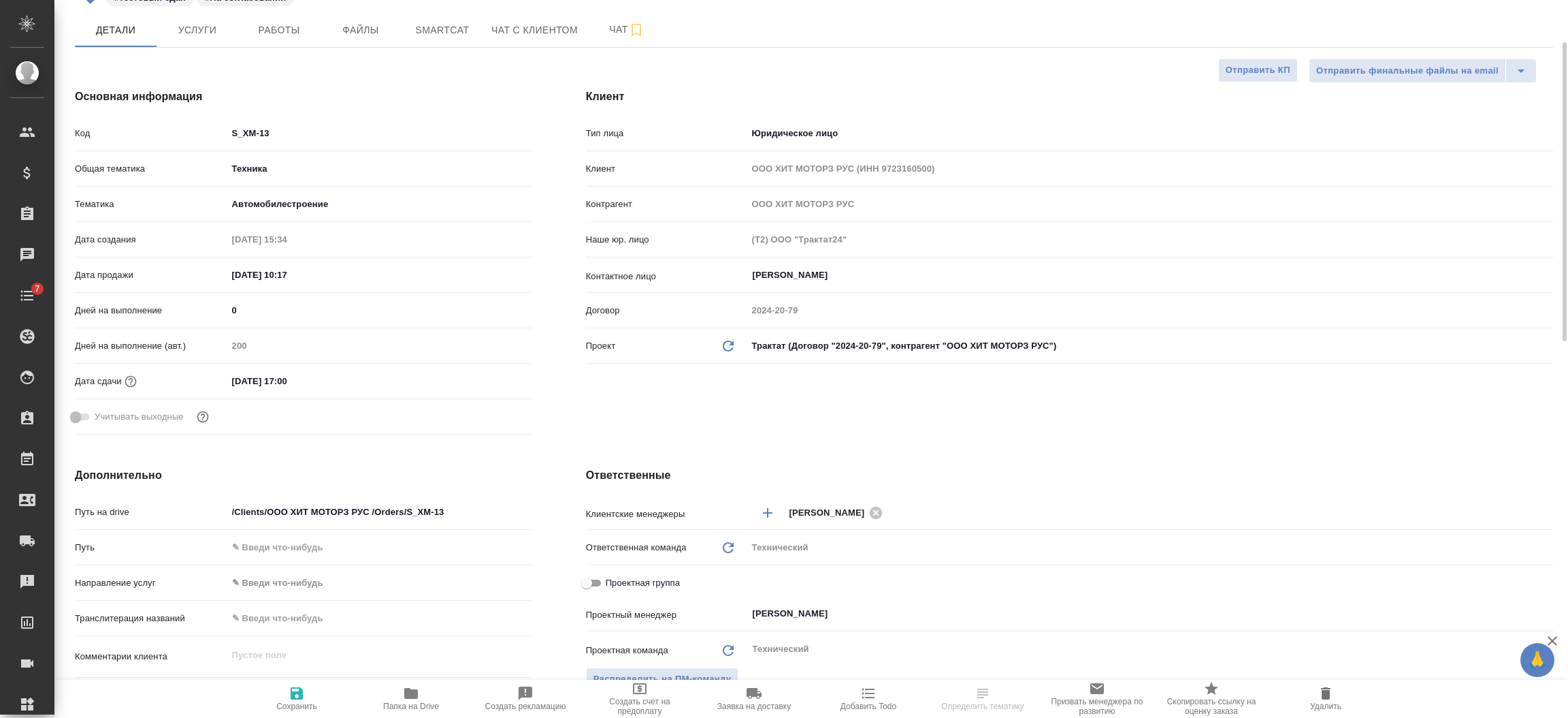
click at [325, 377] on input "[DATE] 17:00" at bounding box center [287, 380] width 119 height 20
click at [497, 383] on icon "button" at bounding box center [492, 381] width 17 height 17
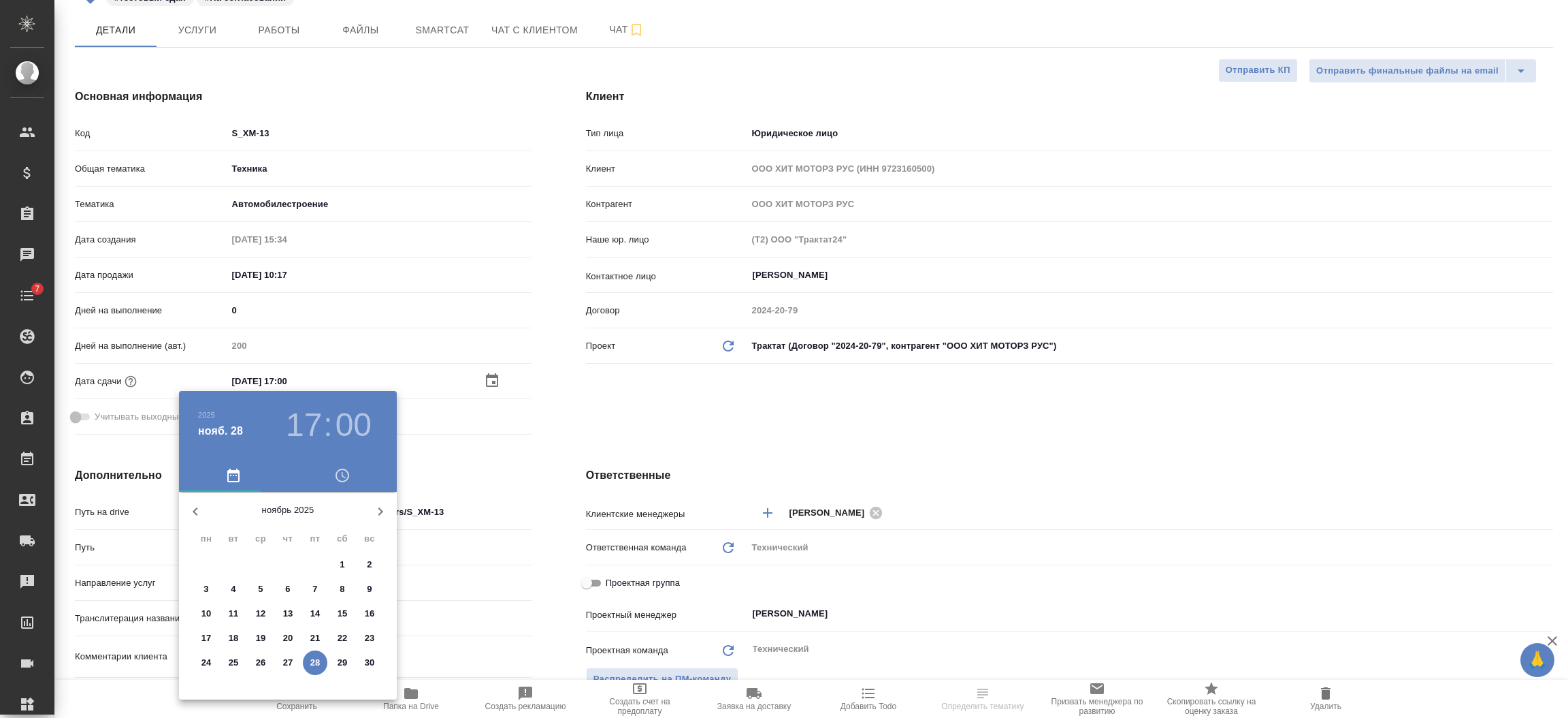
click at [376, 503] on icon "button" at bounding box center [381, 512] width 17 height 17
click at [207, 583] on p "8" at bounding box center [205, 588] width 5 height 14
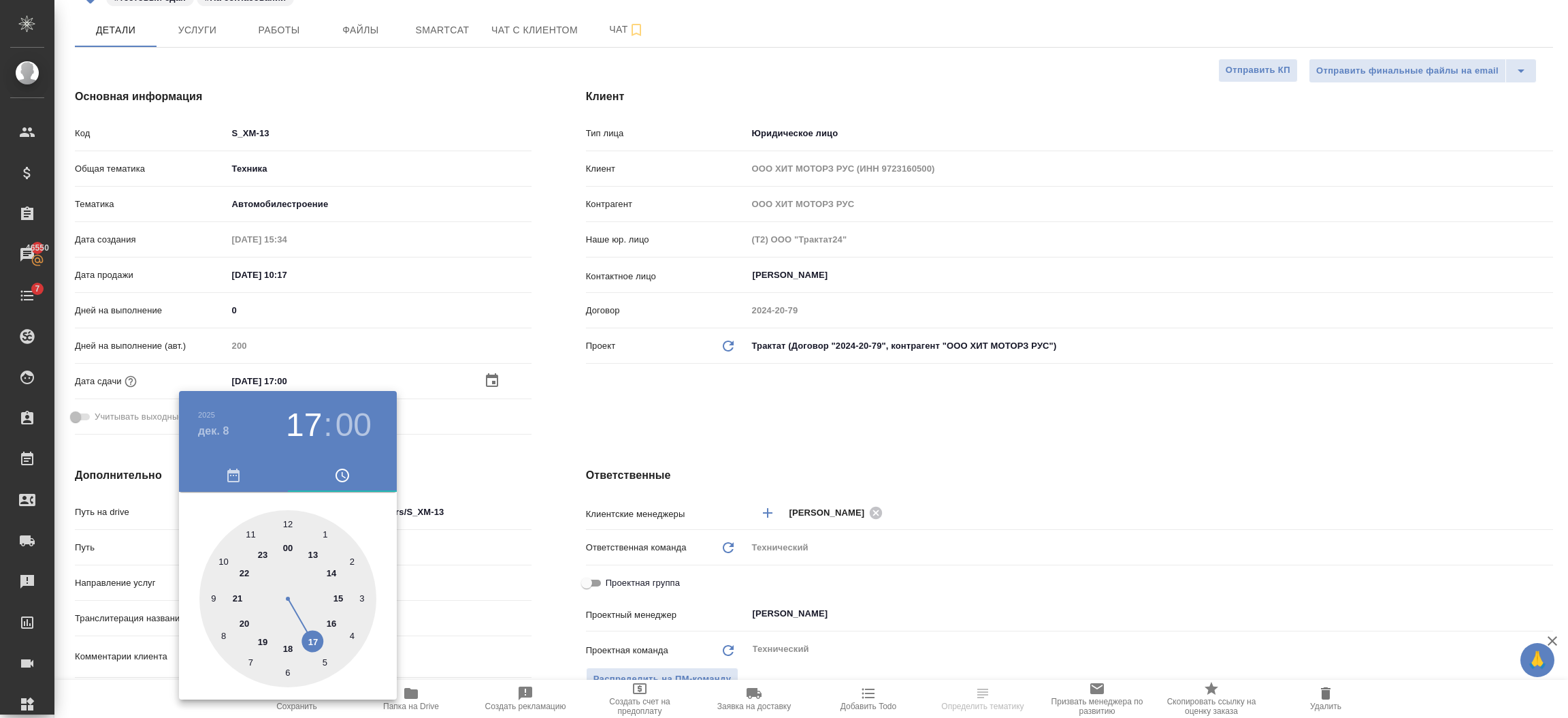
type input "[DATE] 17:00"
click at [431, 573] on div at bounding box center [784, 359] width 1568 height 718
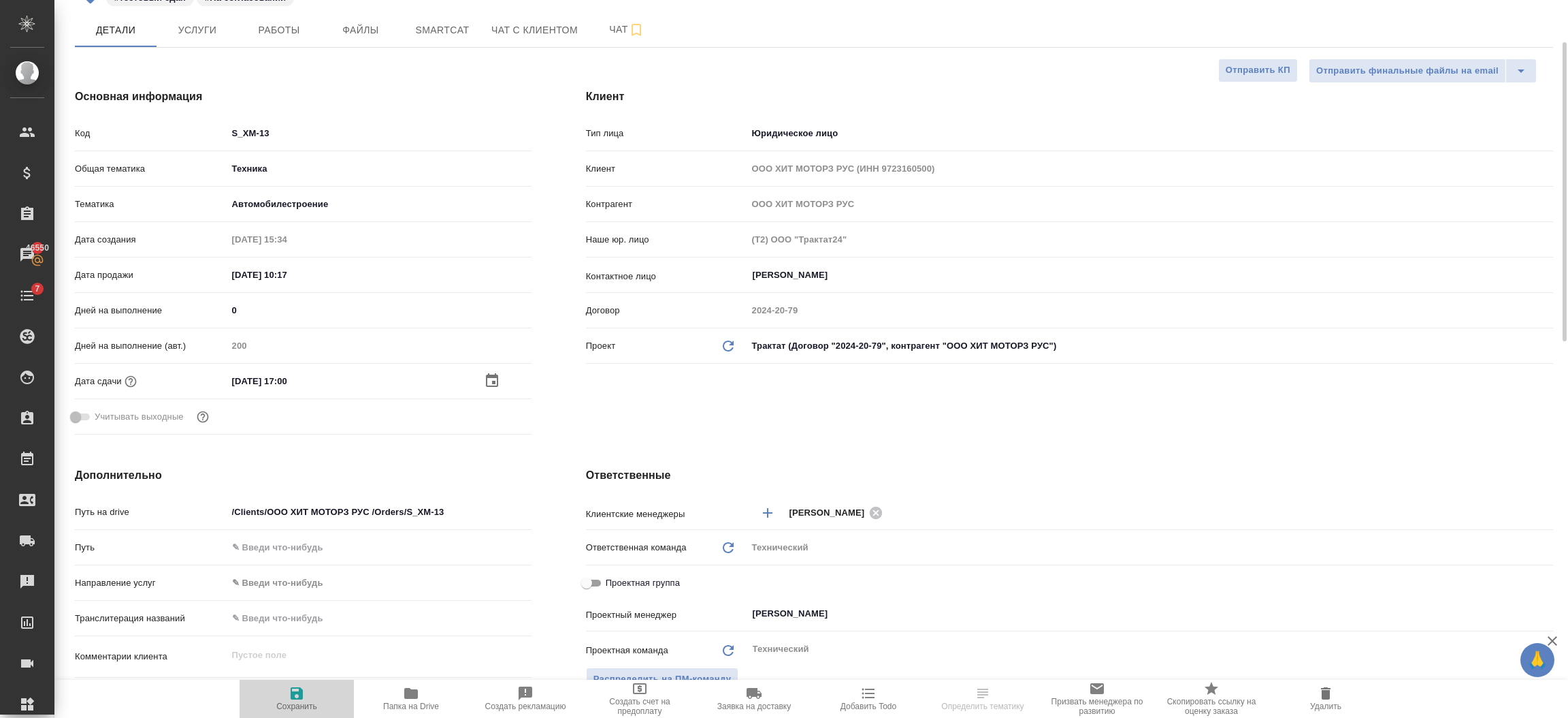
click at [300, 693] on icon "button" at bounding box center [296, 693] width 12 height 12
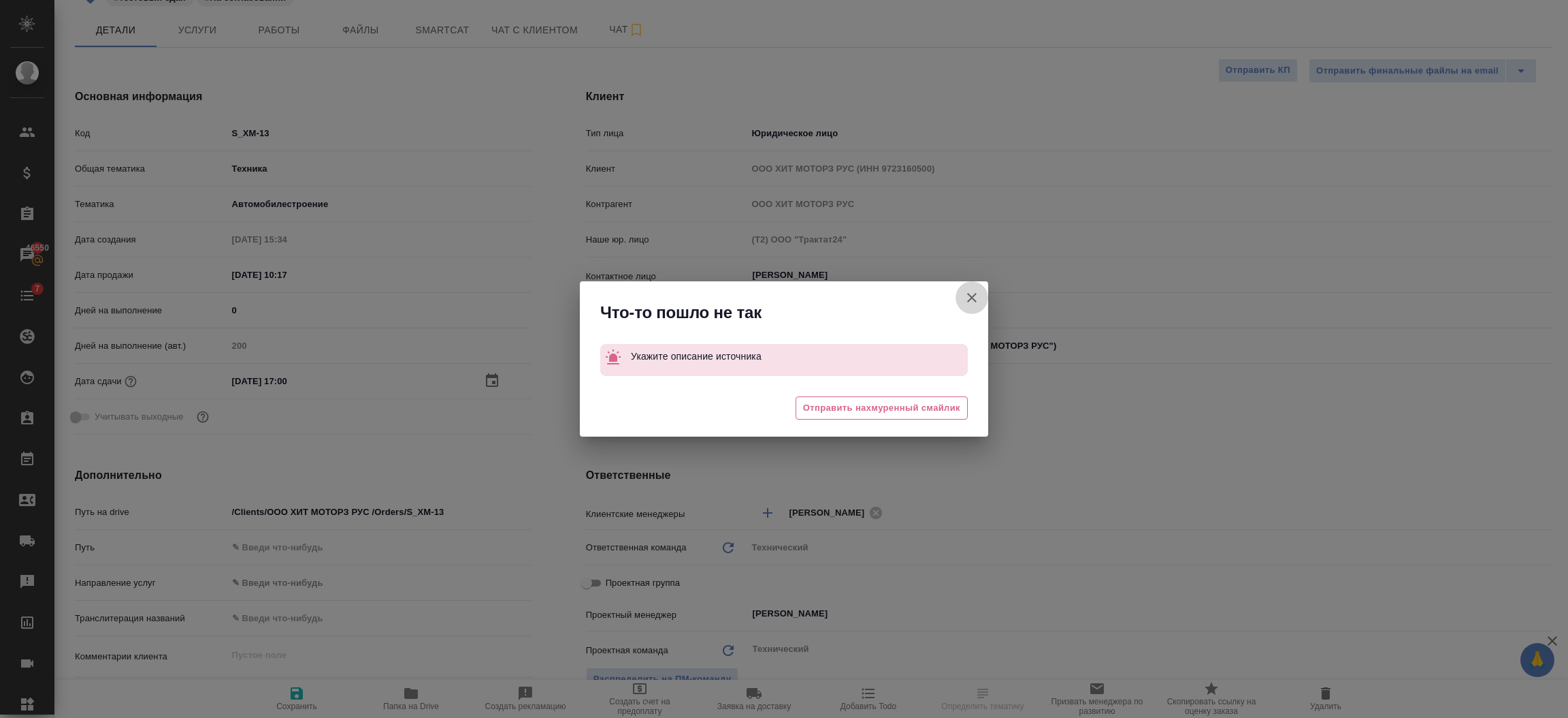
click at [970, 294] on icon "button" at bounding box center [973, 298] width 17 height 17
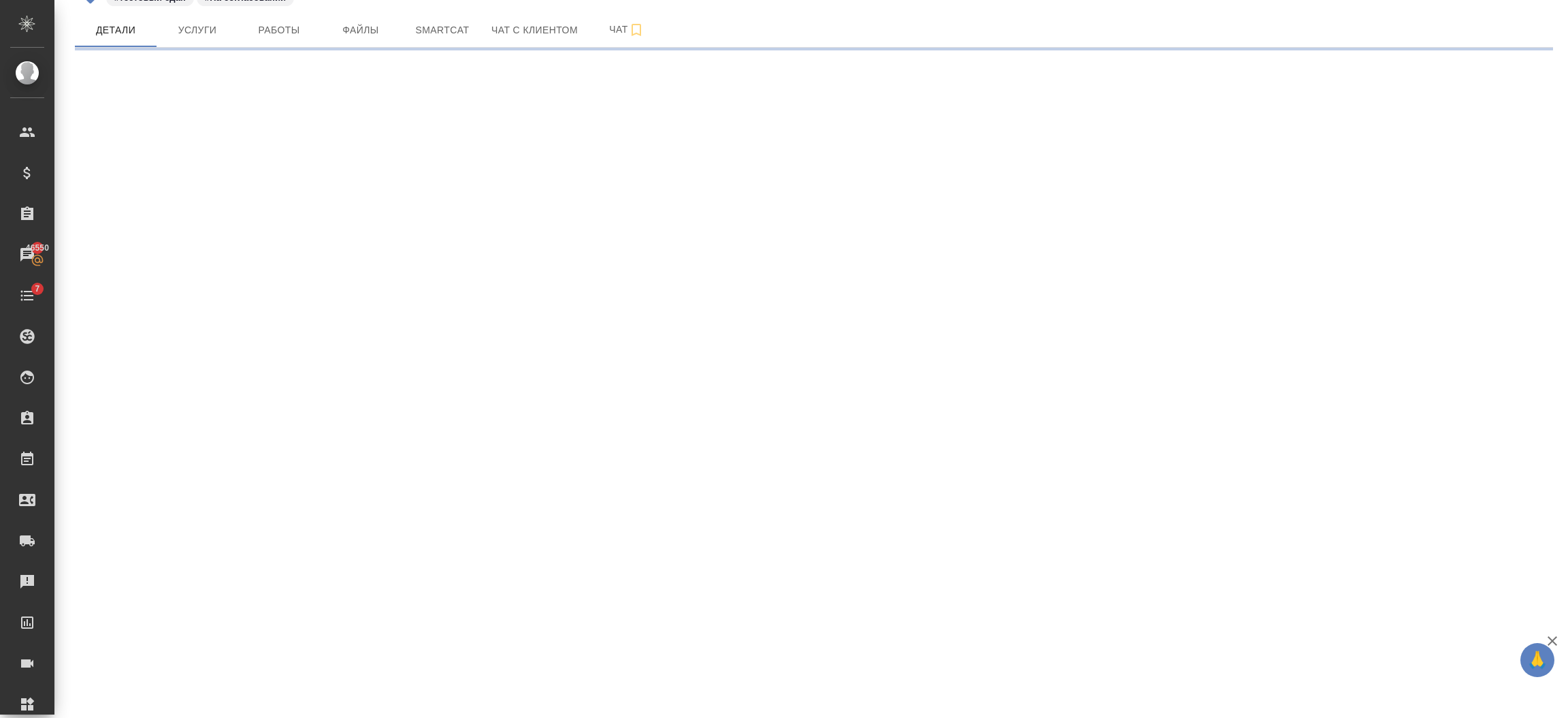
select select "RU"
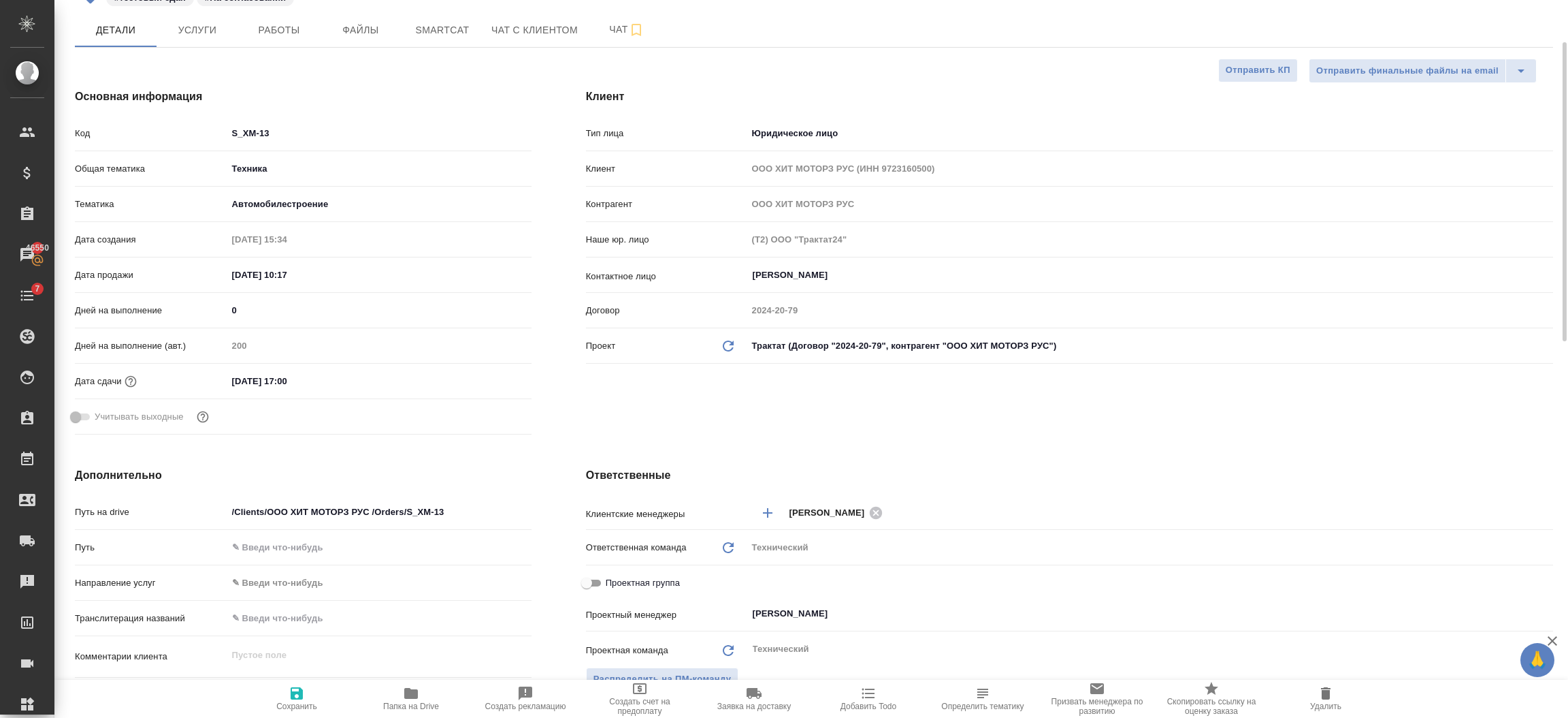
type textarea "x"
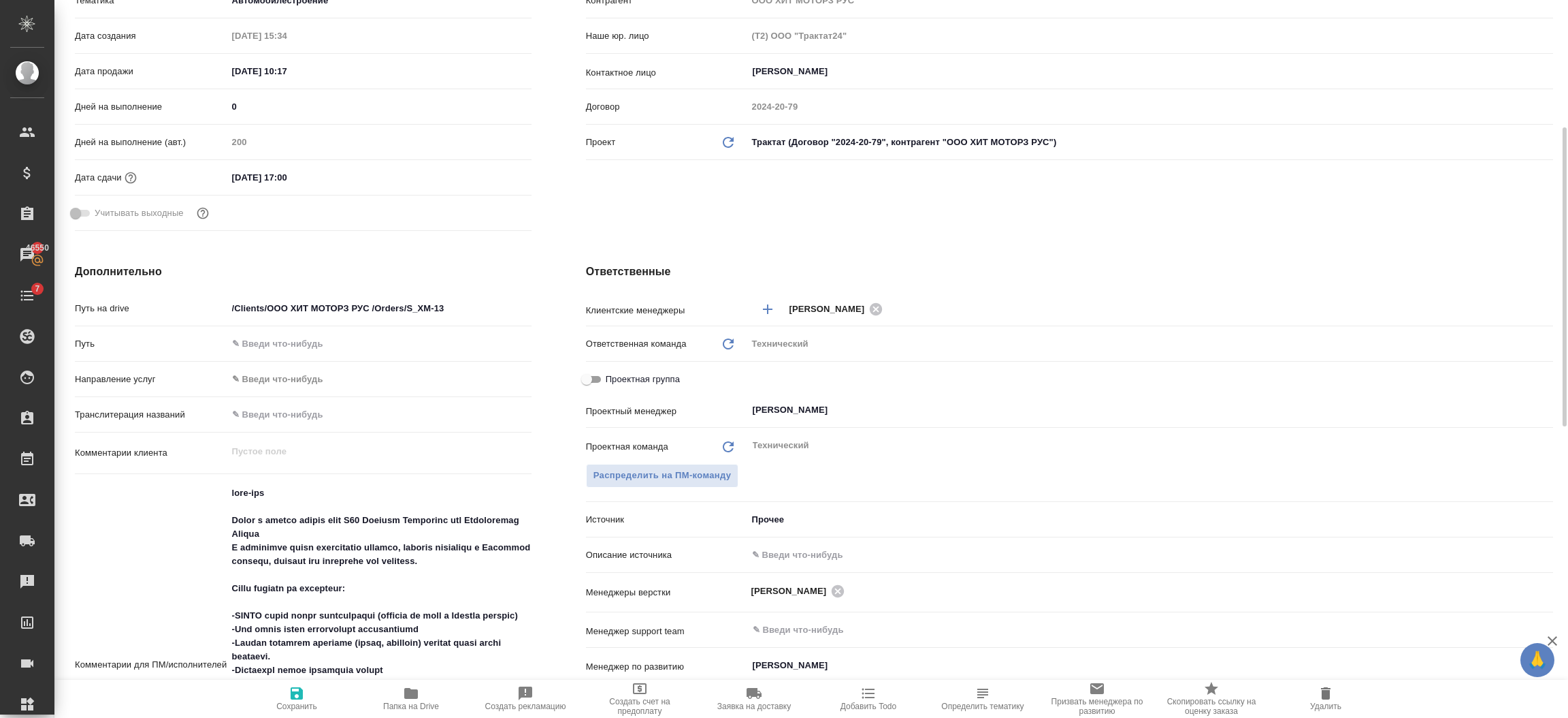
click at [777, 542] on div "Описание источника" at bounding box center [1070, 555] width 967 height 24
click at [783, 549] on input "text" at bounding box center [1150, 554] width 805 height 20
click at [805, 559] on input "text" at bounding box center [1150, 554] width 805 height 20
type input "-"
type textarea "x"
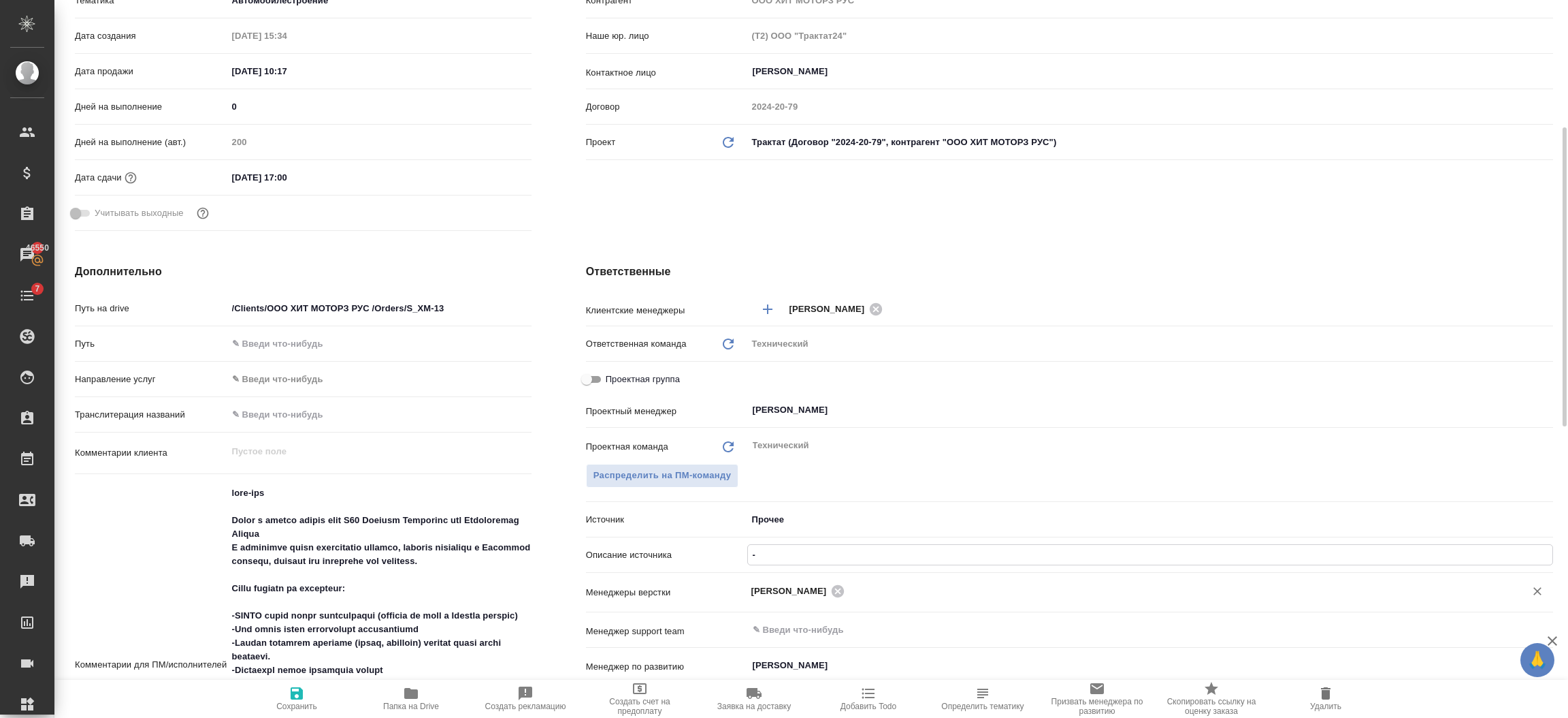
type textarea "x"
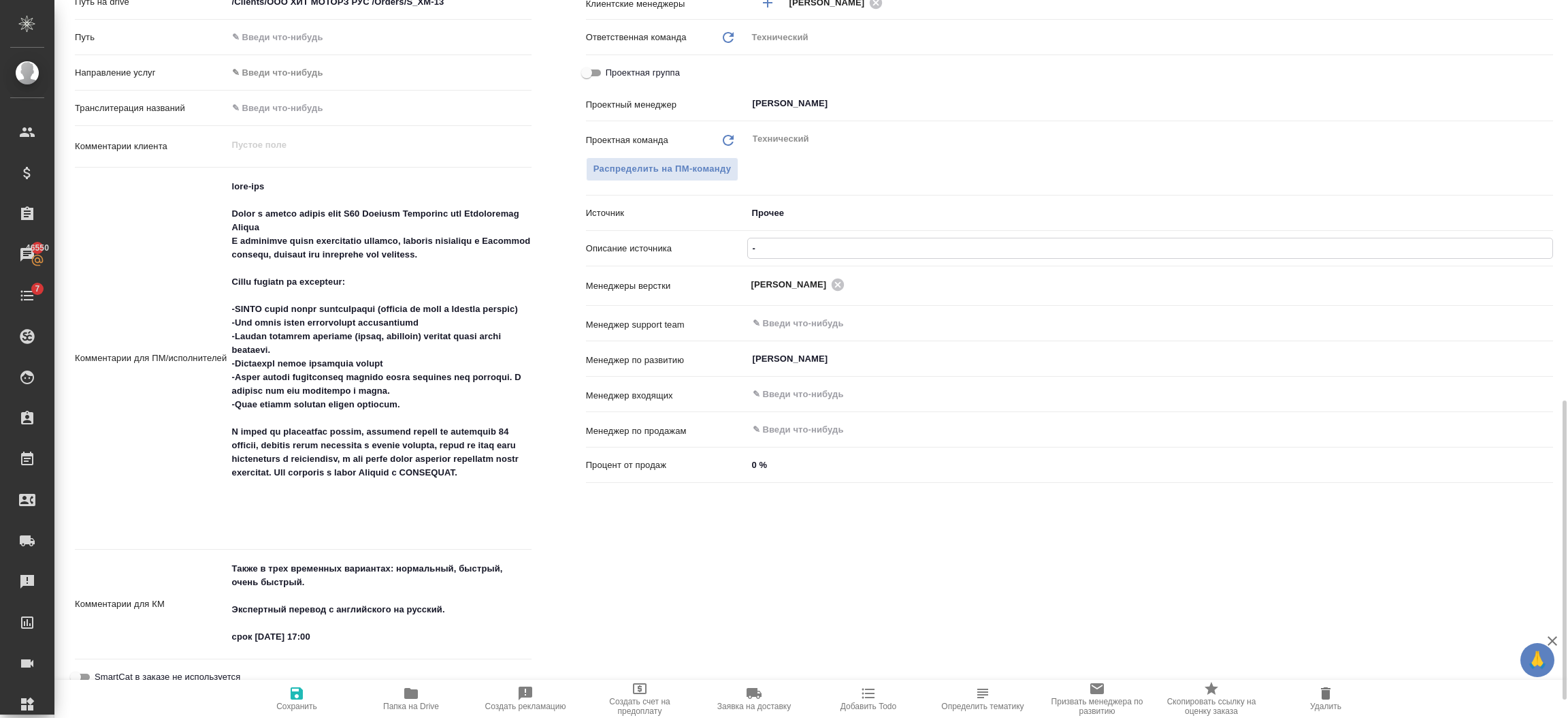
scroll to position [715, 0]
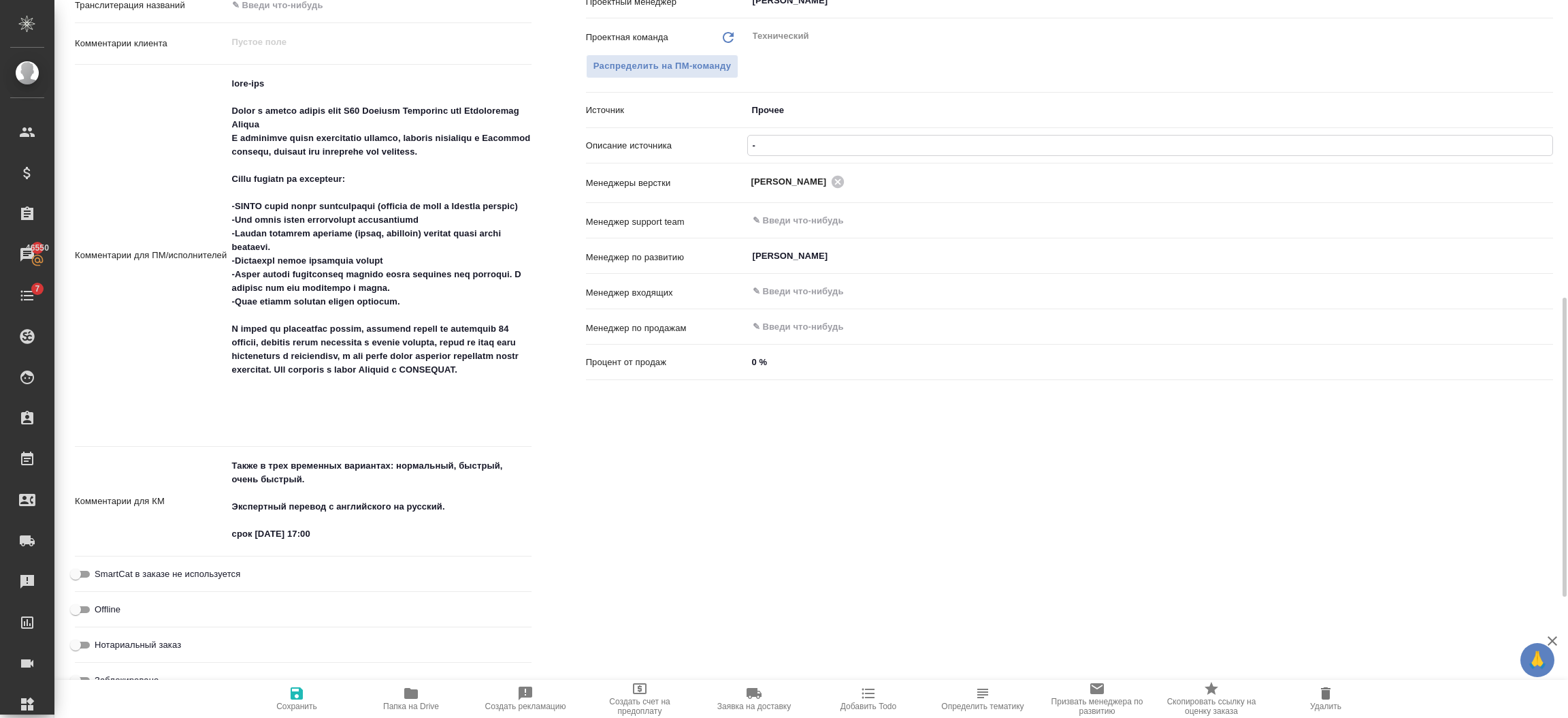
click at [289, 696] on icon "button" at bounding box center [297, 694] width 17 height 17
type textarea "x"
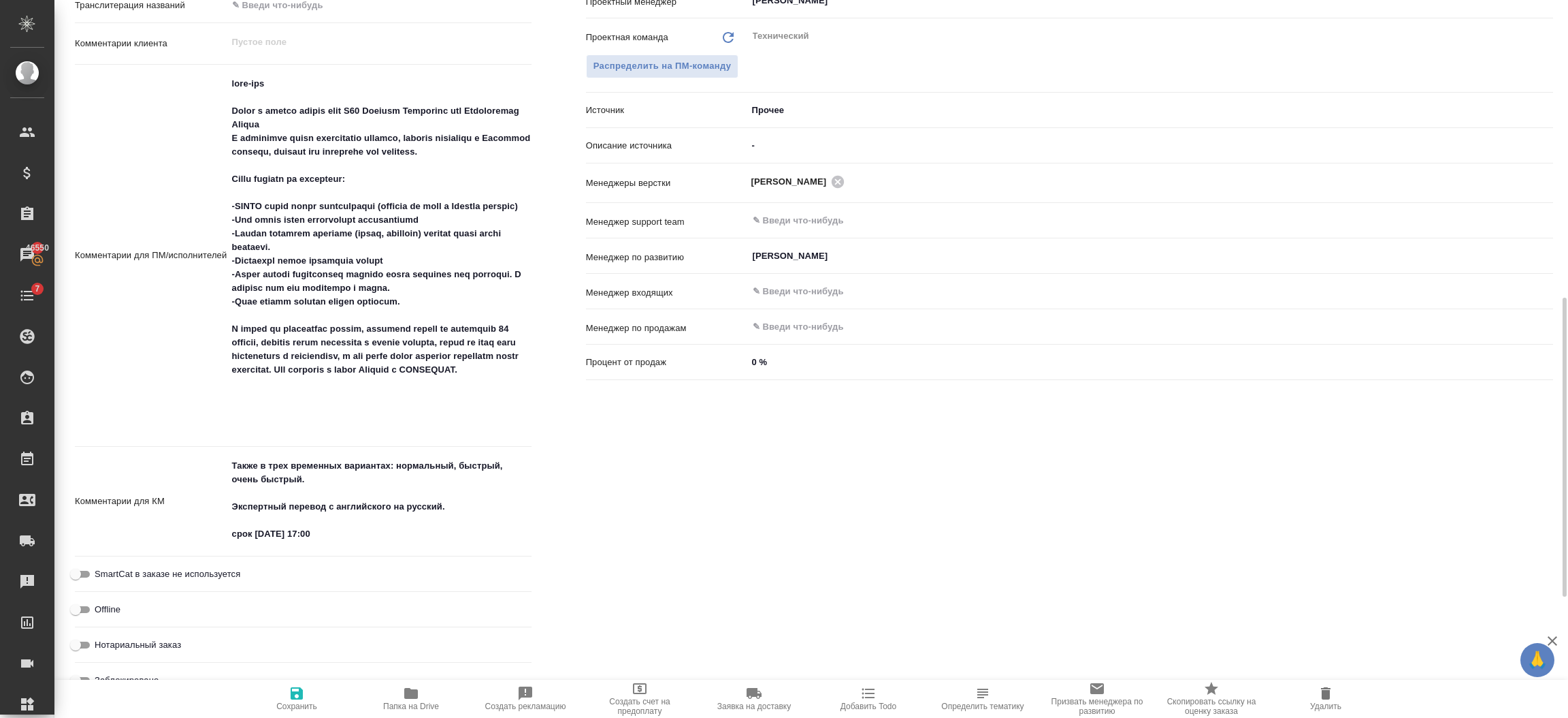
type textarea "x"
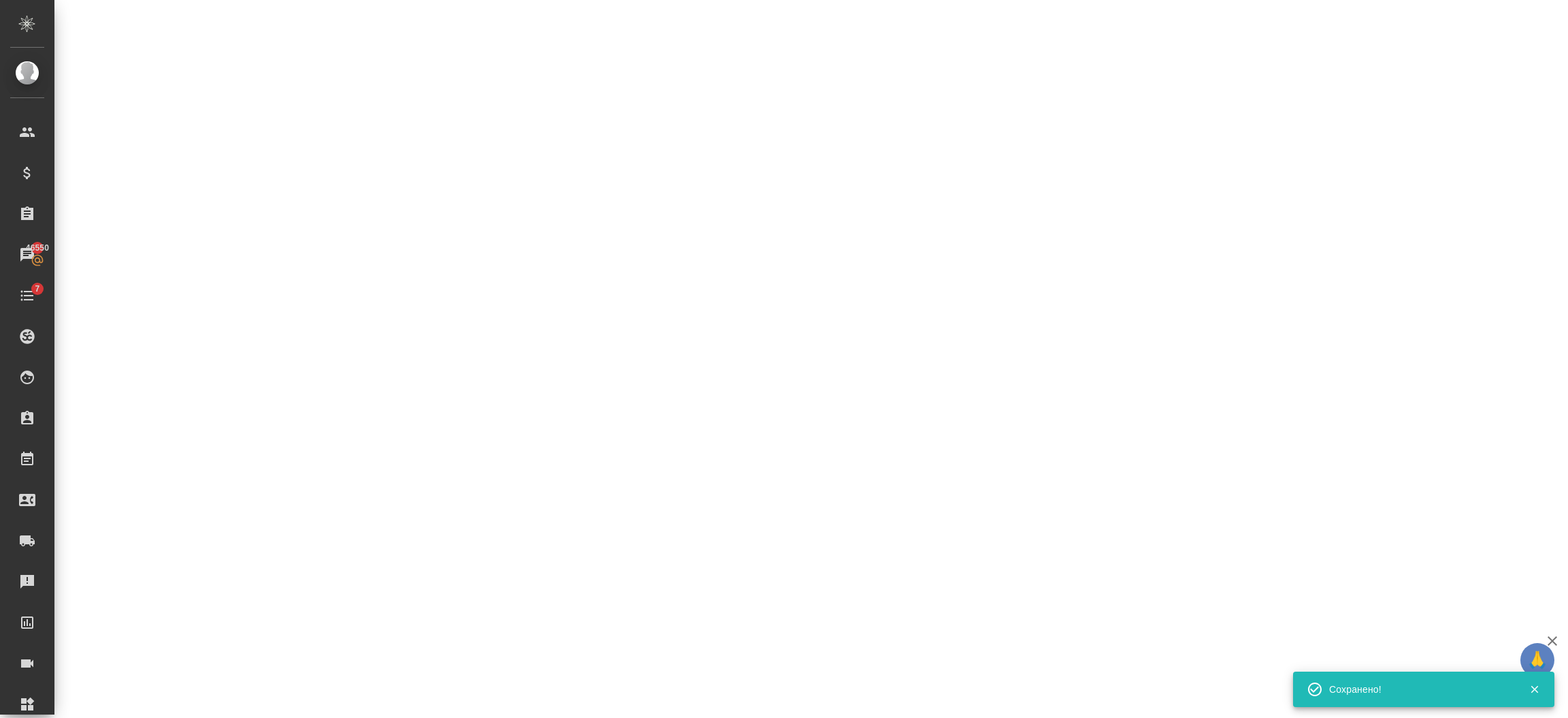
select select "RU"
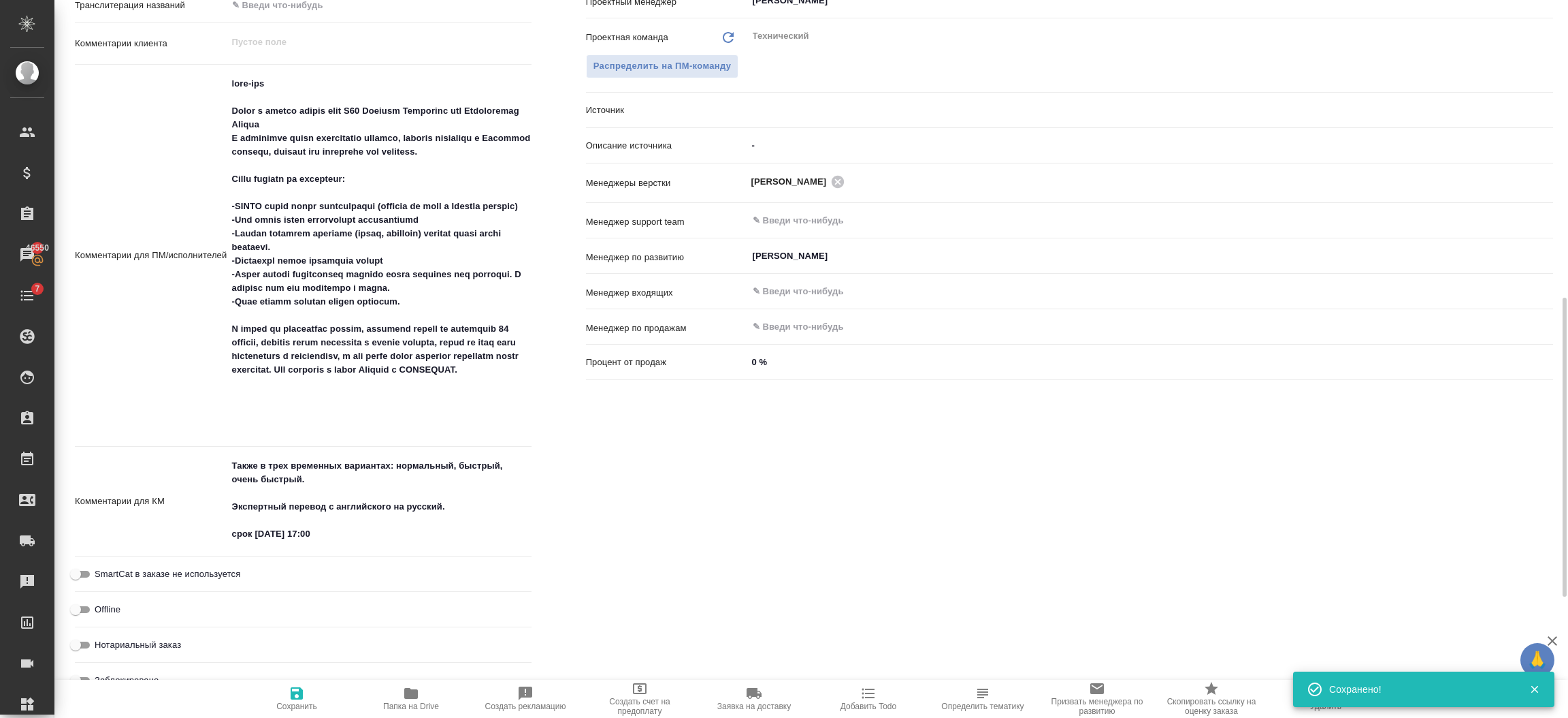
type textarea "x"
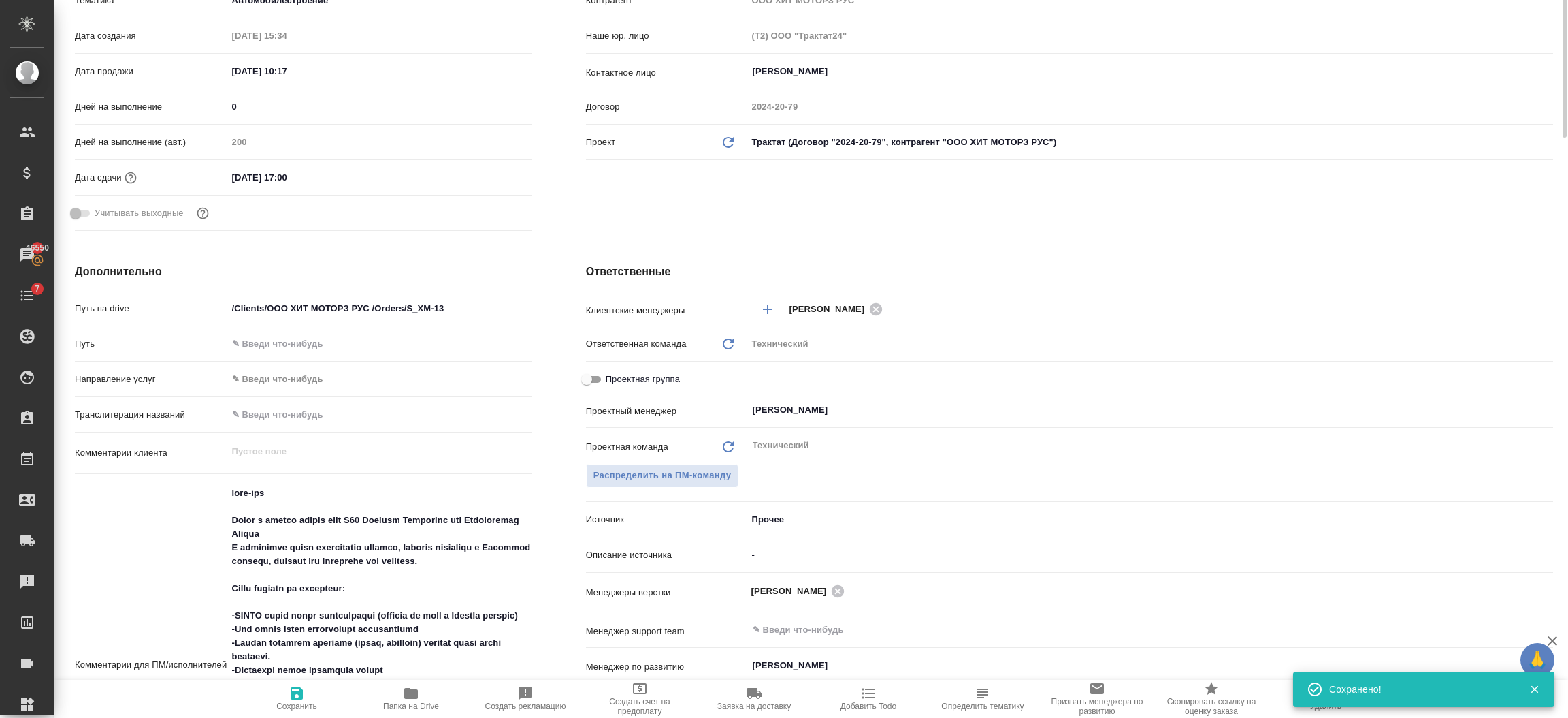
scroll to position [102, 0]
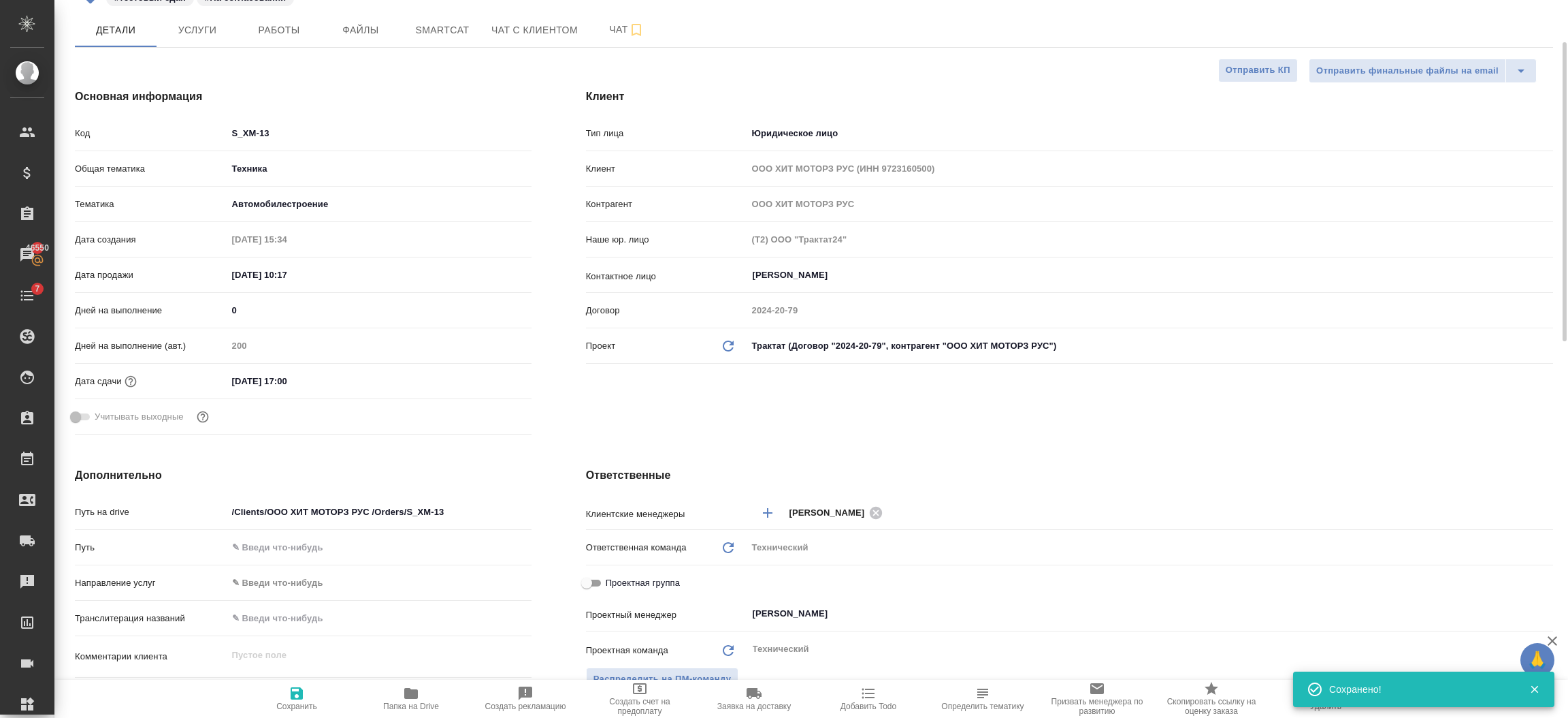
click at [308, 383] on input "[DATE] 17:00" at bounding box center [287, 380] width 119 height 20
click at [492, 383] on icon "button" at bounding box center [492, 379] width 12 height 14
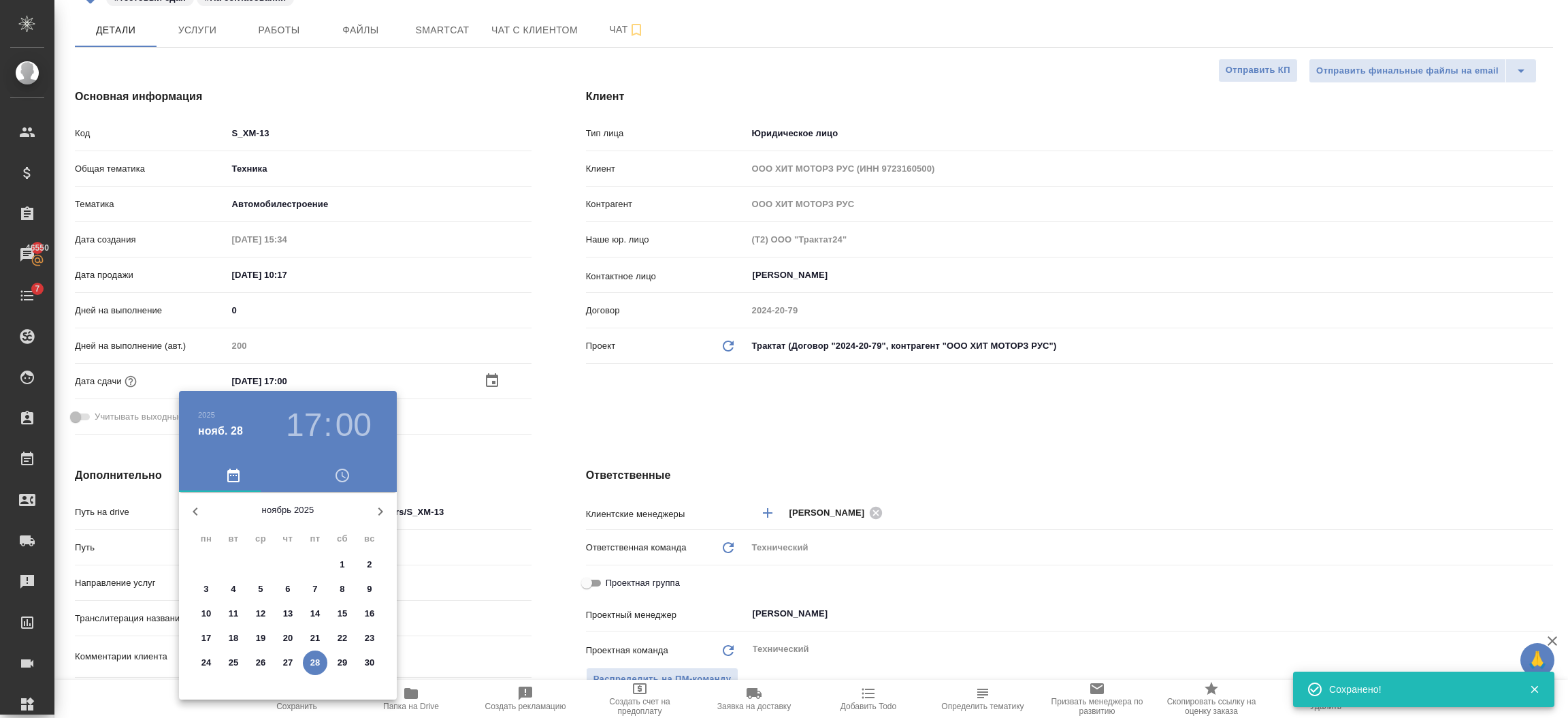
click at [378, 504] on icon "button" at bounding box center [381, 512] width 17 height 17
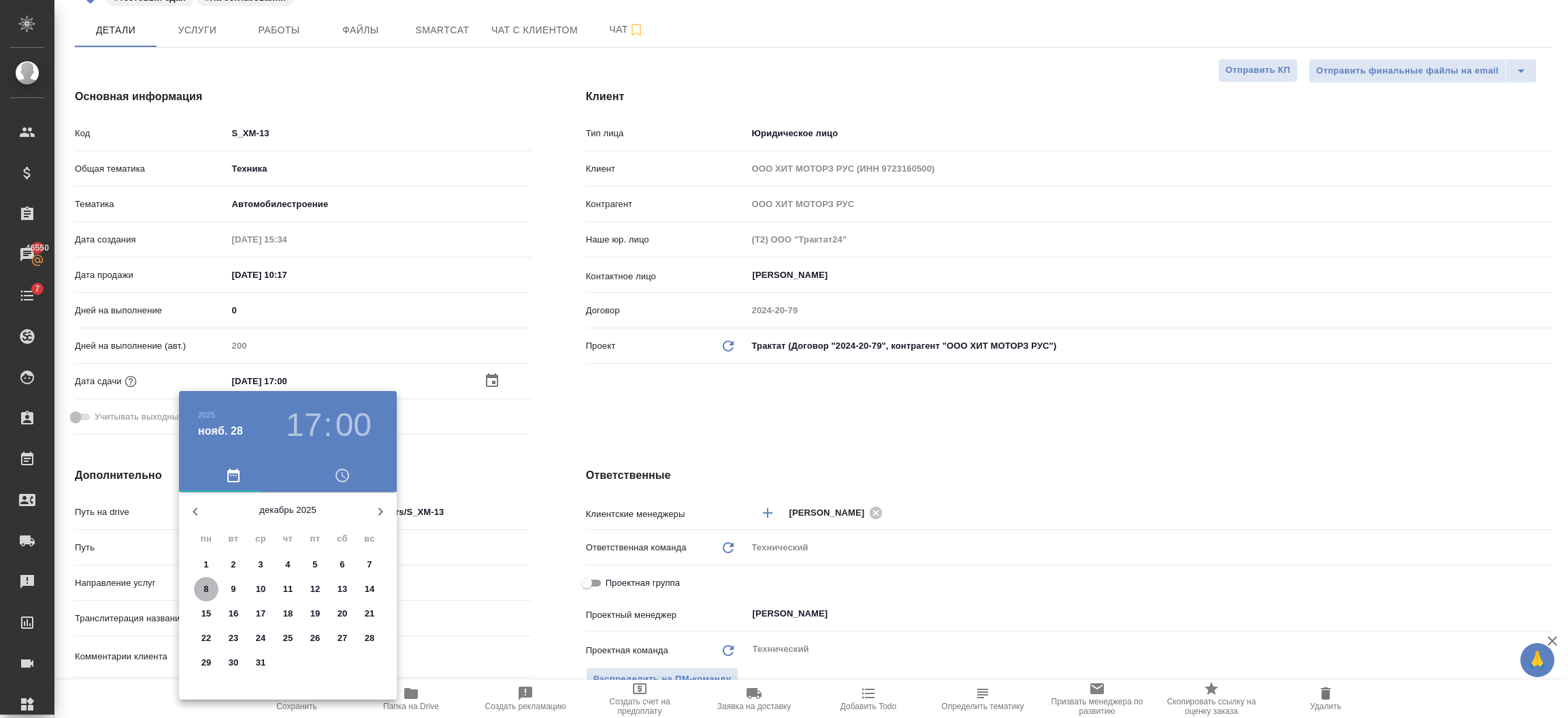
click at [210, 582] on span "8" at bounding box center [206, 588] width 24 height 14
type input "[DATE] 17:00"
type textarea "x"
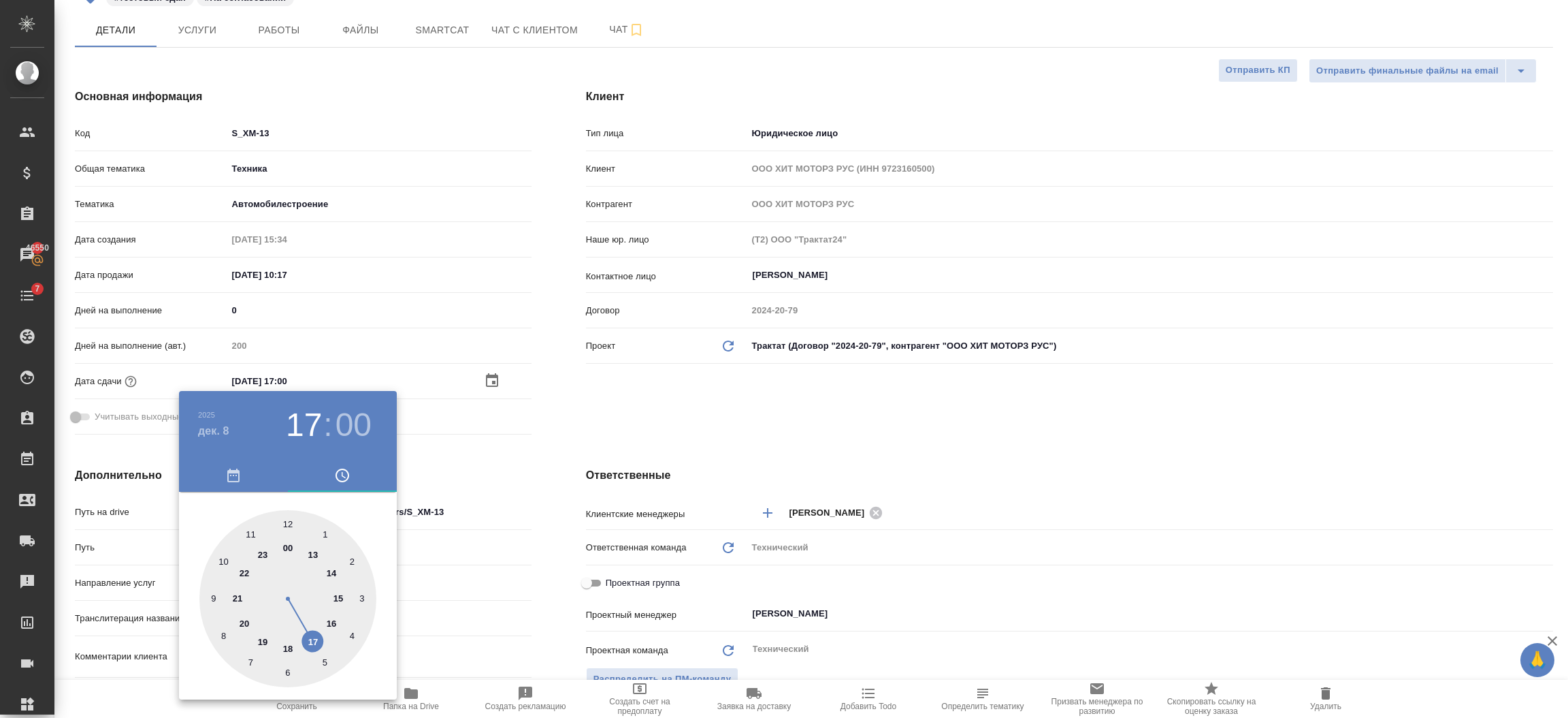
click at [482, 563] on div at bounding box center [784, 359] width 1568 height 718
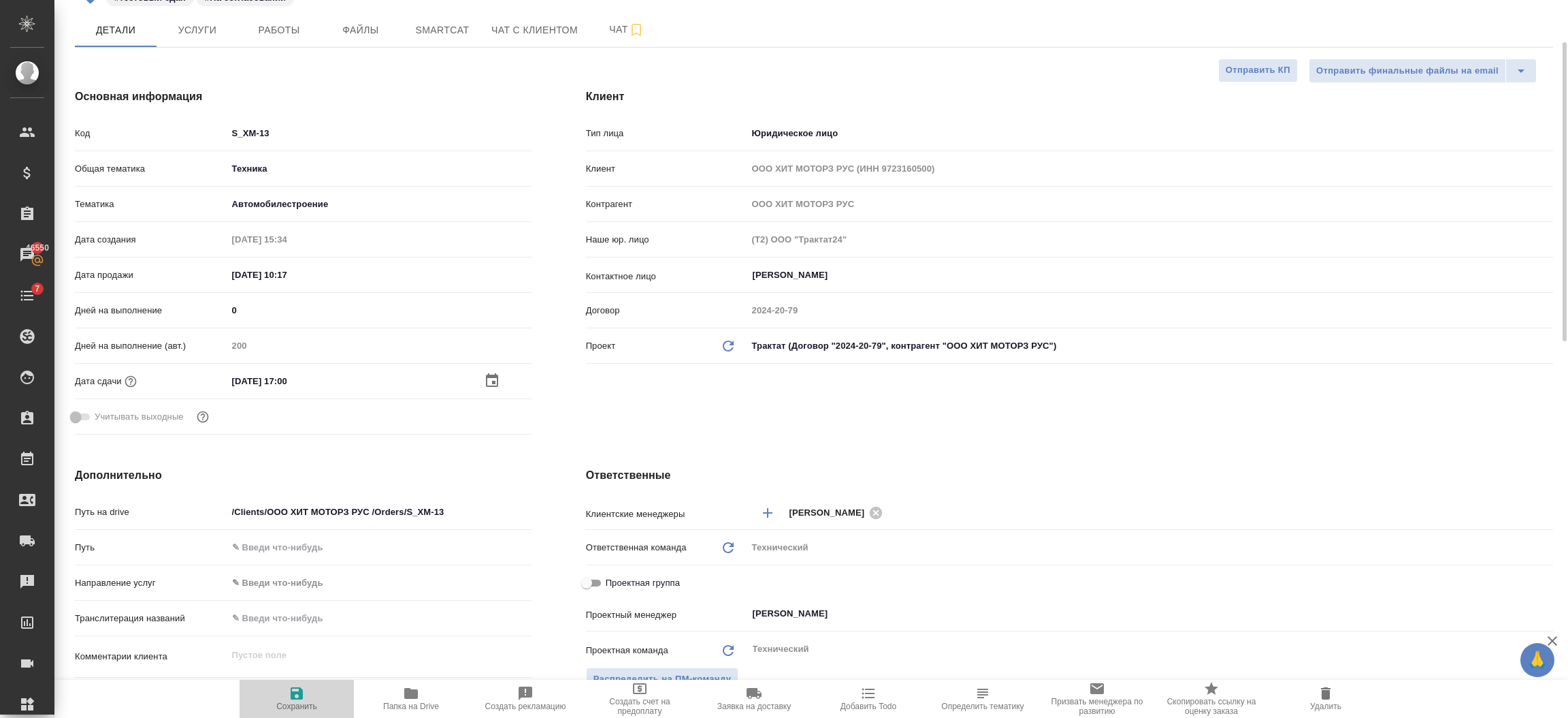
click at [313, 685] on span "Сохранить" at bounding box center [296, 698] width 98 height 26
type textarea "x"
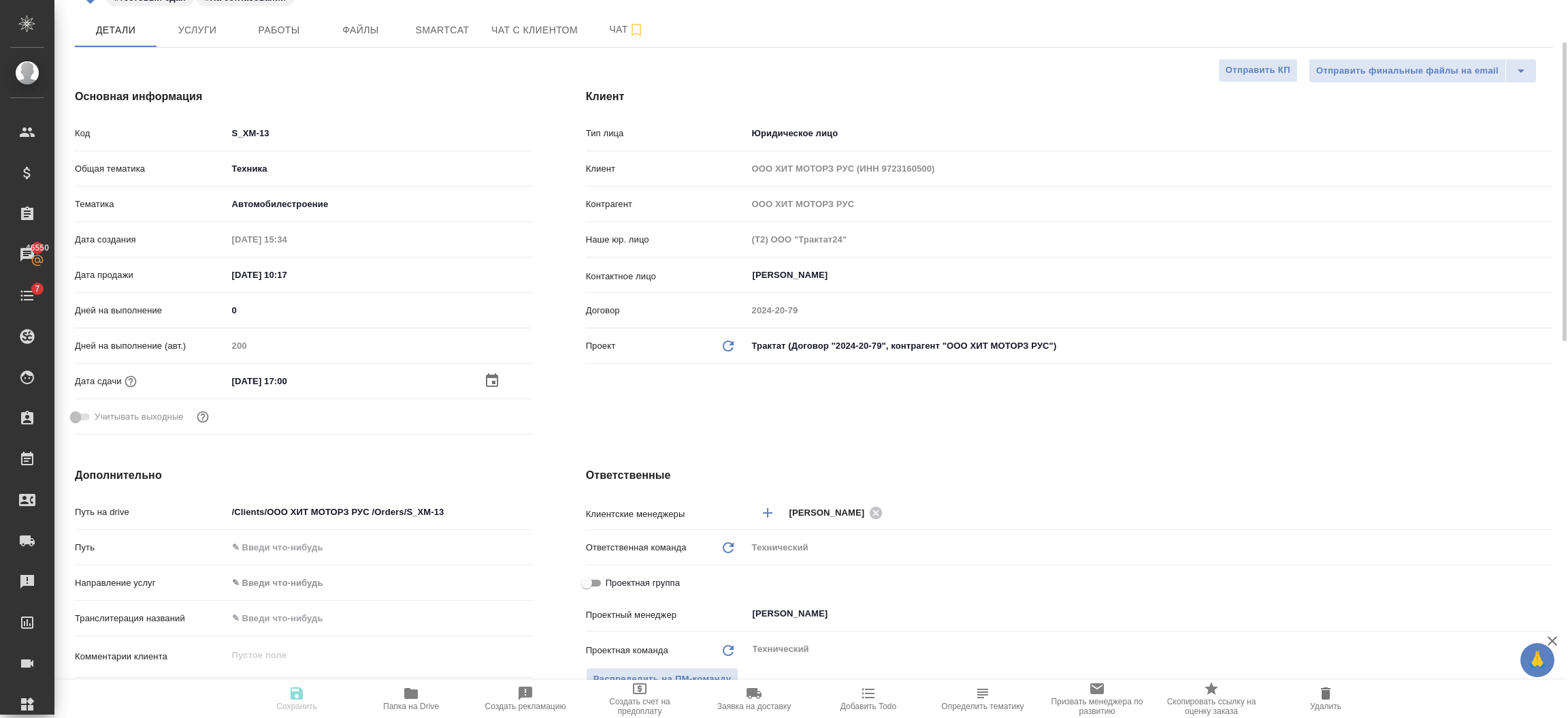
type textarea "x"
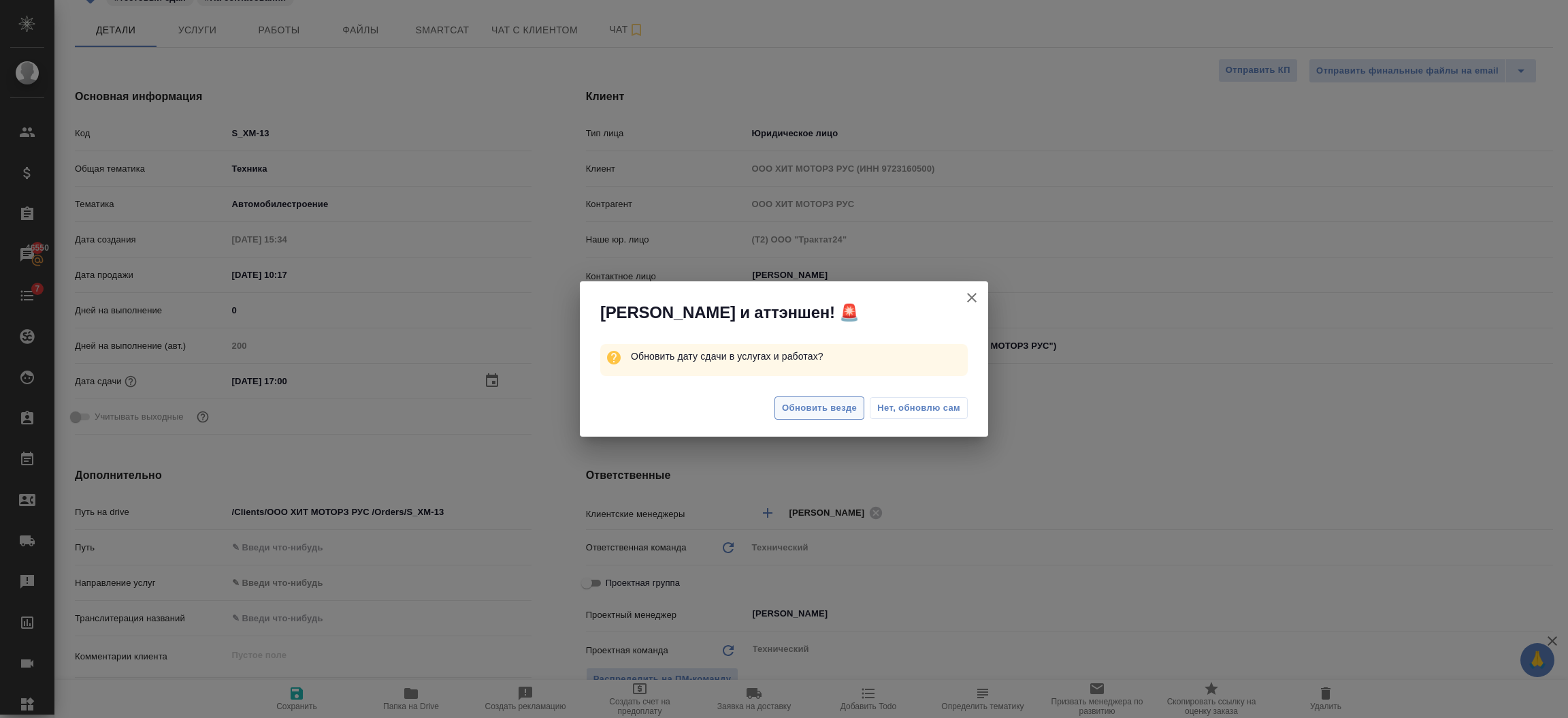
click at [835, 408] on span "Обновить везде" at bounding box center [819, 408] width 75 height 16
type textarea "x"
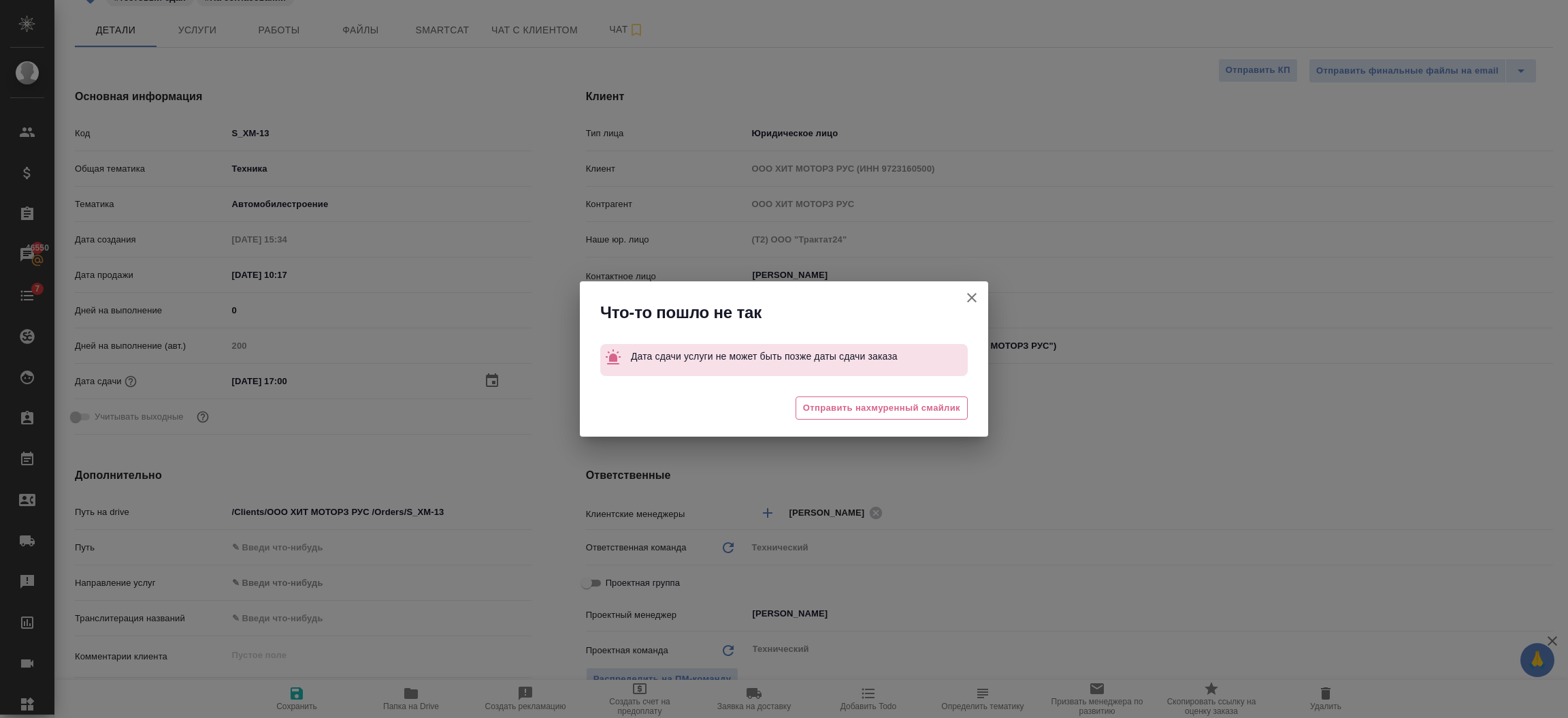
click at [964, 298] on icon "button" at bounding box center [973, 298] width 17 height 17
type textarea "x"
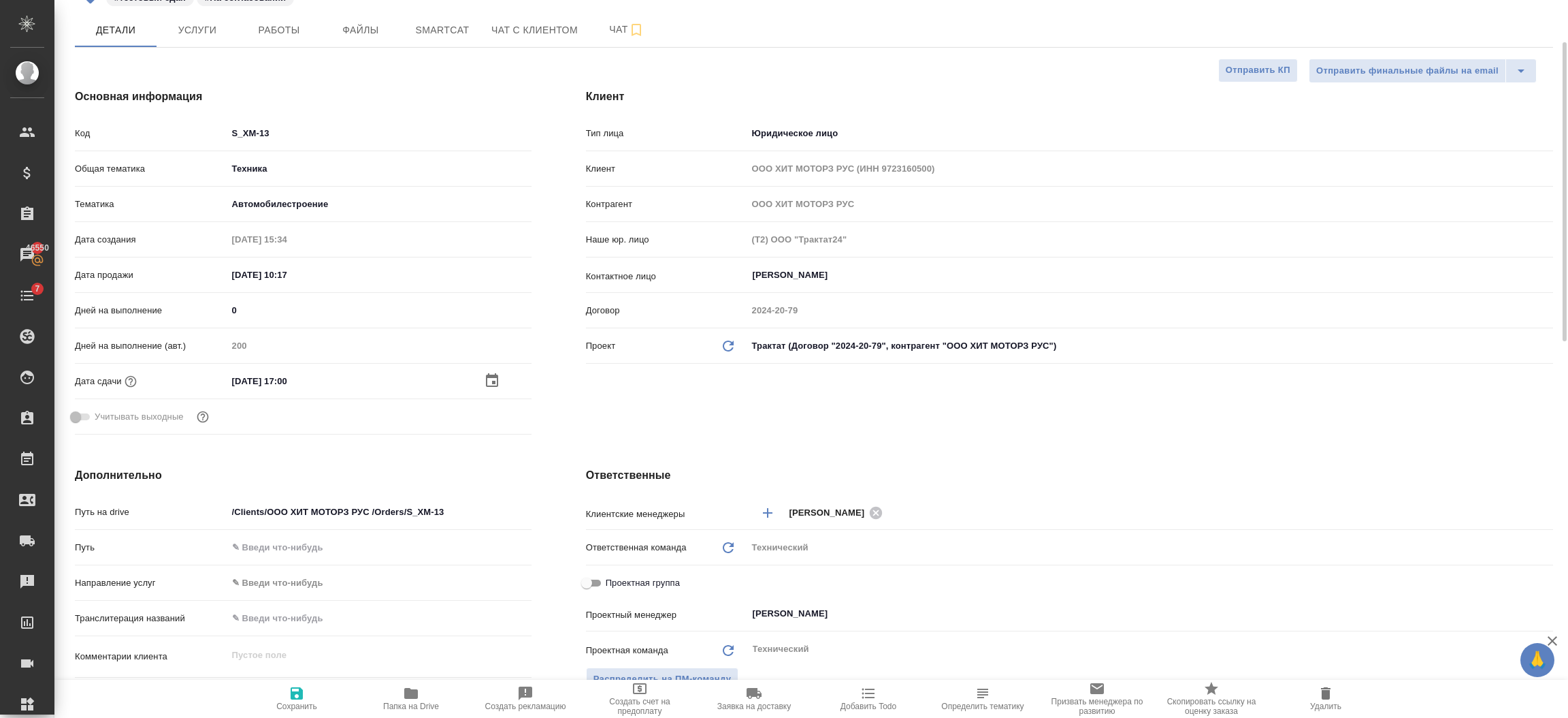
scroll to position [0, 0]
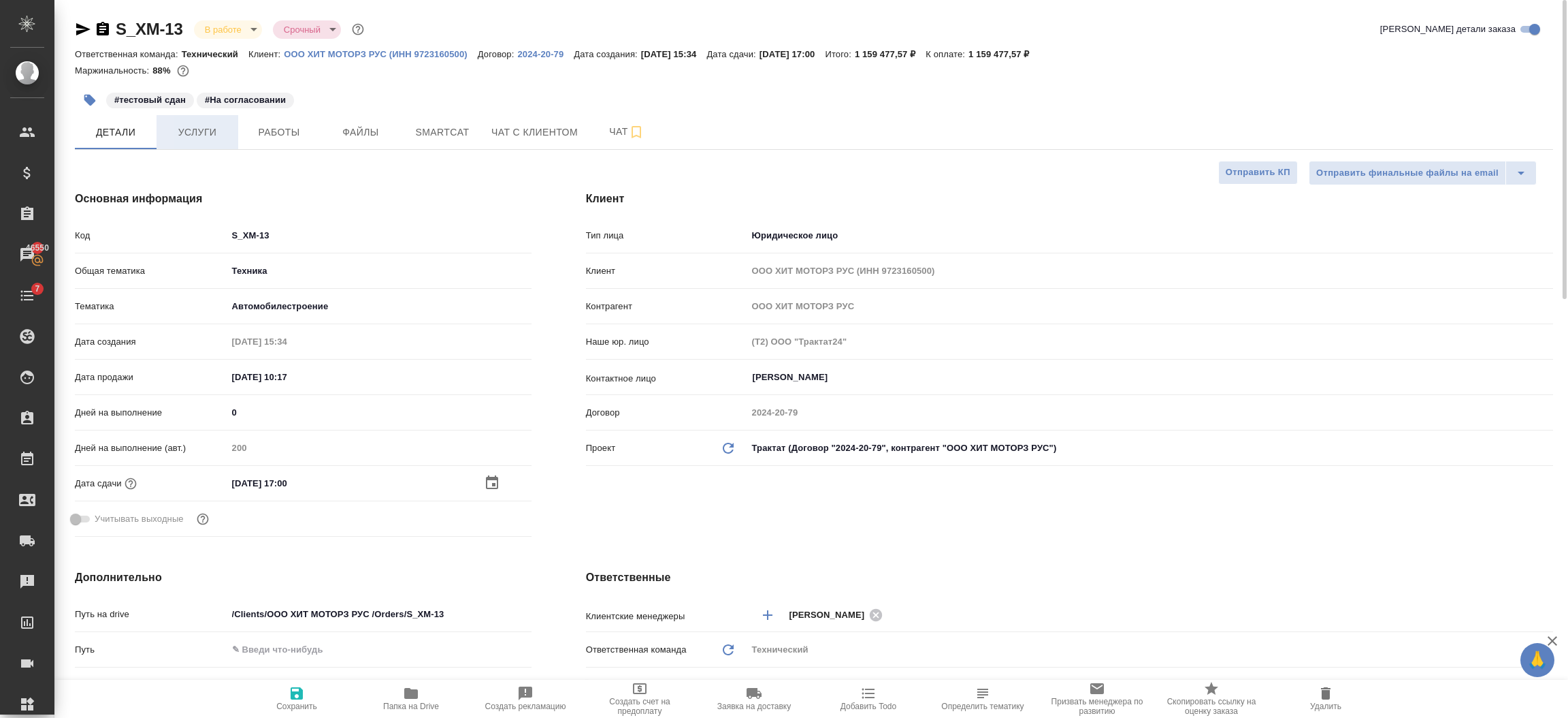
click at [206, 139] on span "Услуги" at bounding box center [197, 133] width 65 height 17
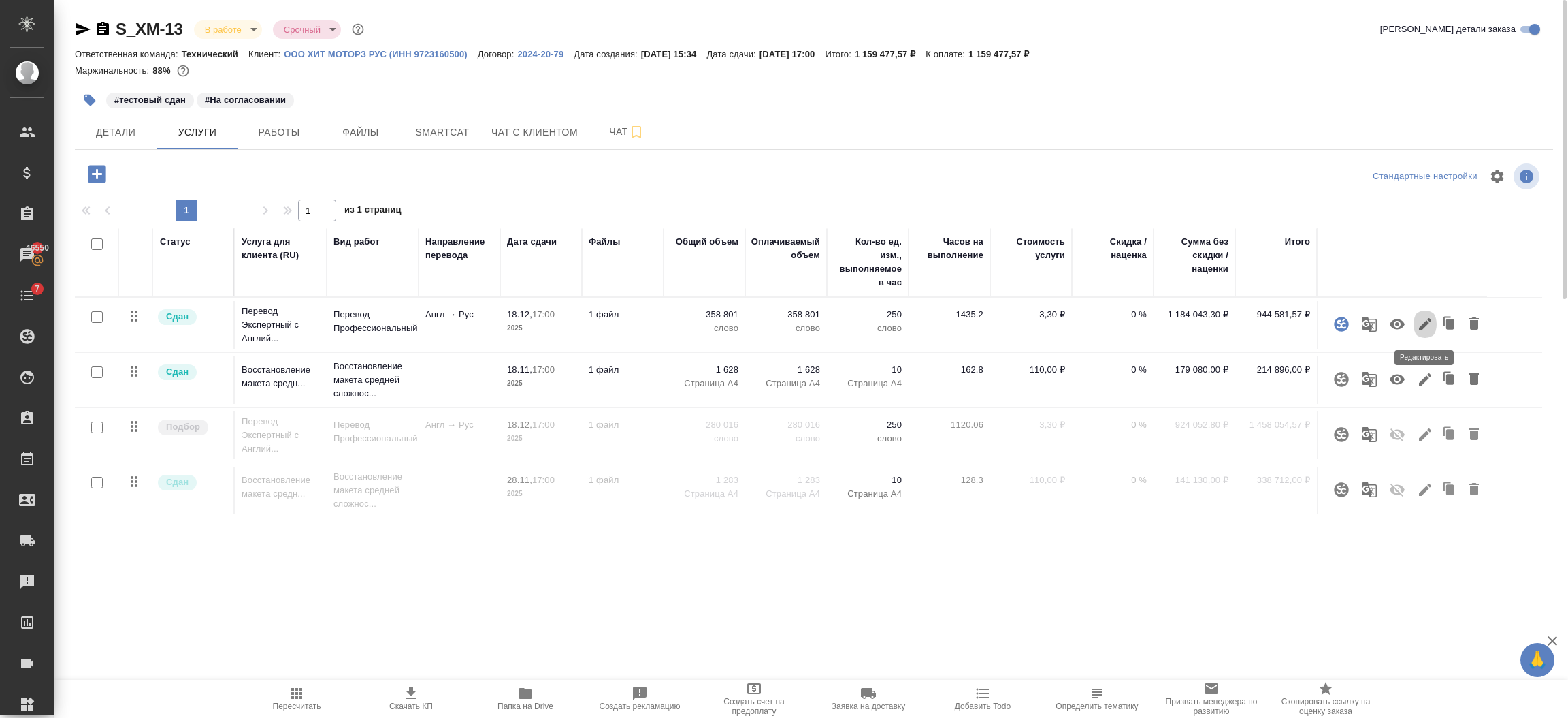
click at [1419, 323] on icon "button" at bounding box center [1425, 324] width 17 height 17
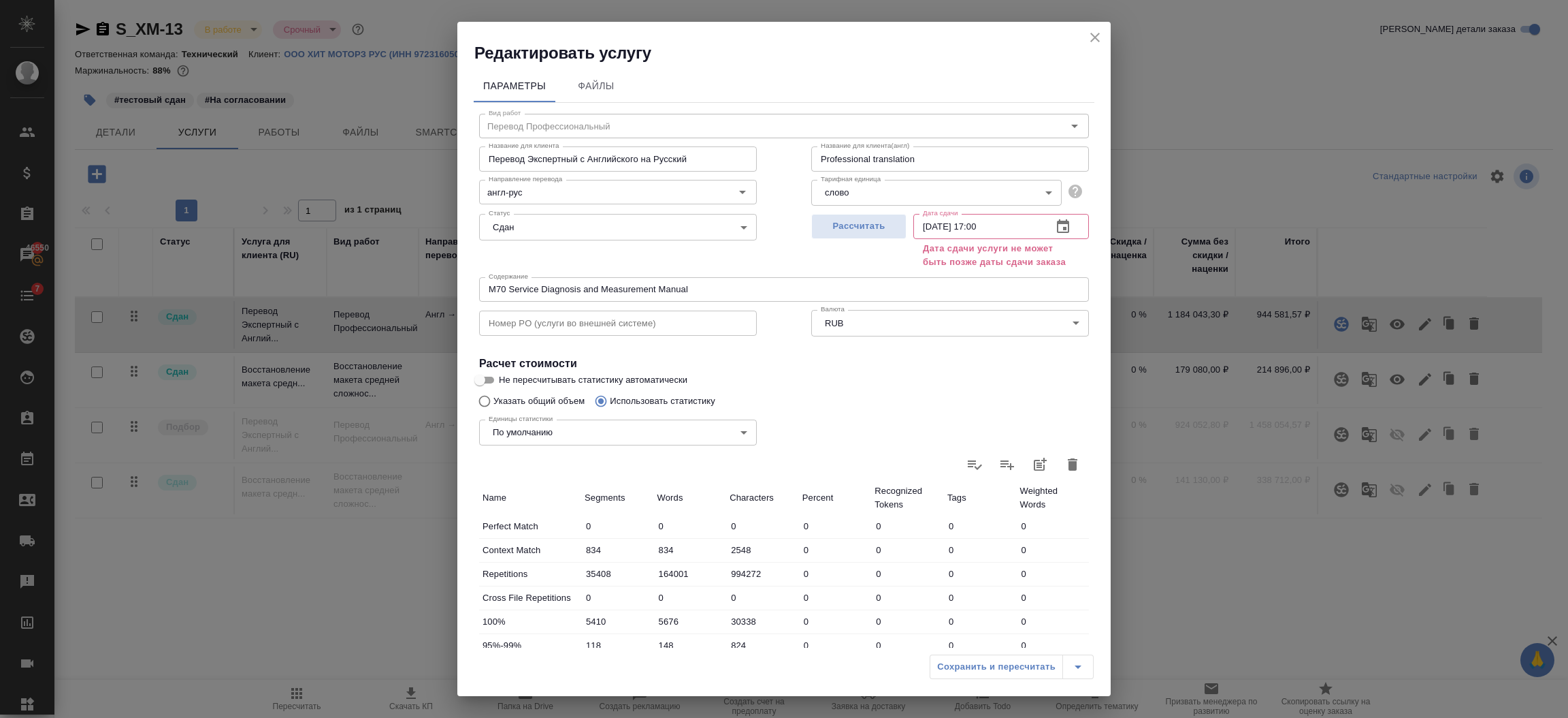
click at [1055, 227] on icon "button" at bounding box center [1063, 227] width 17 height 17
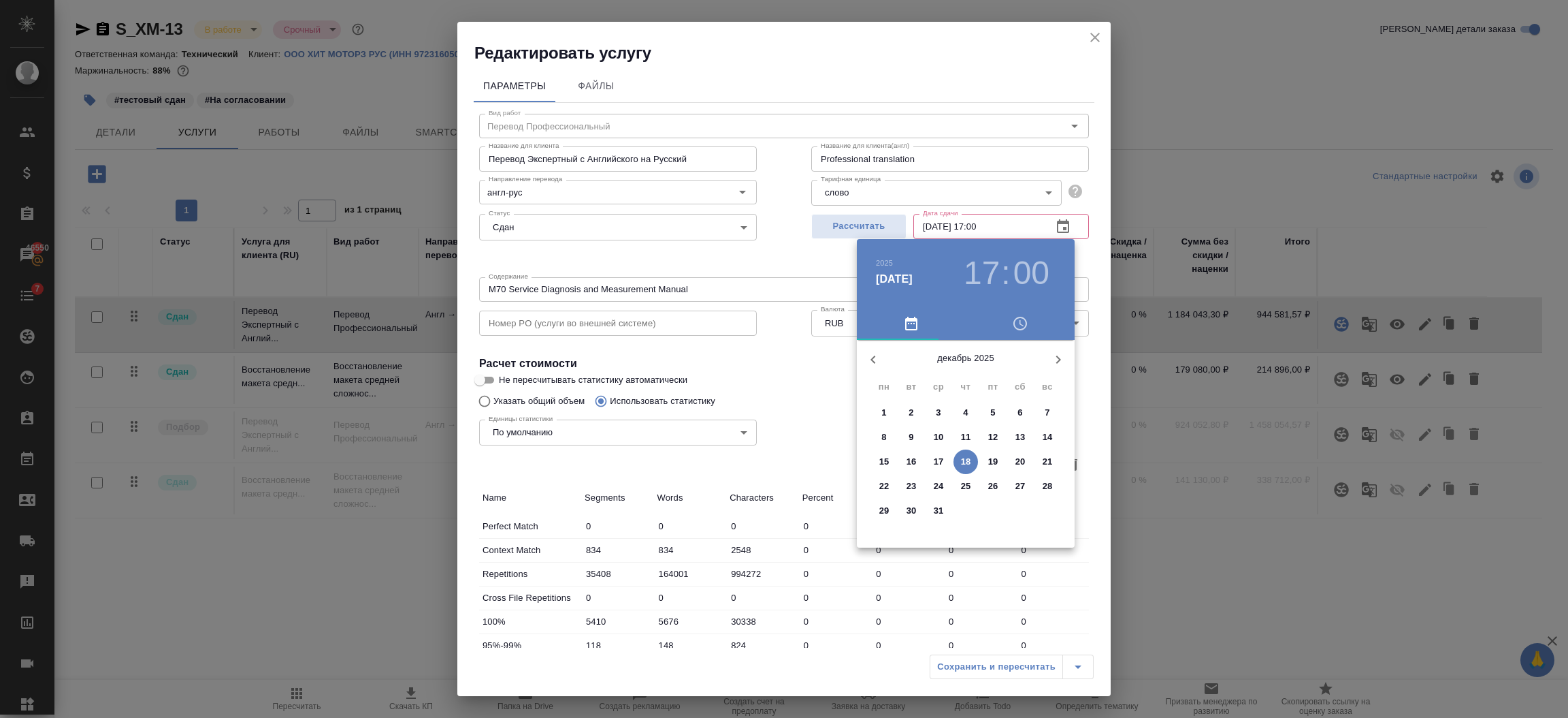
click at [881, 431] on p "8" at bounding box center [883, 437] width 5 height 14
type input "[DATE] 17:00"
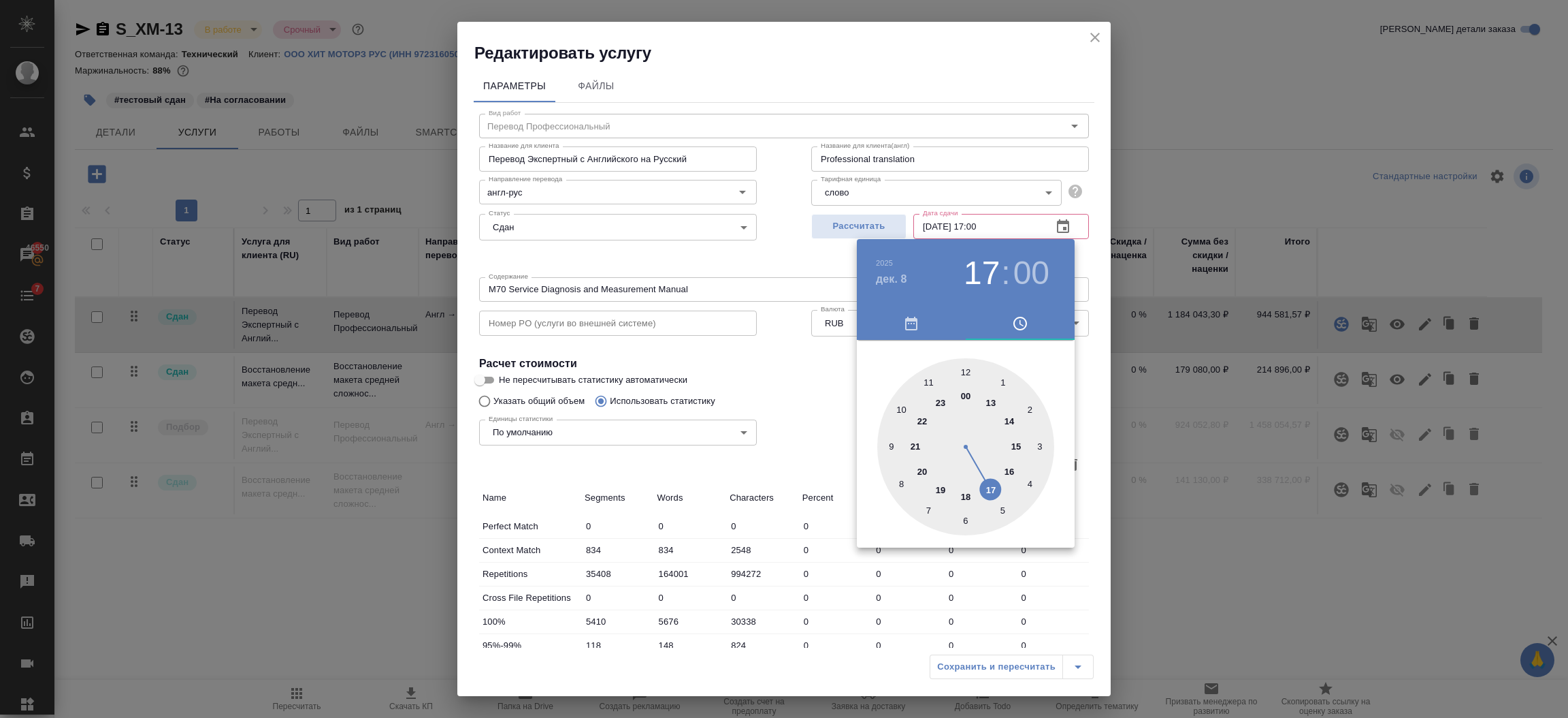
click at [781, 244] on div at bounding box center [784, 359] width 1568 height 718
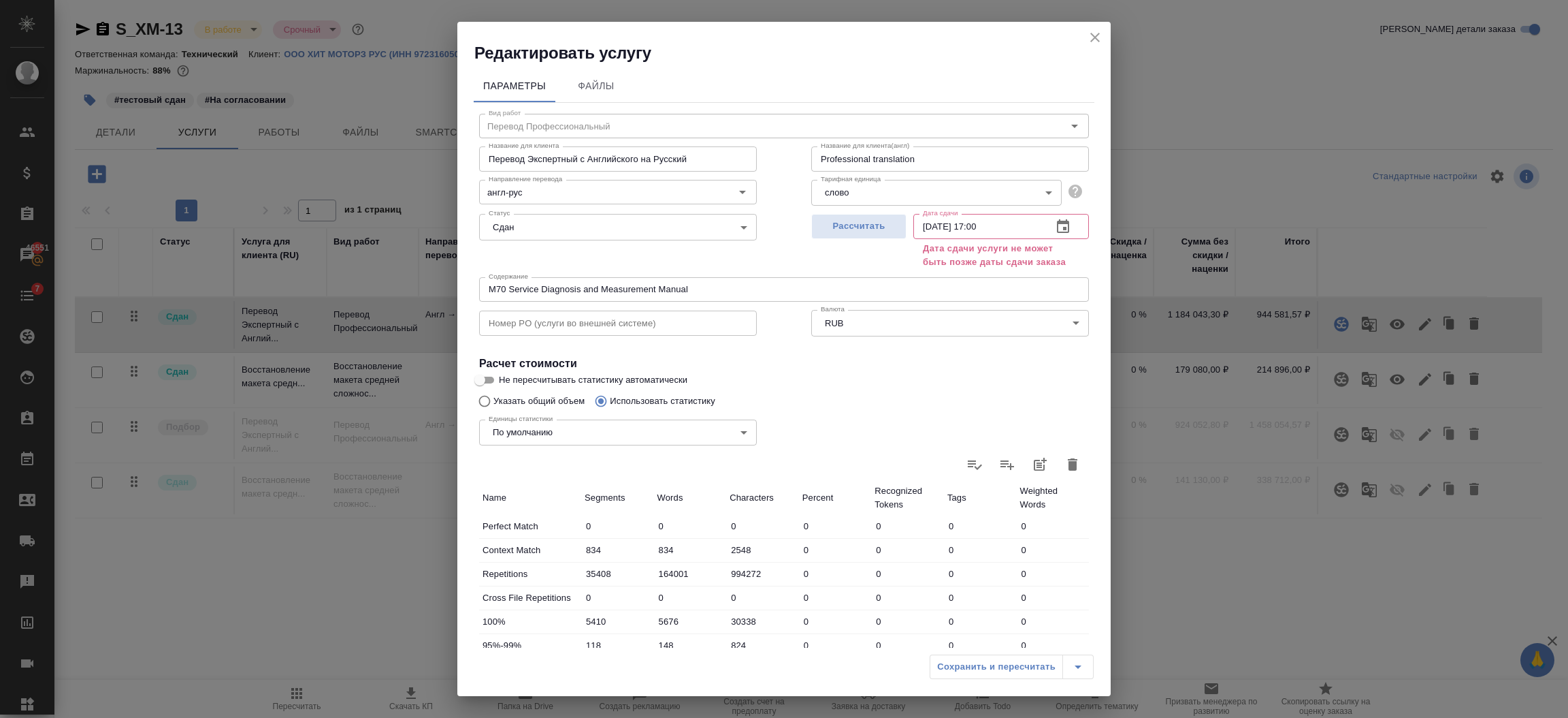
click at [1015, 671] on div "Сохранить и пересчитать" at bounding box center [1012, 667] width 164 height 24
click at [1091, 35] on icon "close" at bounding box center [1096, 37] width 17 height 17
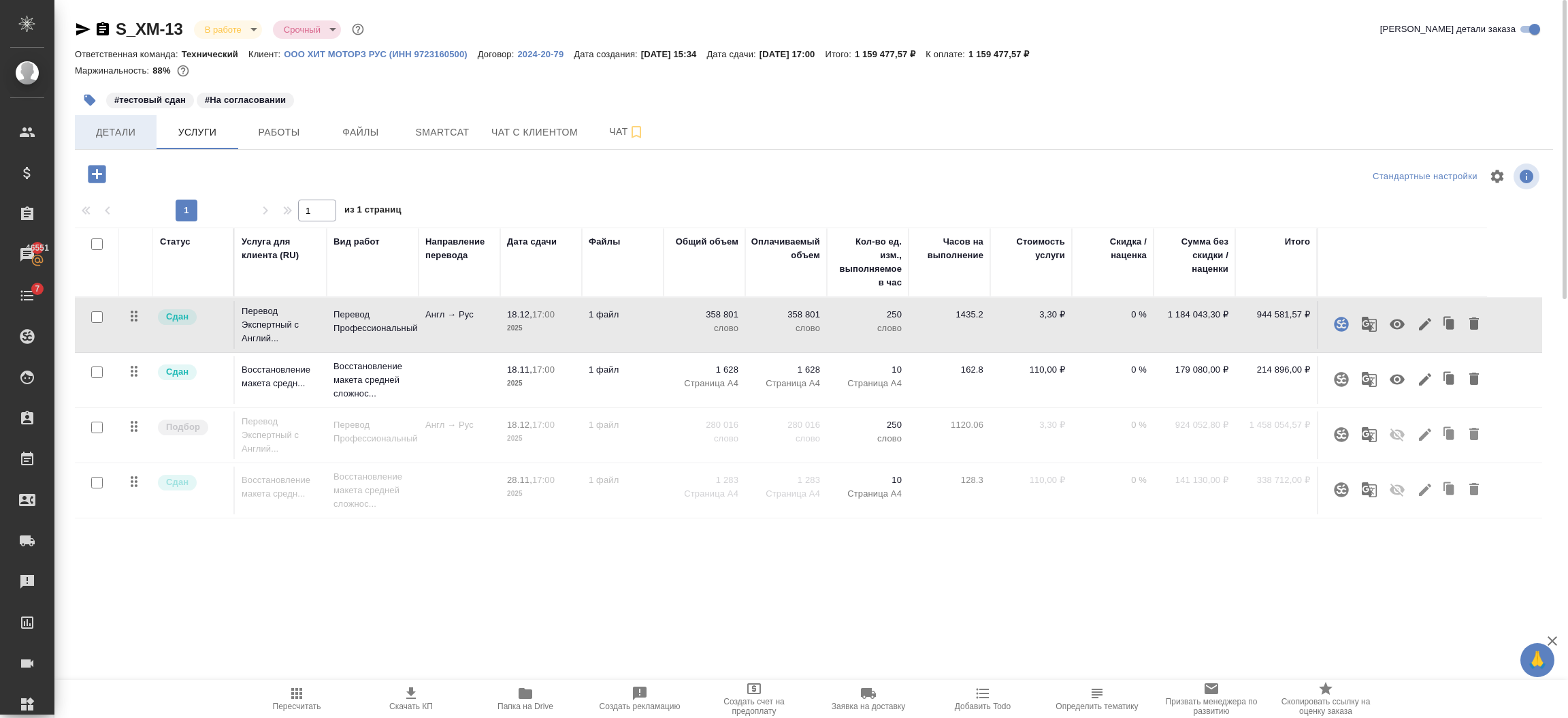
click at [125, 130] on span "Детали" at bounding box center [116, 133] width 65 height 17
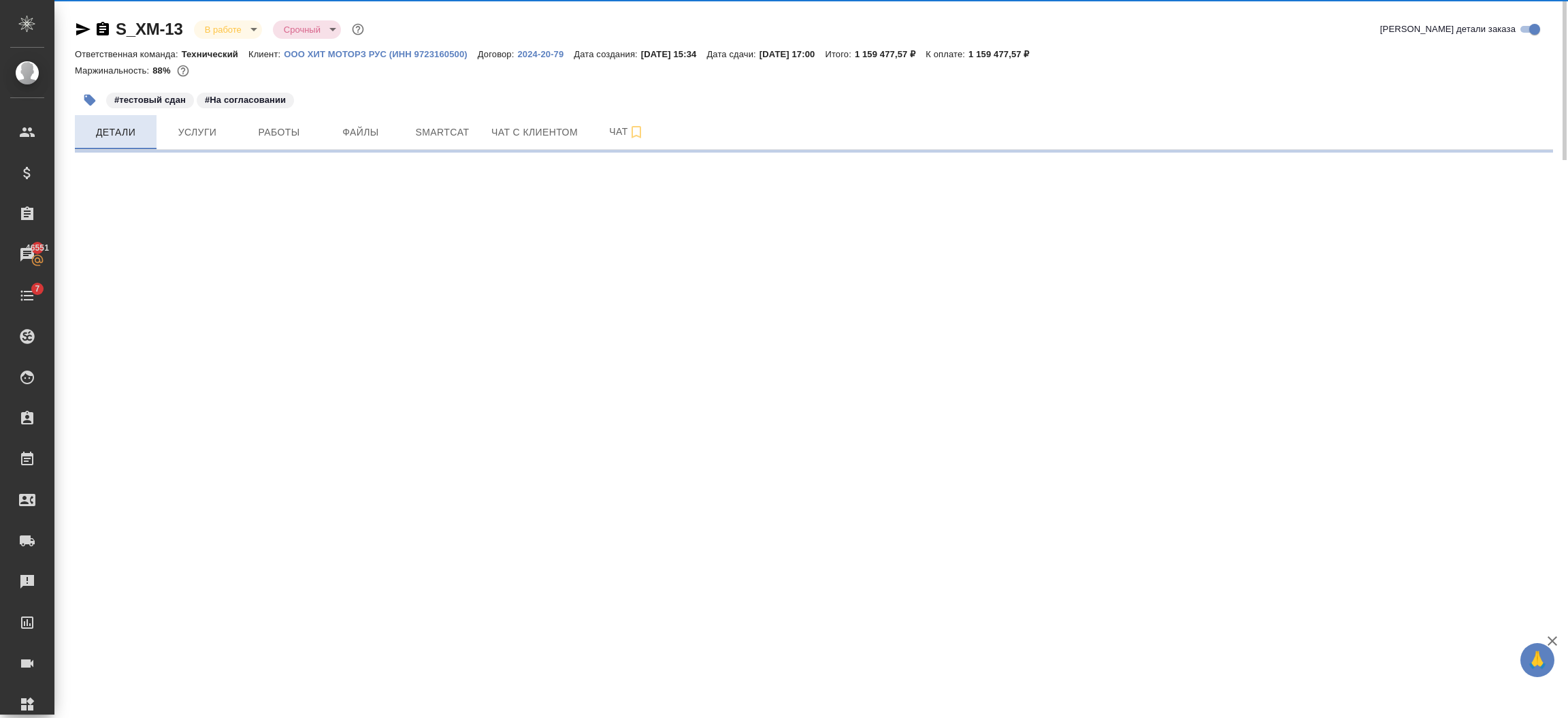
select select "RU"
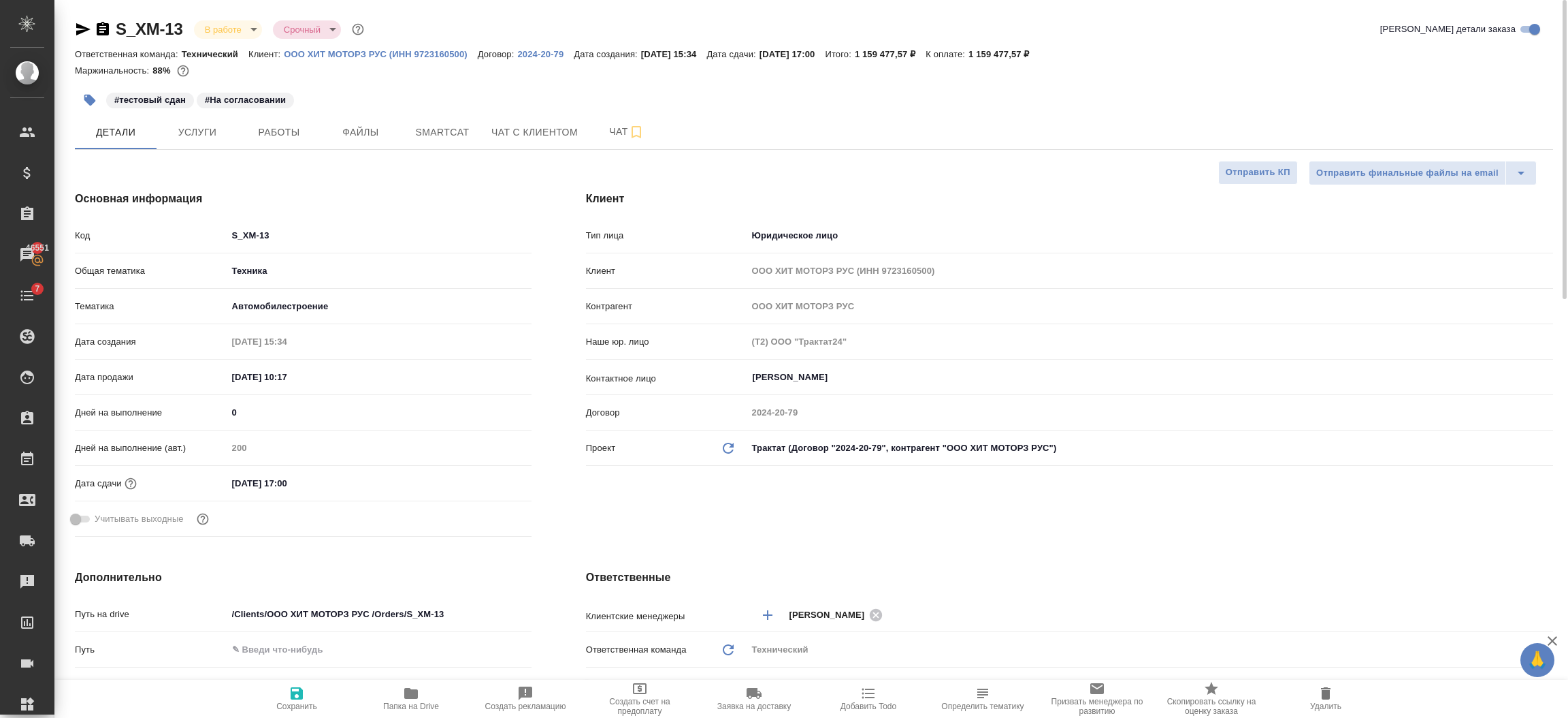
type textarea "x"
click at [343, 485] on input "[DATE] 17:00" at bounding box center [287, 483] width 119 height 20
click at [494, 480] on icon "button" at bounding box center [492, 483] width 17 height 17
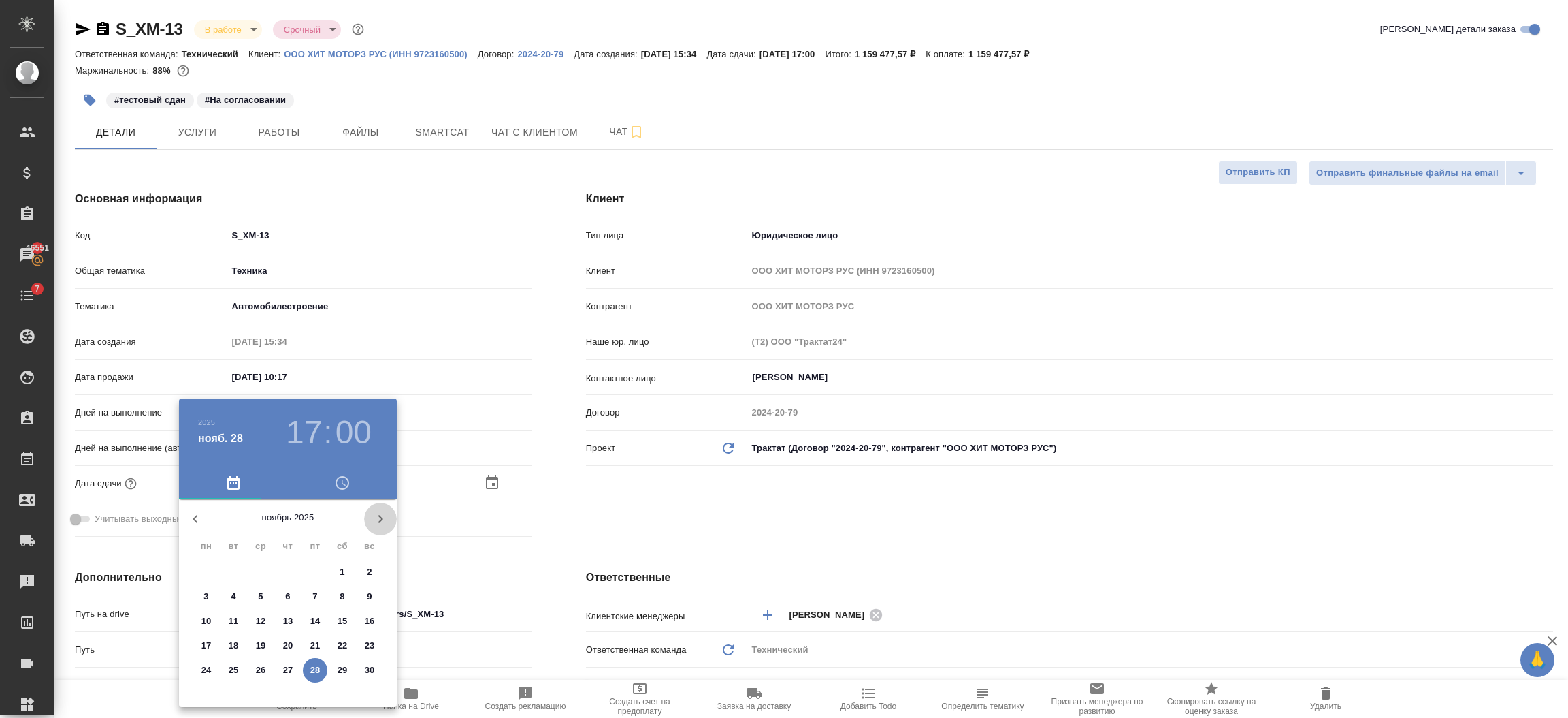
click at [384, 516] on icon "button" at bounding box center [381, 519] width 17 height 17
click at [209, 585] on button "8" at bounding box center [206, 597] width 24 height 24
type input "[DATE] 17:00"
type textarea "x"
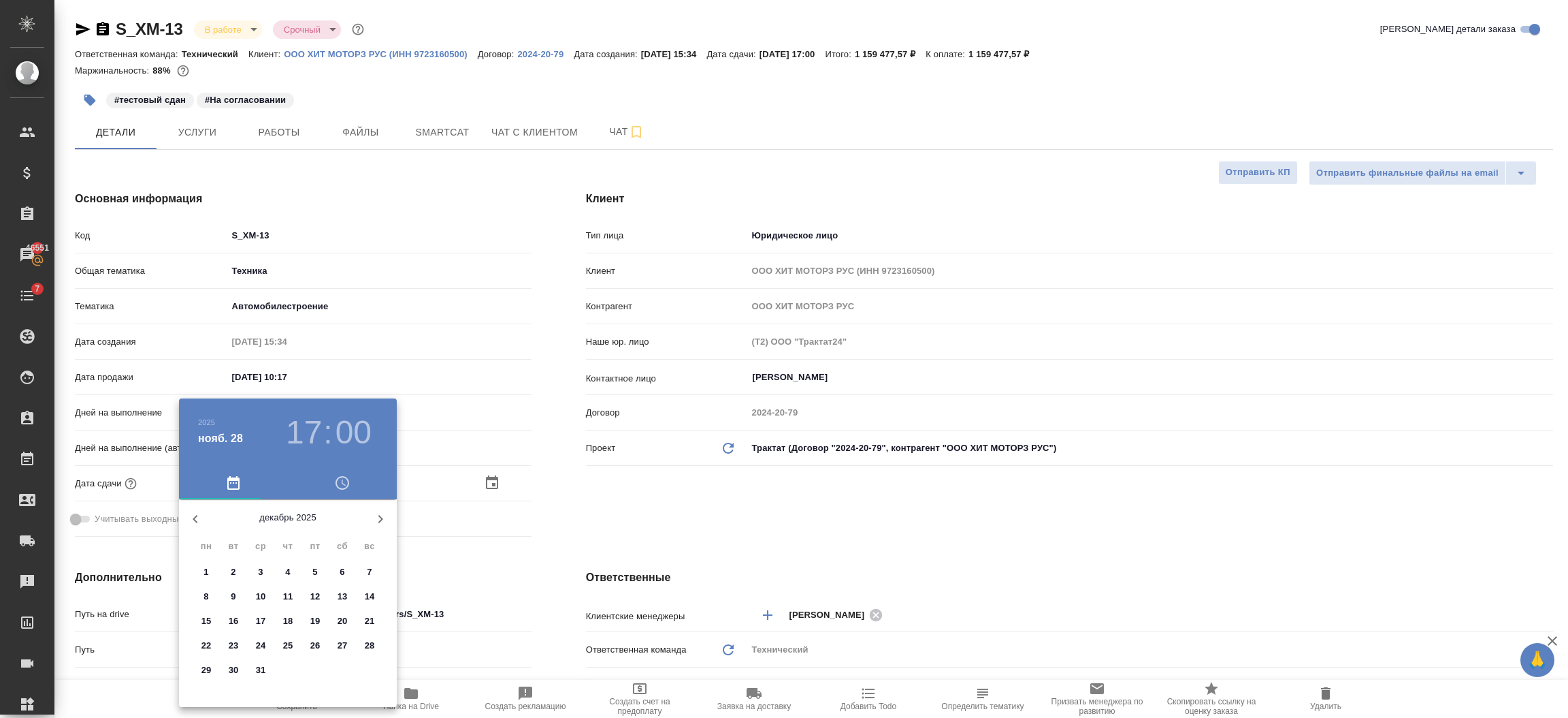
type textarea "x"
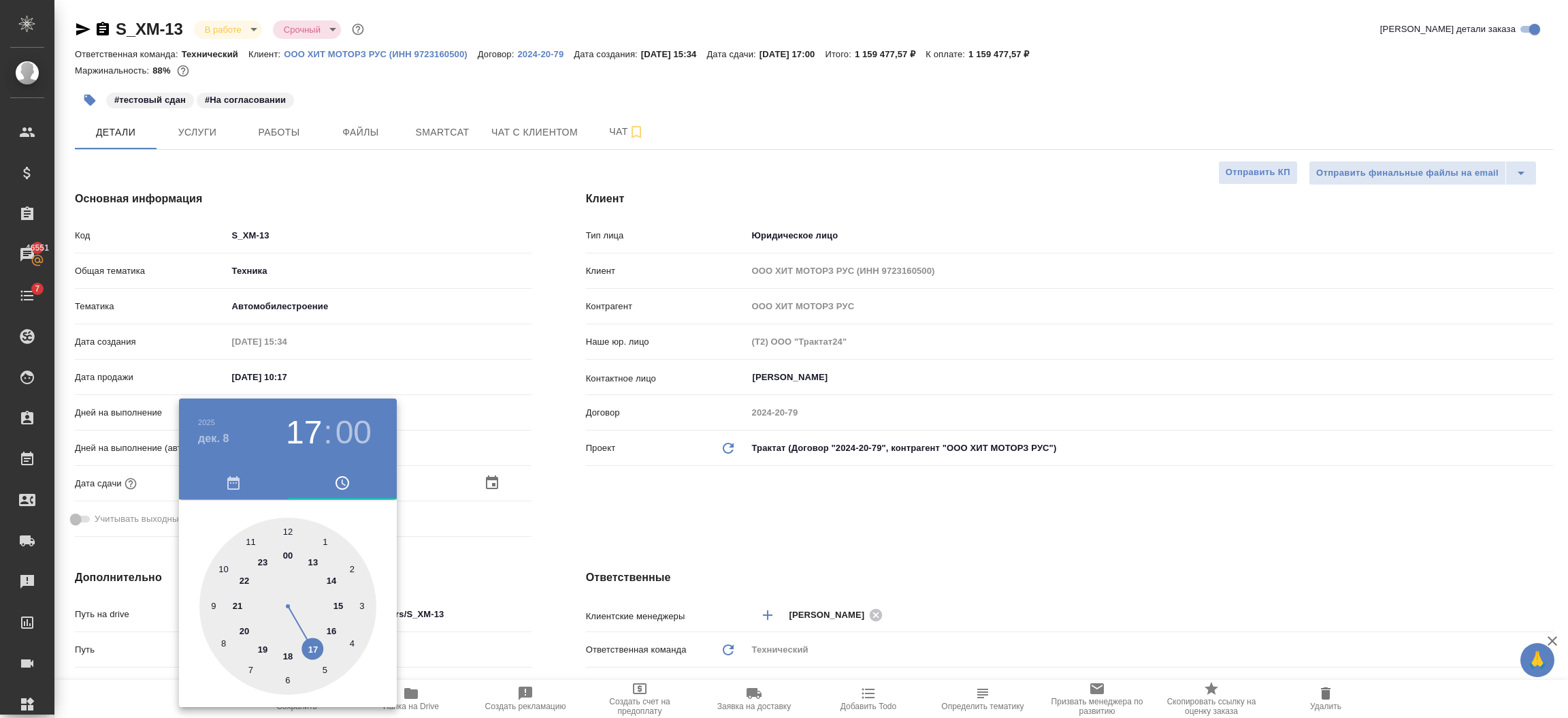
click at [518, 592] on div at bounding box center [784, 359] width 1568 height 718
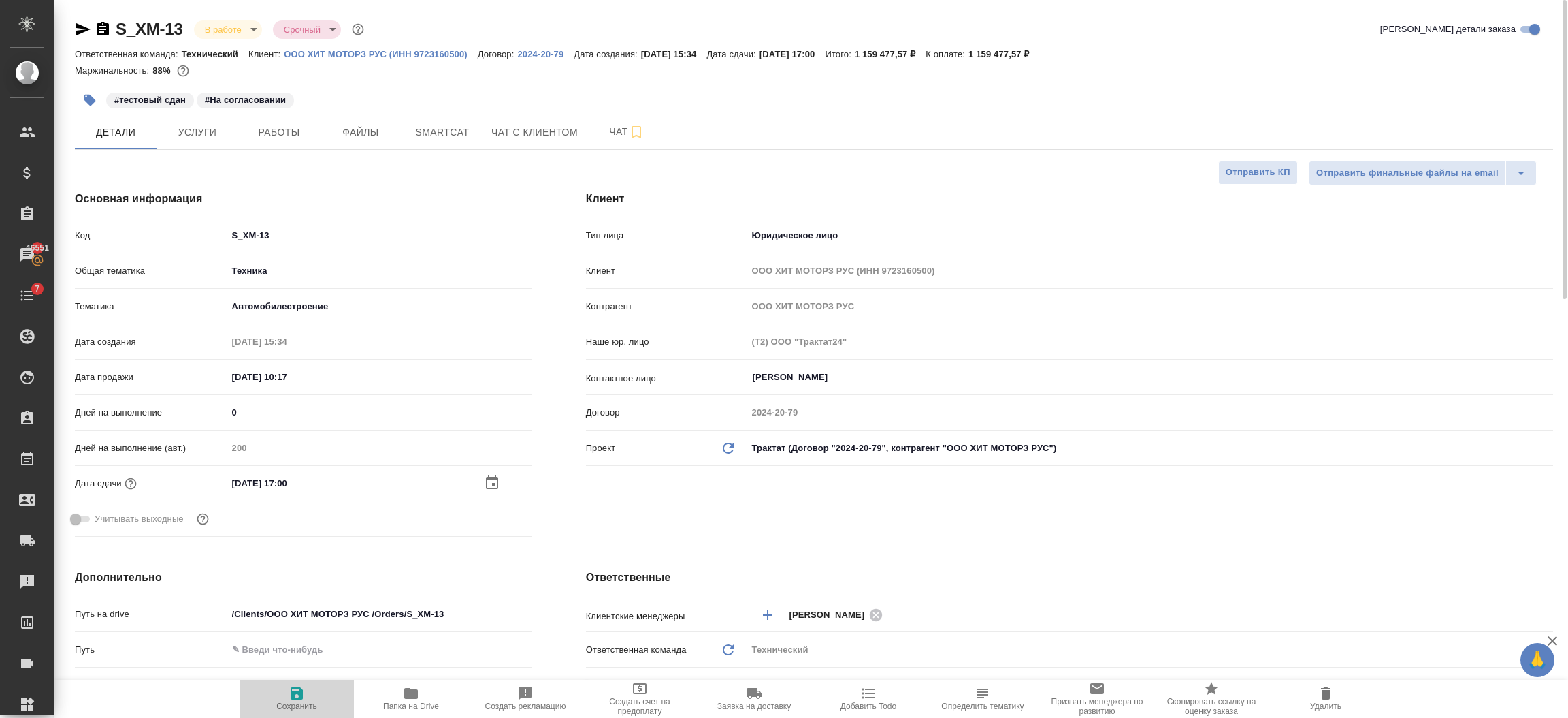
click at [297, 697] on icon "button" at bounding box center [297, 694] width 17 height 17
type textarea "x"
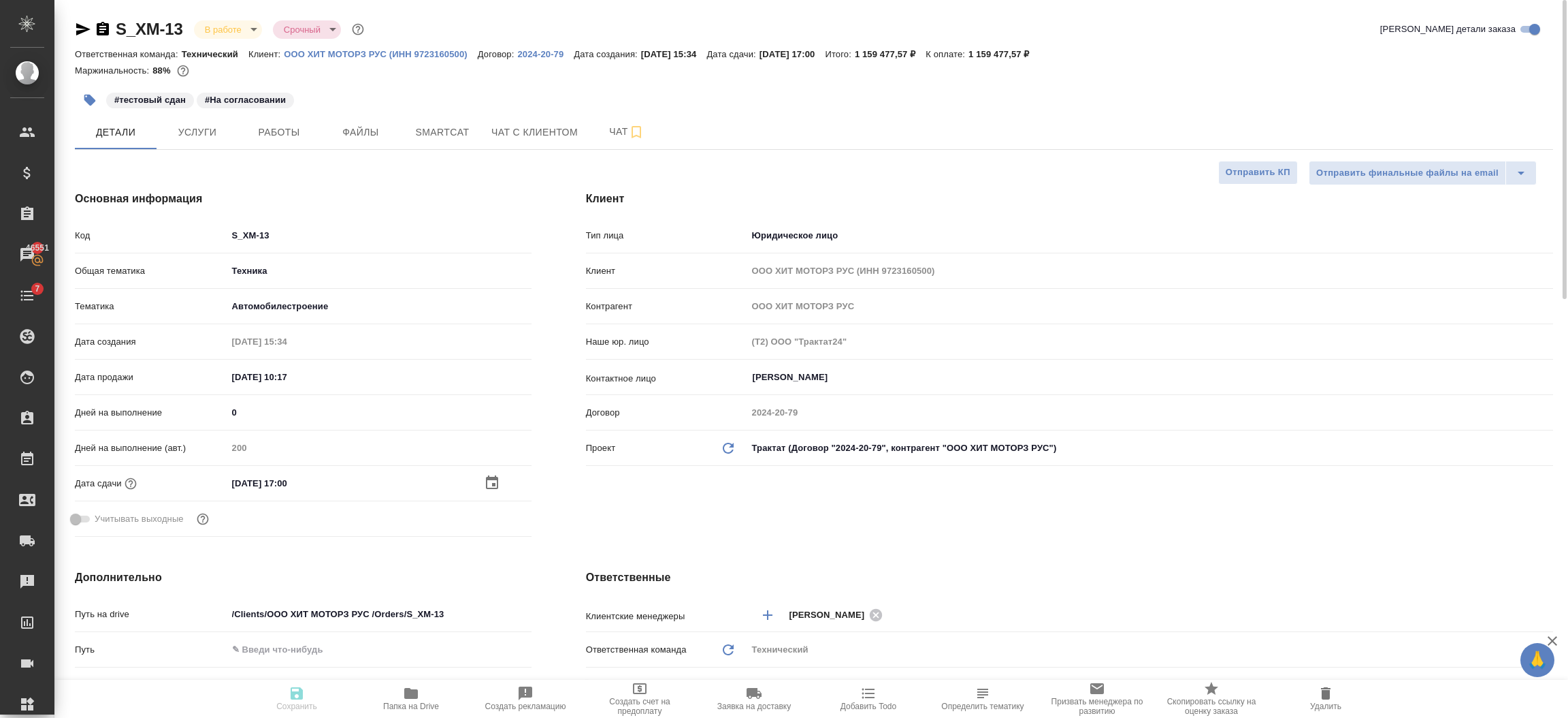
type textarea "x"
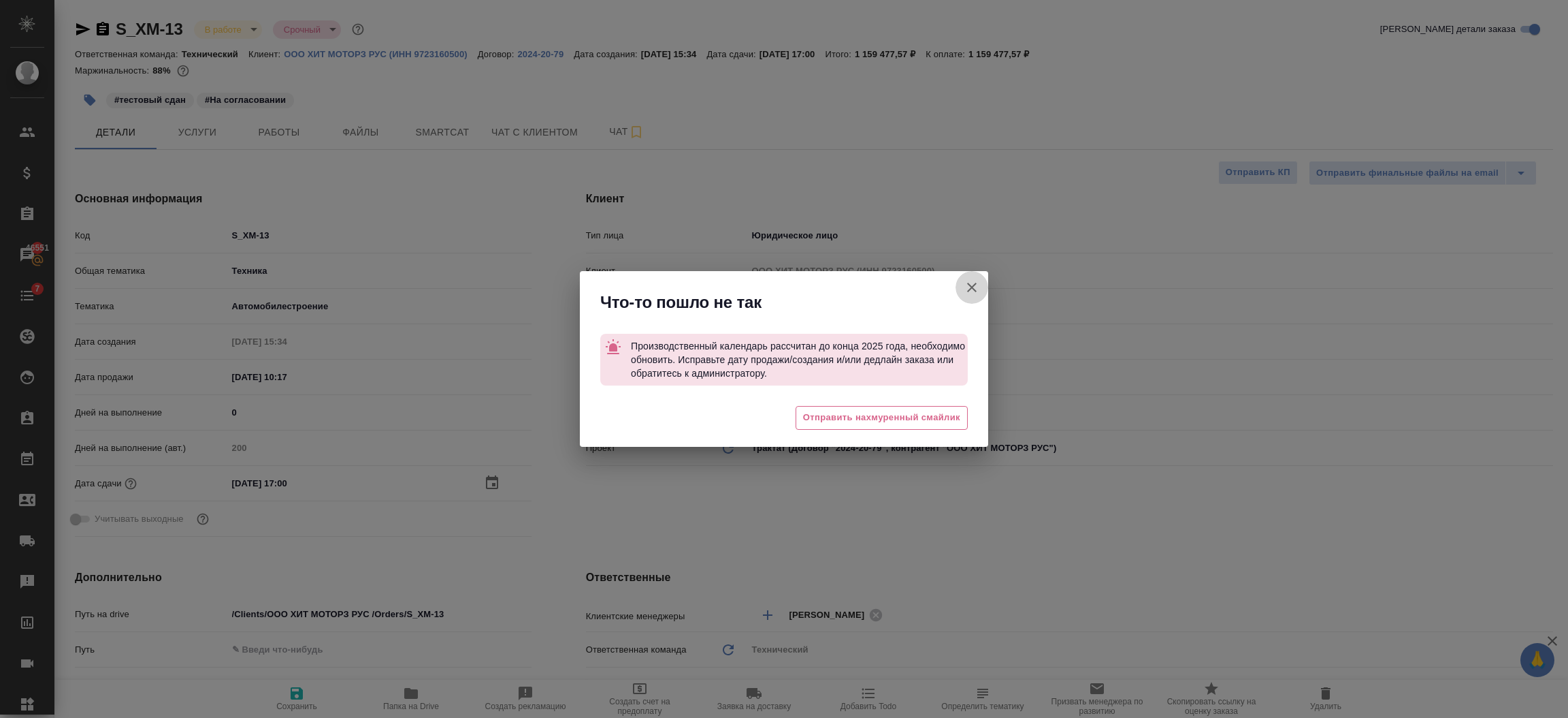
click at [969, 289] on icon "button" at bounding box center [973, 288] width 17 height 17
type textarea "x"
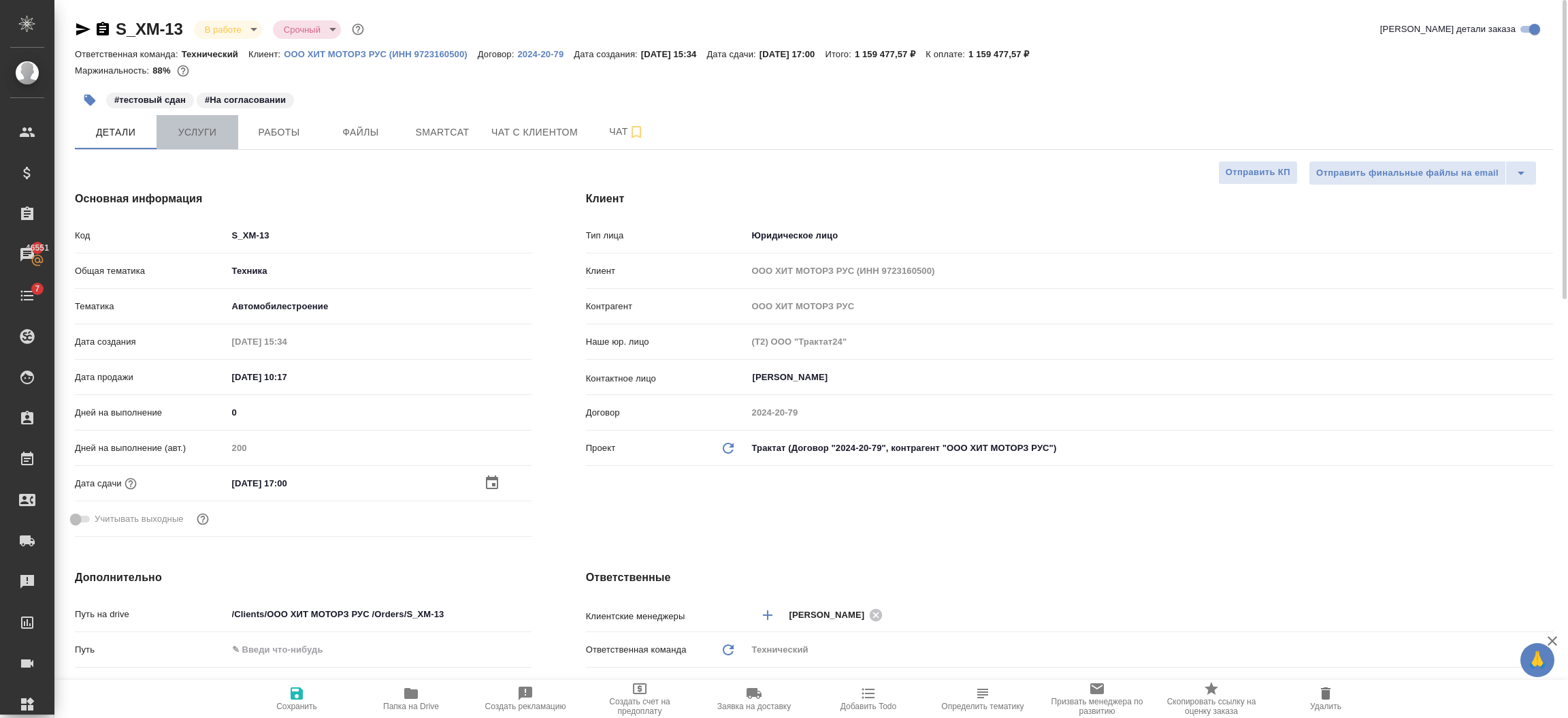
click at [197, 124] on span "Услуги" at bounding box center [197, 133] width 65 height 17
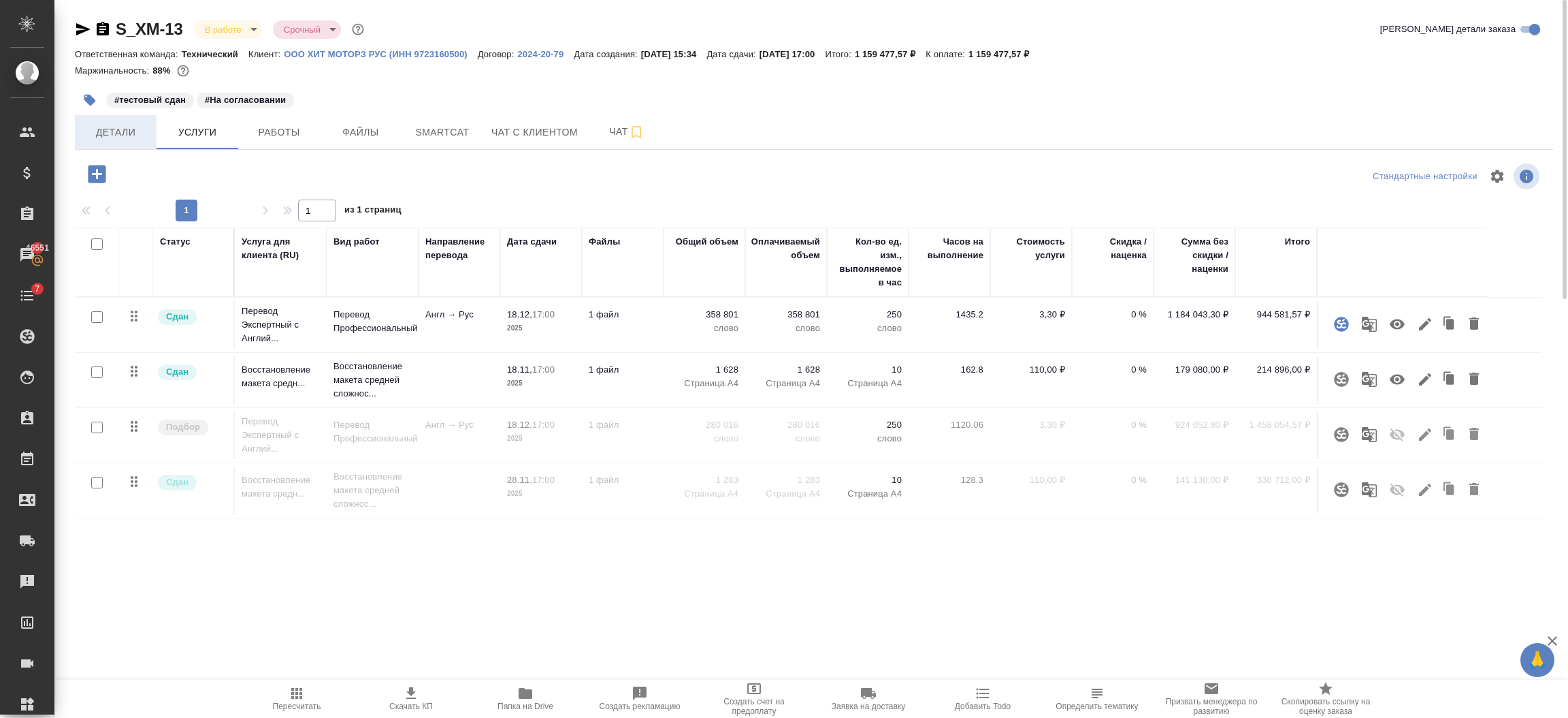
click at [124, 124] on span "Детали" at bounding box center [116, 133] width 65 height 17
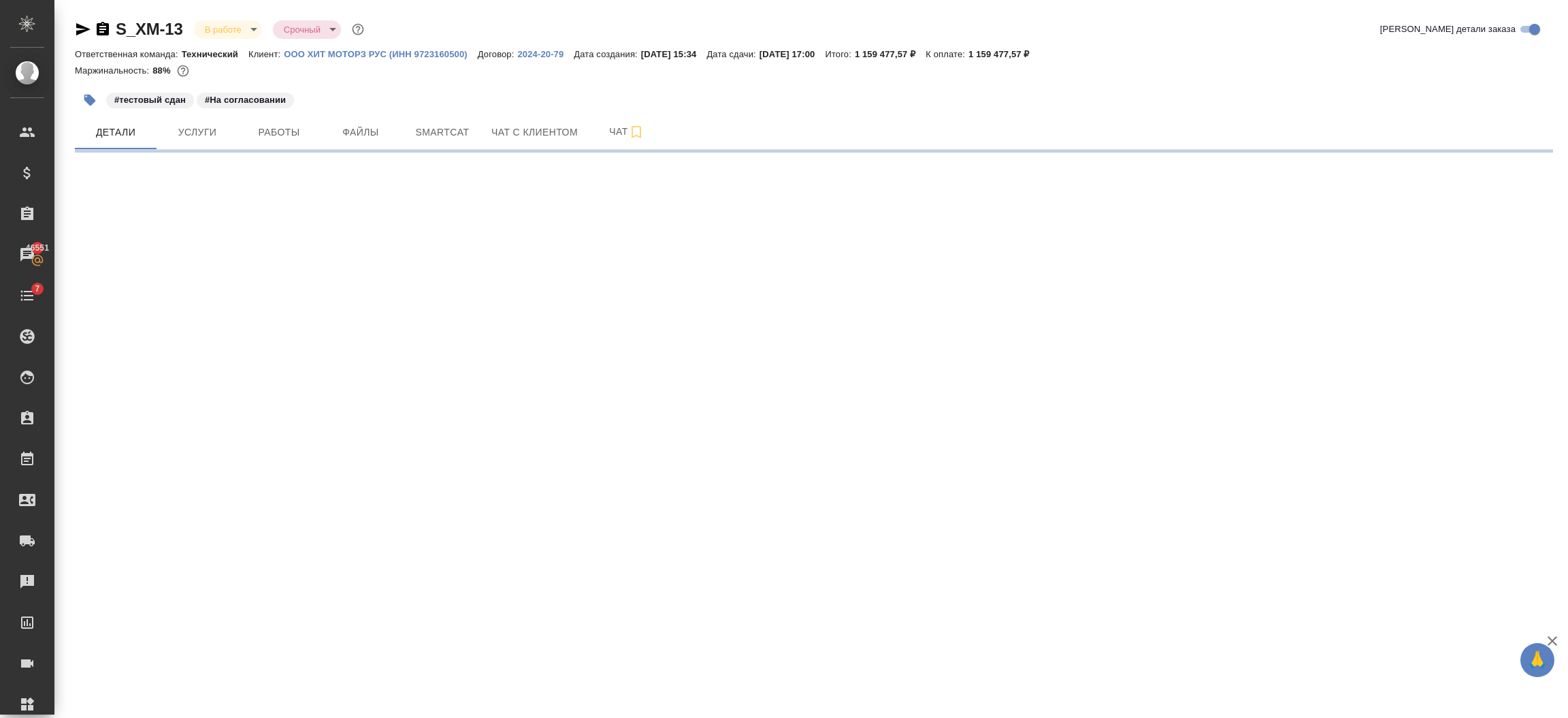
select select "RU"
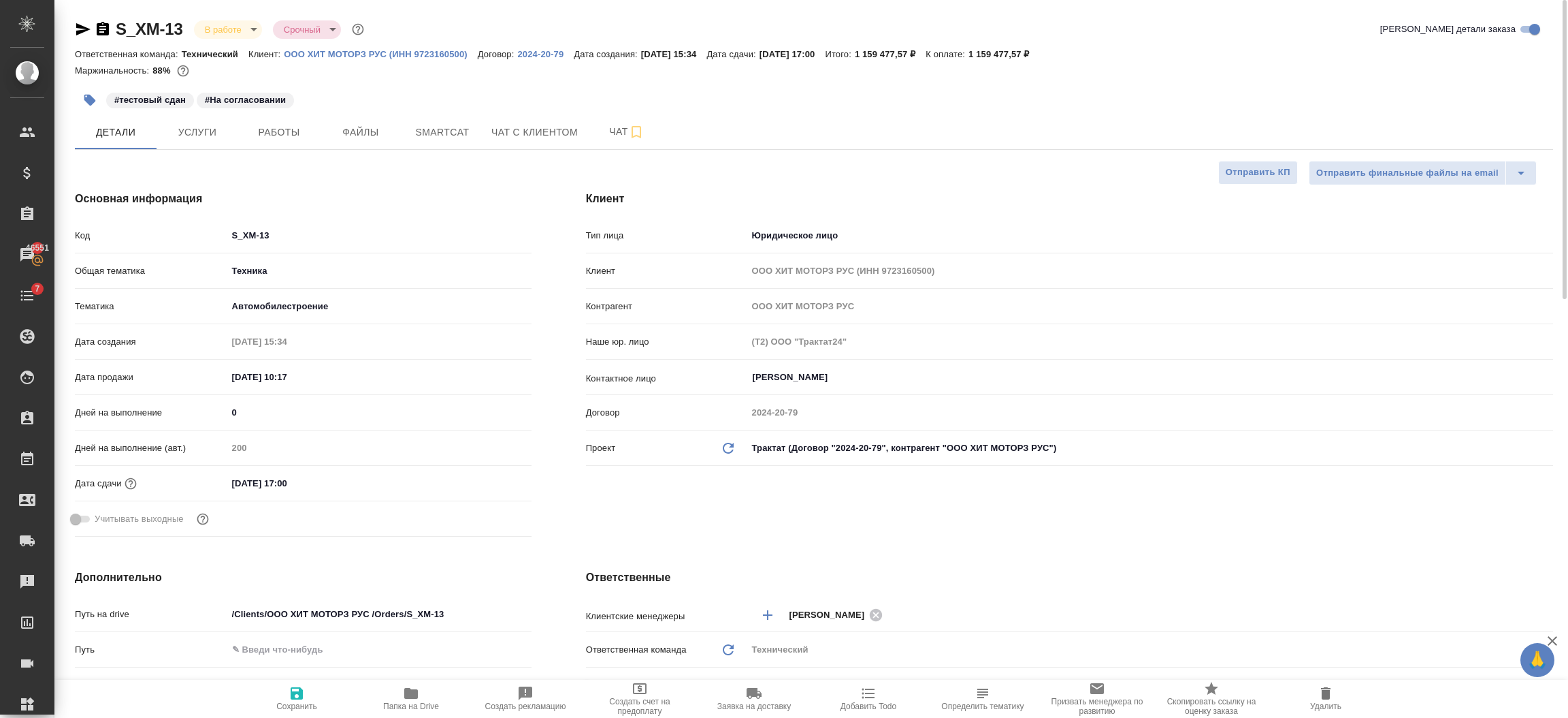
type textarea "x"
drag, startPoint x: 260, startPoint y: 481, endPoint x: 209, endPoint y: 482, distance: 51.0
click at [209, 482] on div "Дата сдачи 28.11.2025 17:00" at bounding box center [302, 484] width 456 height 24
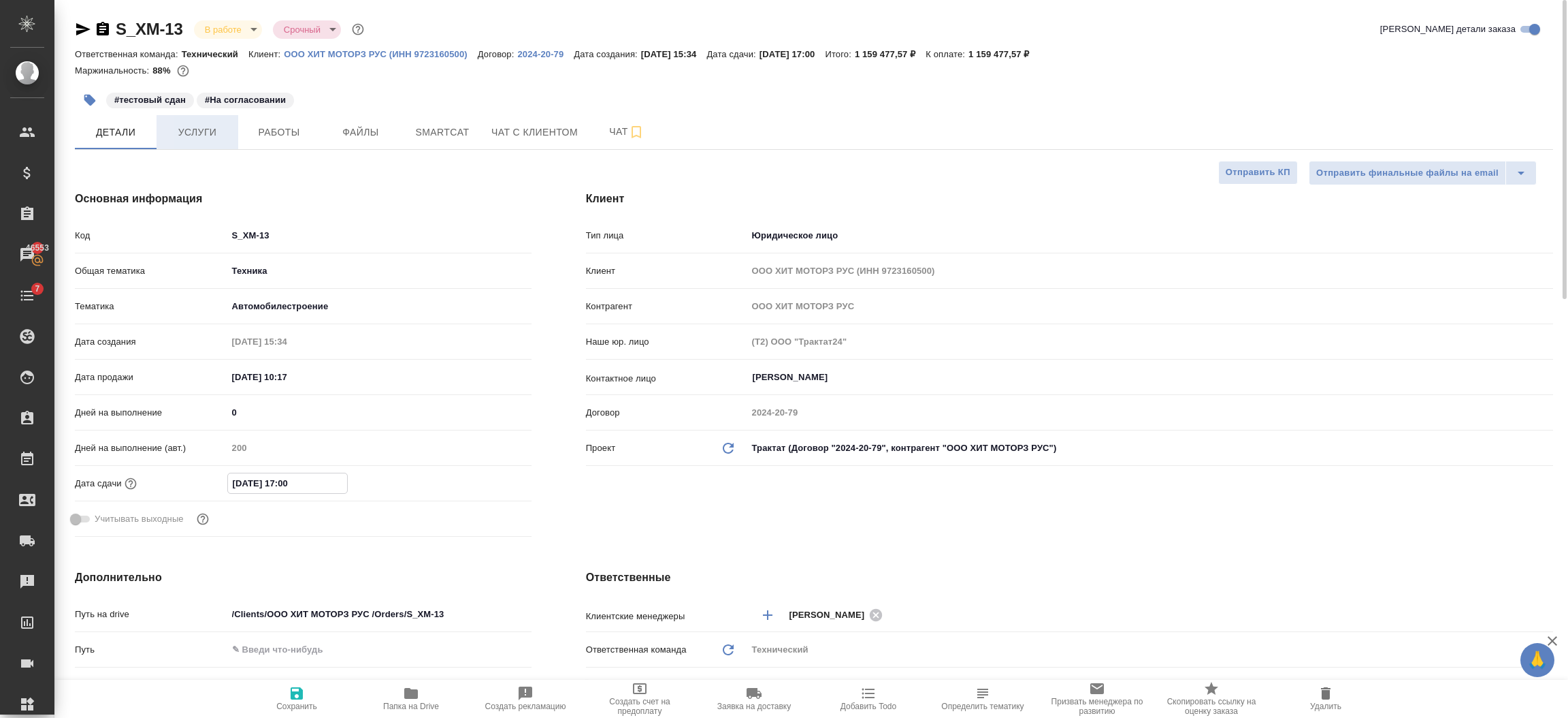
click at [205, 134] on span "Услуги" at bounding box center [197, 133] width 65 height 17
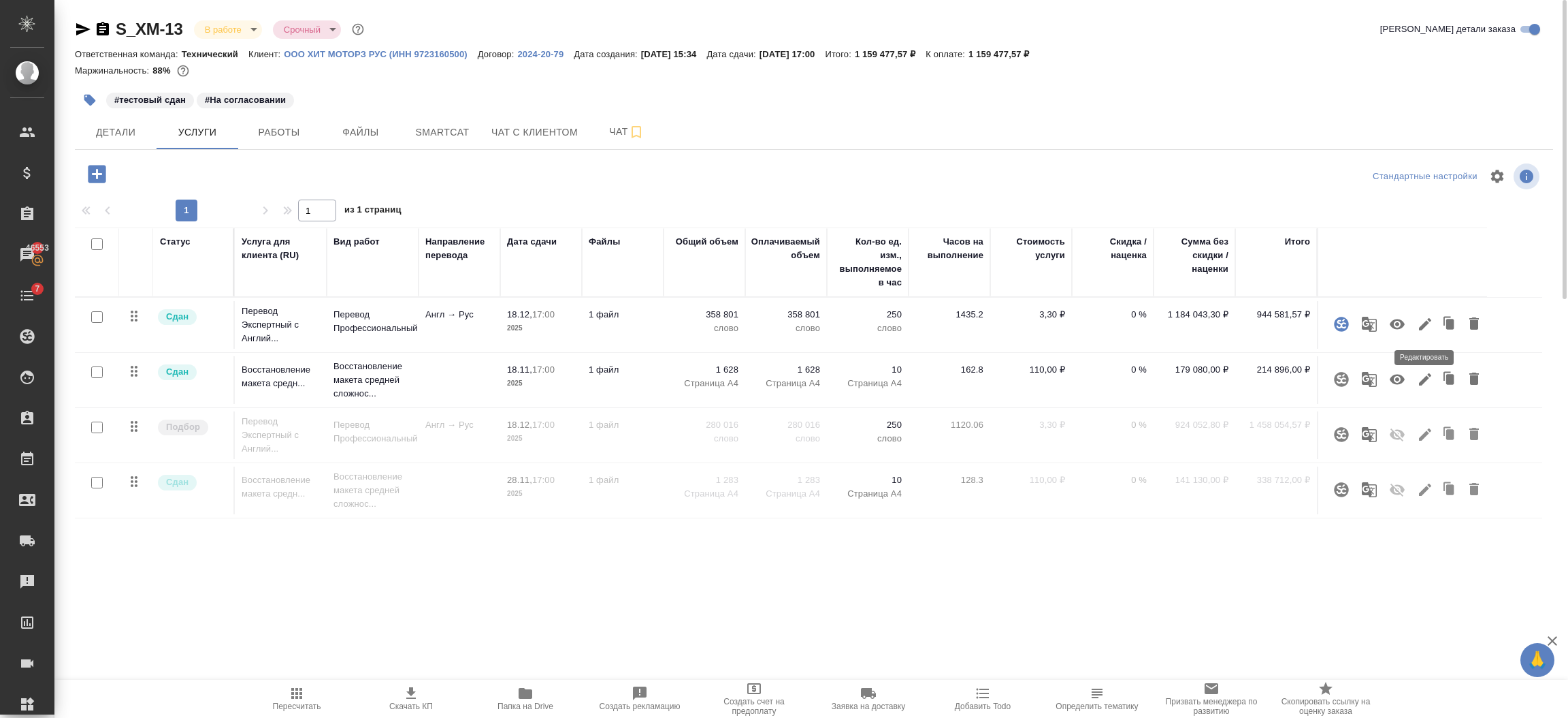
click at [1420, 323] on icon "button" at bounding box center [1425, 324] width 17 height 17
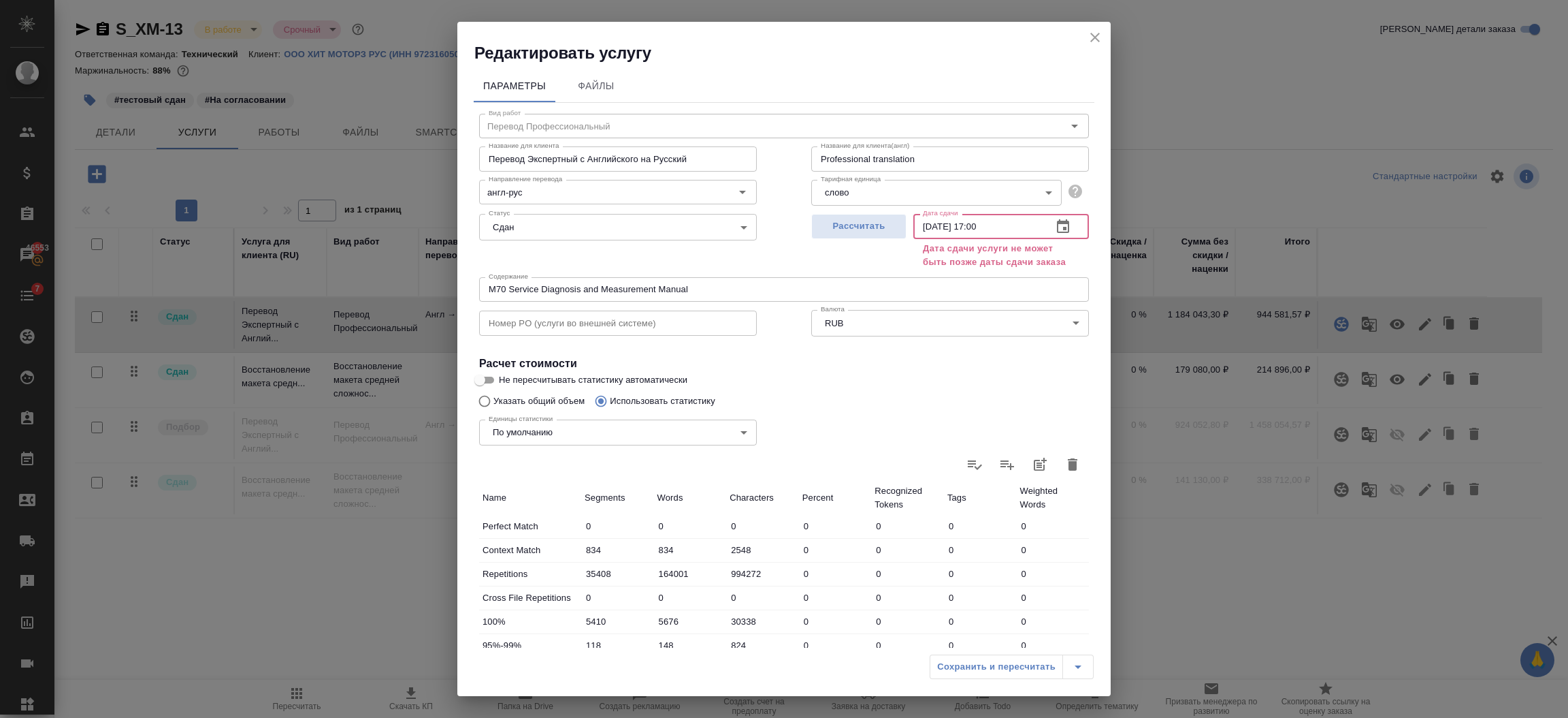
drag, startPoint x: 1000, startPoint y: 222, endPoint x: 857, endPoint y: 249, distance: 145.5
click at [857, 249] on div "Рассчитать Дата сдачи 18.12.2025 17:00 Дата сдачи Дата сдачи услуги не может бы…" at bounding box center [950, 239] width 278 height 63
paste input "28.11"
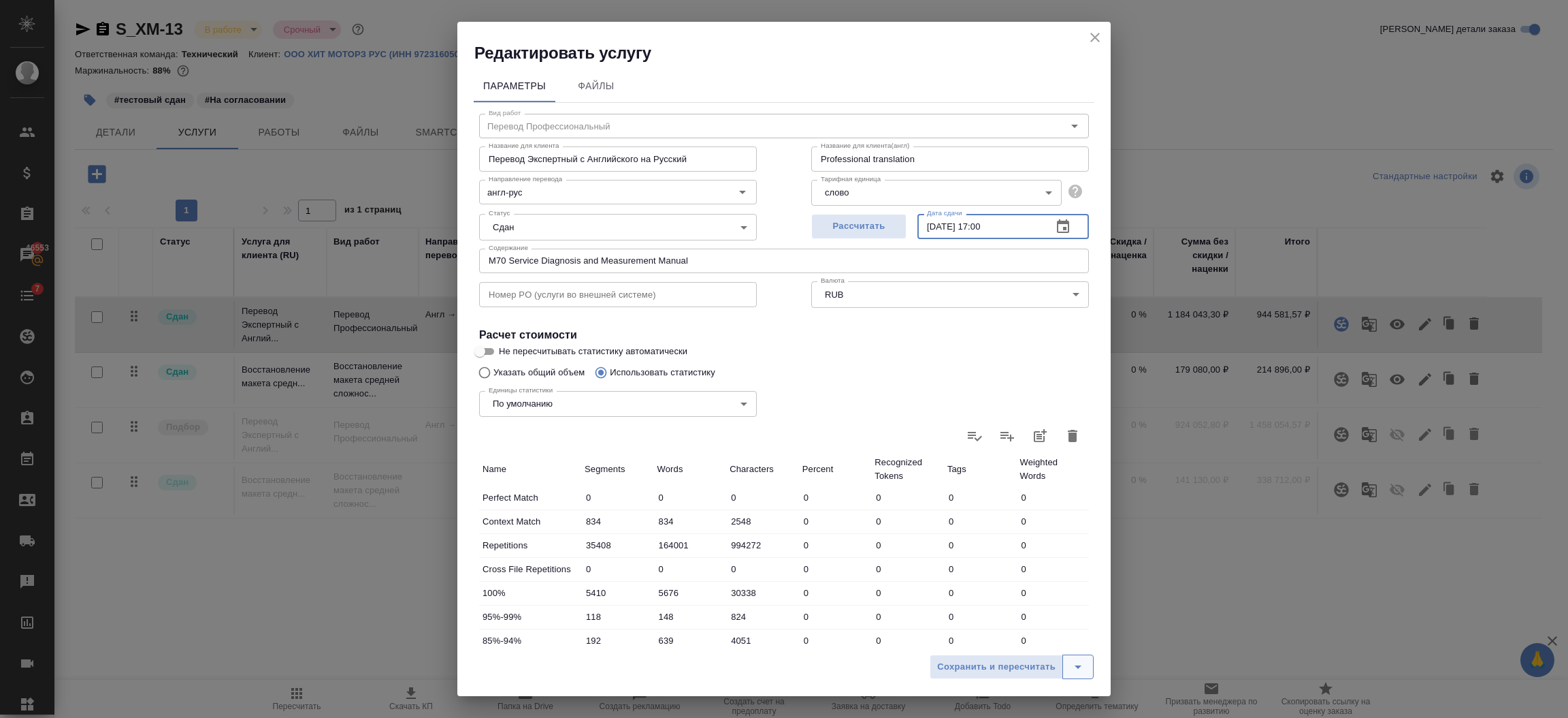
type input "28.11.2025 17:00"
click at [1065, 669] on button "split button" at bounding box center [1078, 667] width 32 height 24
click at [1032, 640] on li "Сохранить" at bounding box center [1014, 638] width 164 height 21
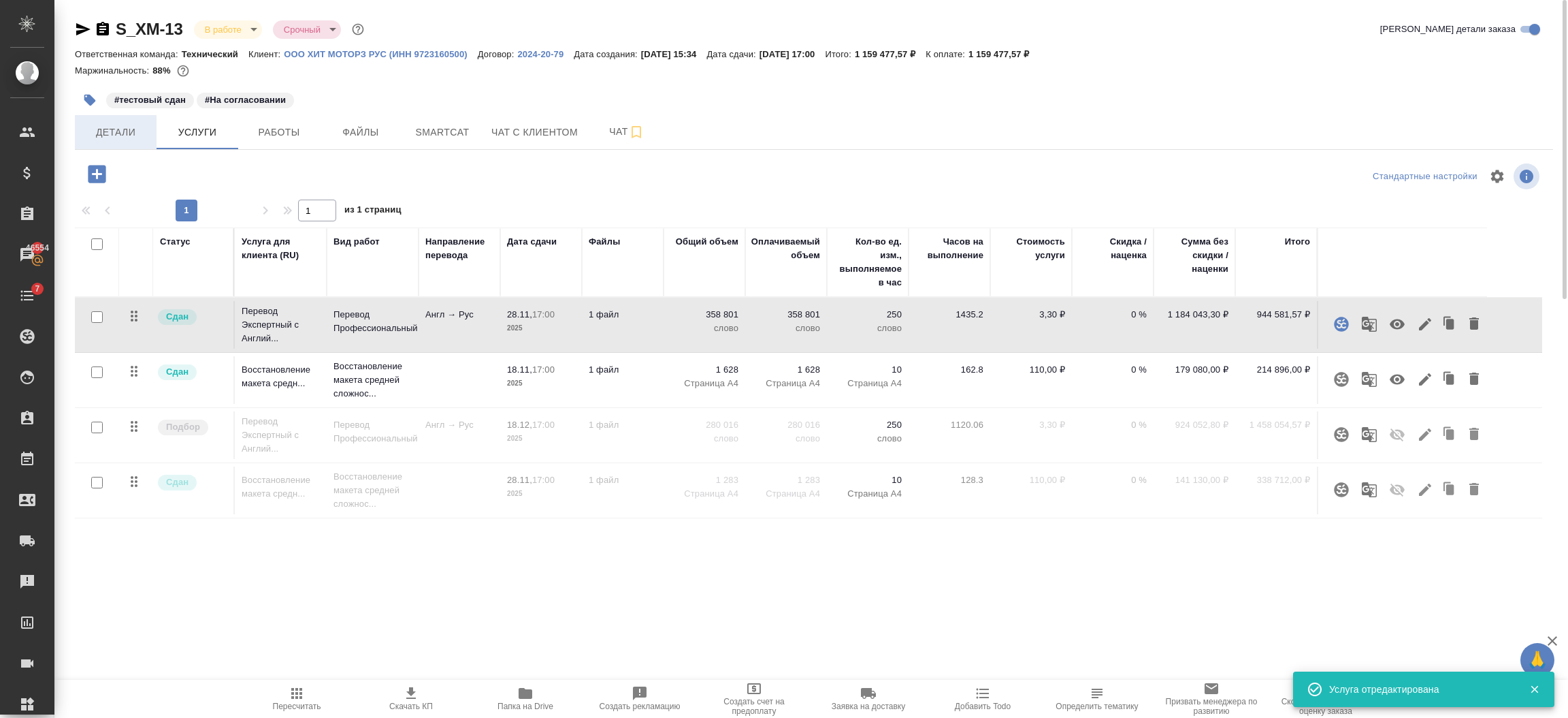
click at [132, 128] on span "Детали" at bounding box center [116, 133] width 65 height 17
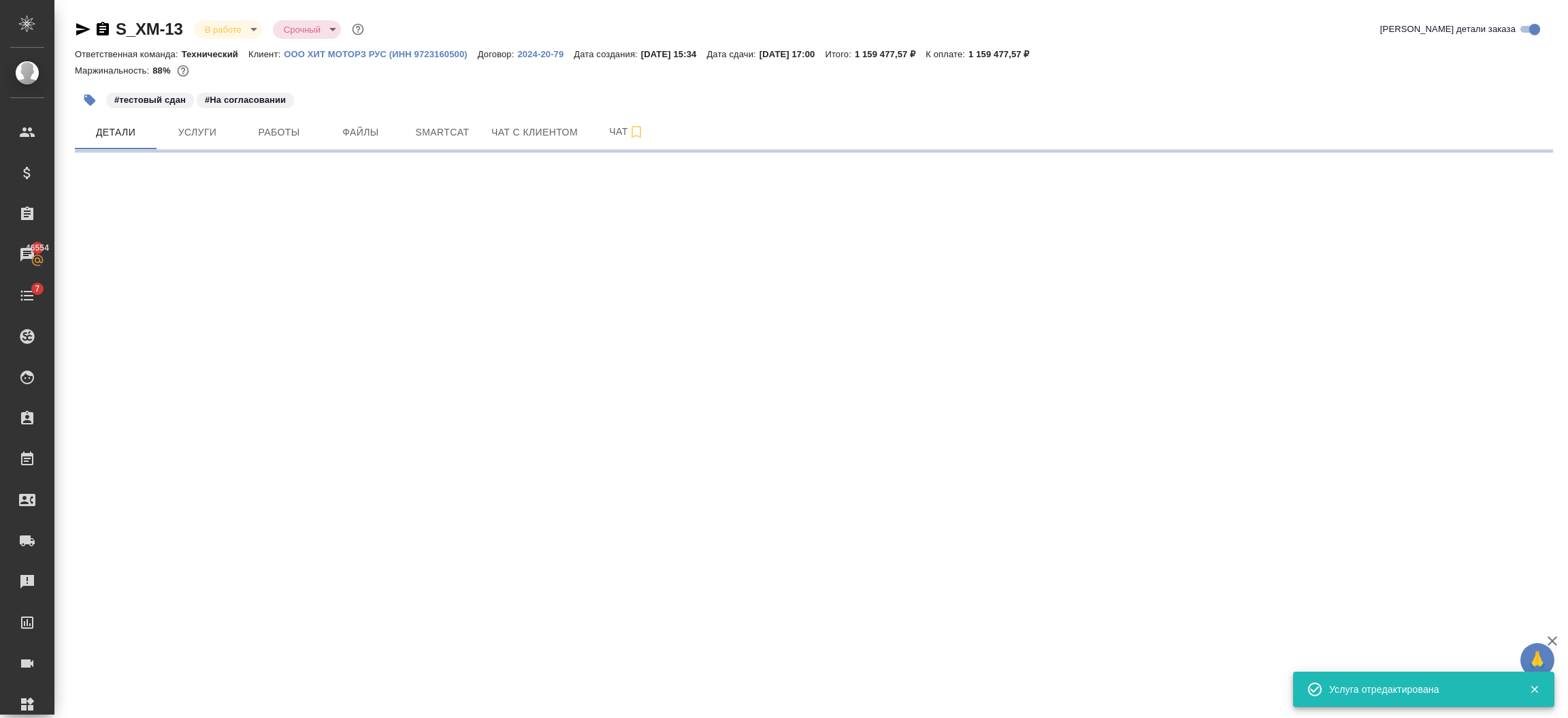
select select "RU"
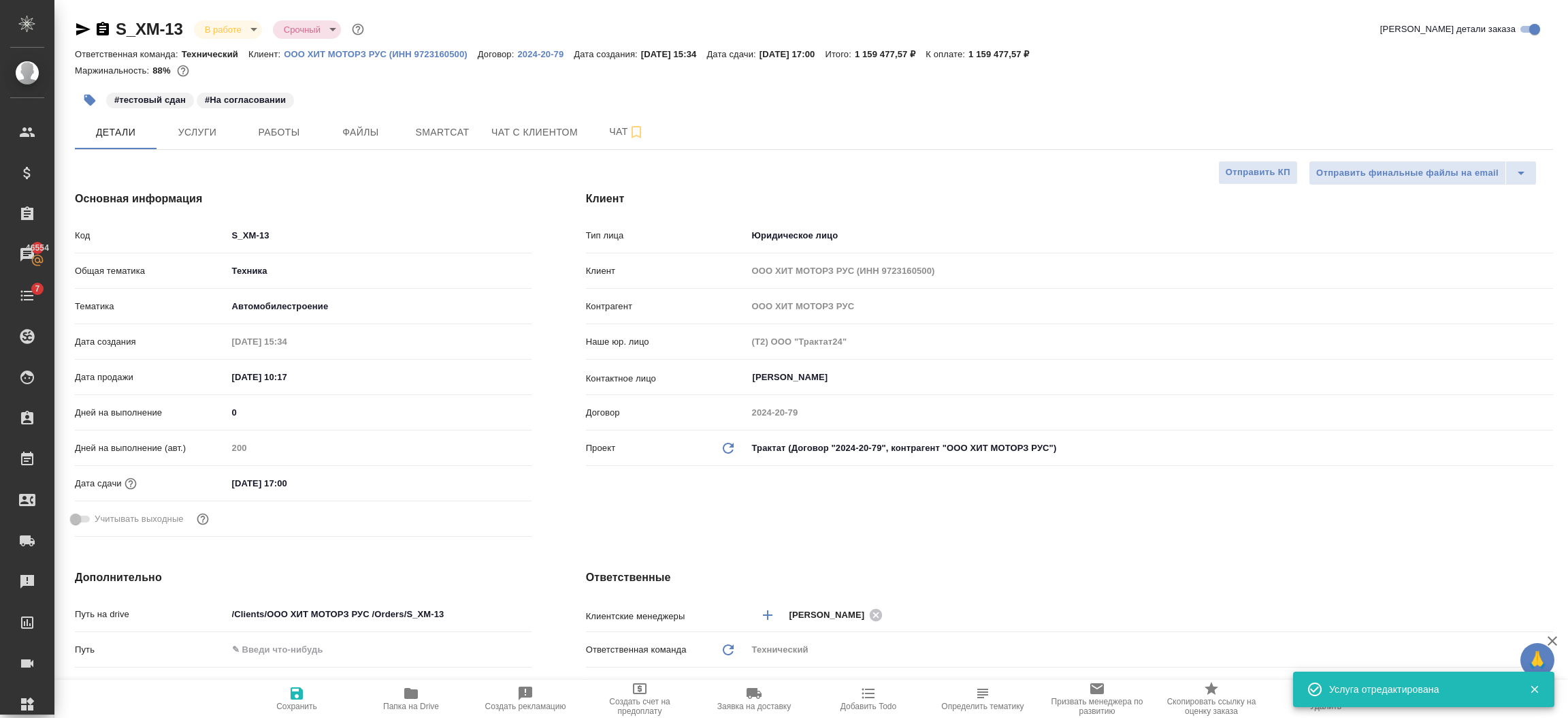
type textarea "x"
click at [341, 482] on input "28.11.2025 17:00" at bounding box center [287, 483] width 119 height 20
click at [494, 480] on icon "button" at bounding box center [492, 483] width 17 height 17
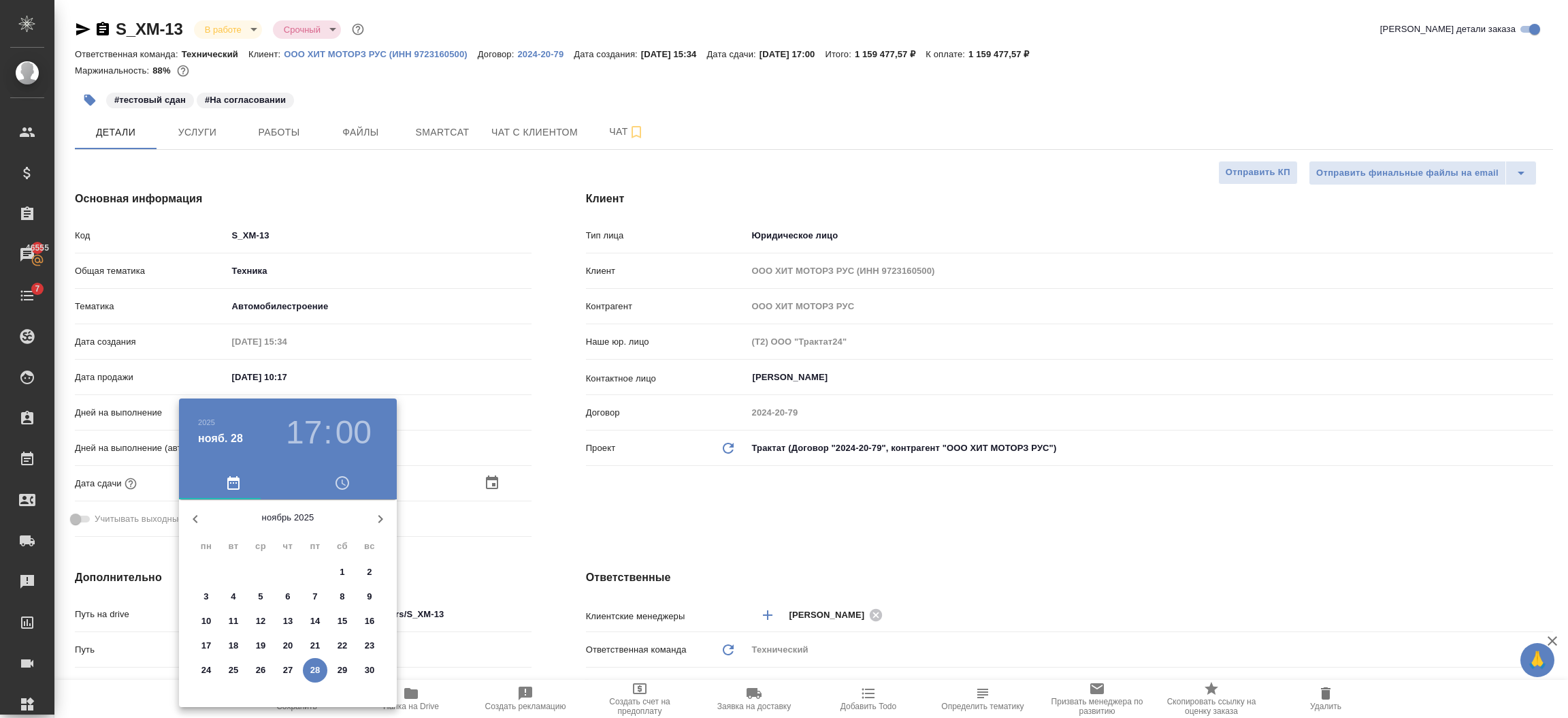
click at [386, 516] on icon "button" at bounding box center [381, 519] width 17 height 17
click at [207, 598] on p "8" at bounding box center [205, 597] width 5 height 14
type input "08.12.2025 17:00"
type textarea "x"
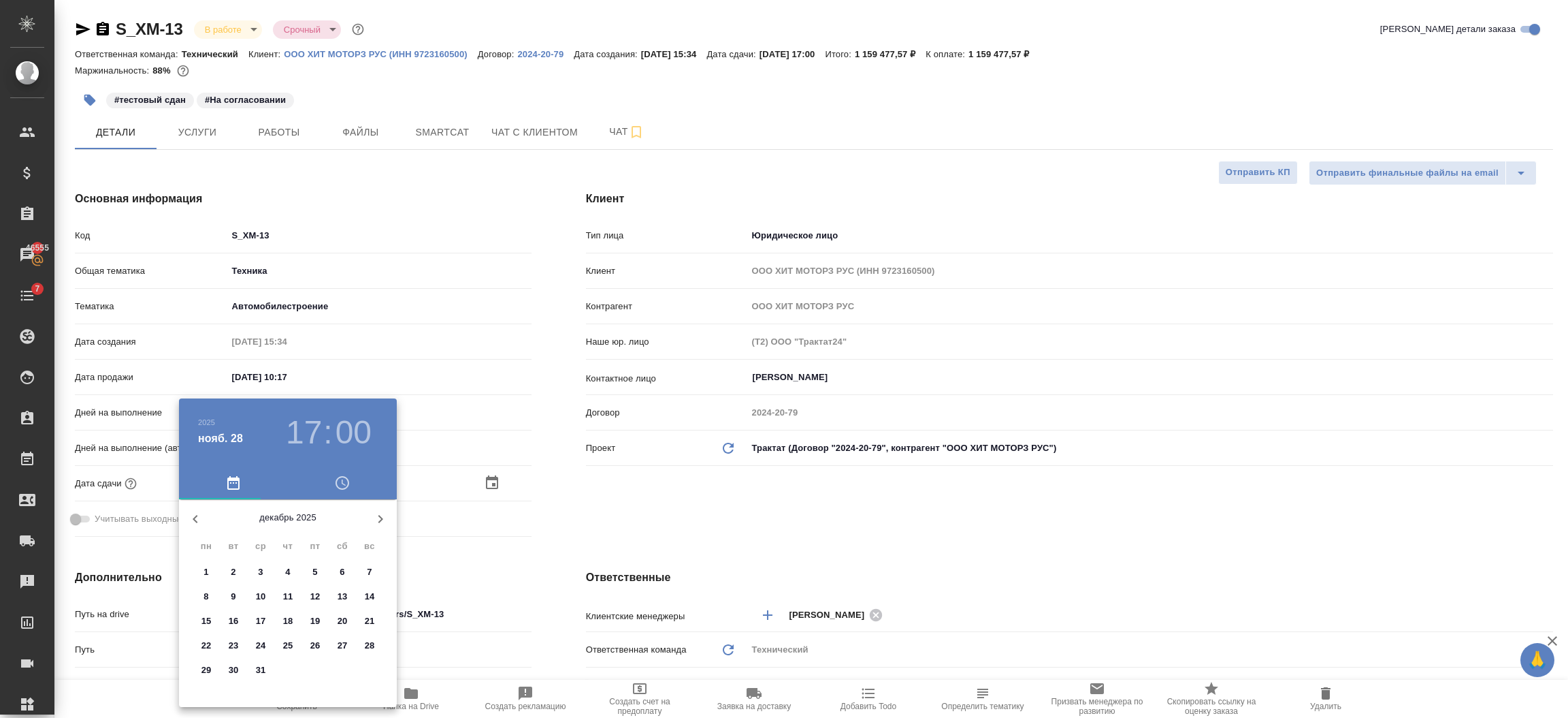
type textarea "x"
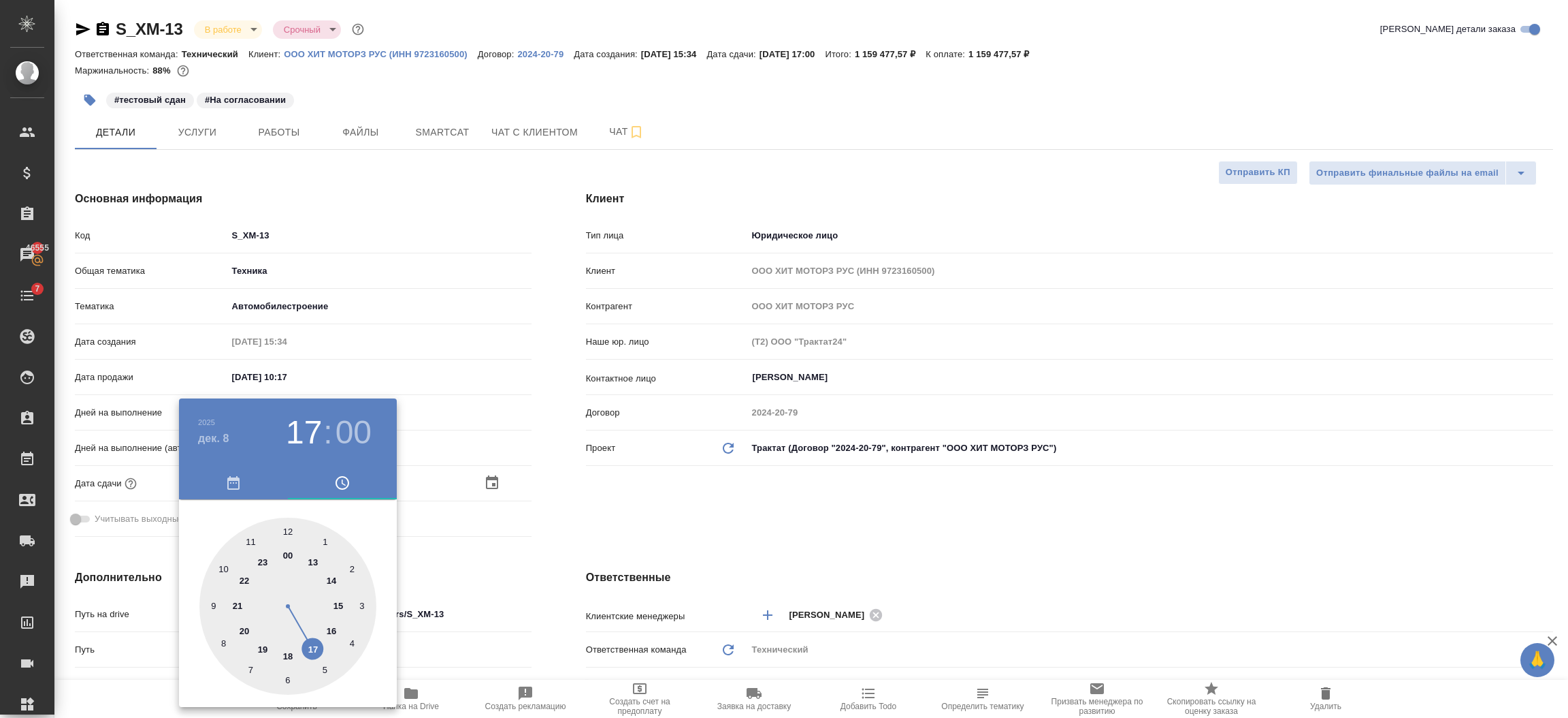
click at [493, 606] on div at bounding box center [784, 359] width 1568 height 718
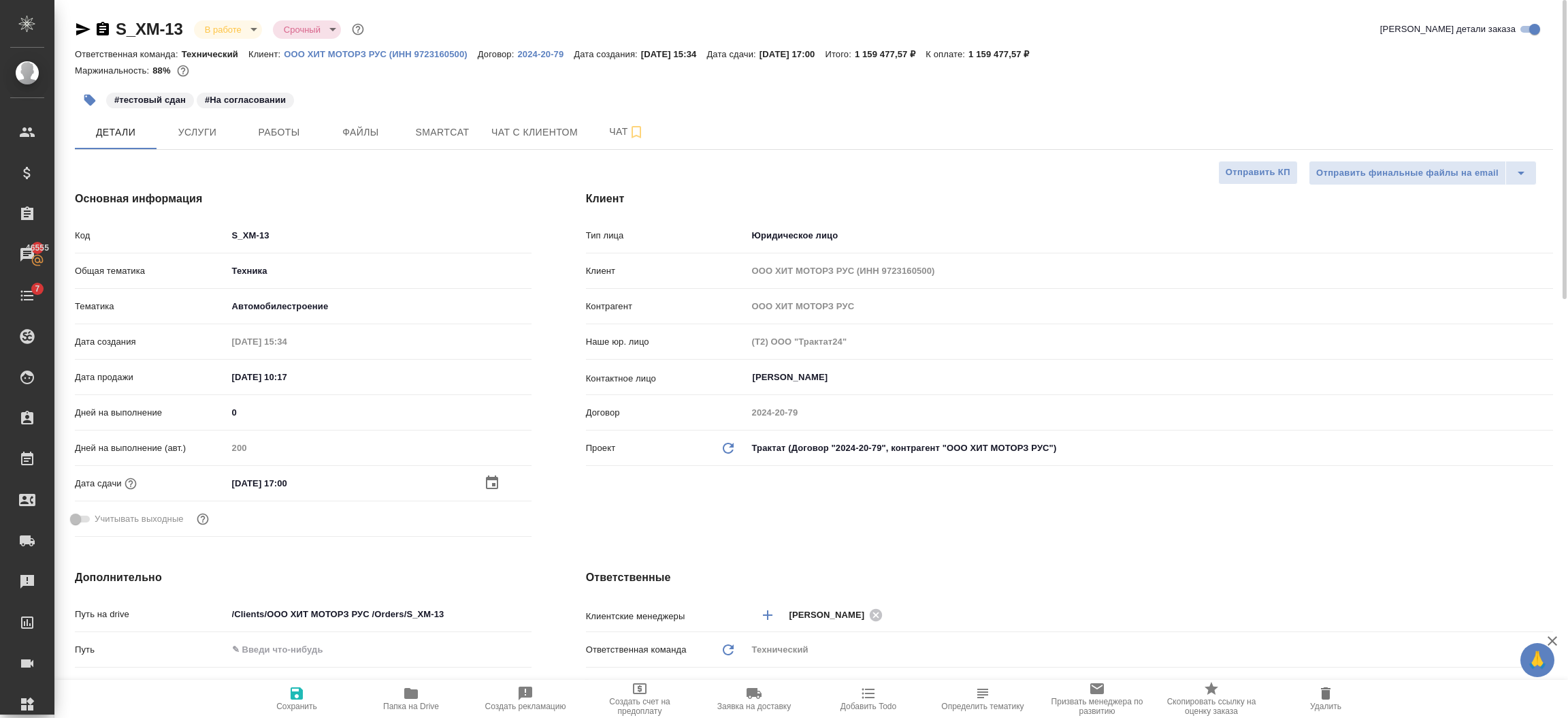
click at [298, 692] on icon "button" at bounding box center [297, 694] width 17 height 17
type textarea "x"
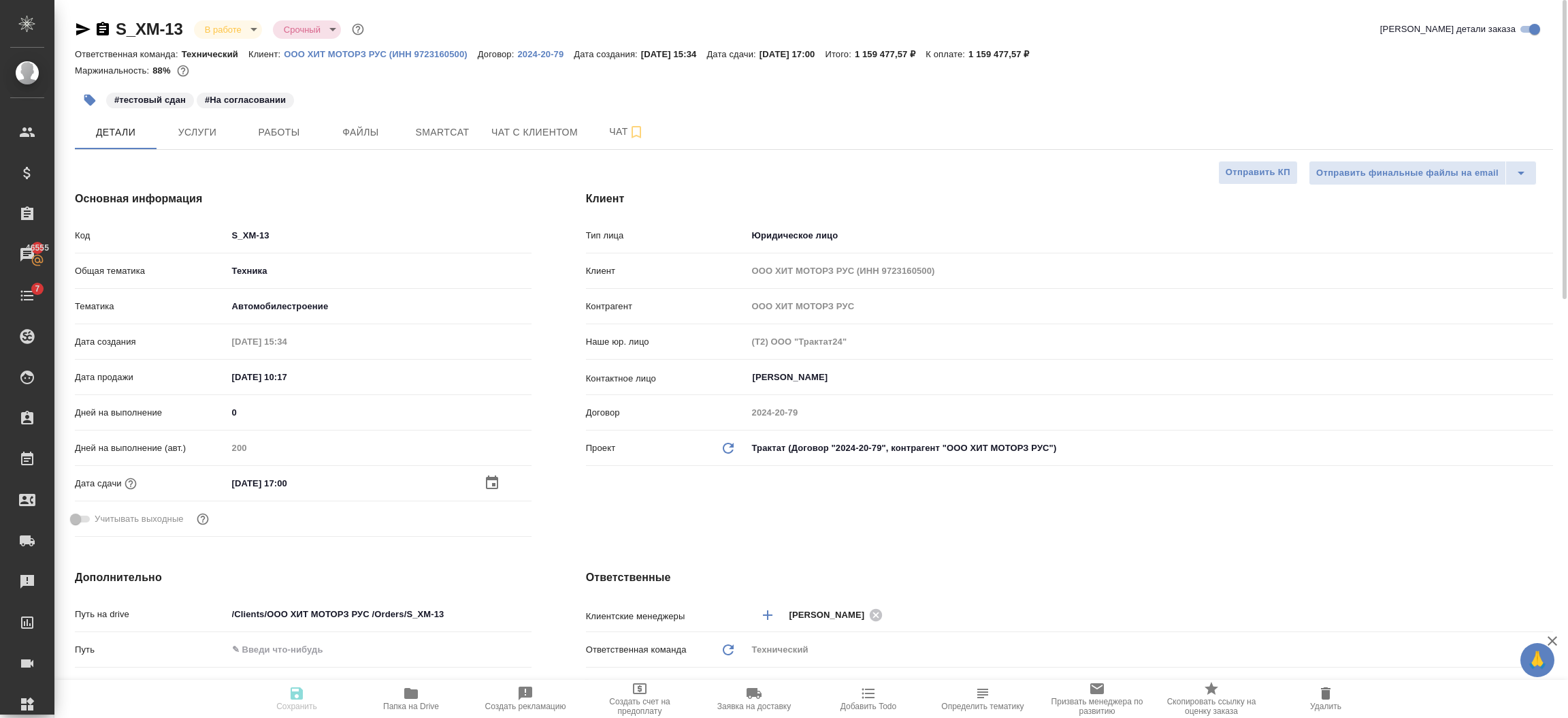
type textarea "x"
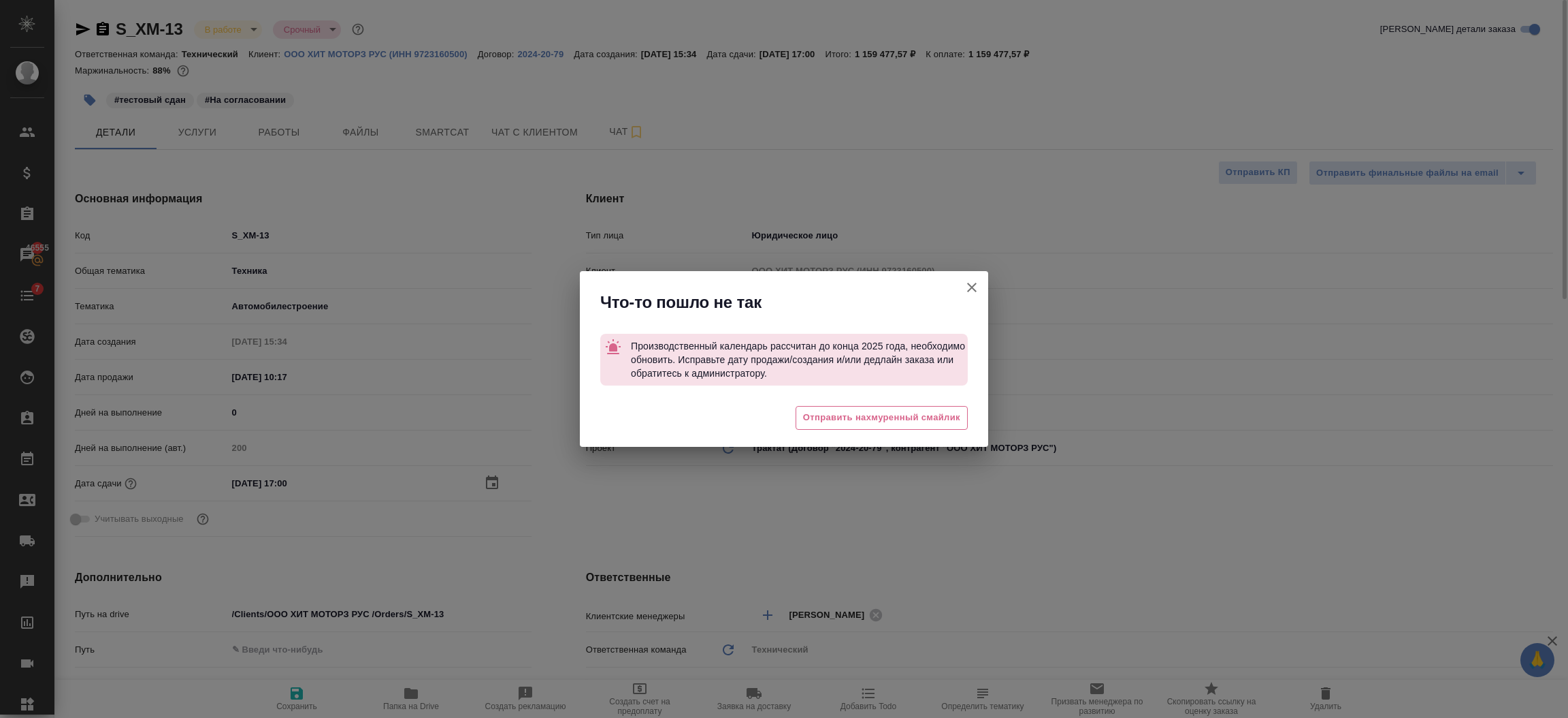
type textarea "x"
click at [967, 281] on icon "button" at bounding box center [973, 288] width 17 height 17
type textarea "x"
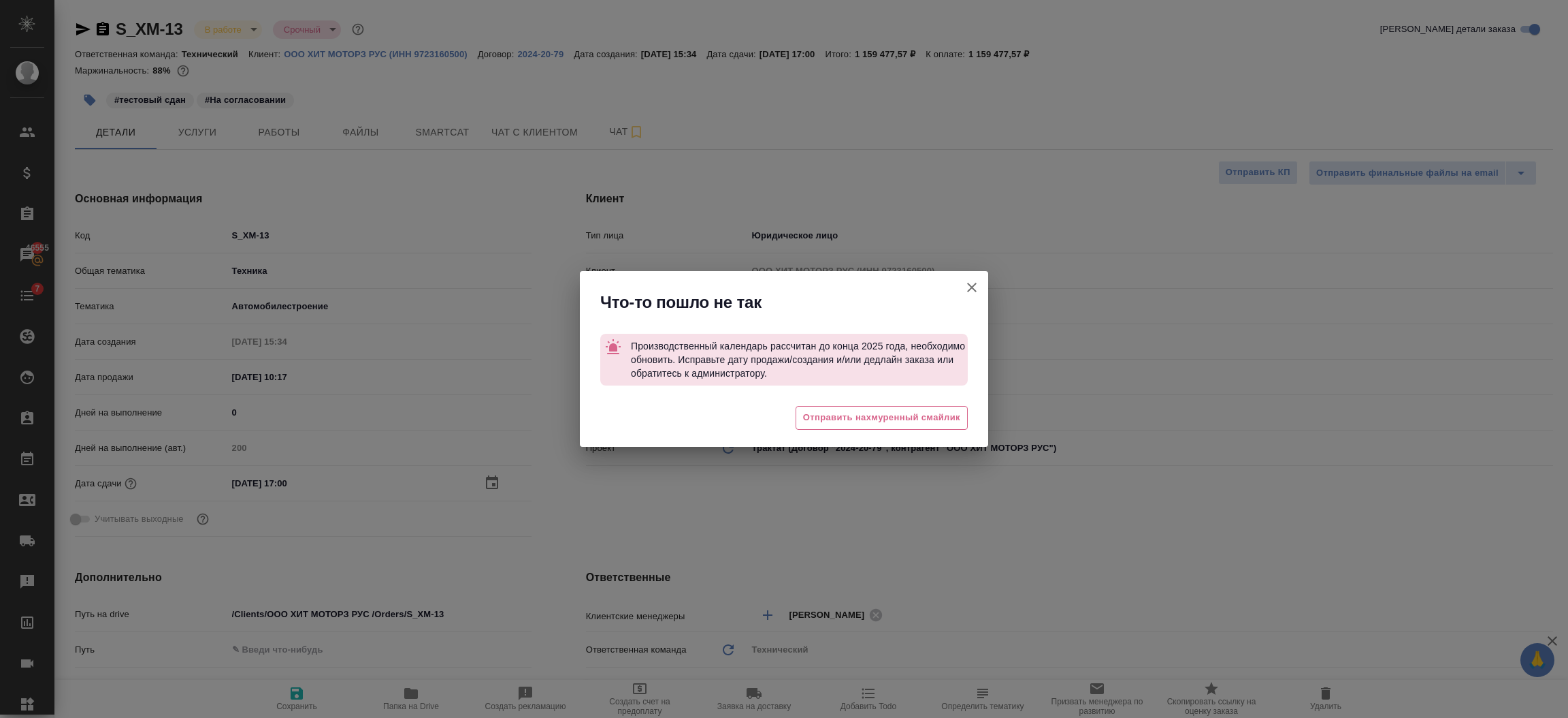
type textarea "x"
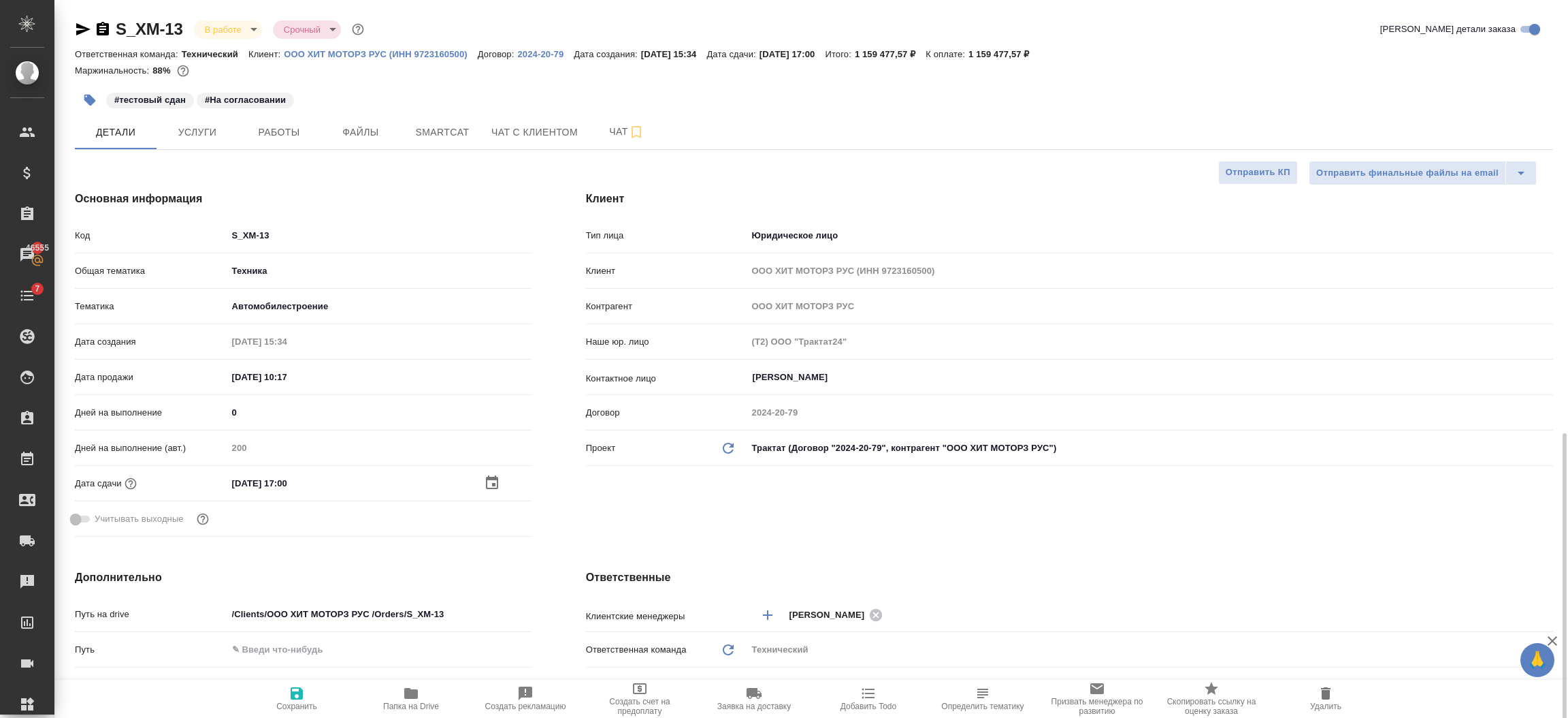
scroll to position [305, 0]
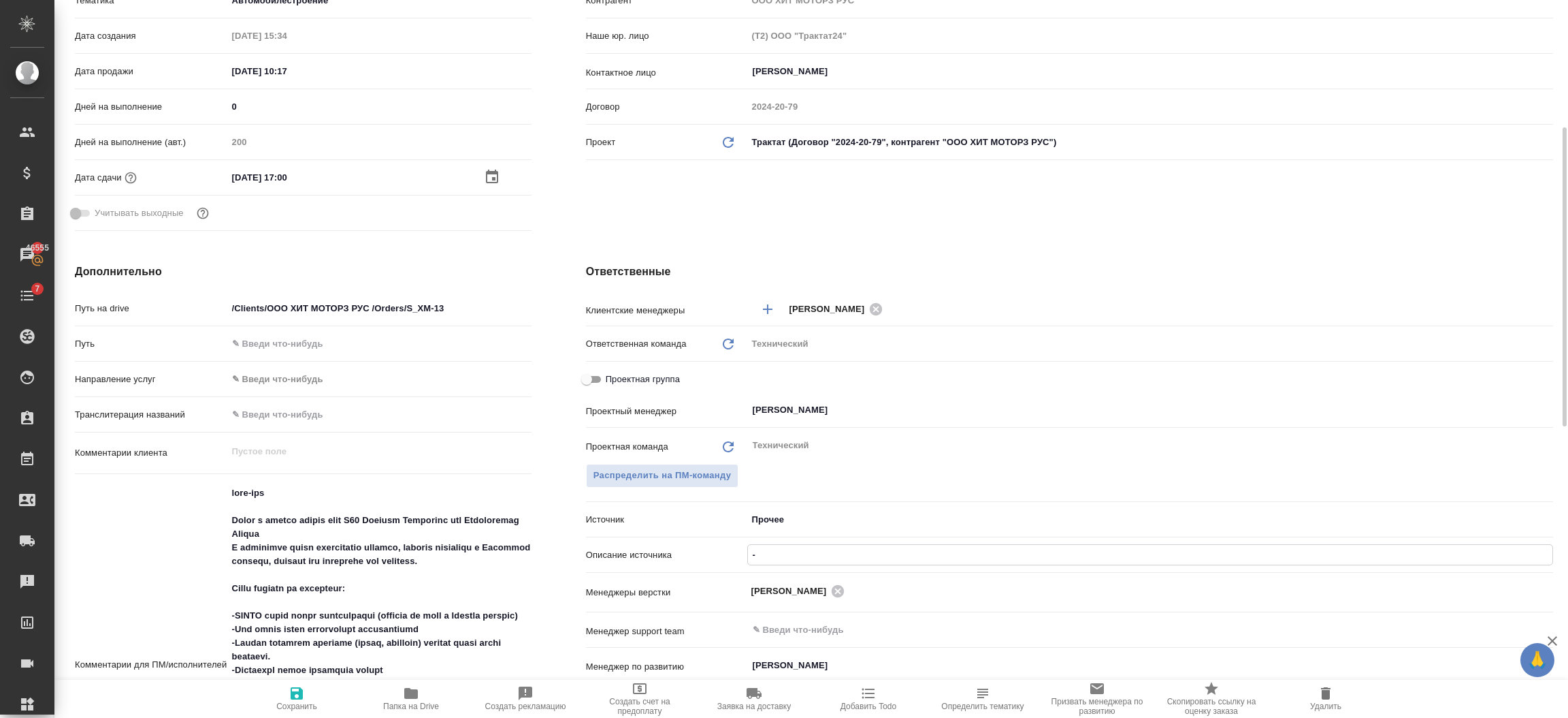
drag, startPoint x: 769, startPoint y: 555, endPoint x: 712, endPoint y: 556, distance: 57.0
click at [712, 556] on div "Описание источника -" at bounding box center [1070, 555] width 967 height 24
type textarea "x"
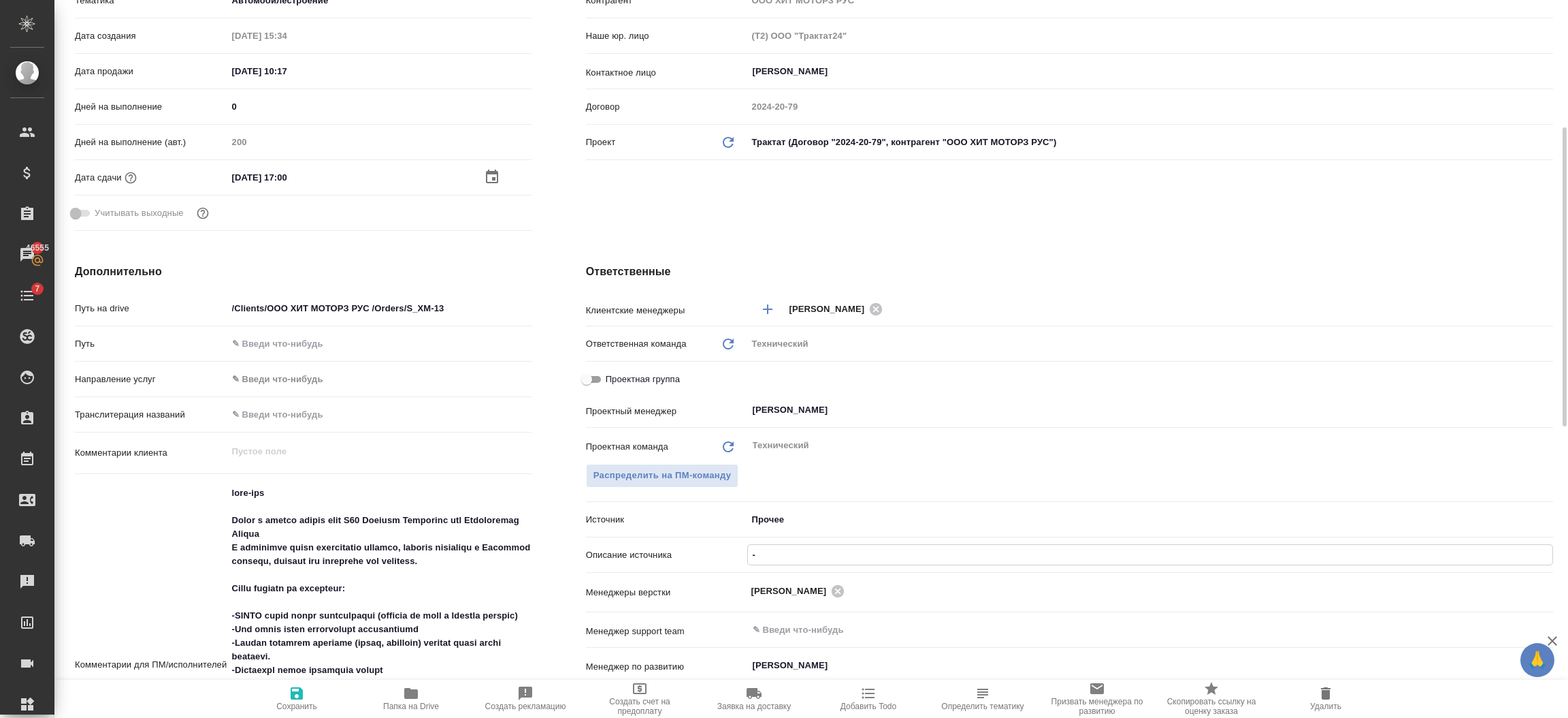
type input "0"
type textarea "x"
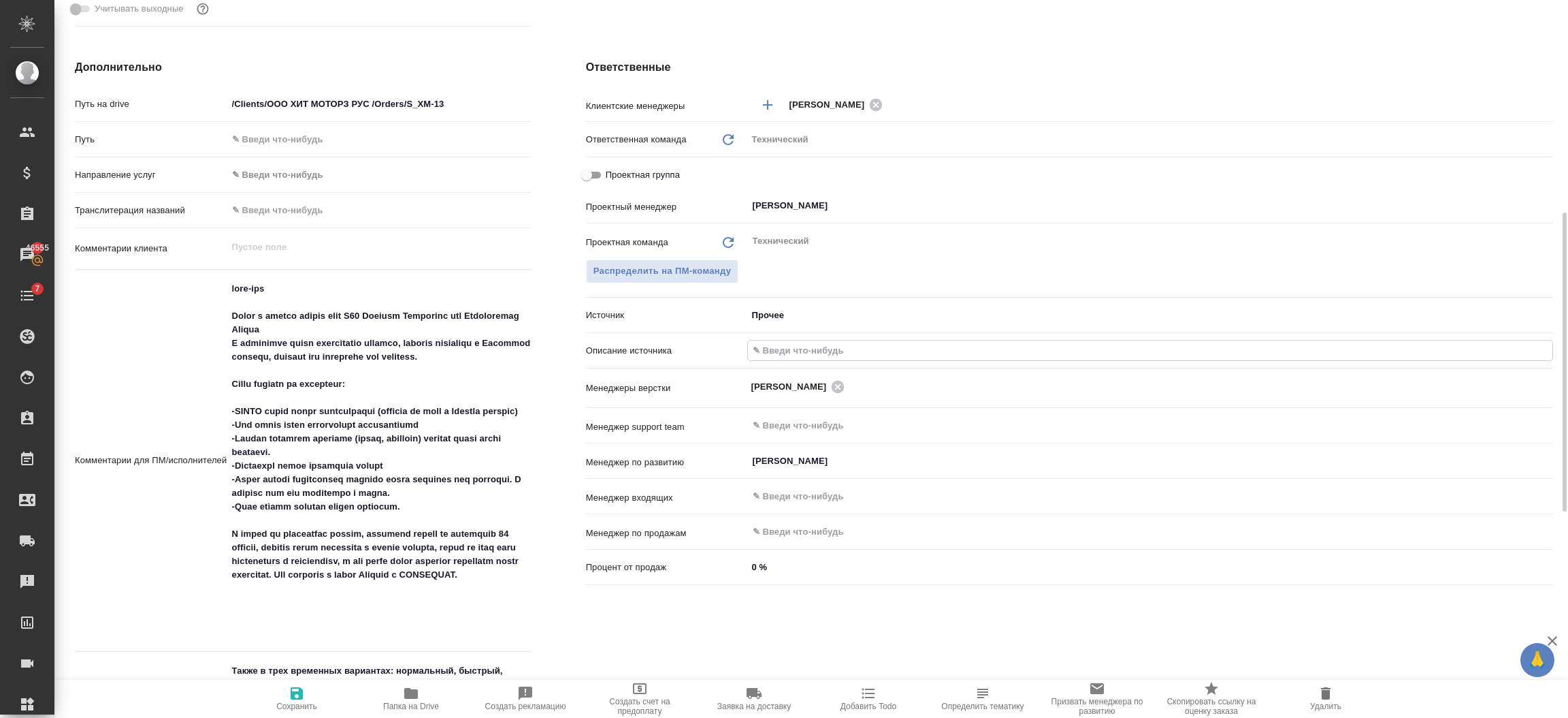
click at [303, 694] on icon "button" at bounding box center [297, 694] width 17 height 17
type textarea "x"
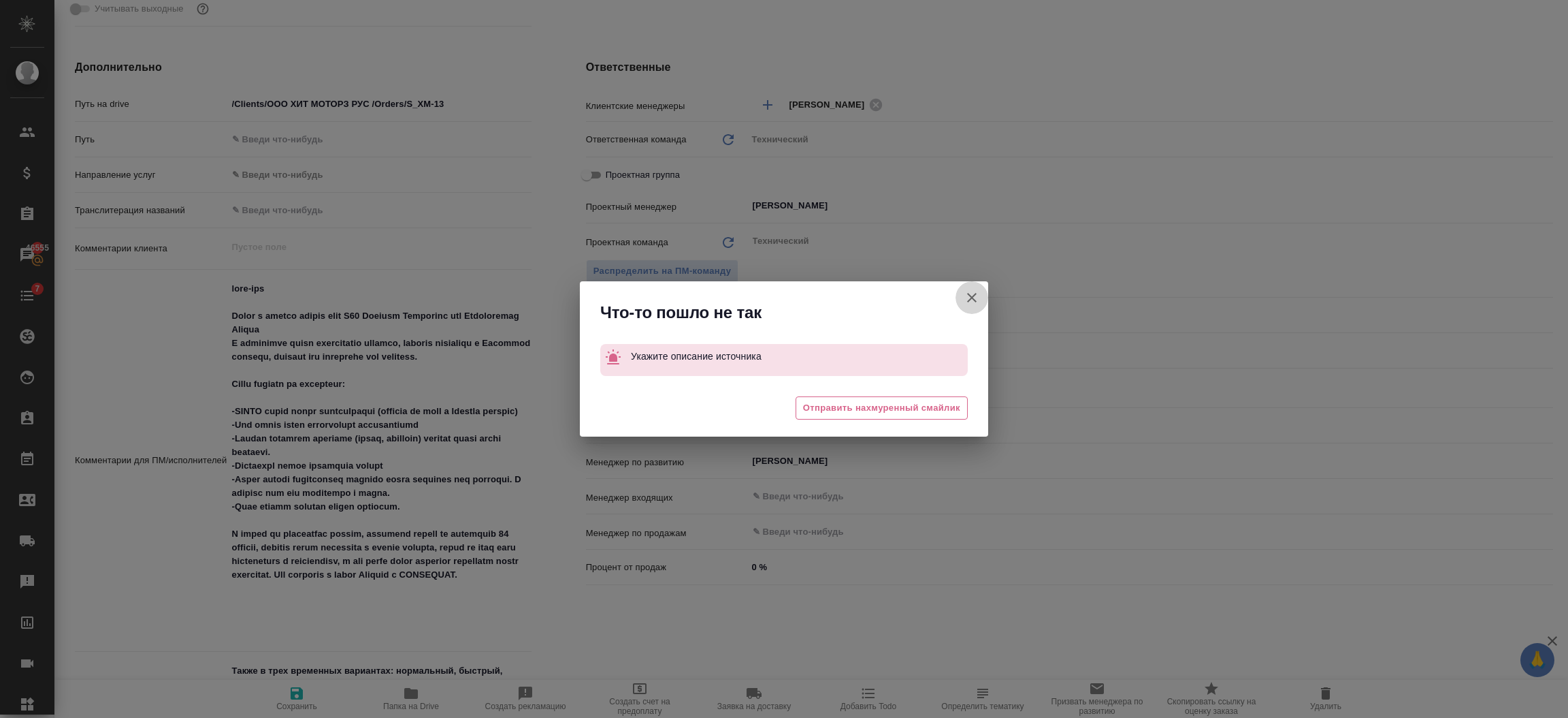
click at [965, 289] on icon "button" at bounding box center [973, 298] width 17 height 17
type textarea "x"
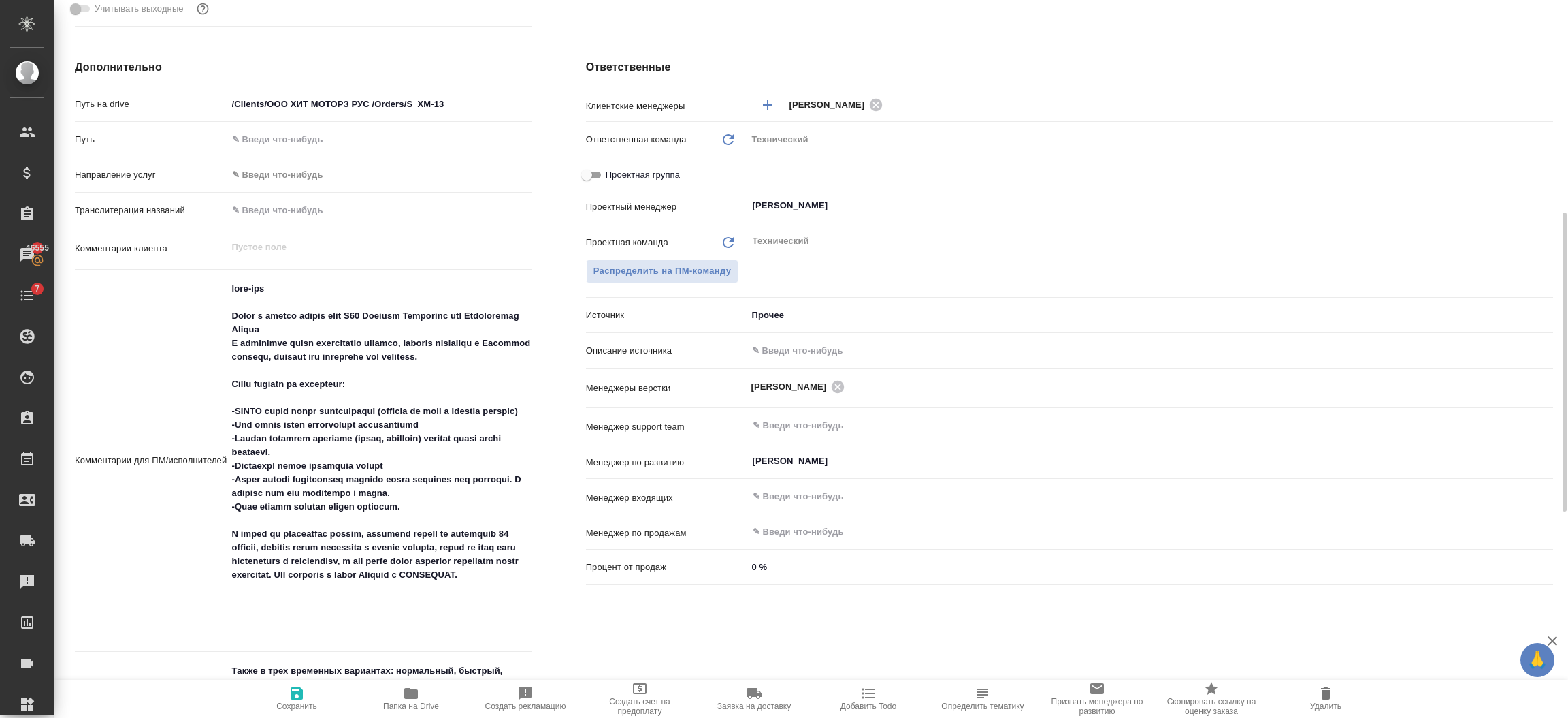
scroll to position [0, 0]
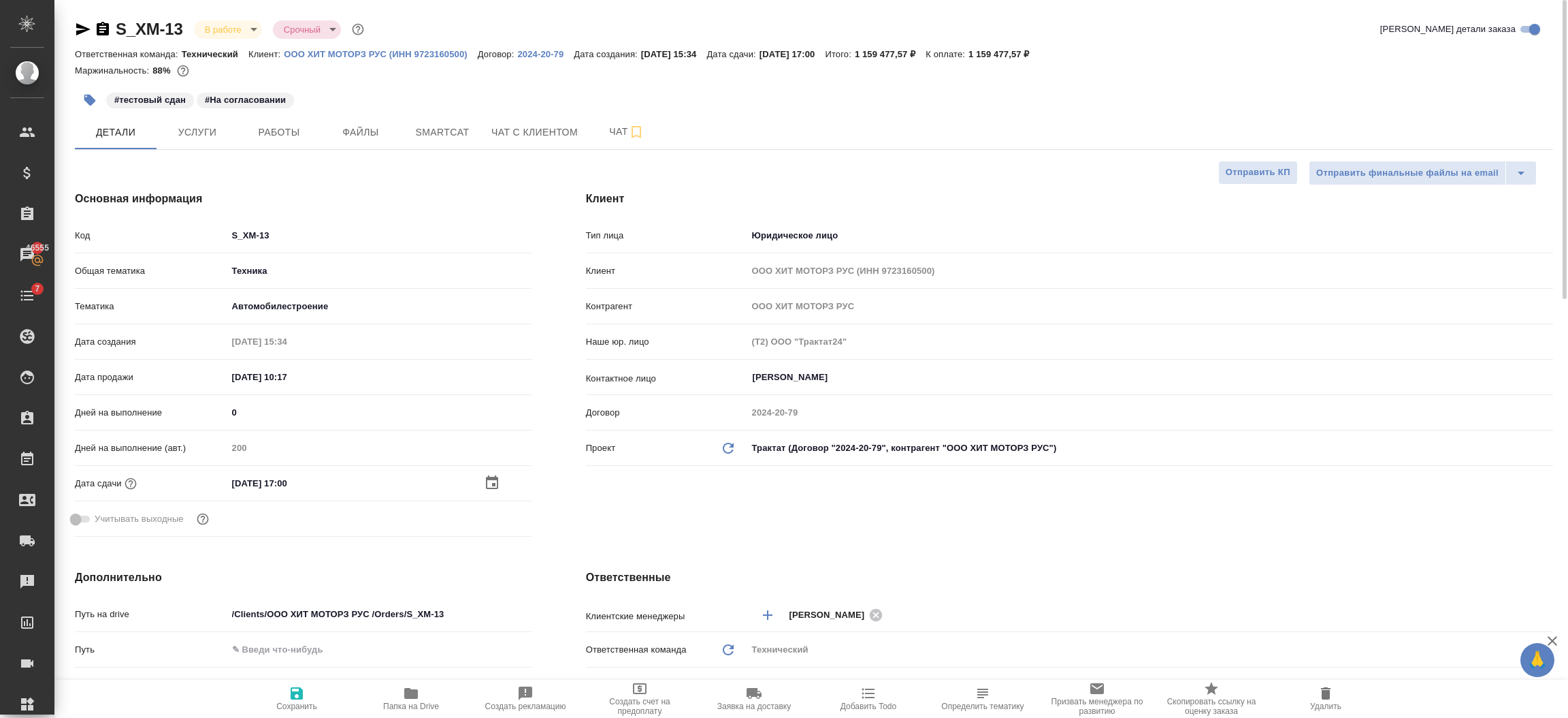
click at [301, 704] on span "Сохранить" at bounding box center [297, 706] width 41 height 9
type textarea "x"
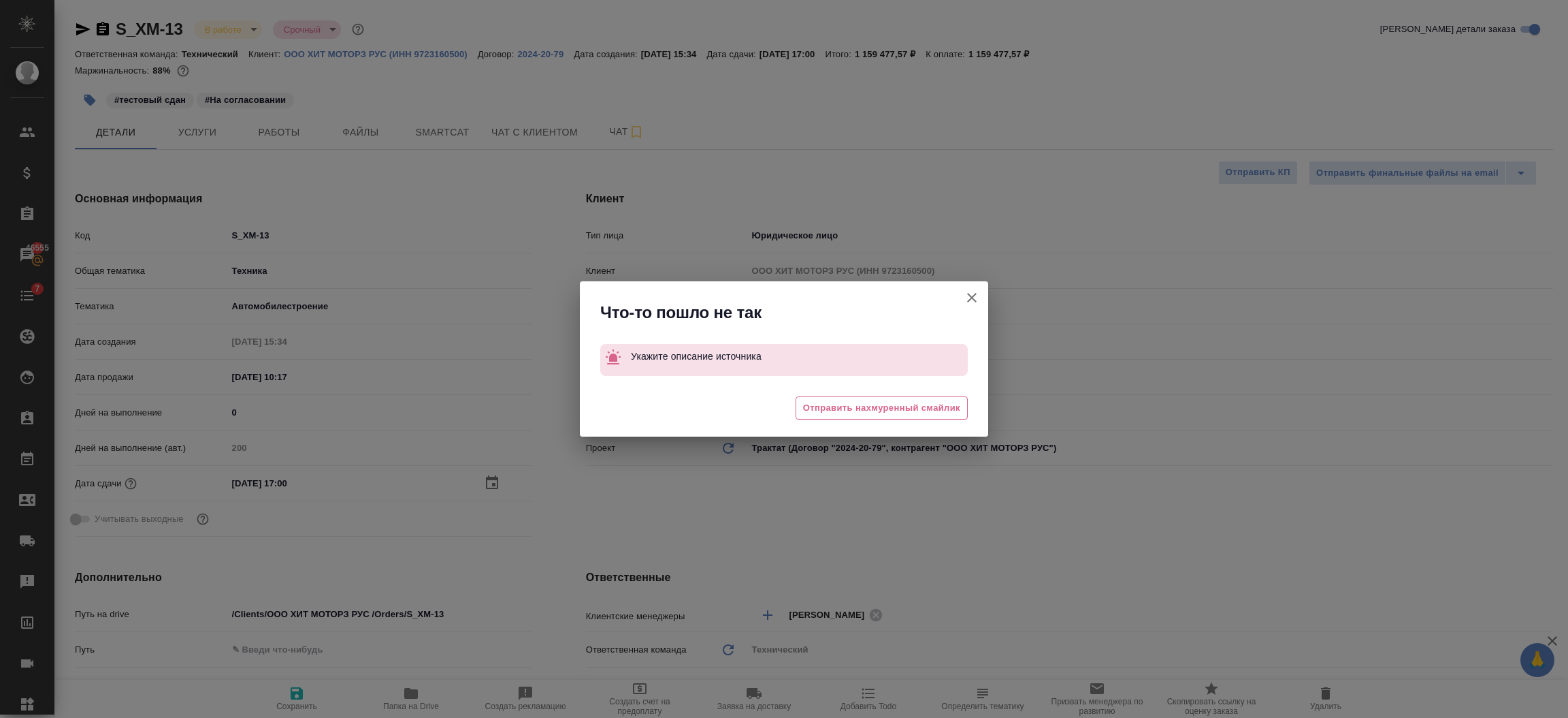
click at [965, 301] on icon "button" at bounding box center [973, 298] width 17 height 17
type textarea "x"
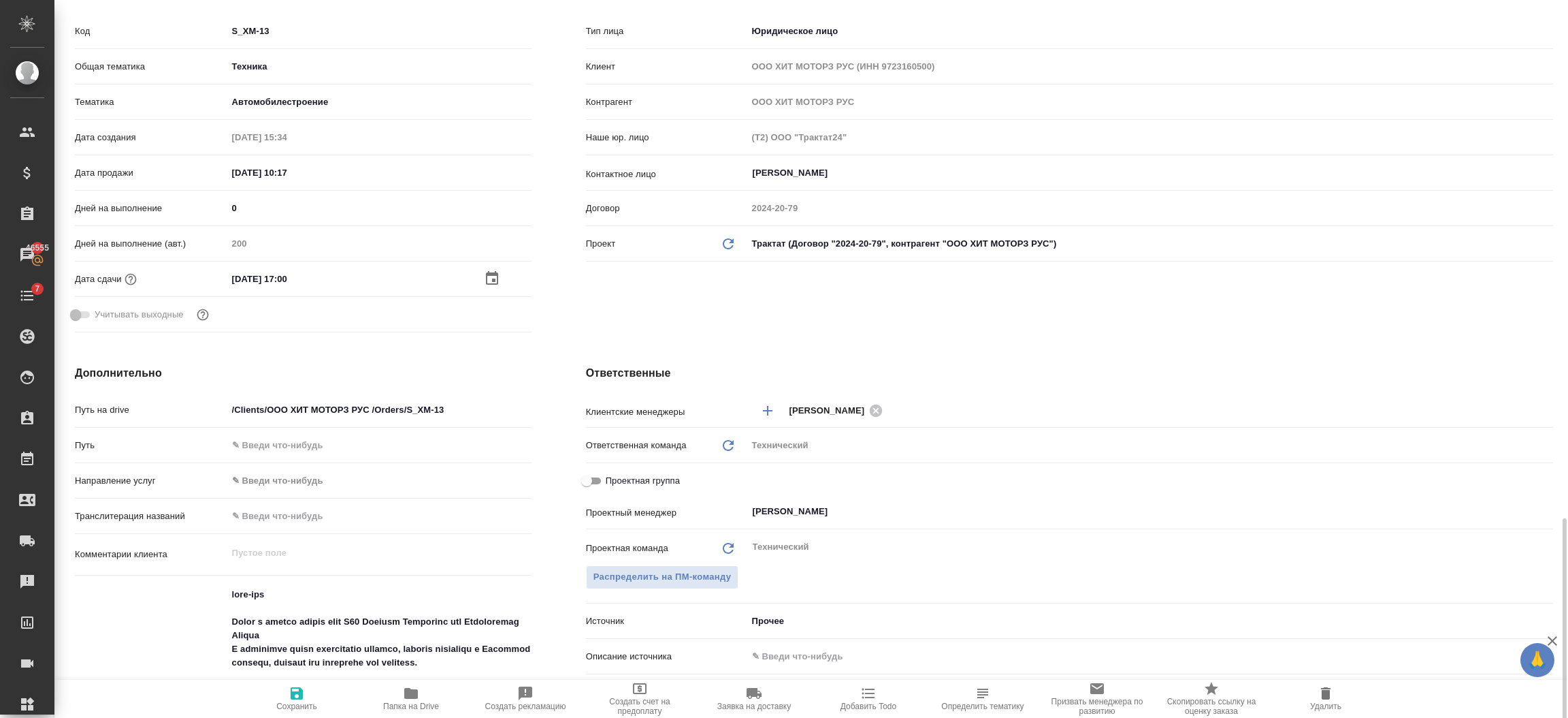
scroll to position [510, 0]
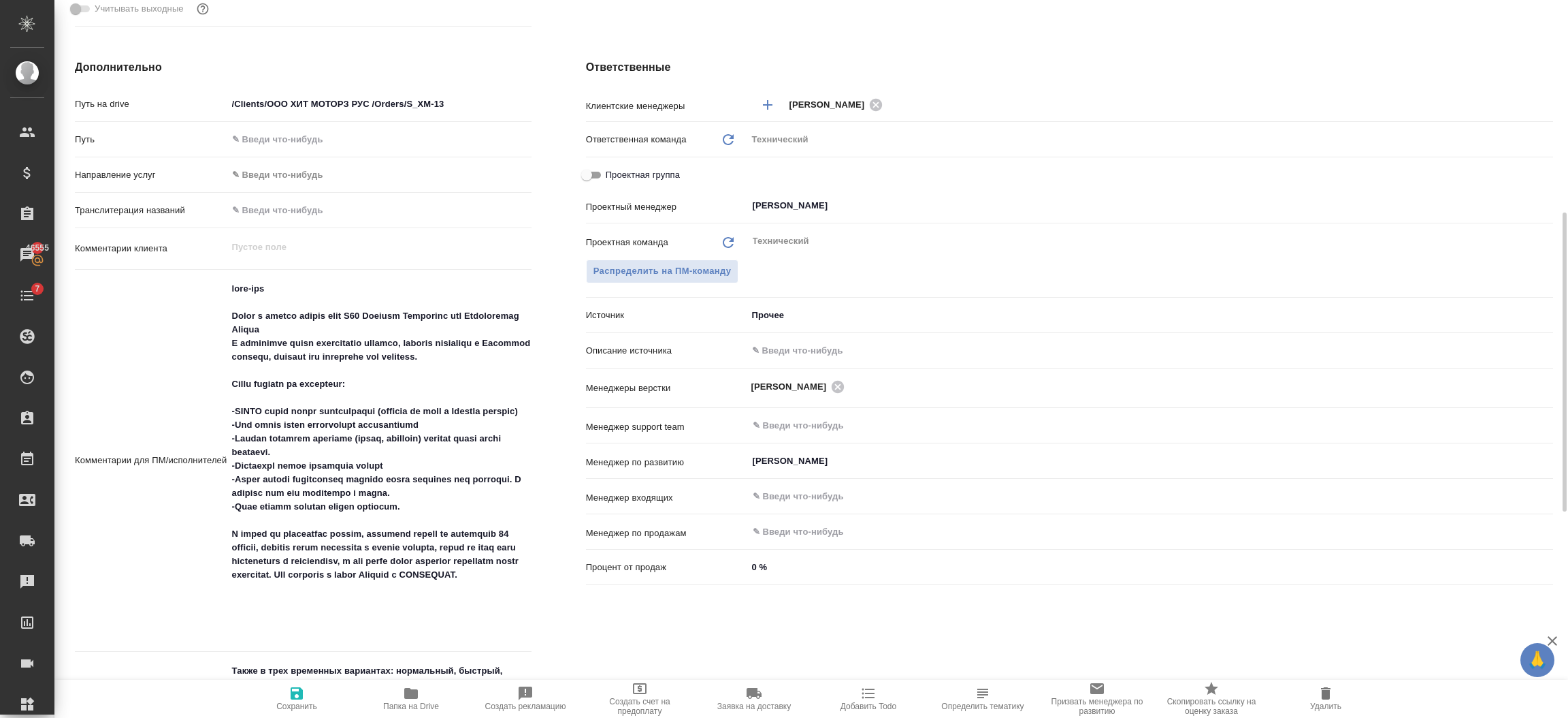
click at [775, 346] on input "text" at bounding box center [1150, 350] width 805 height 20
type input "-"
type textarea "x"
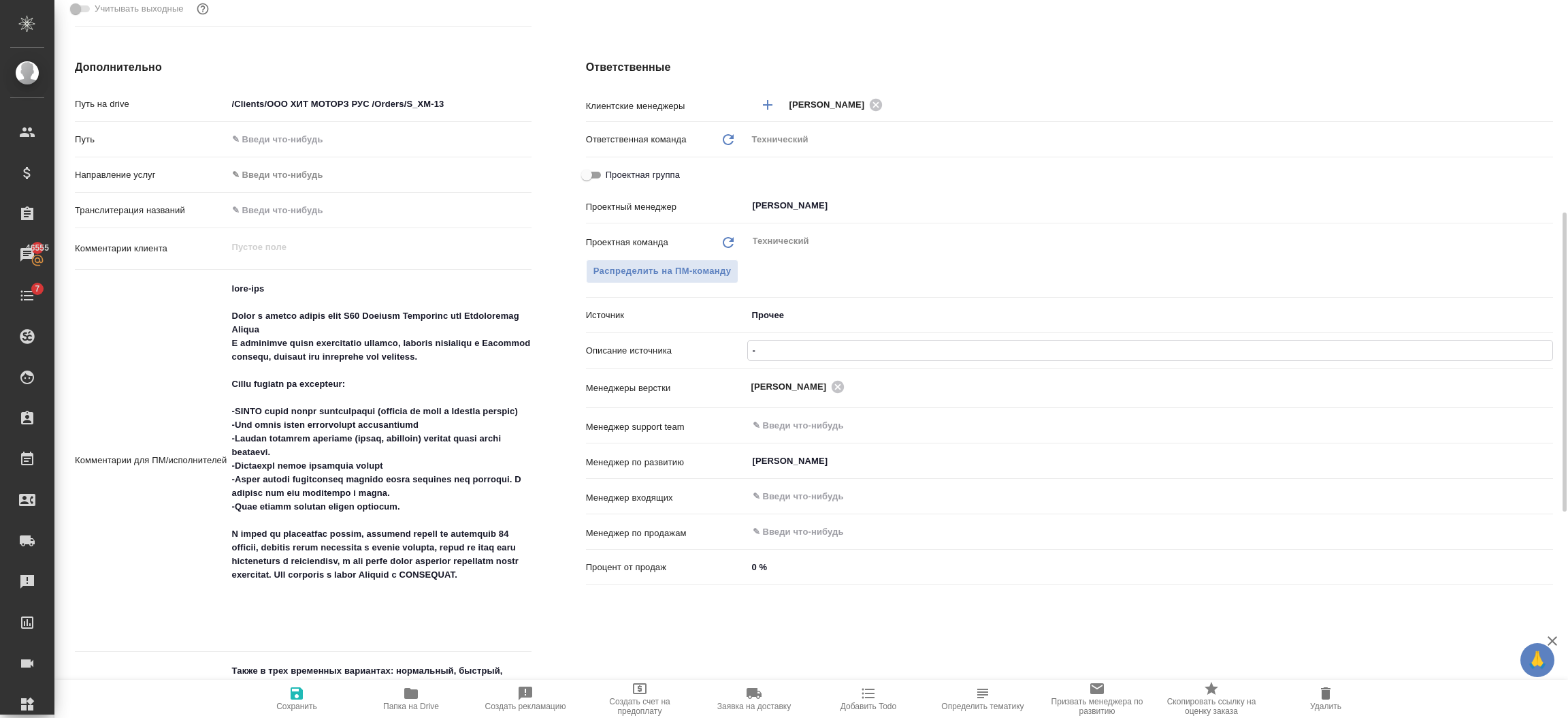
click at [297, 699] on icon "button" at bounding box center [296, 693] width 12 height 12
type textarea "x"
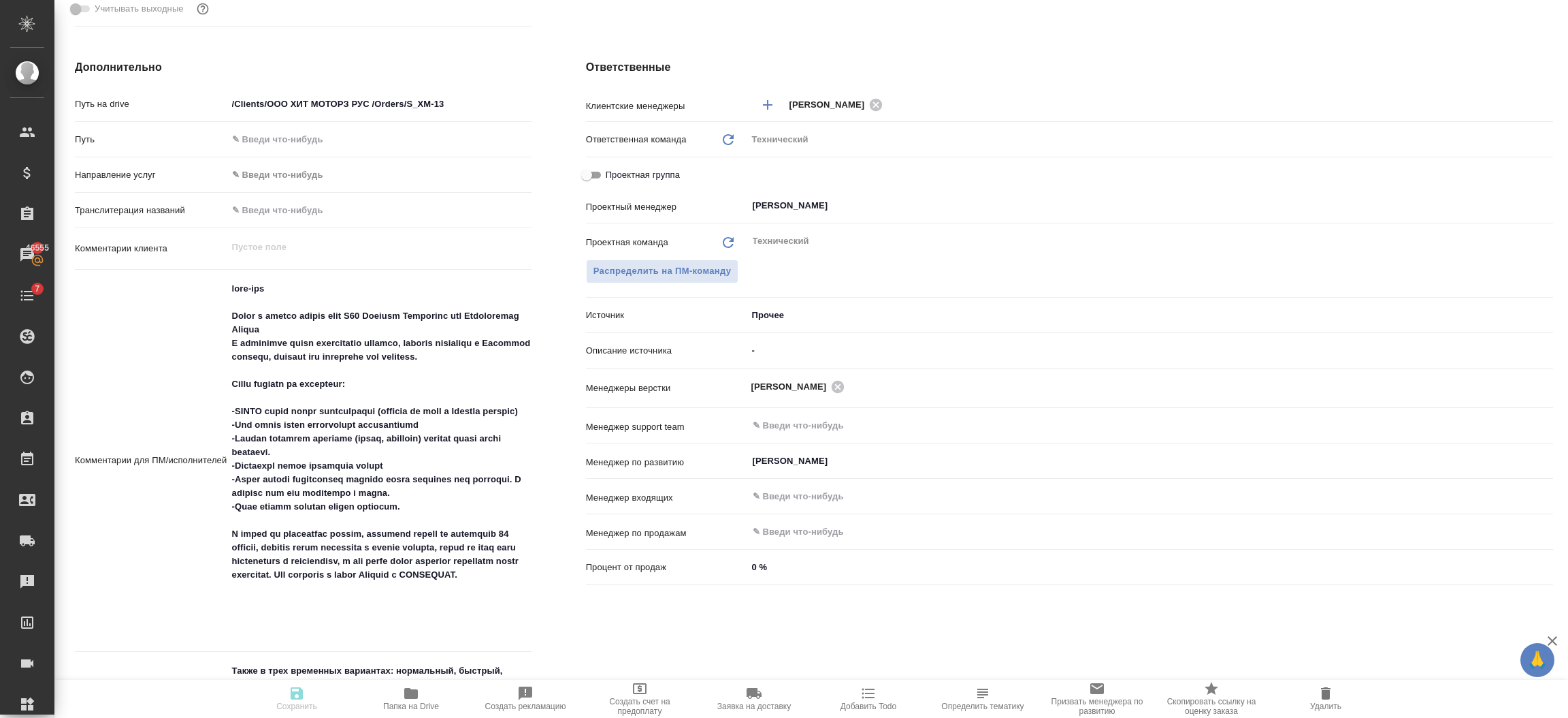
type textarea "x"
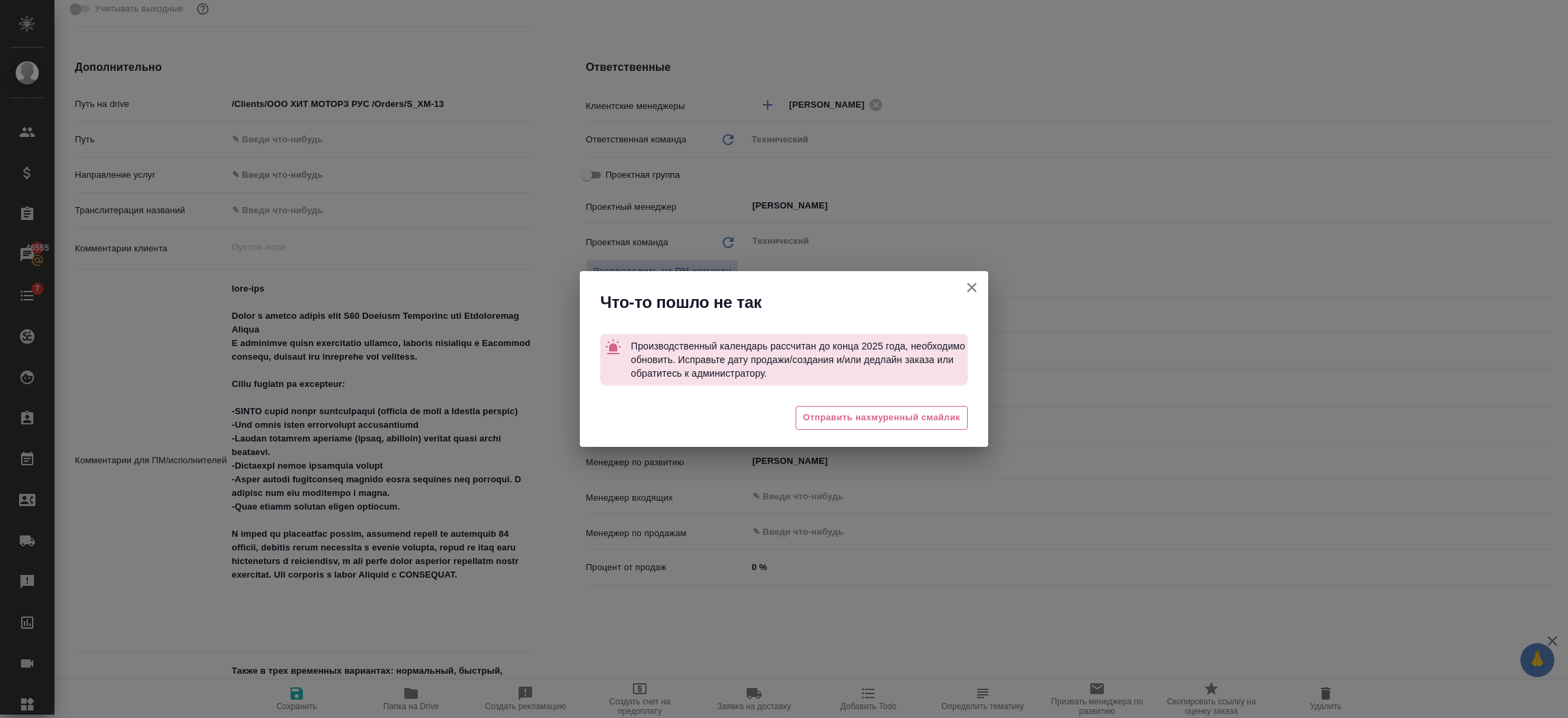
click at [977, 293] on icon "button" at bounding box center [973, 288] width 17 height 17
type textarea "x"
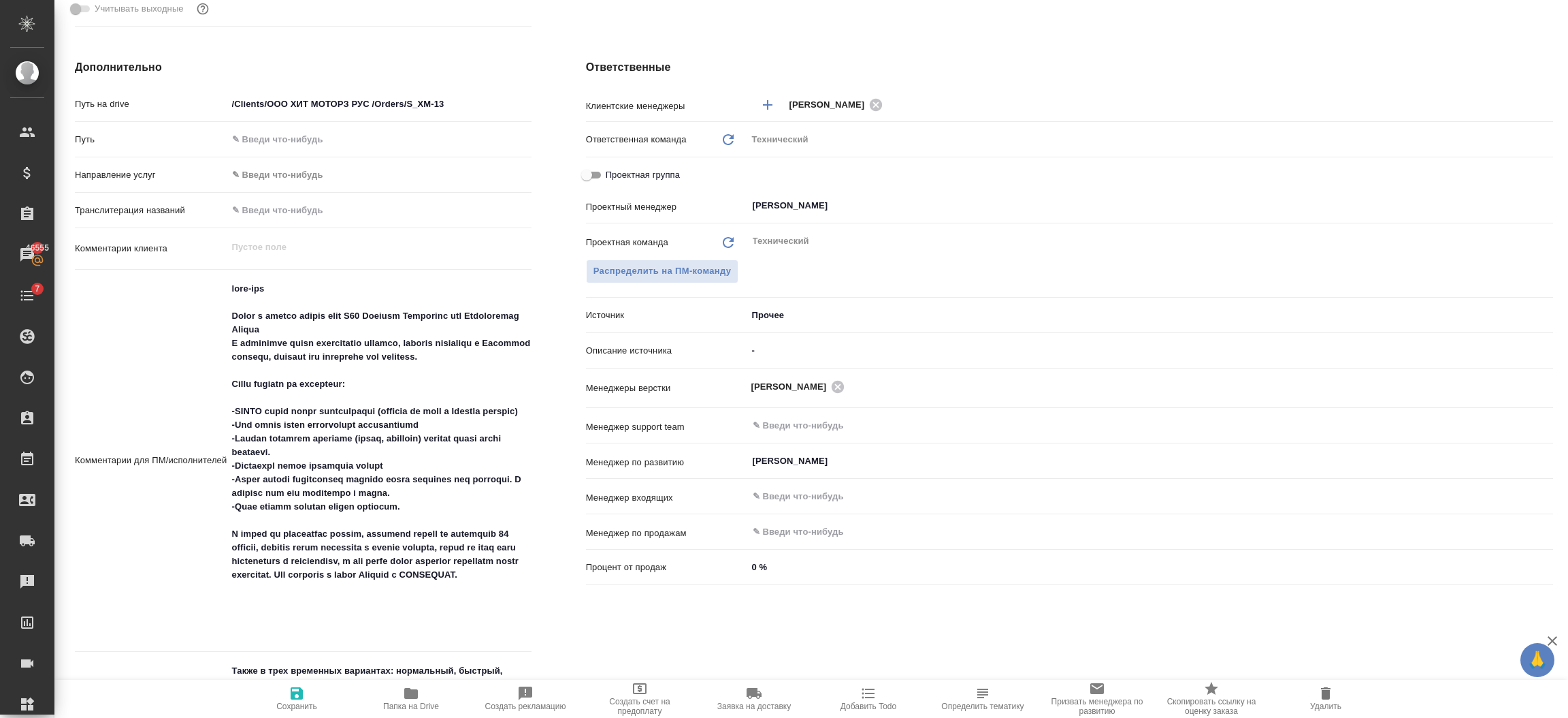
scroll to position [0, 0]
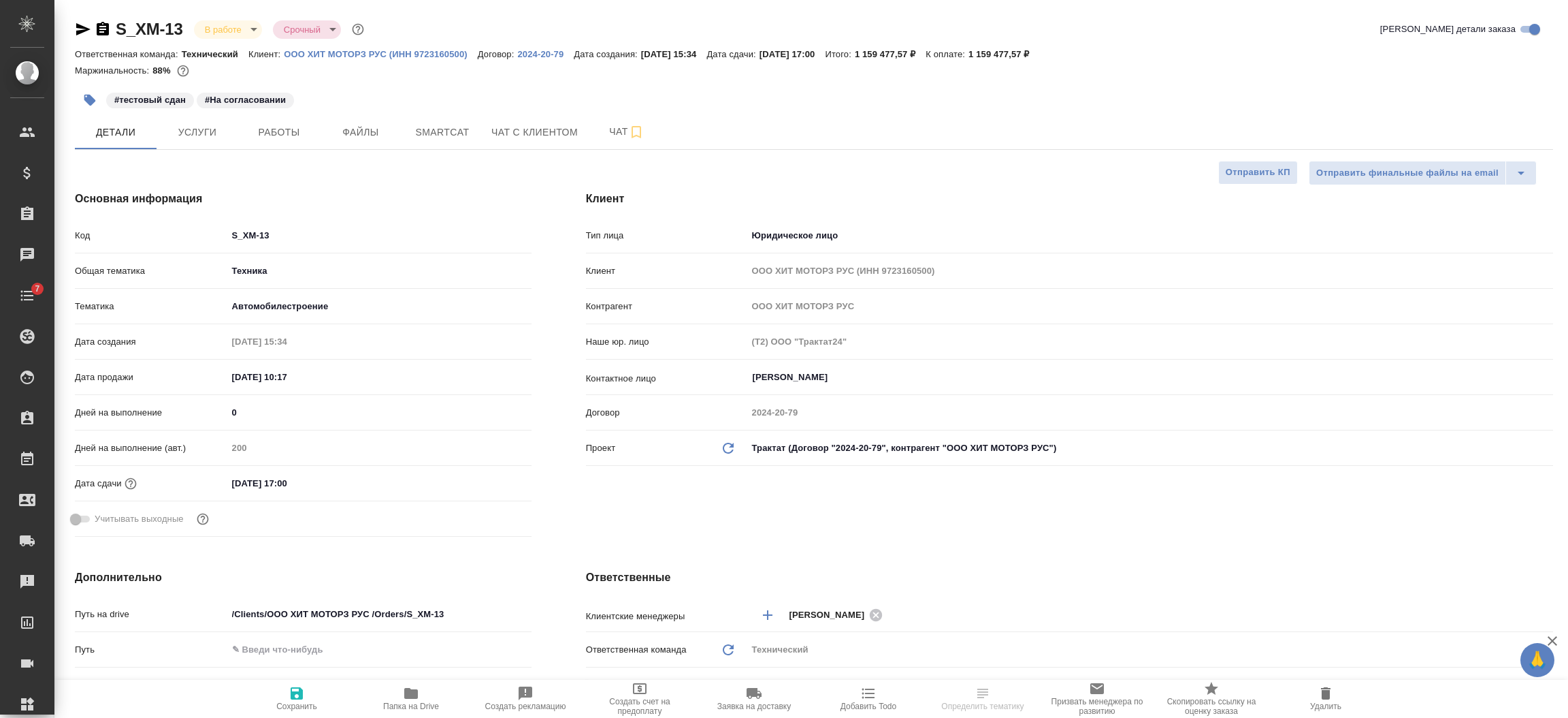
select select "RU"
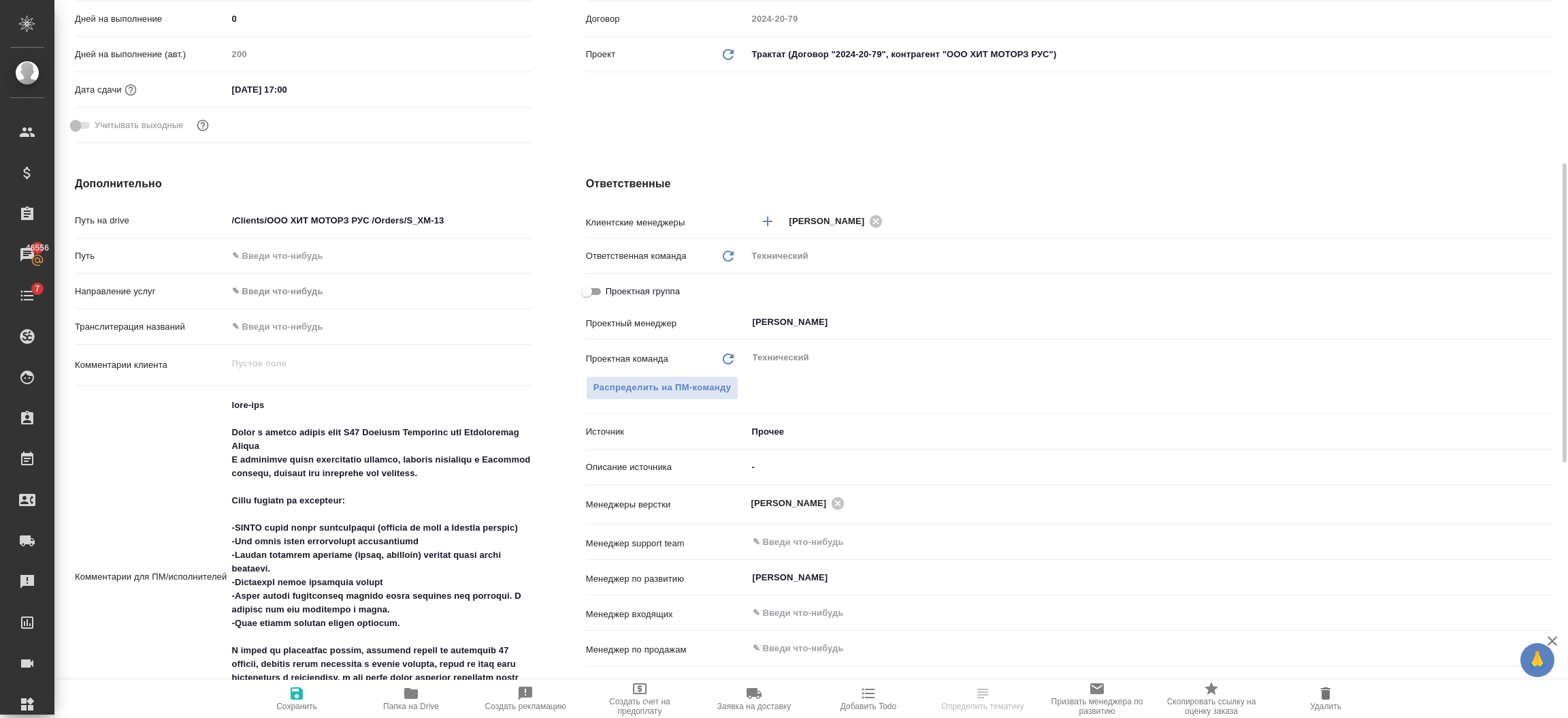
scroll to position [190, 0]
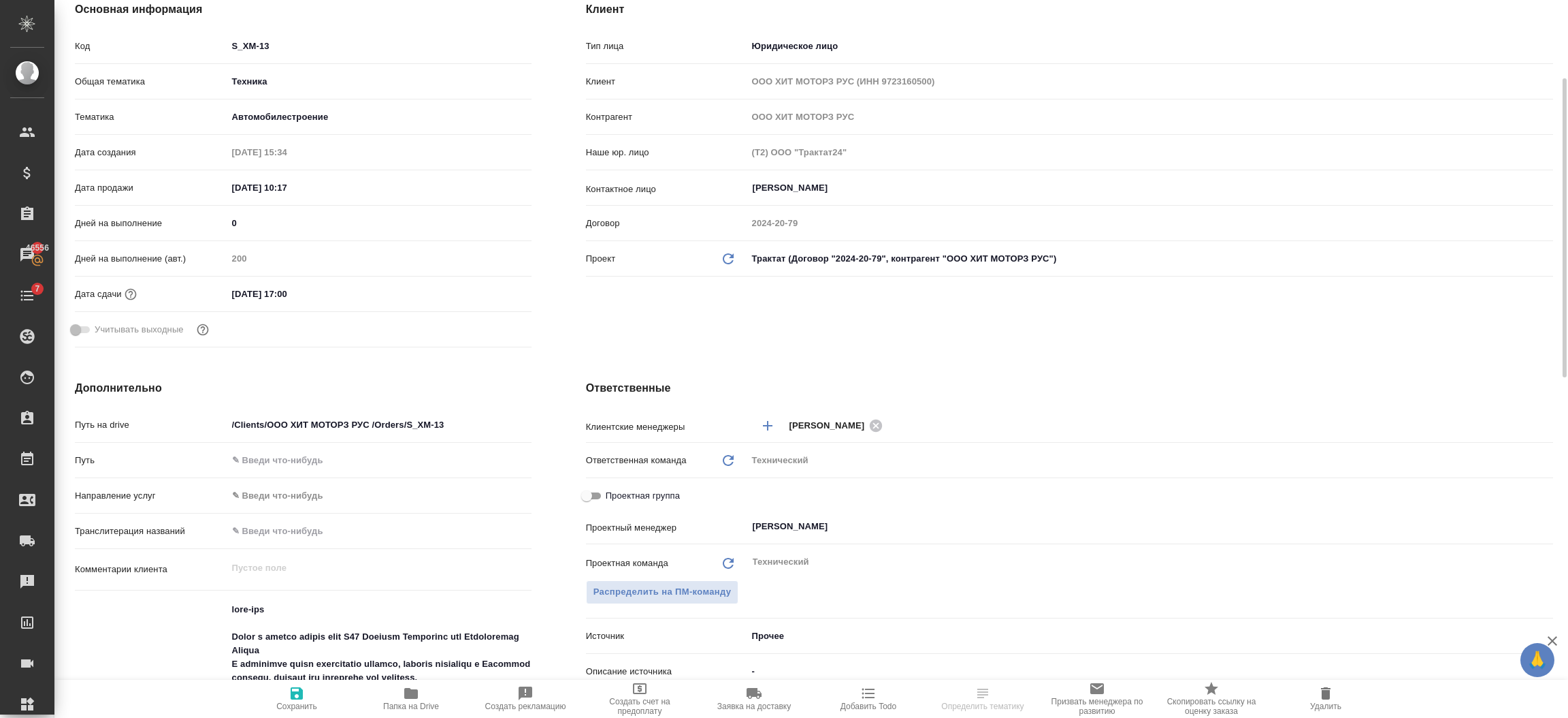
click at [308, 294] on input "[DATE] 17:00" at bounding box center [287, 293] width 119 height 20
click at [489, 293] on icon "button" at bounding box center [492, 293] width 17 height 17
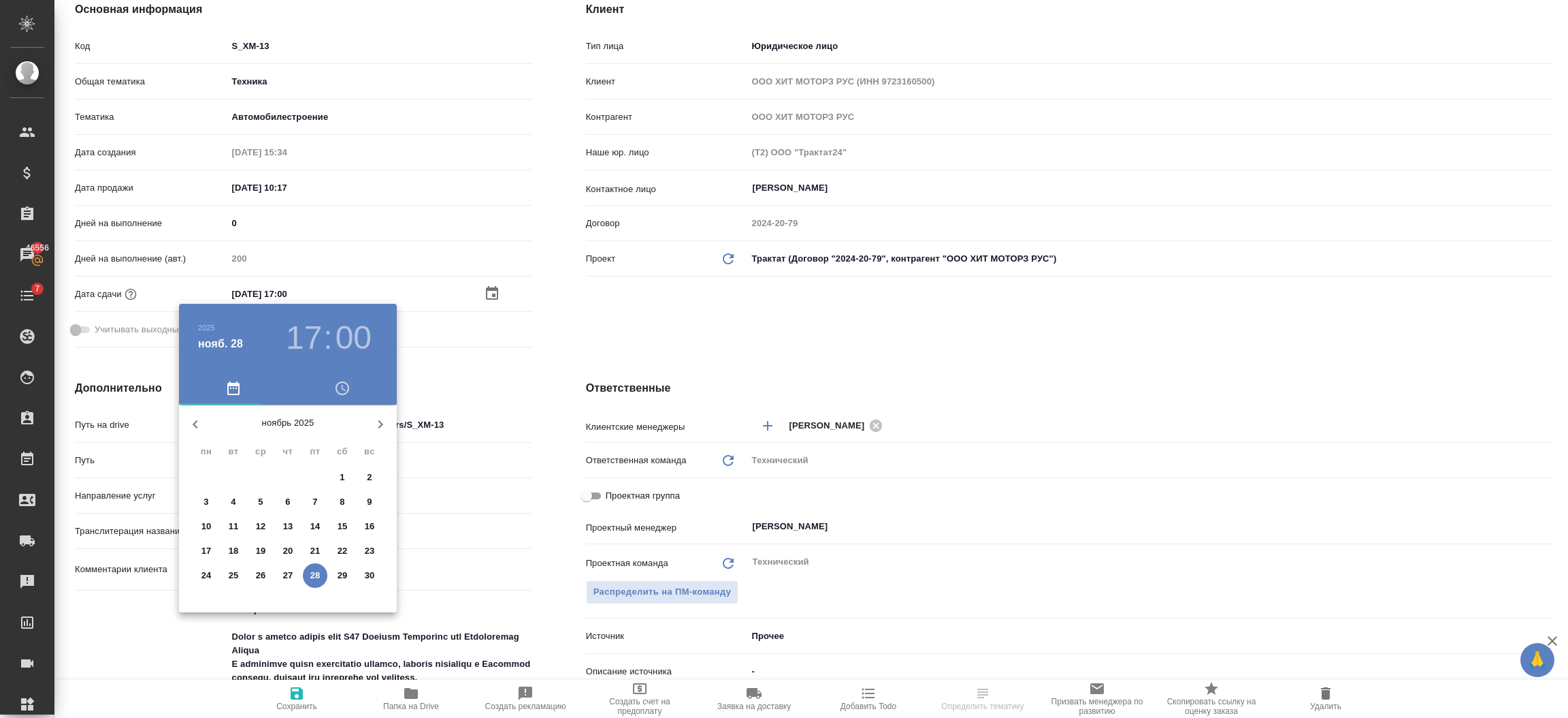
click at [378, 421] on icon "button" at bounding box center [381, 425] width 17 height 17
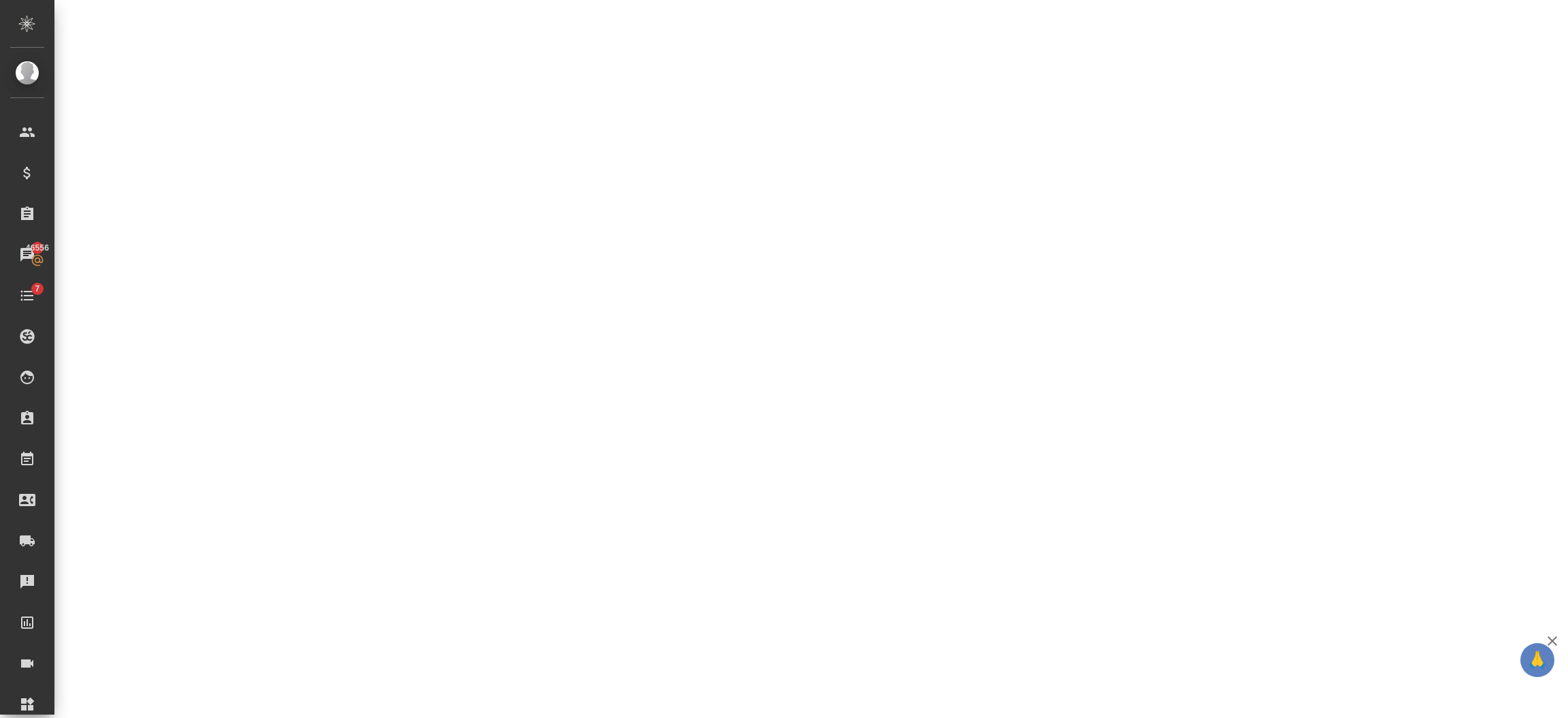
click at [207, 500] on div ".cls-1 fill:#fff; AWATERA [PERSON_NAME] Спецификации Заказы 46556 Чаты 7 Todo П…" at bounding box center [784, 359] width 1568 height 718
select select "RU"
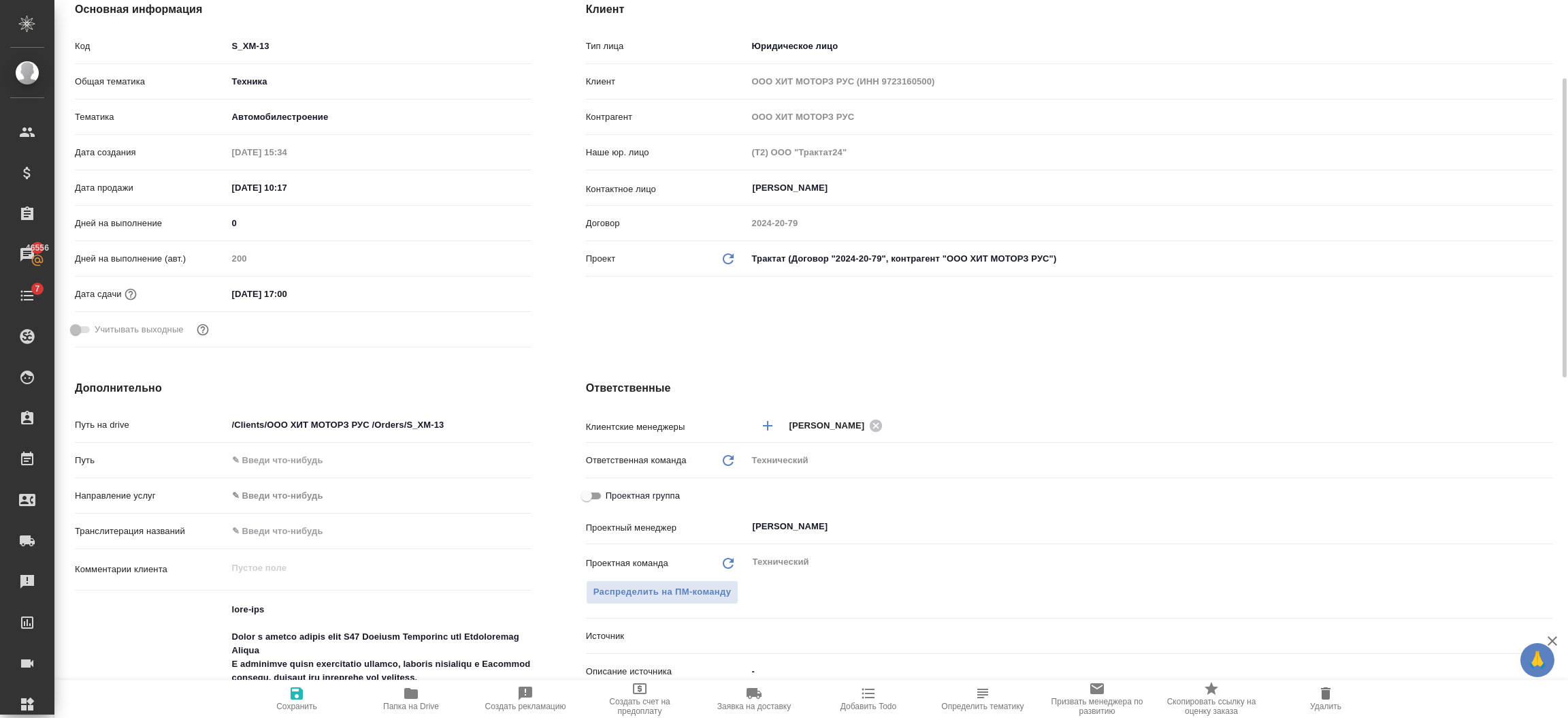
type textarea "x"
click at [355, 288] on div "[DATE] 17:00" at bounding box center [380, 293] width 304 height 20
click at [291, 290] on input "[DATE] 17:00" at bounding box center [287, 293] width 119 height 20
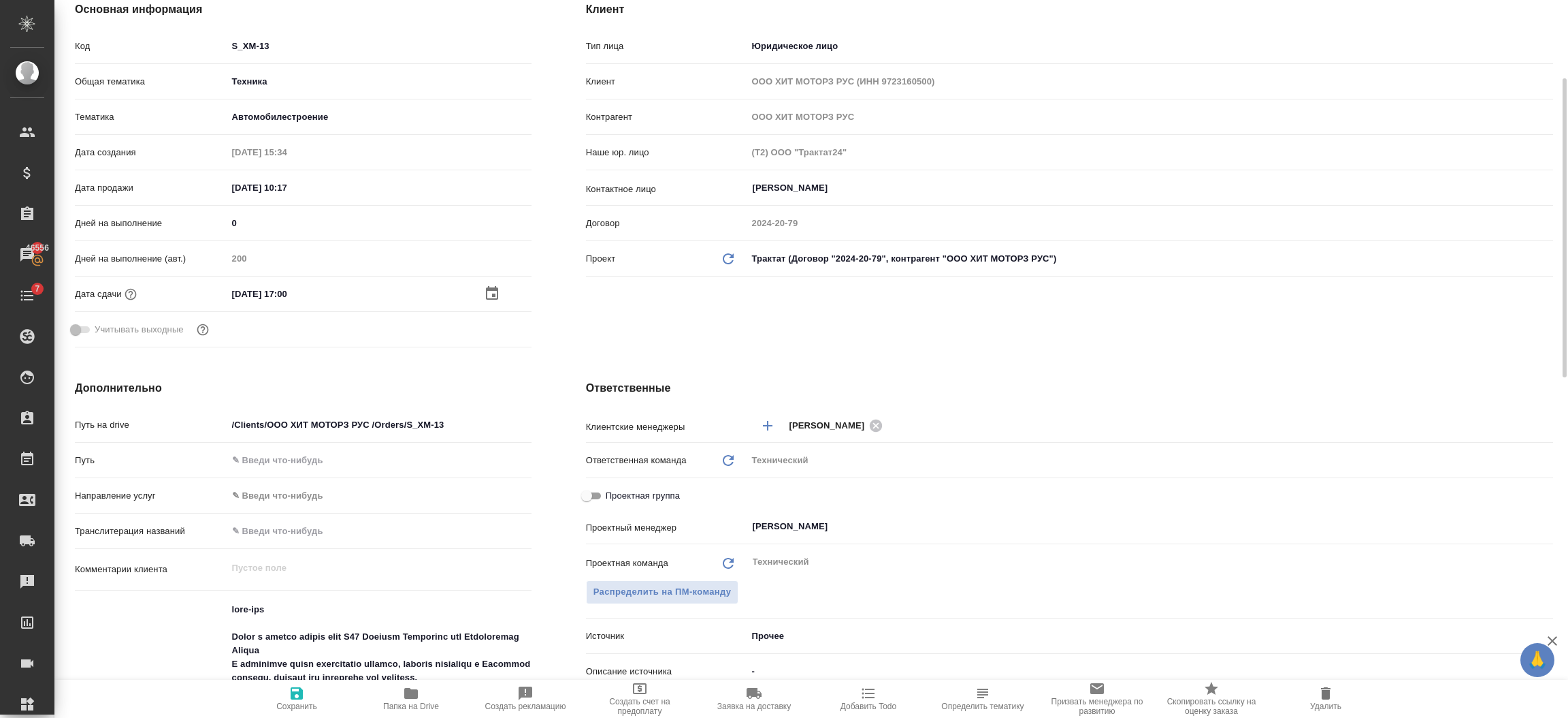
click at [481, 285] on div "[DATE] 17:00" at bounding box center [380, 293] width 304 height 20
click at [486, 289] on icon "button" at bounding box center [492, 292] width 12 height 14
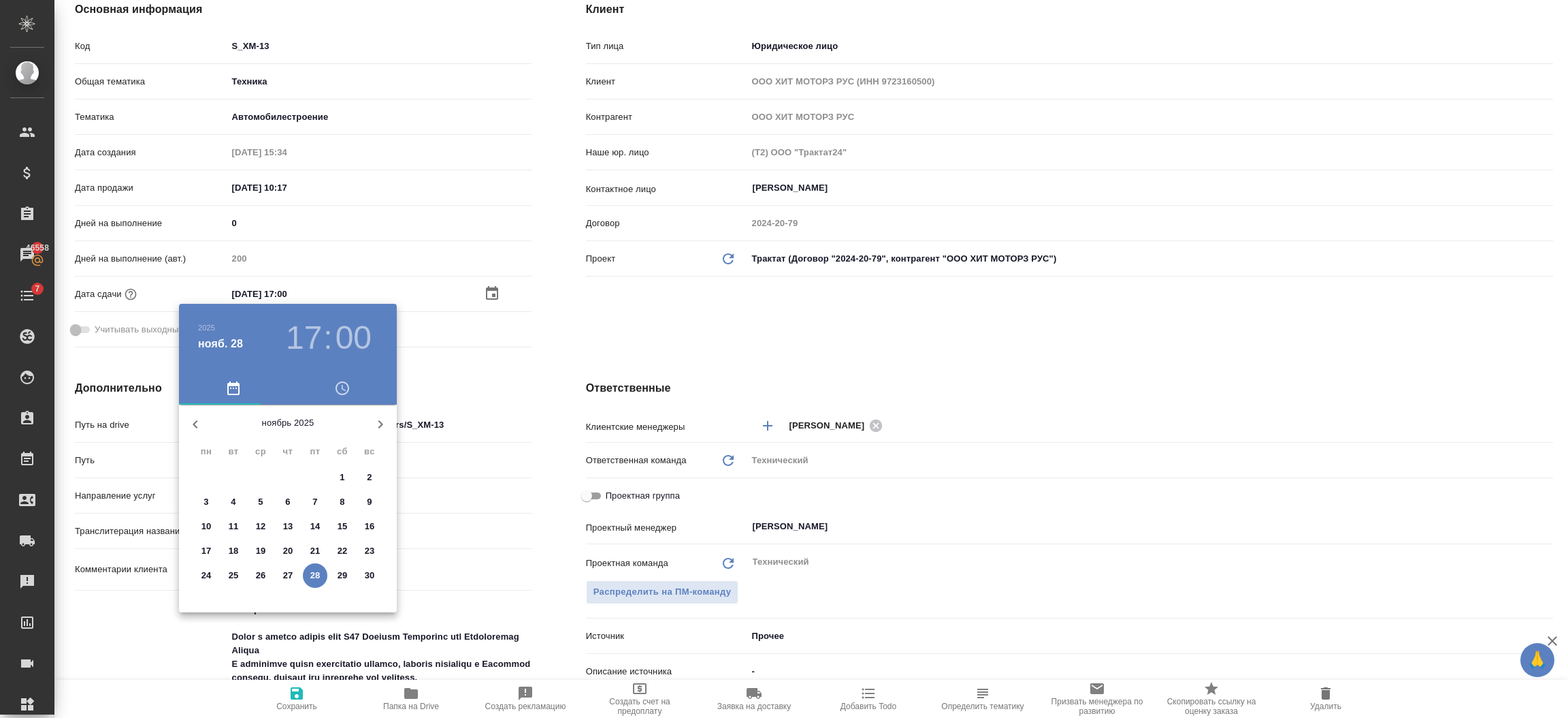
click at [382, 416] on icon "button" at bounding box center [381, 425] width 17 height 17
click at [210, 504] on span "8" at bounding box center [206, 501] width 24 height 14
type input "[DATE] 17:00"
type textarea "x"
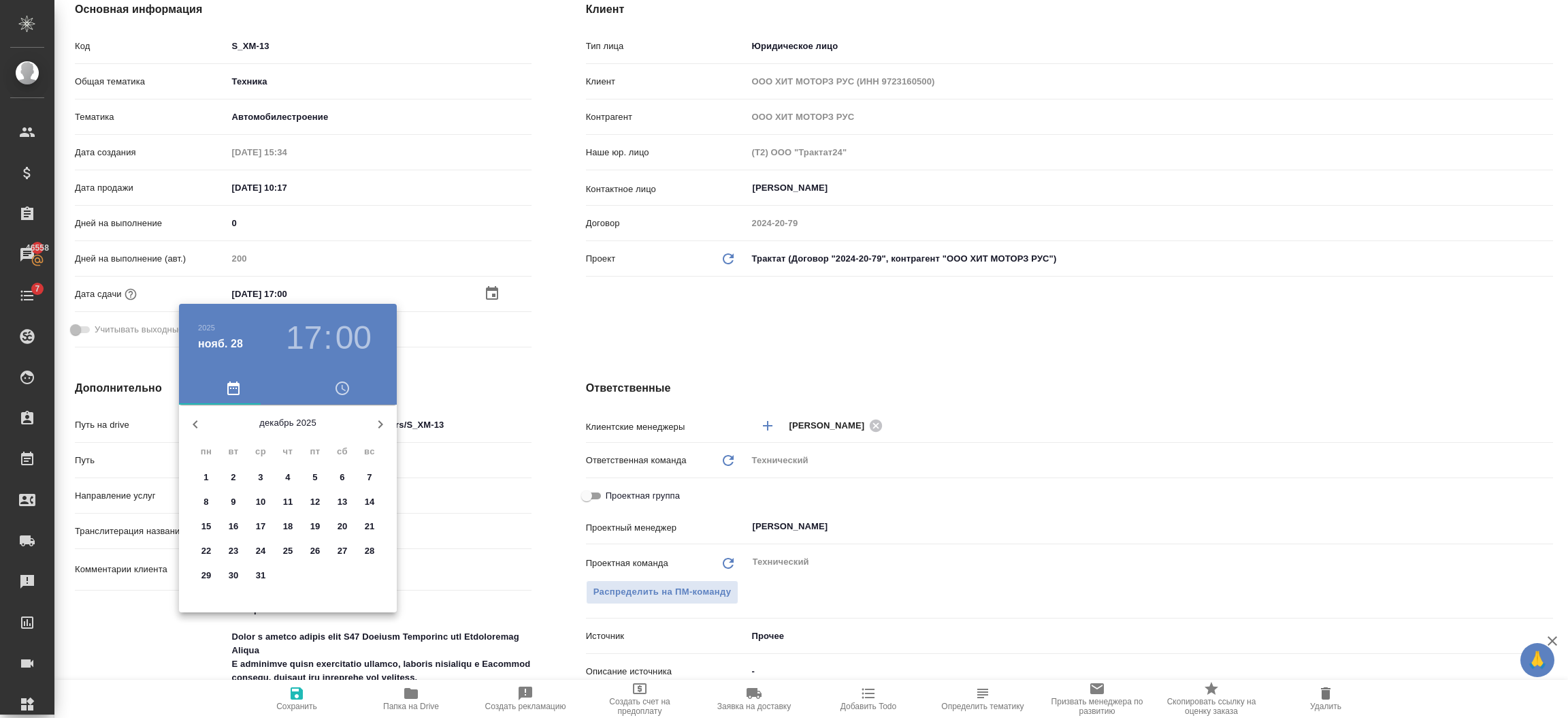
type textarea "x"
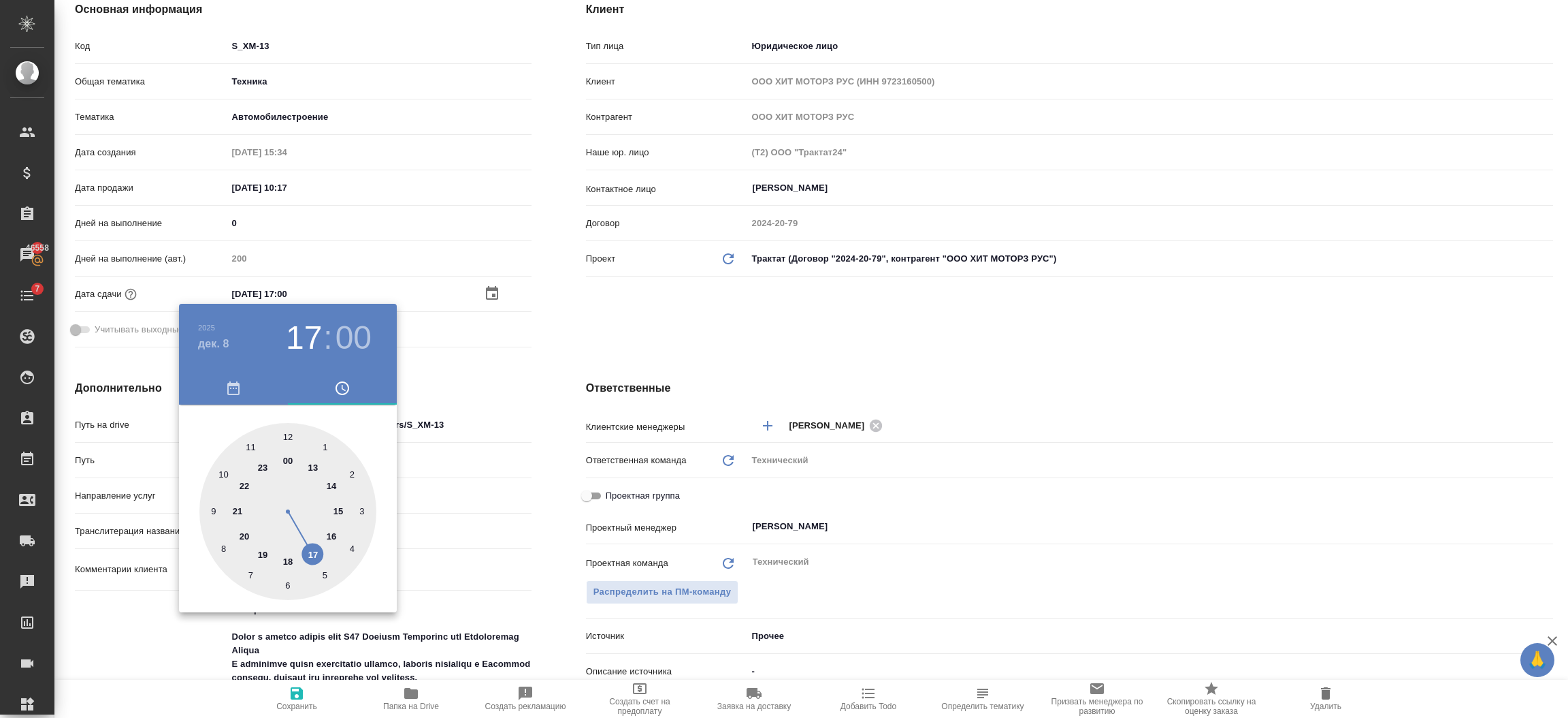
click at [162, 640] on div at bounding box center [784, 359] width 1568 height 718
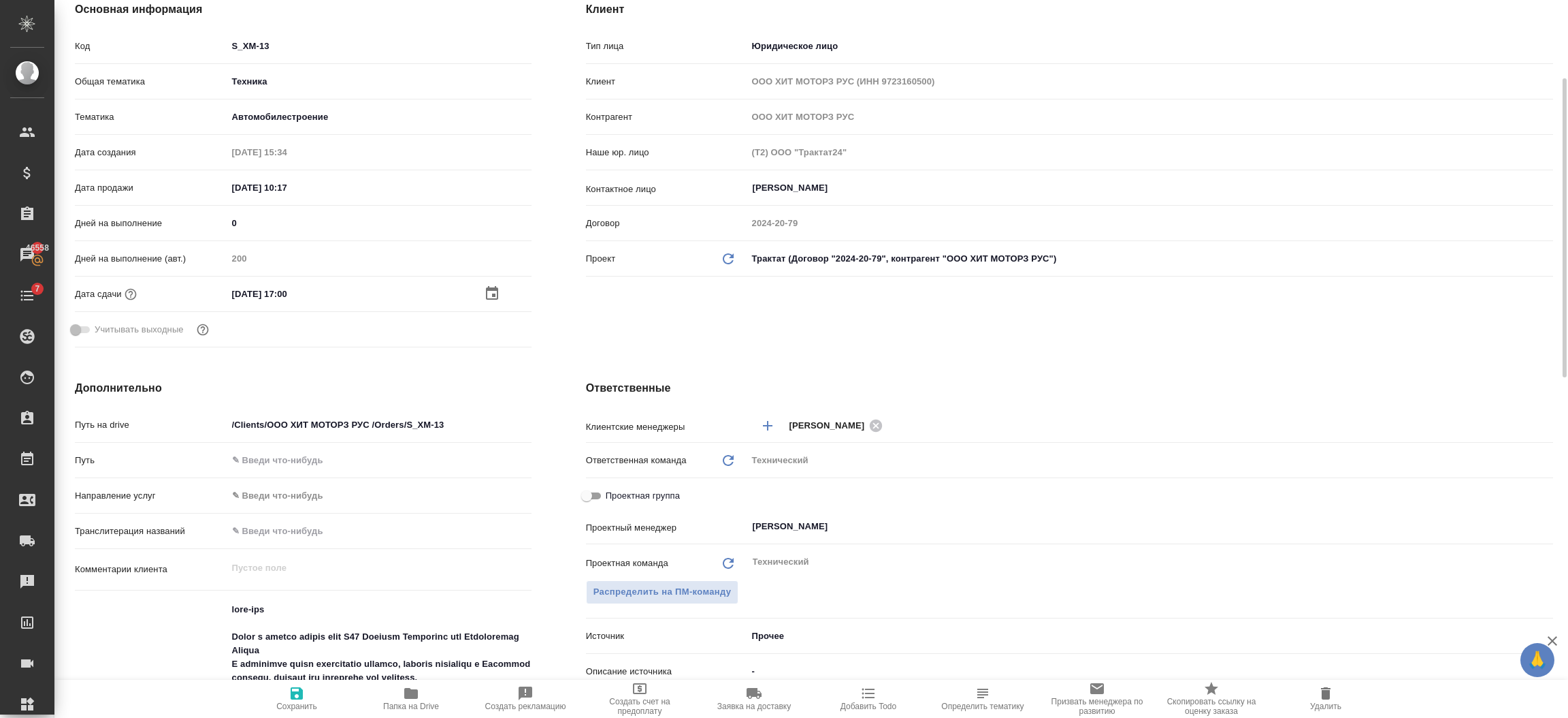
drag, startPoint x: 283, startPoint y: 689, endPoint x: 291, endPoint y: 690, distance: 8.1
click at [287, 689] on span "Сохранить" at bounding box center [296, 698] width 98 height 26
type textarea "x"
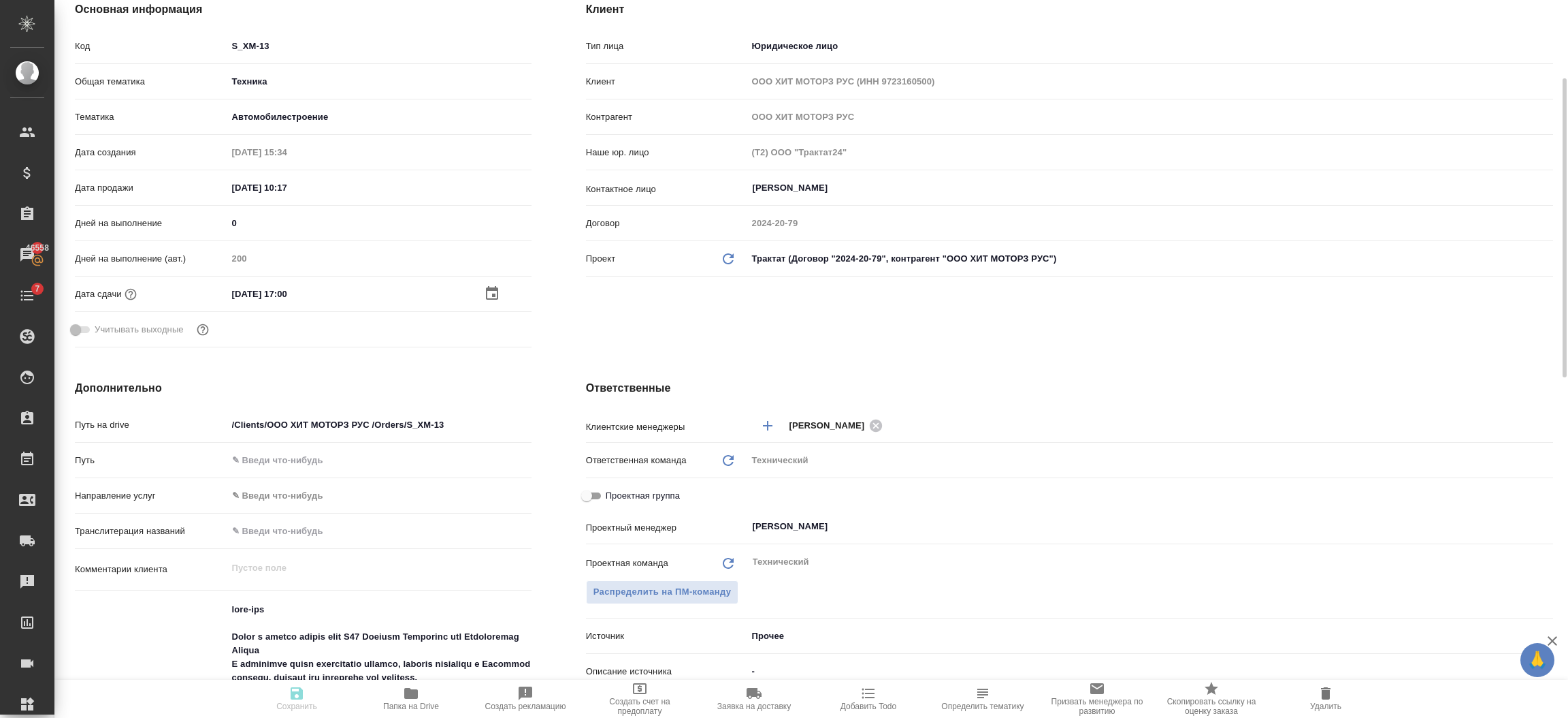
type textarea "x"
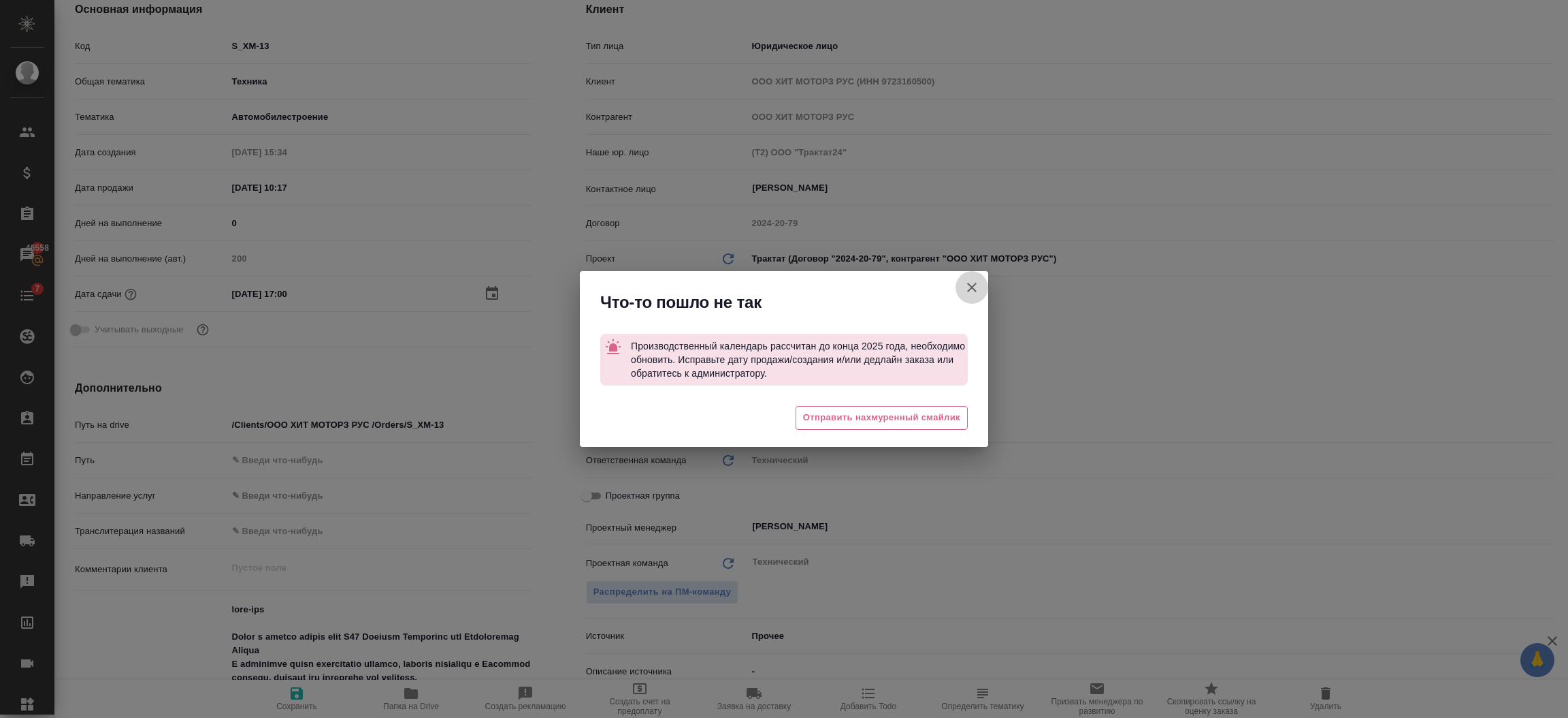
click at [978, 286] on icon "button" at bounding box center [973, 288] width 17 height 17
type textarea "x"
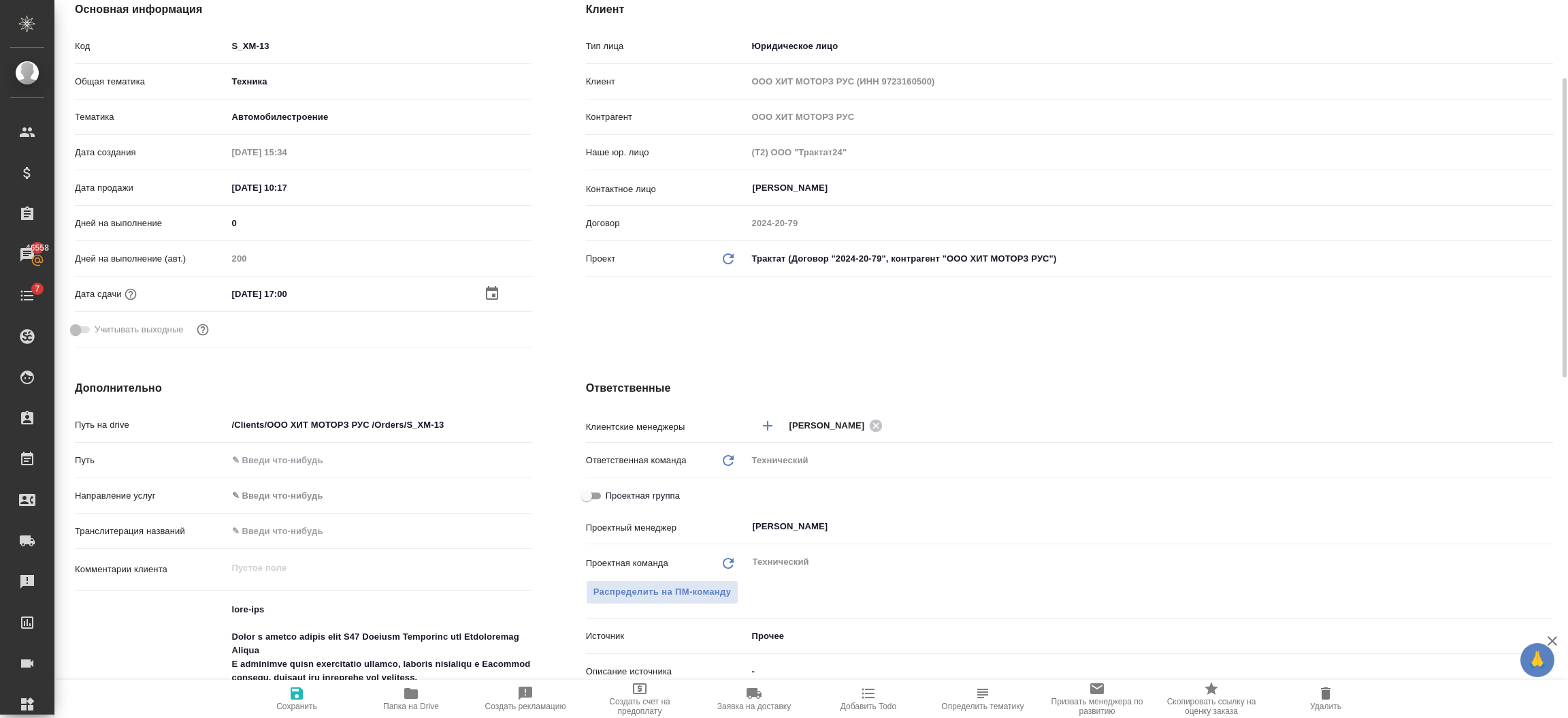
scroll to position [0, 0]
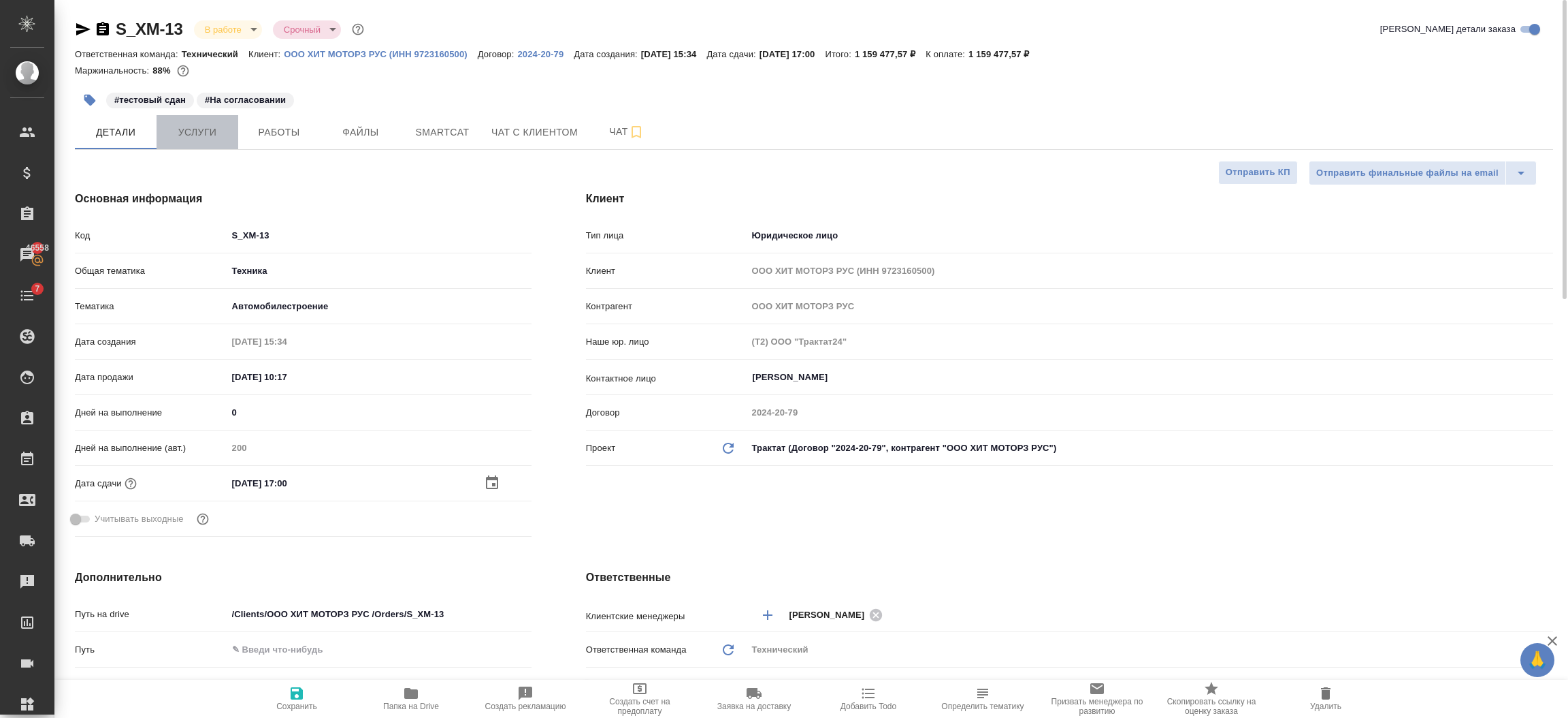
click at [189, 133] on span "Услуги" at bounding box center [197, 133] width 65 height 17
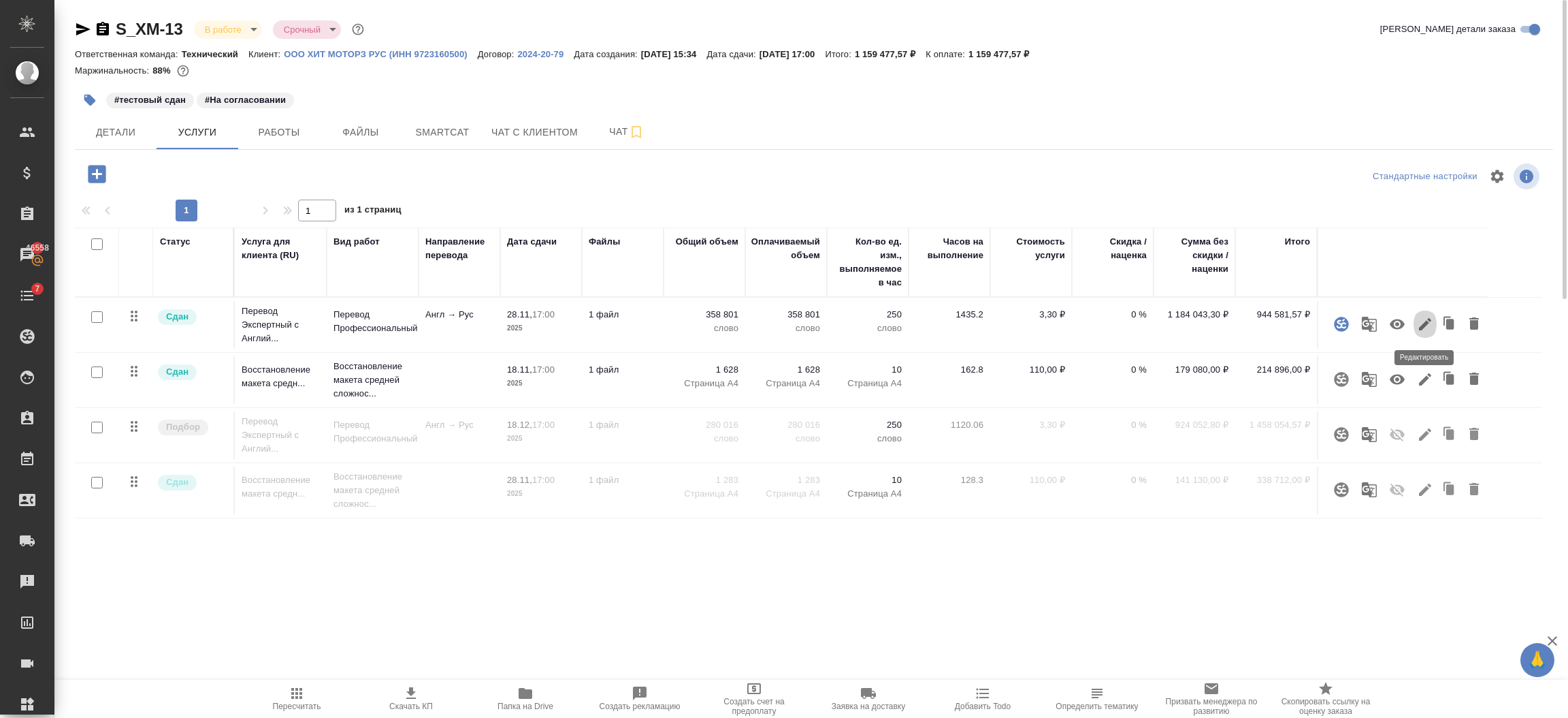
click at [1415, 326] on button "button" at bounding box center [1425, 324] width 23 height 33
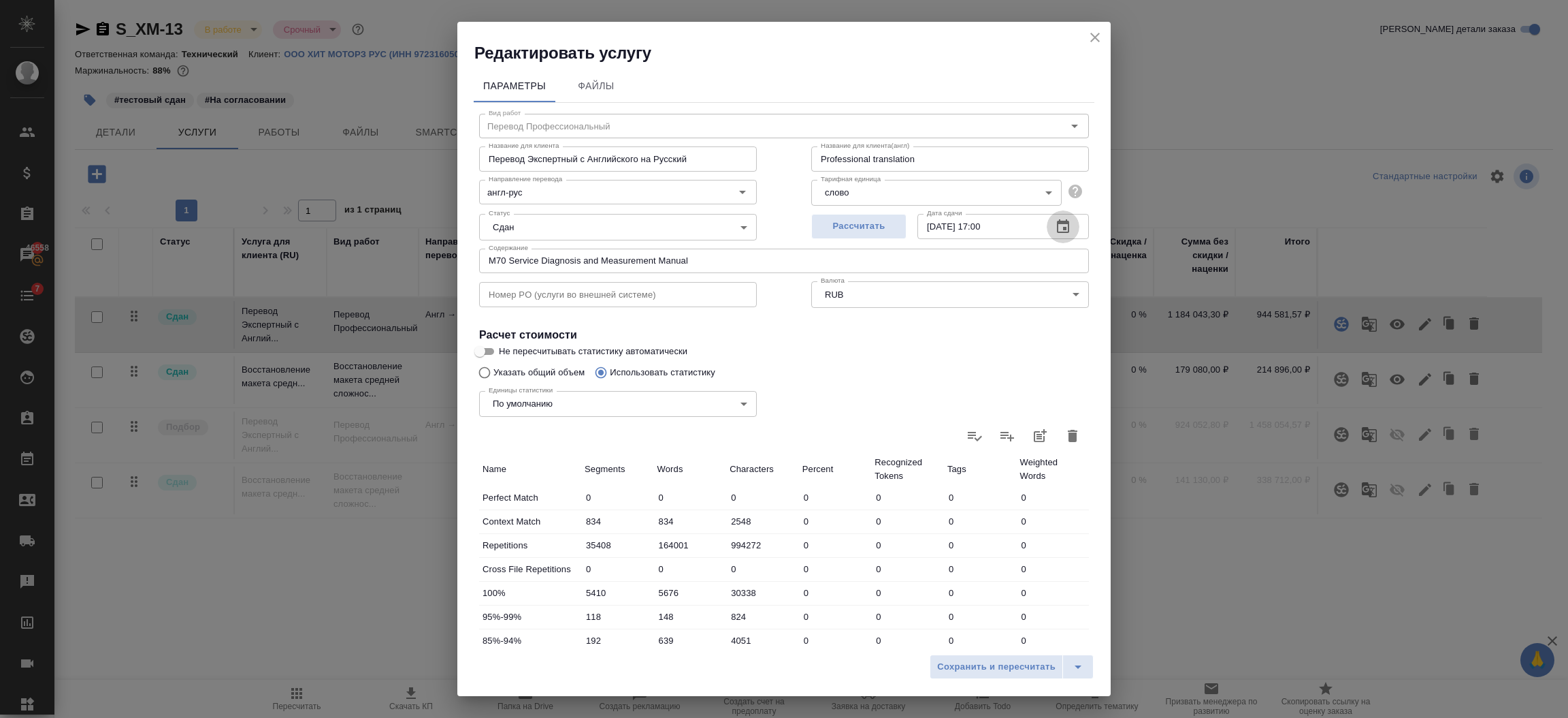
click at [1055, 228] on icon "button" at bounding box center [1063, 227] width 17 height 17
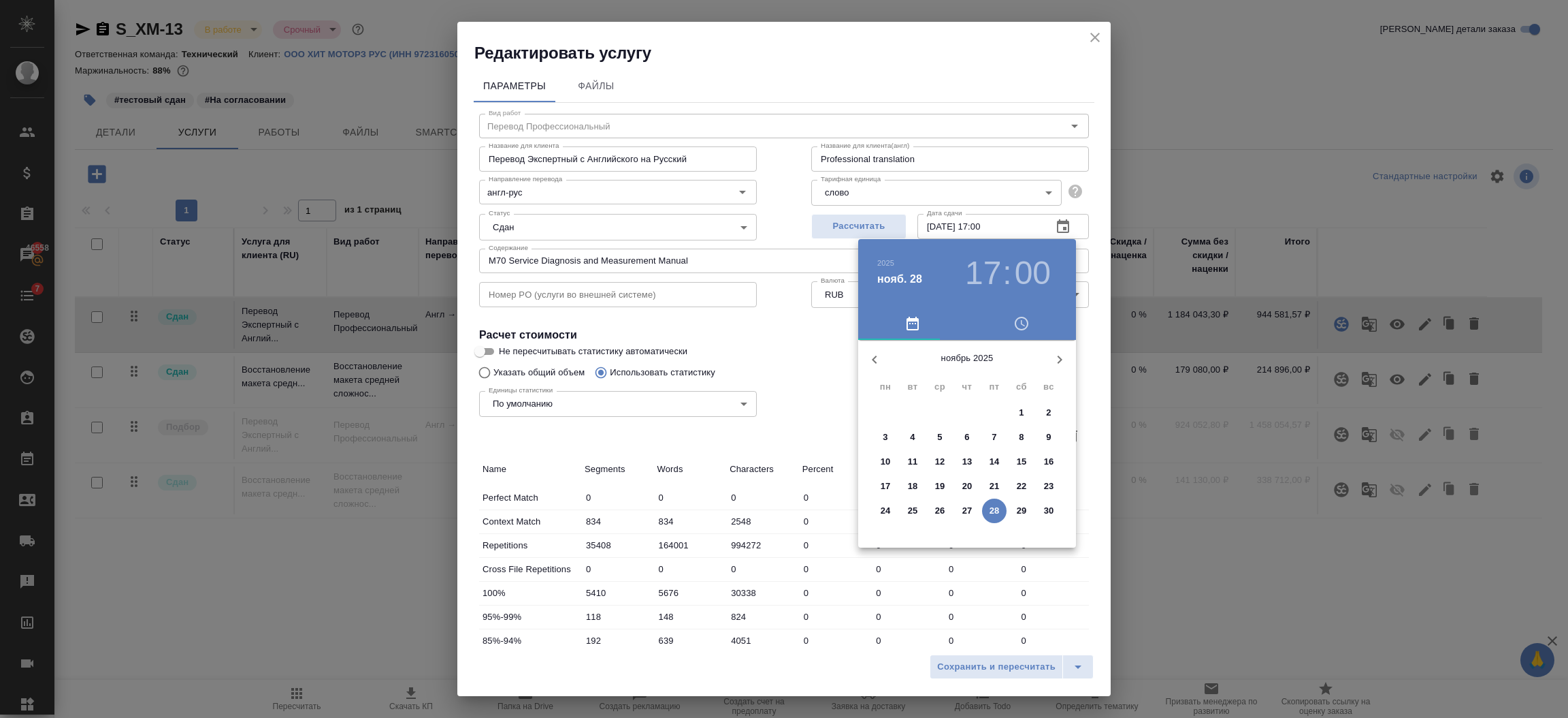
click at [1060, 356] on icon "button" at bounding box center [1060, 359] width 17 height 17
click at [962, 457] on p "18" at bounding box center [967, 461] width 10 height 14
type input "18.12.2025 17:00"
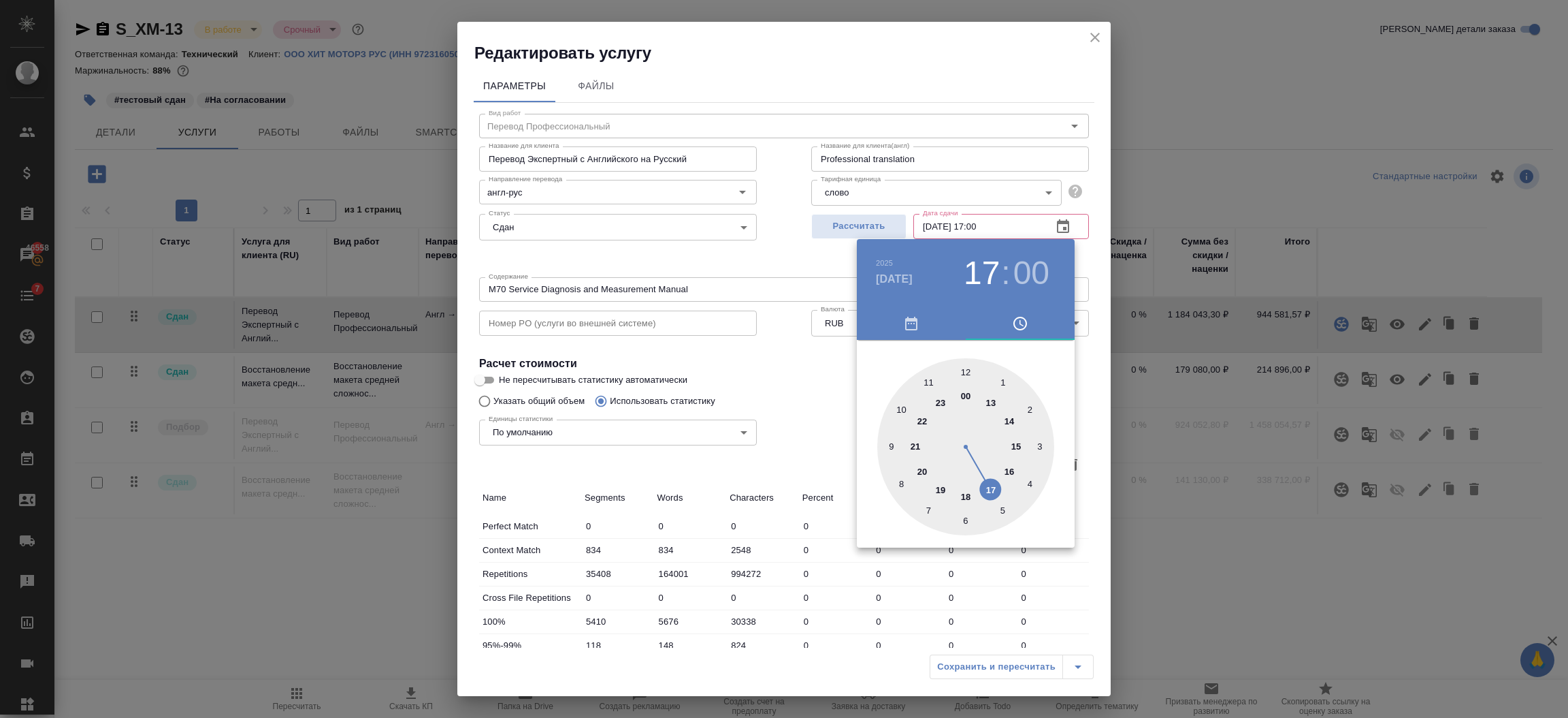
click at [840, 411] on div at bounding box center [784, 359] width 1568 height 718
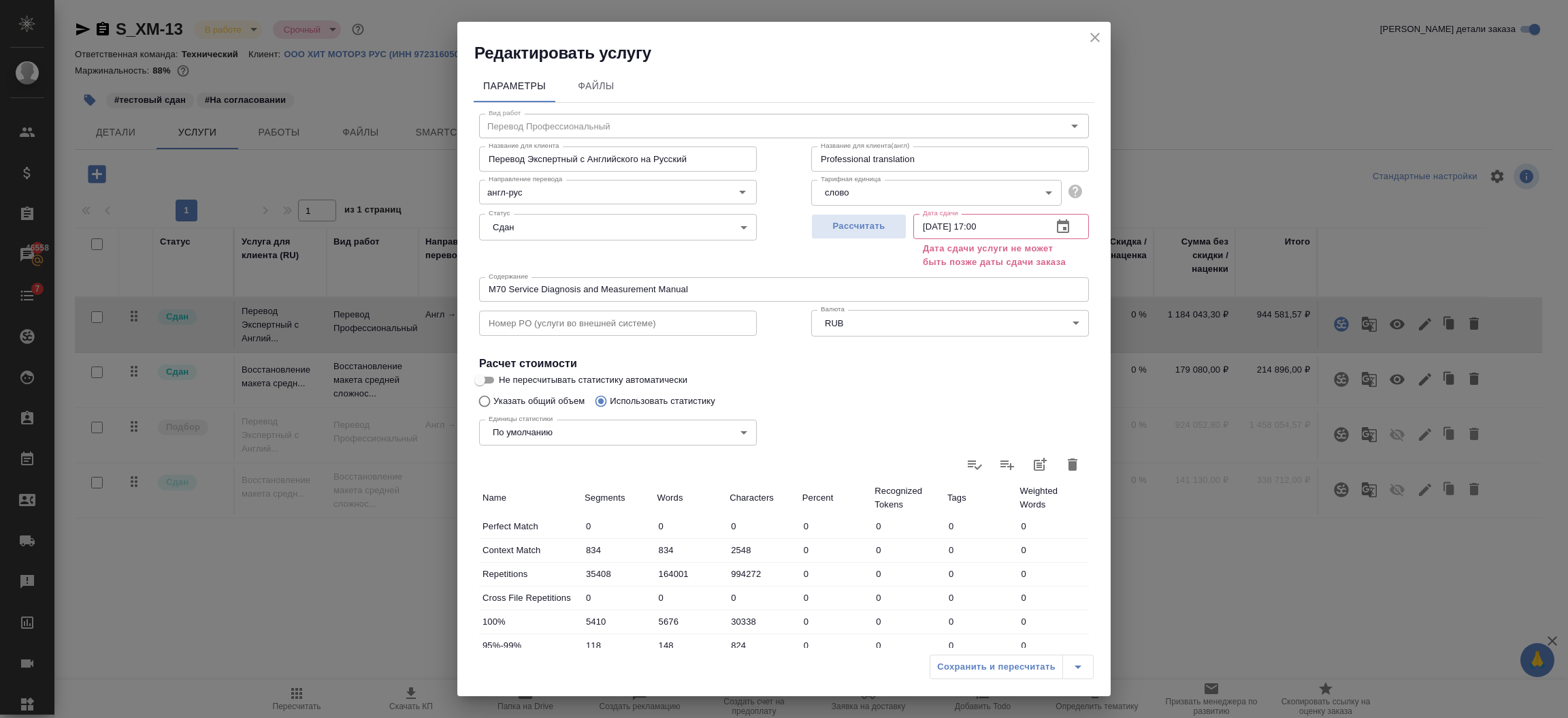
click at [995, 664] on div "Сохранить и пересчитать" at bounding box center [1012, 667] width 164 height 24
click at [1093, 40] on icon "close" at bounding box center [1096, 37] width 17 height 17
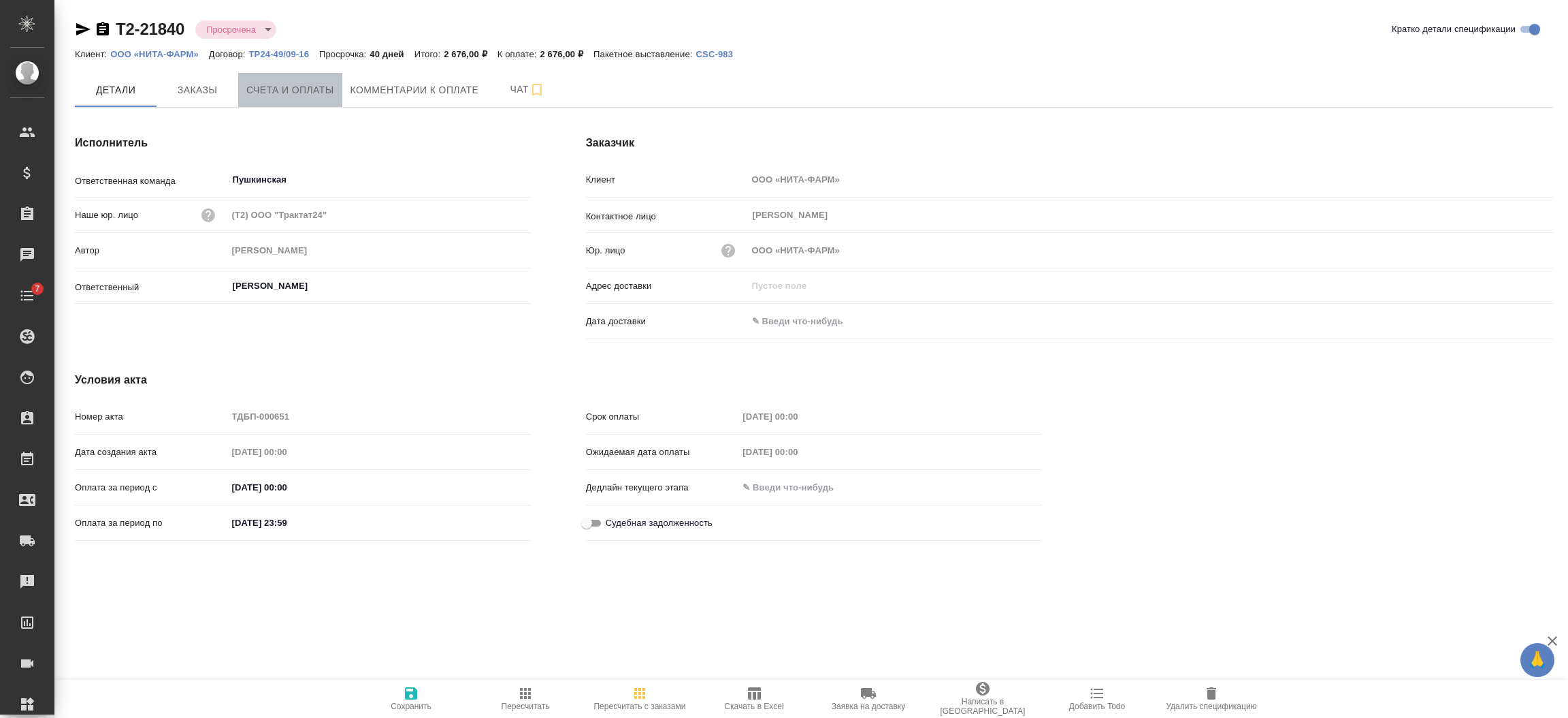
click at [284, 97] on span "Счета и оплаты" at bounding box center [290, 91] width 88 height 17
click at [297, 92] on span "Счета и оплаты" at bounding box center [290, 91] width 88 height 17
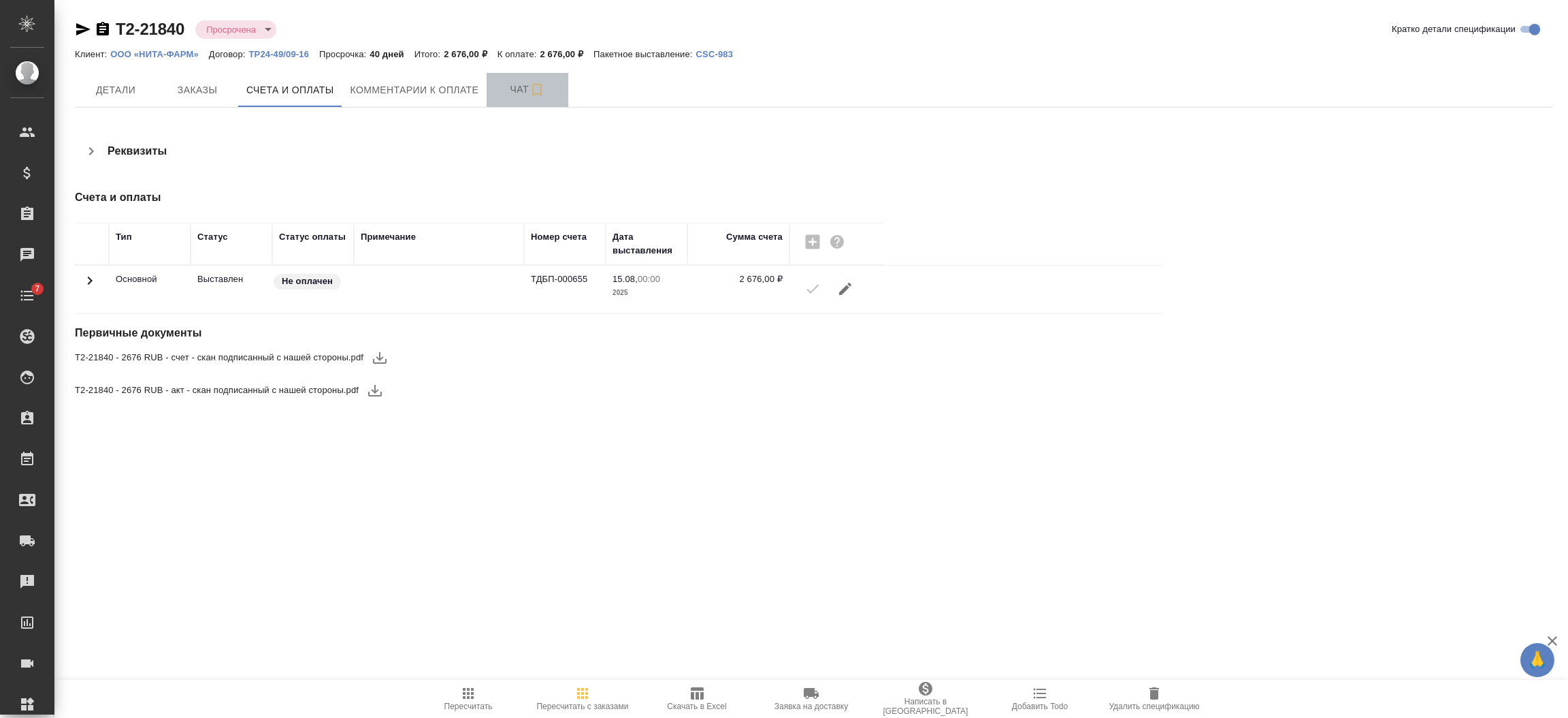
click at [501, 83] on span "Чат" at bounding box center [527, 90] width 65 height 17
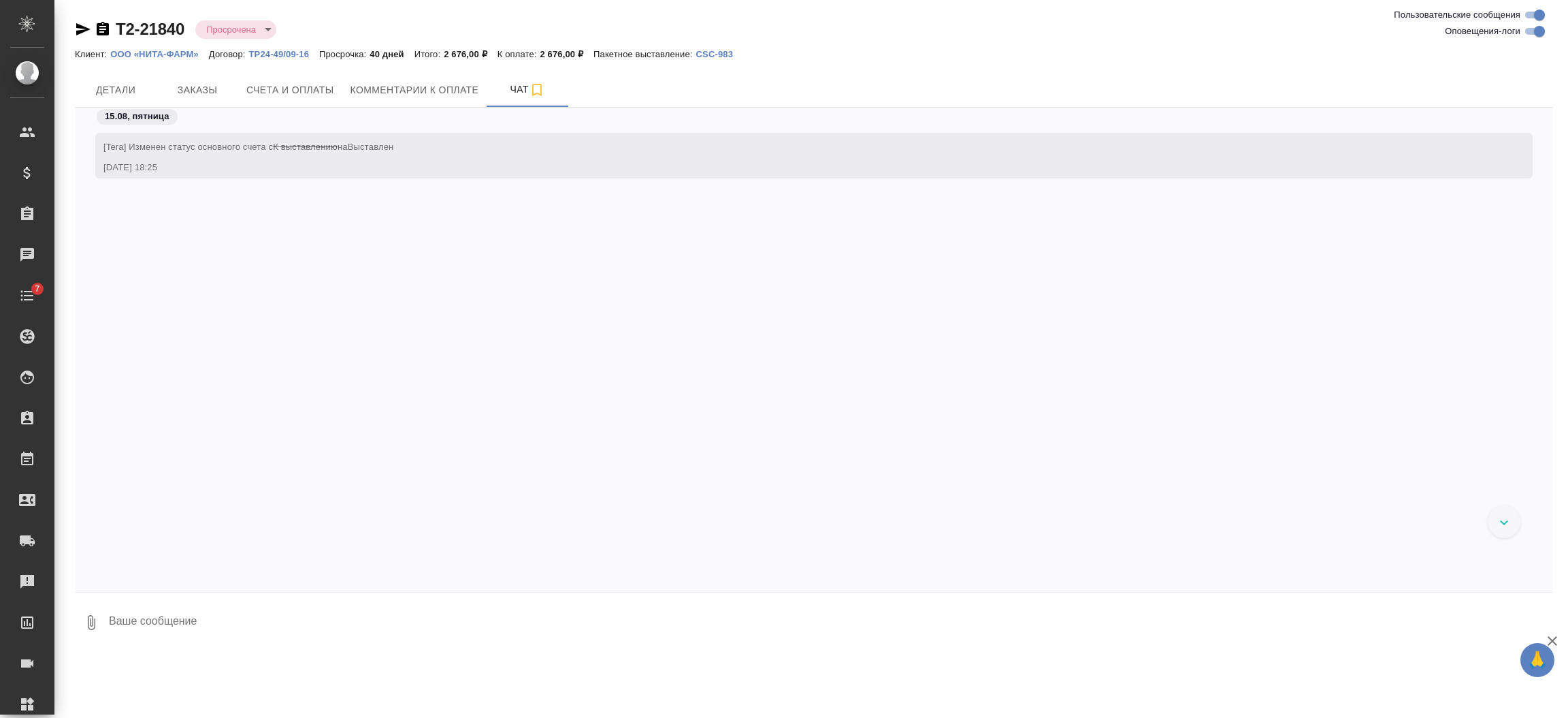
scroll to position [454, 0]
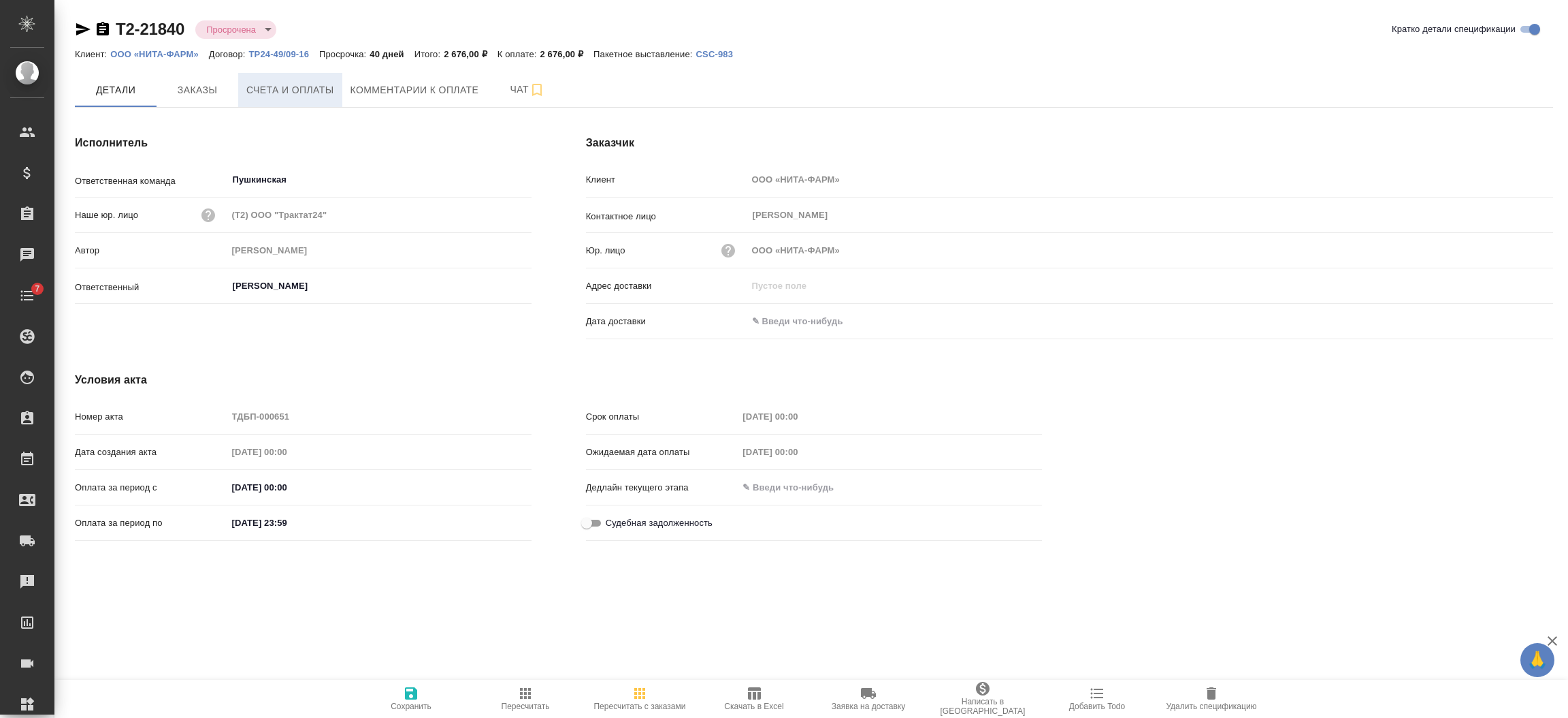
click at [280, 90] on span "Счета и оплаты" at bounding box center [290, 91] width 88 height 17
click at [109, 34] on icon "button" at bounding box center [103, 30] width 17 height 17
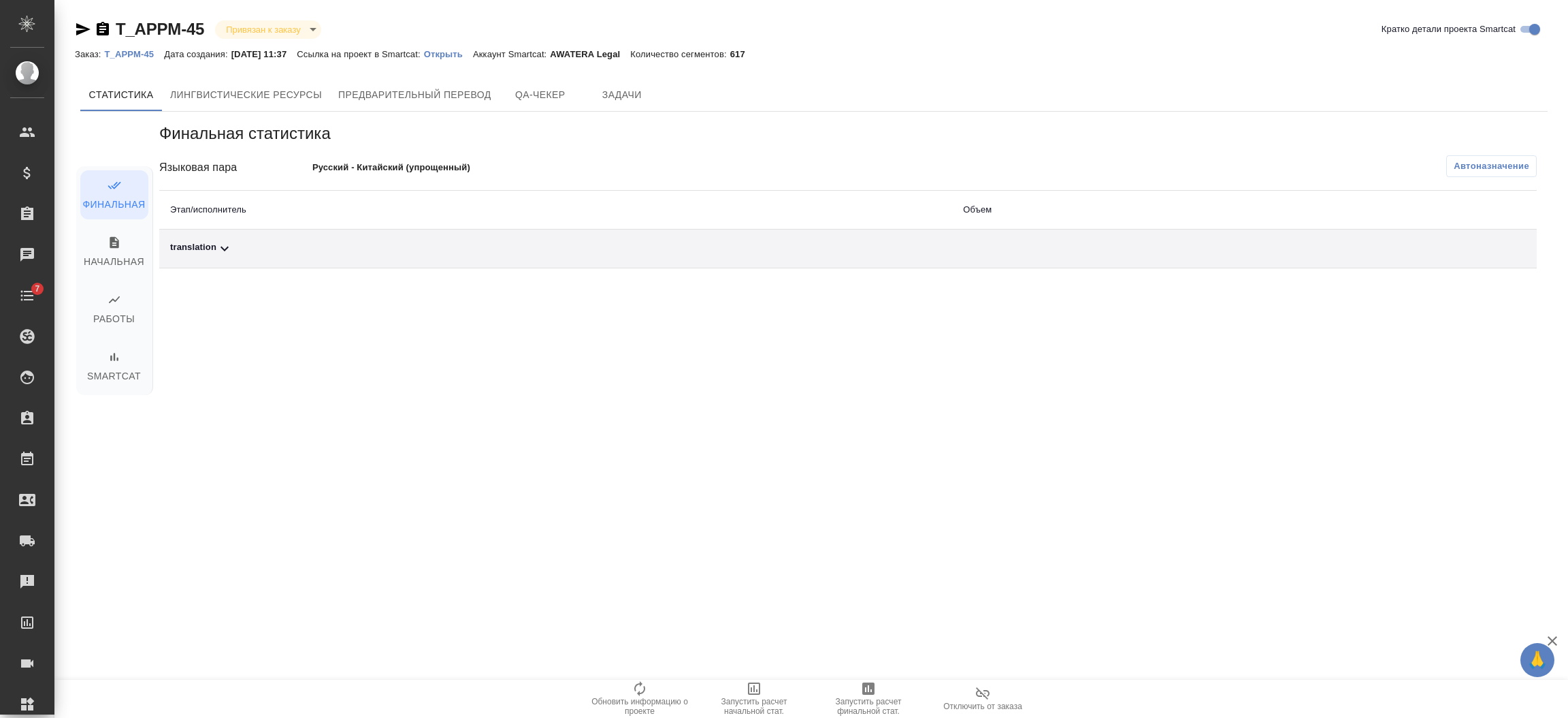
click at [1477, 162] on span "Автоназначение" at bounding box center [1491, 166] width 76 height 14
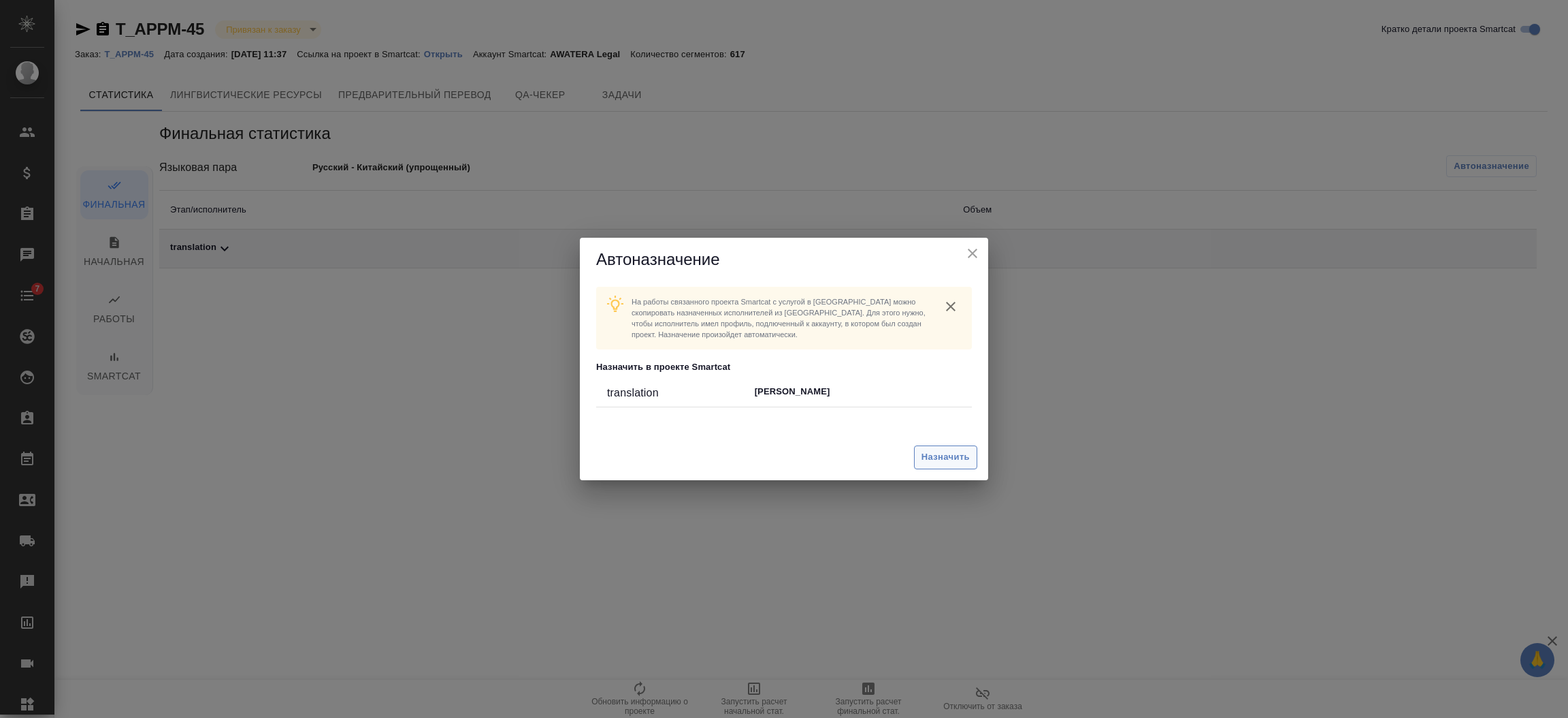
click at [945, 456] on span "Назначить" at bounding box center [945, 457] width 49 height 16
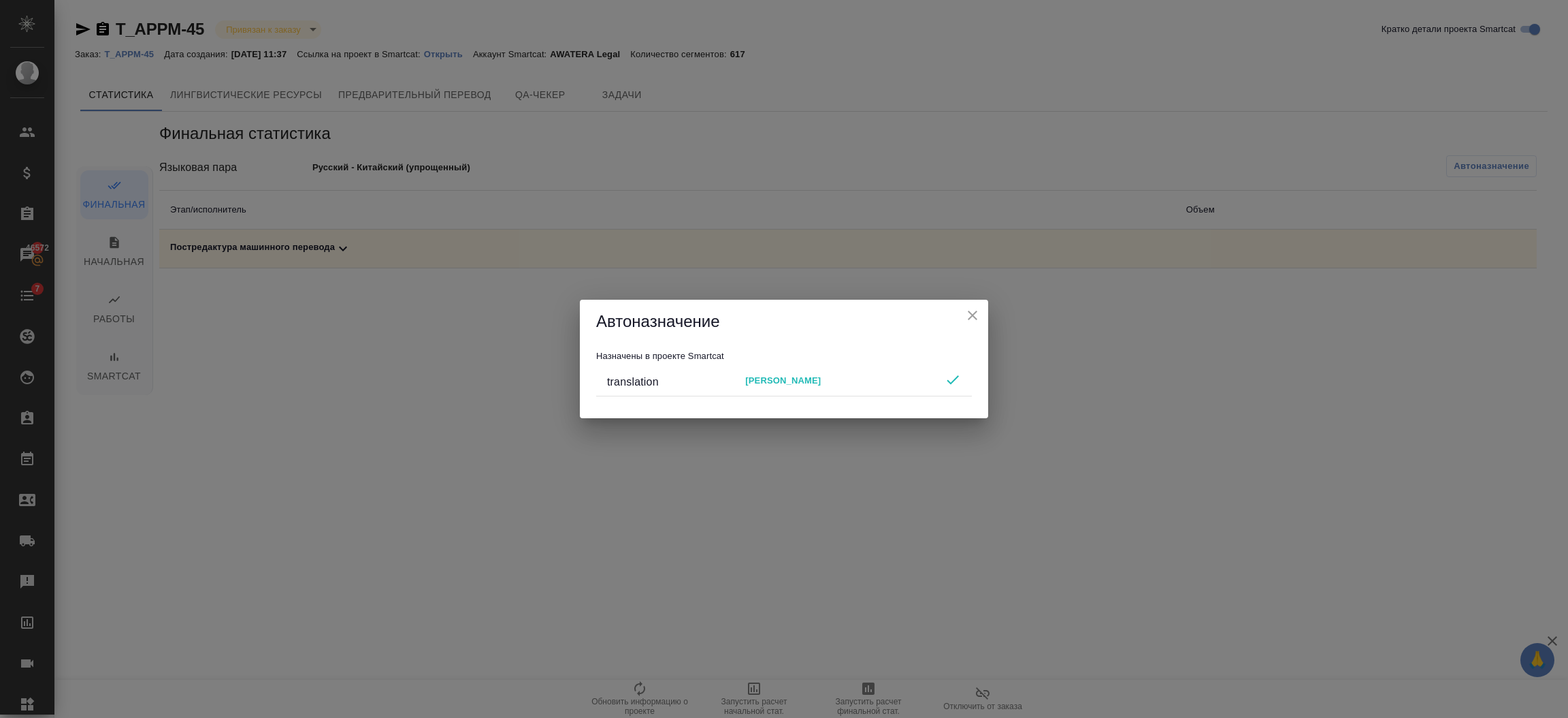
click at [969, 313] on icon "close" at bounding box center [973, 316] width 9 height 9
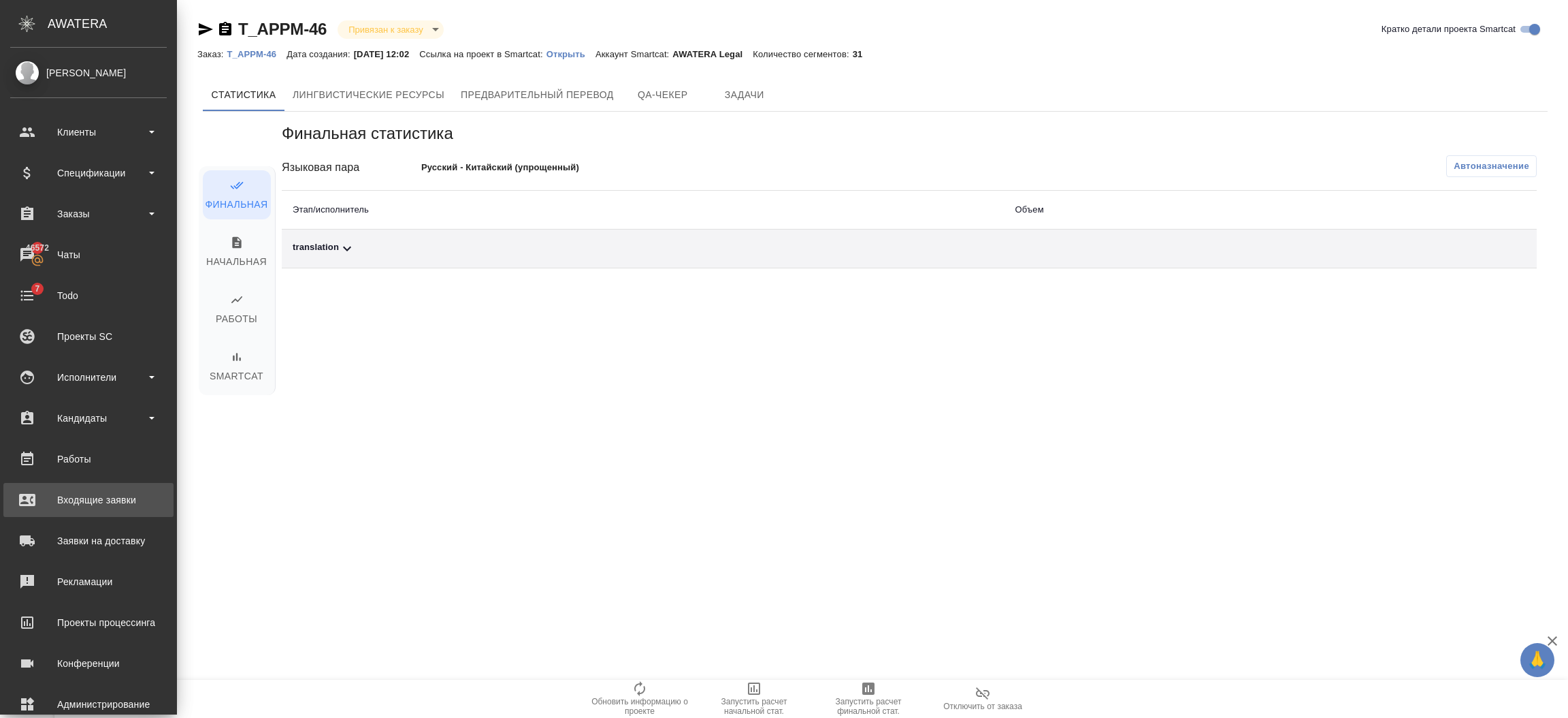
scroll to position [66, 0]
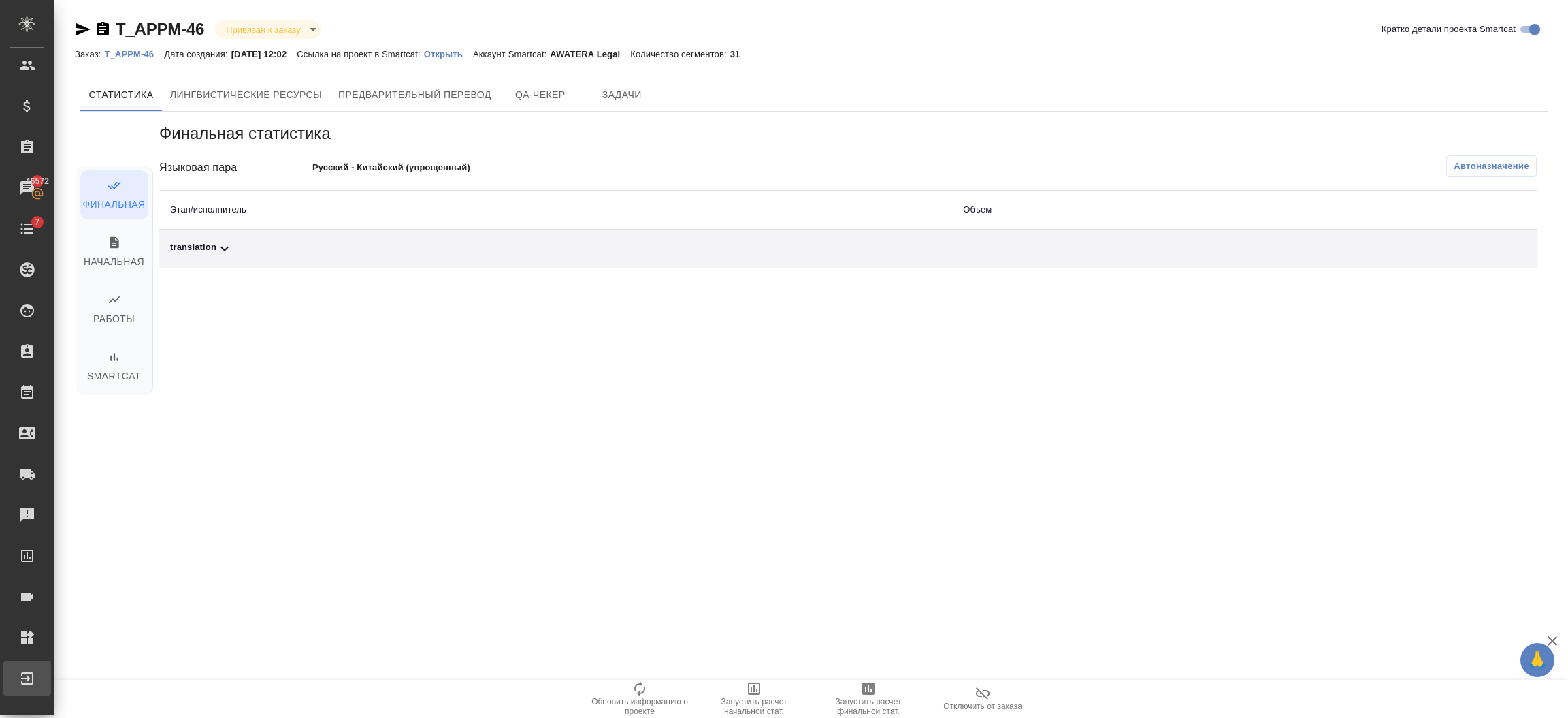
click at [27, 682] on div "Выйти" at bounding box center [10, 678] width 34 height 21
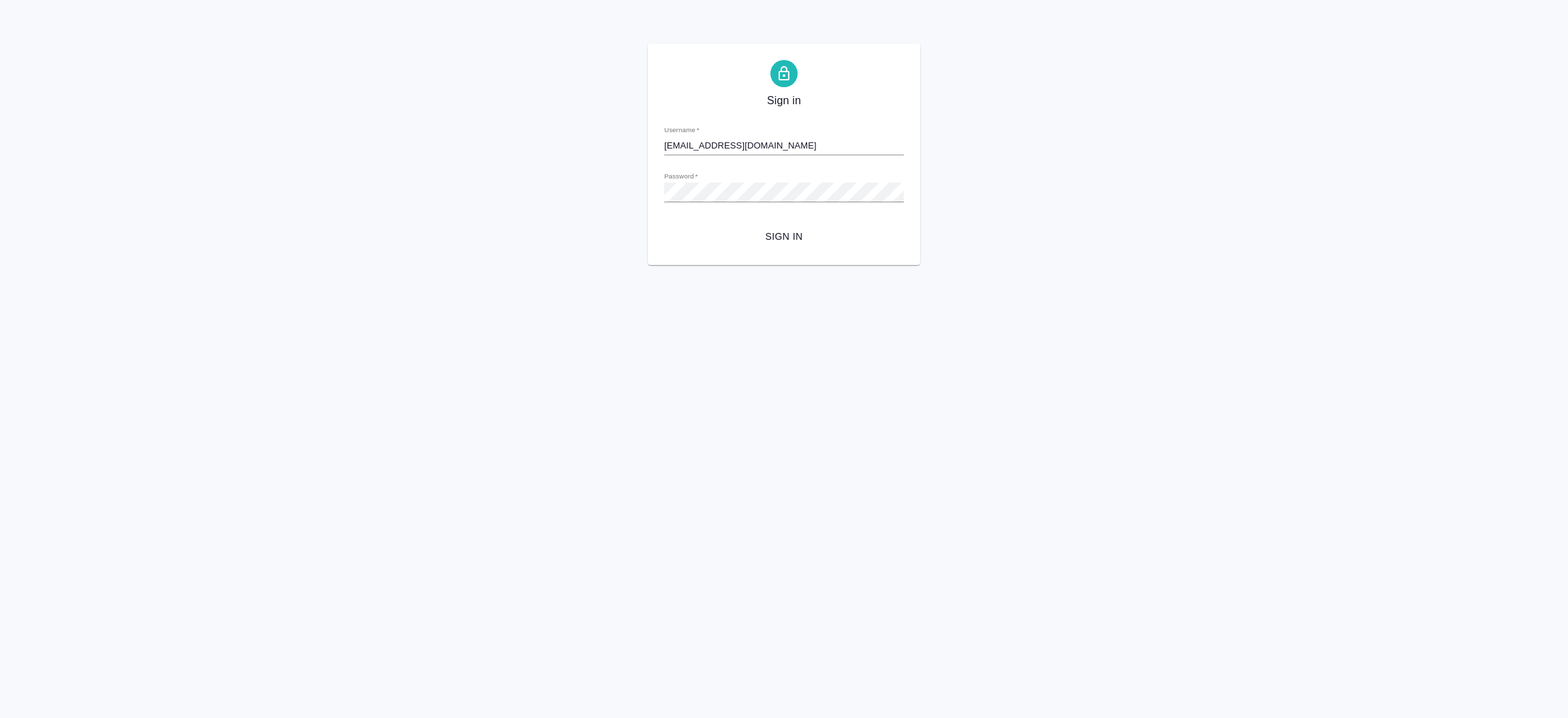
drag, startPoint x: 779, startPoint y: 141, endPoint x: 379, endPoint y: 131, distance: 400.1
click at [379, 131] on div "Sign in Username   * [EMAIL_ADDRESS][DOMAIN_NAME] Password   * urlPath   * / Si…" at bounding box center [784, 154] width 1568 height 221
type input "к"
type input "[EMAIL_ADDRESS][DOMAIN_NAME]"
click at [791, 230] on span "Sign in" at bounding box center [783, 236] width 217 height 17
